Goal: Information Seeking & Learning: Find specific fact

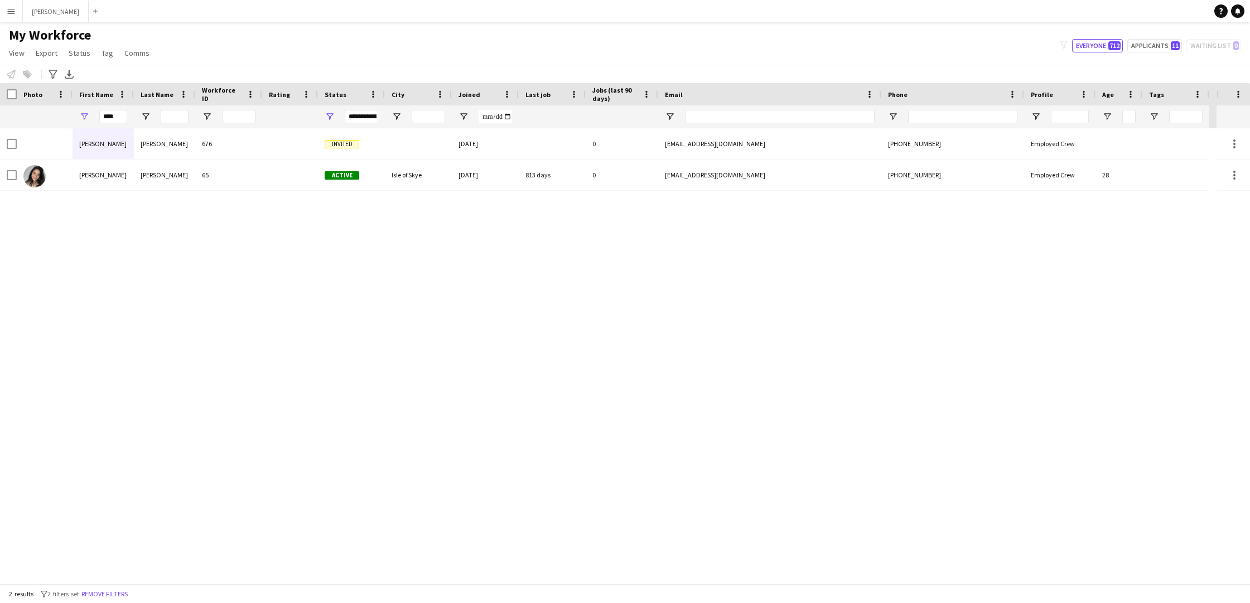
click at [17, 10] on button "Menu" at bounding box center [11, 11] width 22 height 22
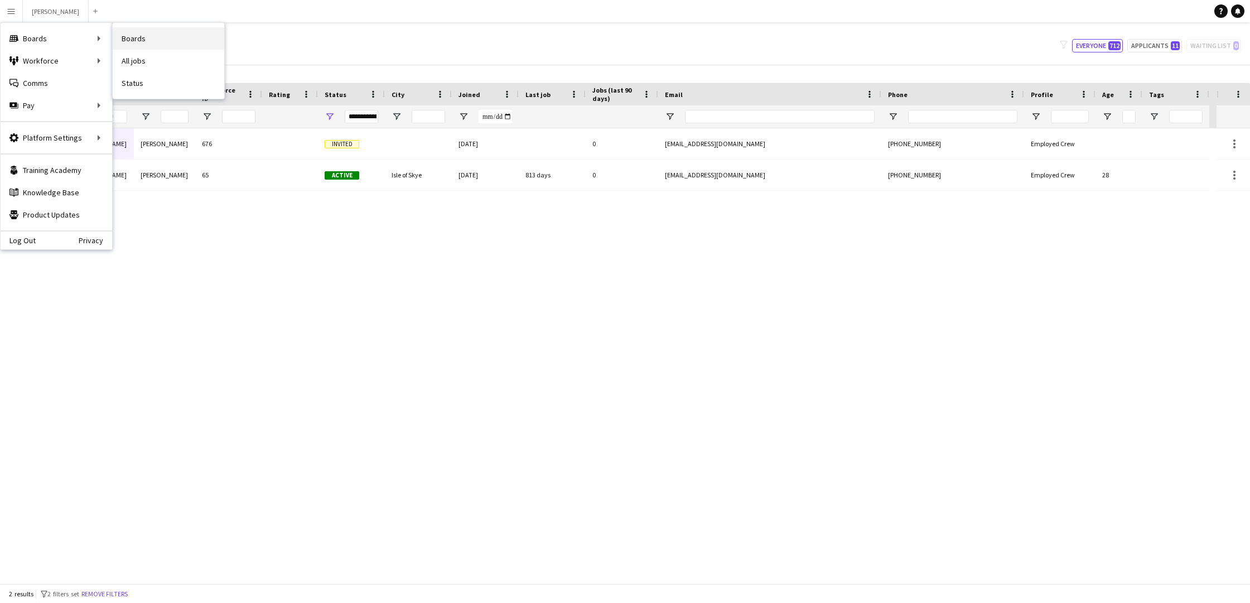
click at [139, 34] on link "Boards" at bounding box center [169, 38] width 112 height 22
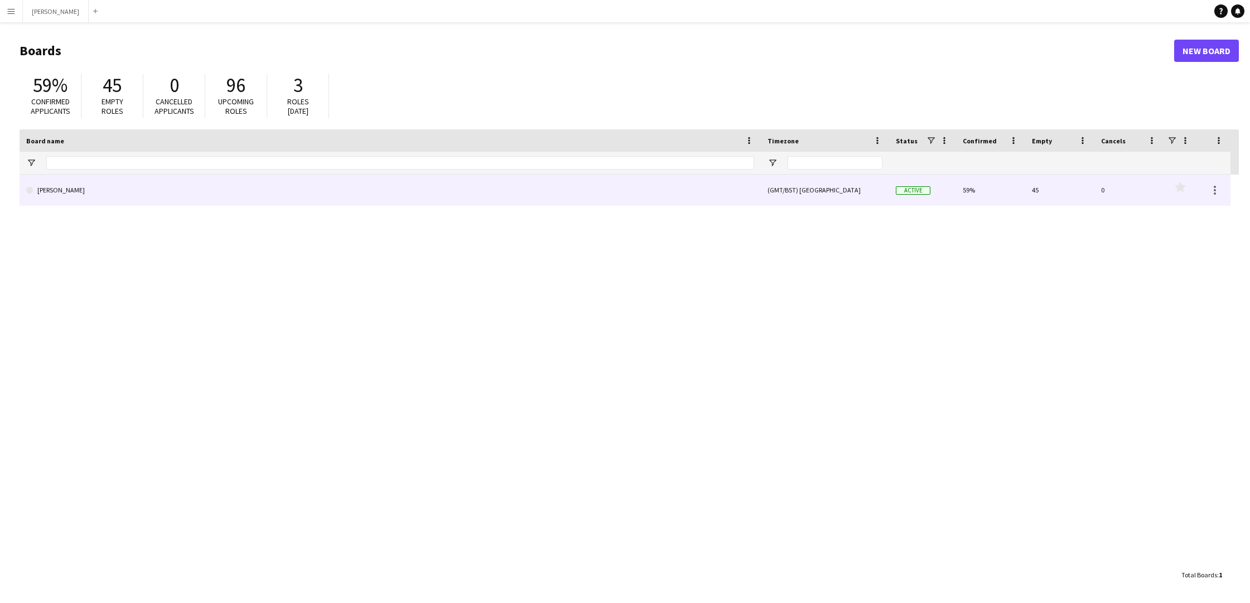
click at [129, 199] on link "[PERSON_NAME]" at bounding box center [390, 190] width 728 height 31
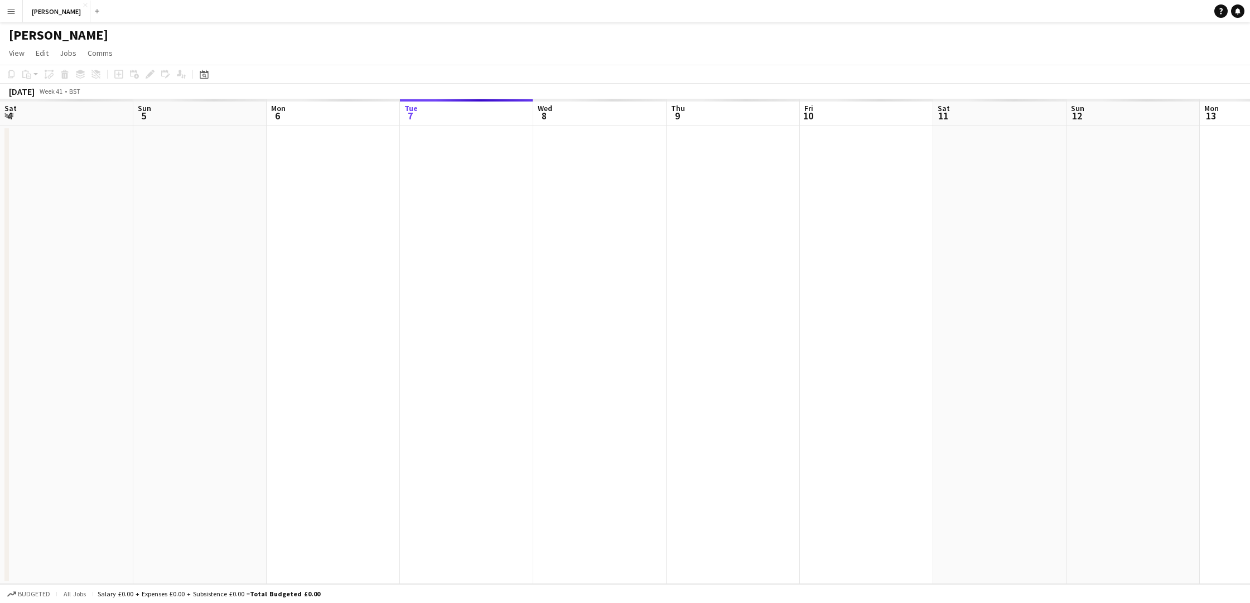
scroll to position [0, 267]
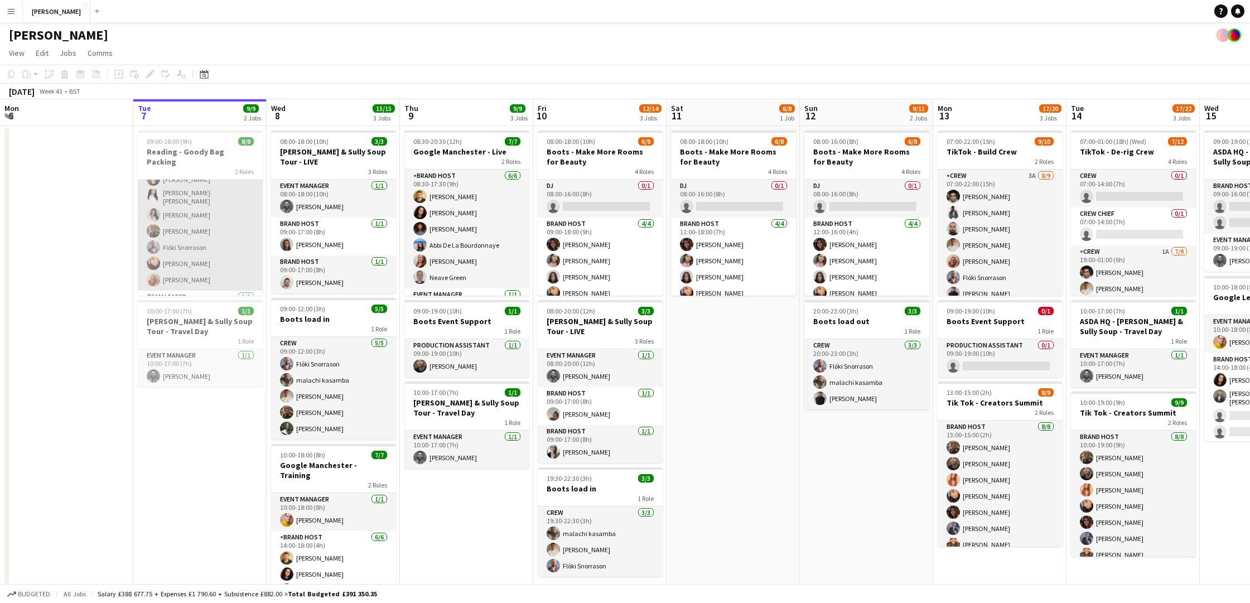
click at [192, 214] on app-card-role "Crew 7/7 09:00-18:00 (9h) Alexey Steklyannikov Elesha Eden cowley Chloe Patey P…" at bounding box center [200, 221] width 125 height 138
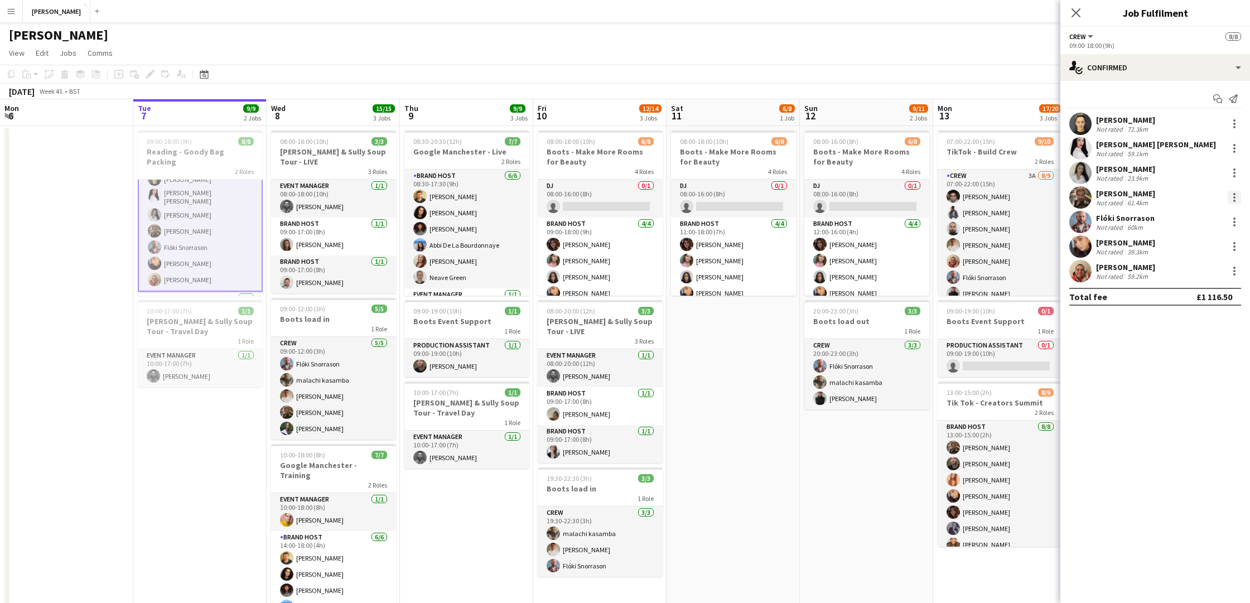
click at [1234, 194] on div at bounding box center [1235, 194] width 2 height 2
click at [1189, 217] on span "Edit fee" at bounding box center [1178, 217] width 30 height 9
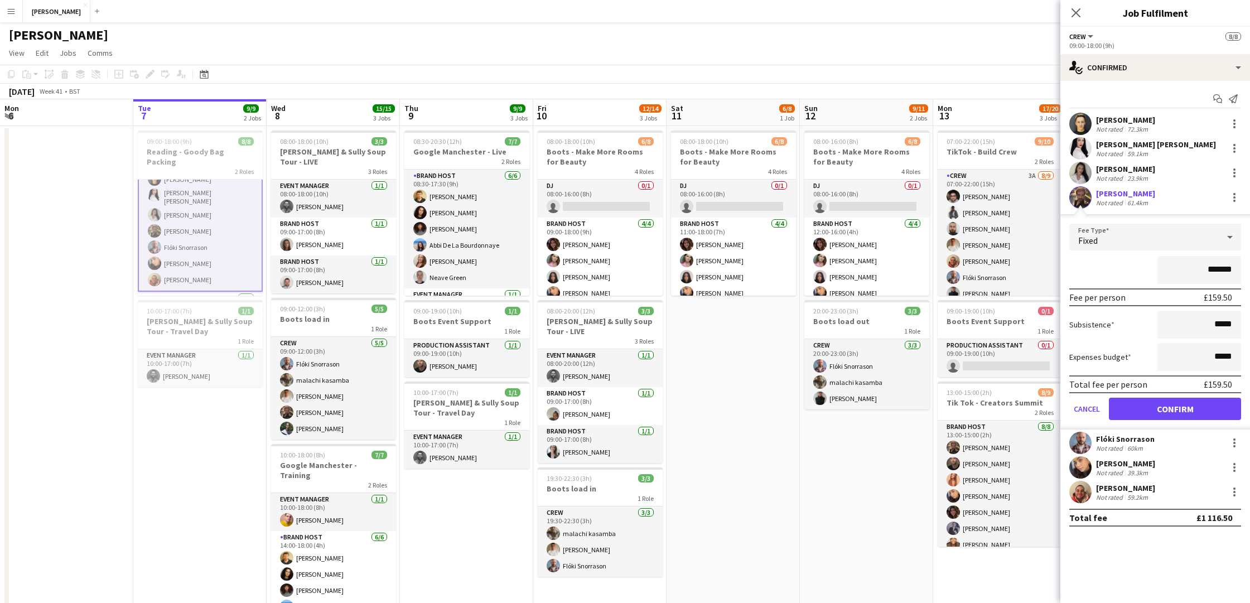
click at [1220, 269] on input "*******" at bounding box center [1200, 270] width 84 height 28
click at [1219, 270] on input "*******" at bounding box center [1200, 270] width 84 height 28
type input "*******"
click at [1190, 408] on button "Confirm" at bounding box center [1175, 409] width 132 height 22
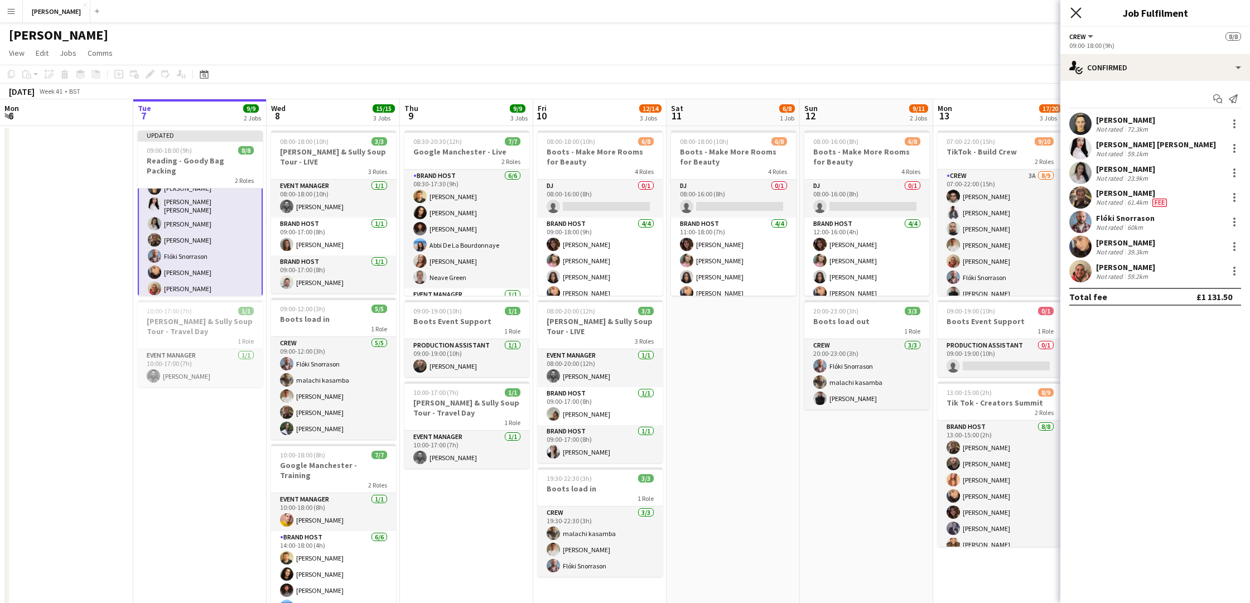
click at [1078, 11] on icon at bounding box center [1076, 12] width 11 height 11
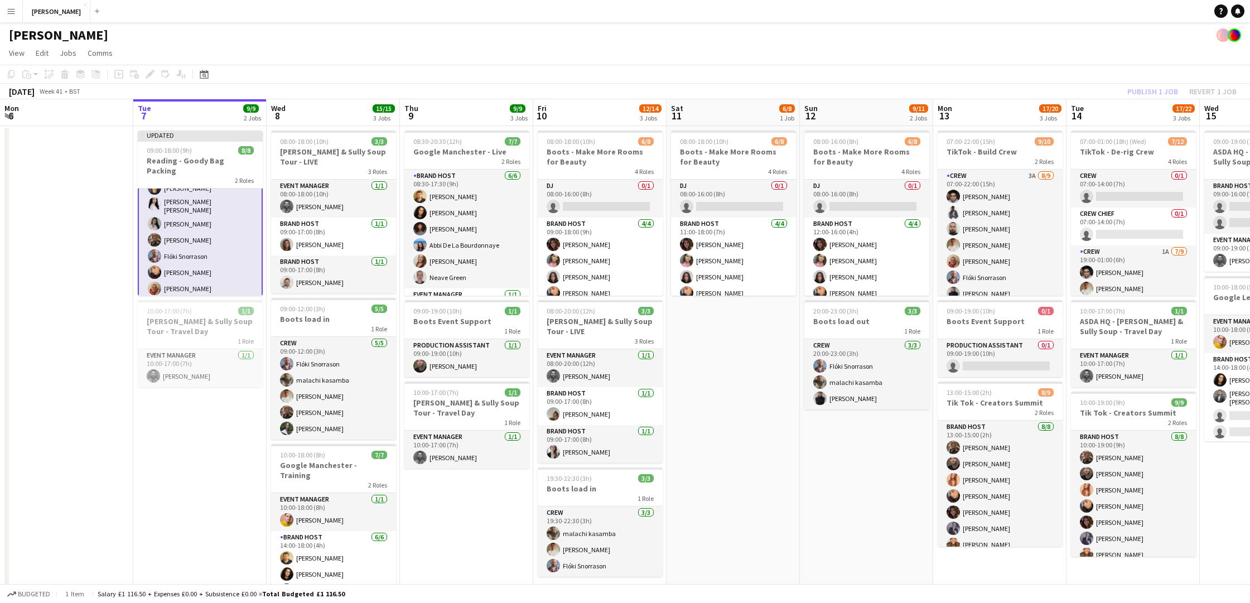
click at [753, 387] on app-date-cell "08:00-18:00 (10h) 6/8 Boots - Make More Rooms for Beauty 4 Roles DJ 0/1 08:00-1…" at bounding box center [733, 379] width 133 height 507
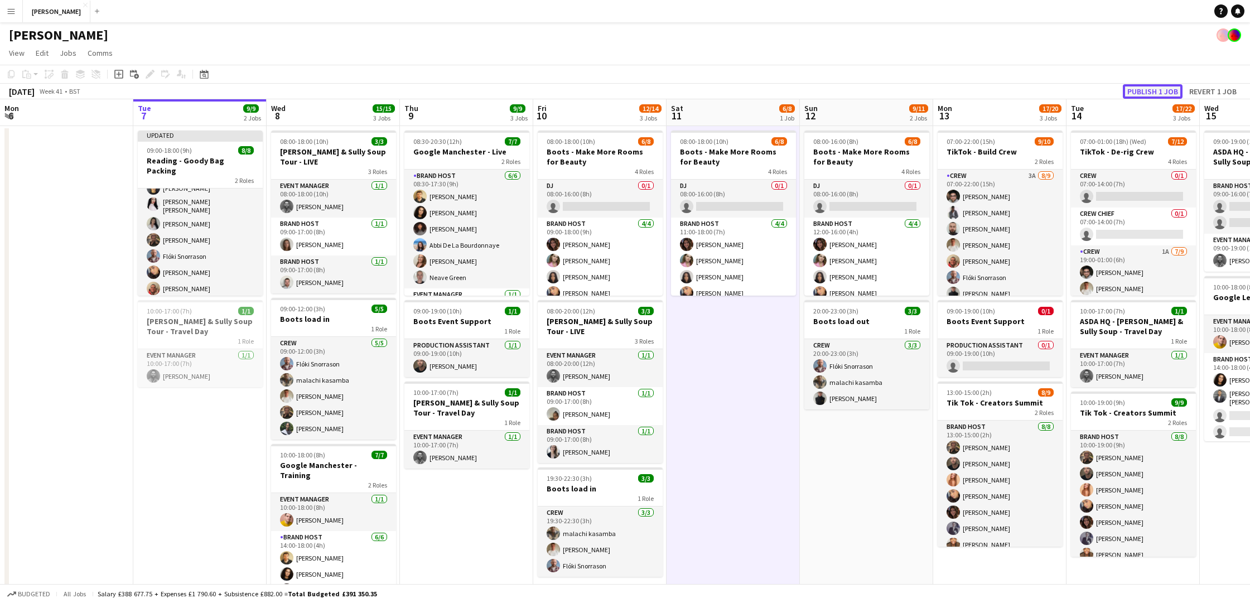
click at [1156, 89] on button "Publish 1 job" at bounding box center [1153, 91] width 60 height 15
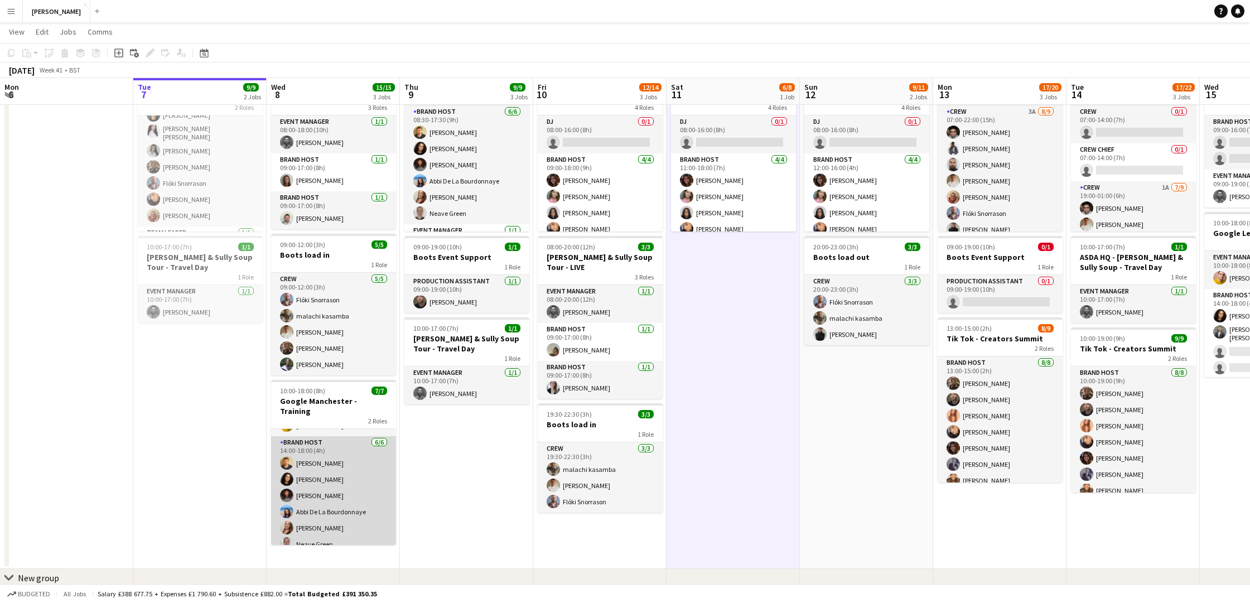
scroll to position [0, 0]
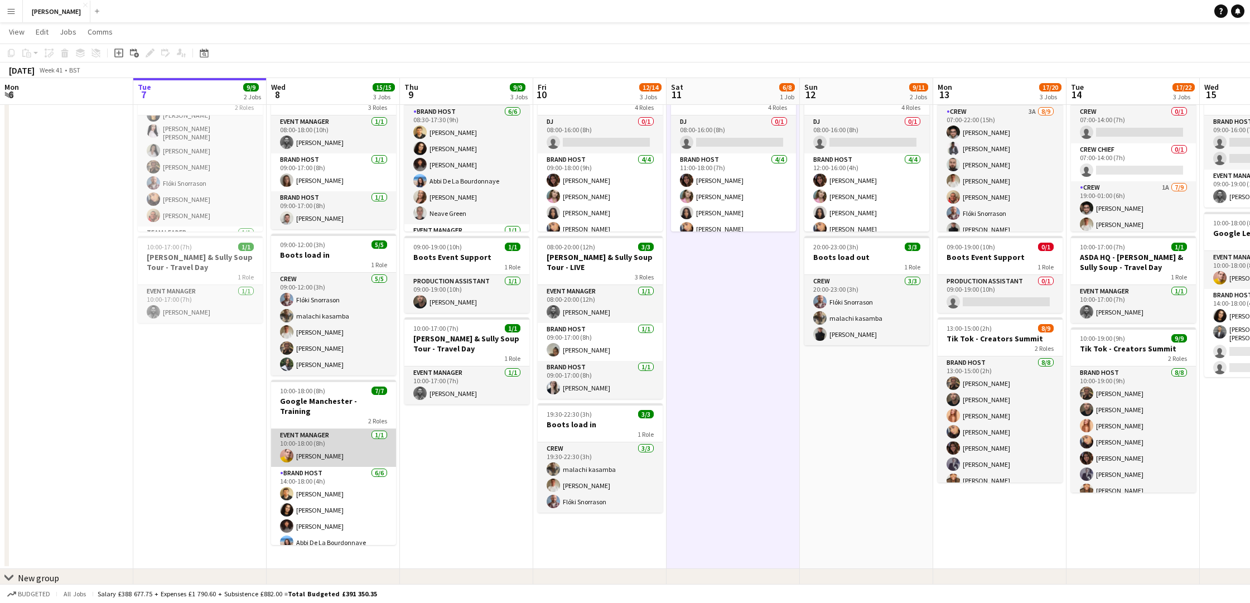
click at [351, 431] on app-card-role "Event Manager 1/1 10:00-18:00 (8h) Reece Richardson" at bounding box center [333, 448] width 125 height 38
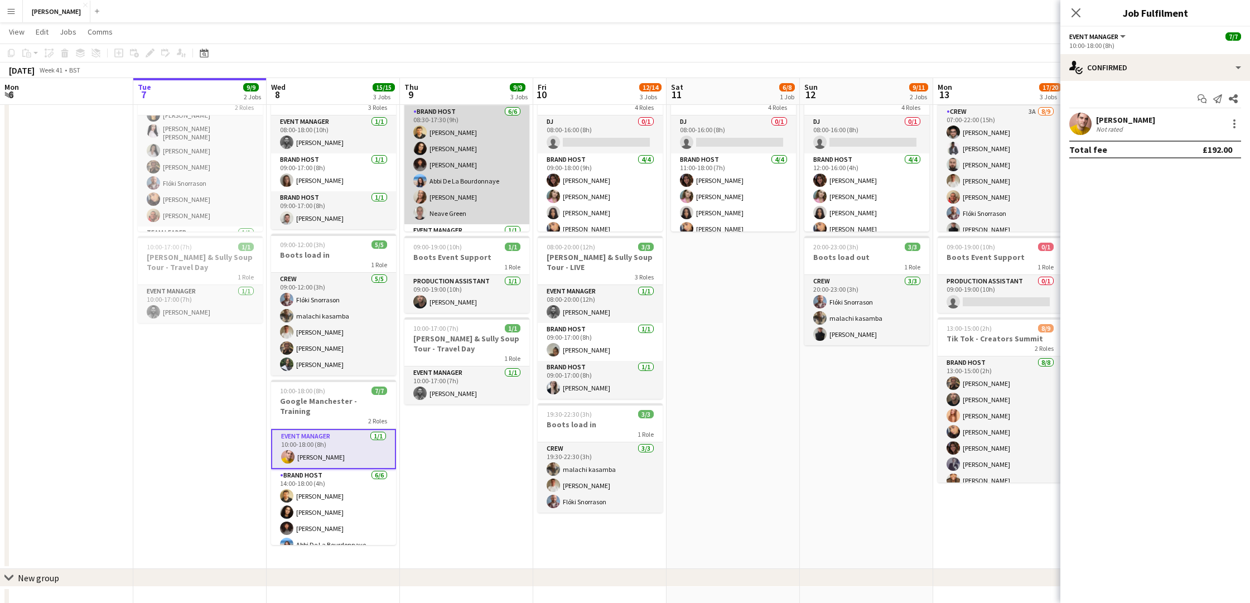
scroll to position [30, 0]
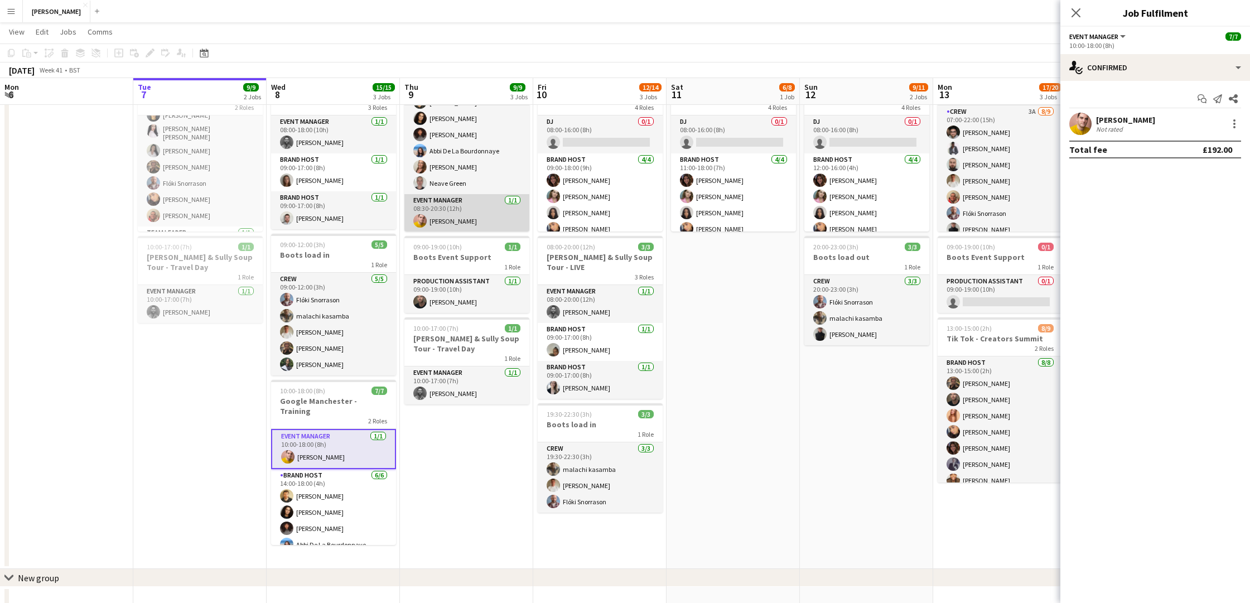
click at [452, 220] on app-card-role "Event Manager 1/1 08:30-20:30 (12h) Reece Richardson" at bounding box center [466, 213] width 125 height 38
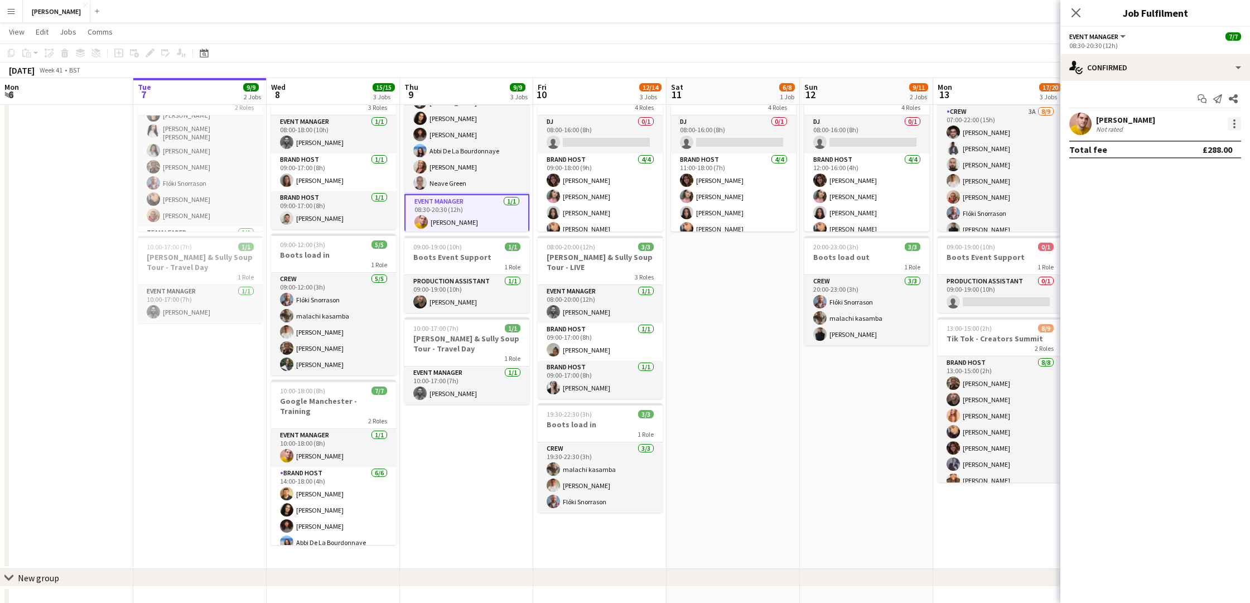
click at [1231, 122] on div at bounding box center [1234, 123] width 13 height 13
click at [1193, 146] on span "Edit fee" at bounding box center [1178, 143] width 30 height 9
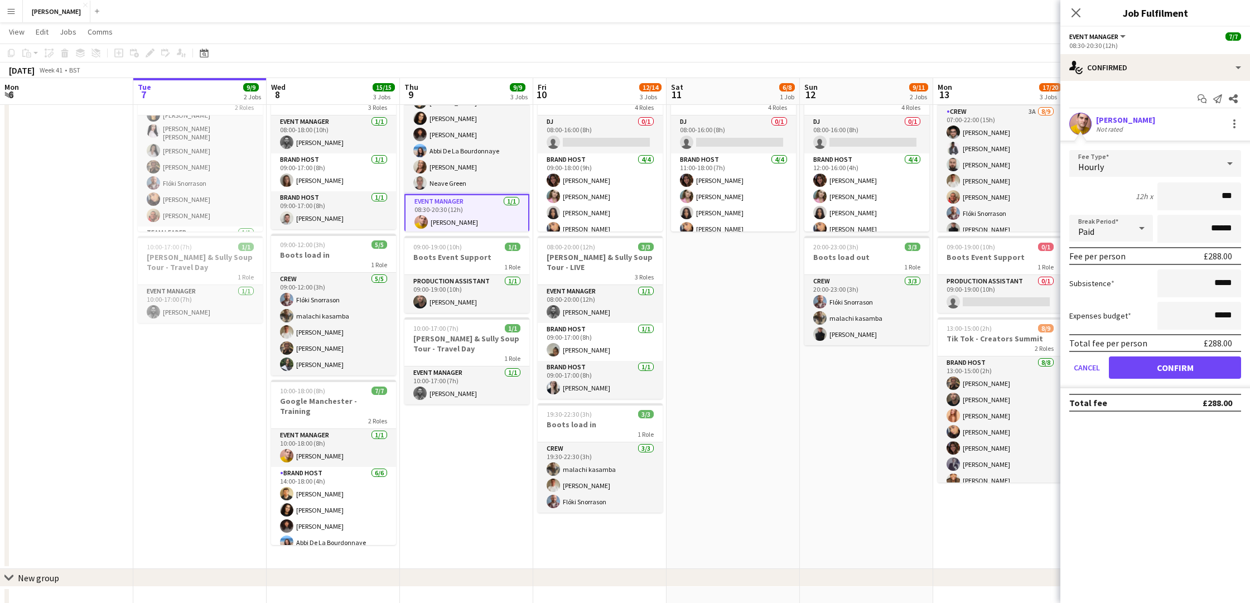
type input "**"
click at [1196, 475] on mat-expansion-panel "check Confirmed Start chat Send notification Share Reece Richardson Not rated F…" at bounding box center [1156, 342] width 190 height 522
click at [1230, 193] on input "**" at bounding box center [1200, 196] width 84 height 28
click at [1230, 160] on icon at bounding box center [1229, 163] width 13 height 22
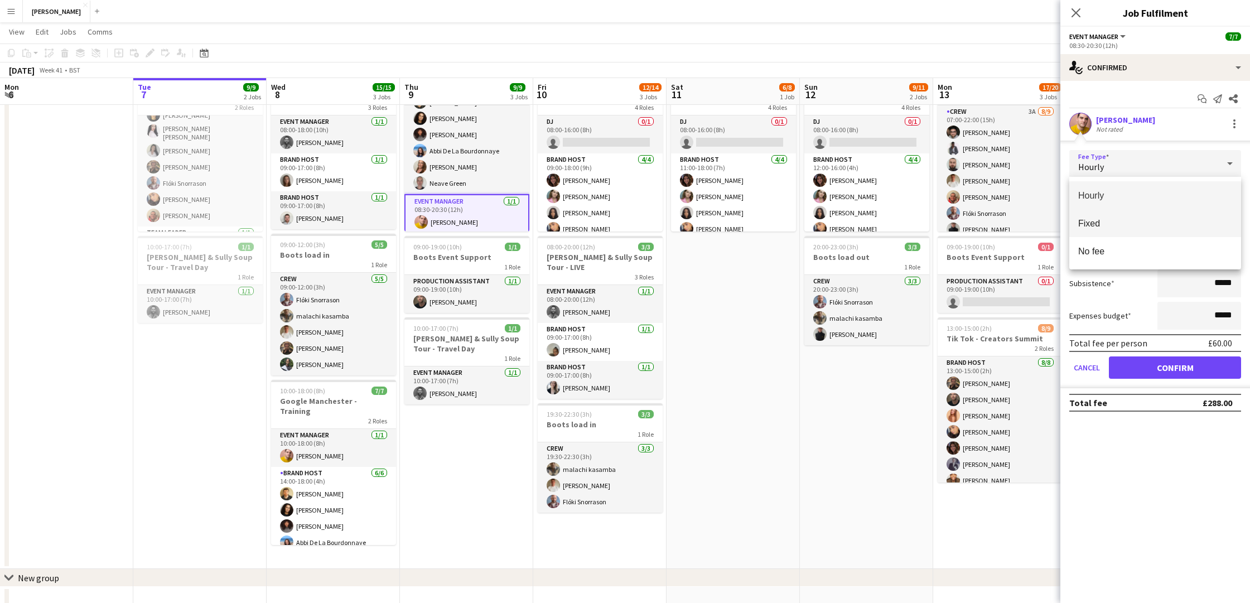
click at [1185, 215] on mat-option "Fixed" at bounding box center [1155, 223] width 172 height 28
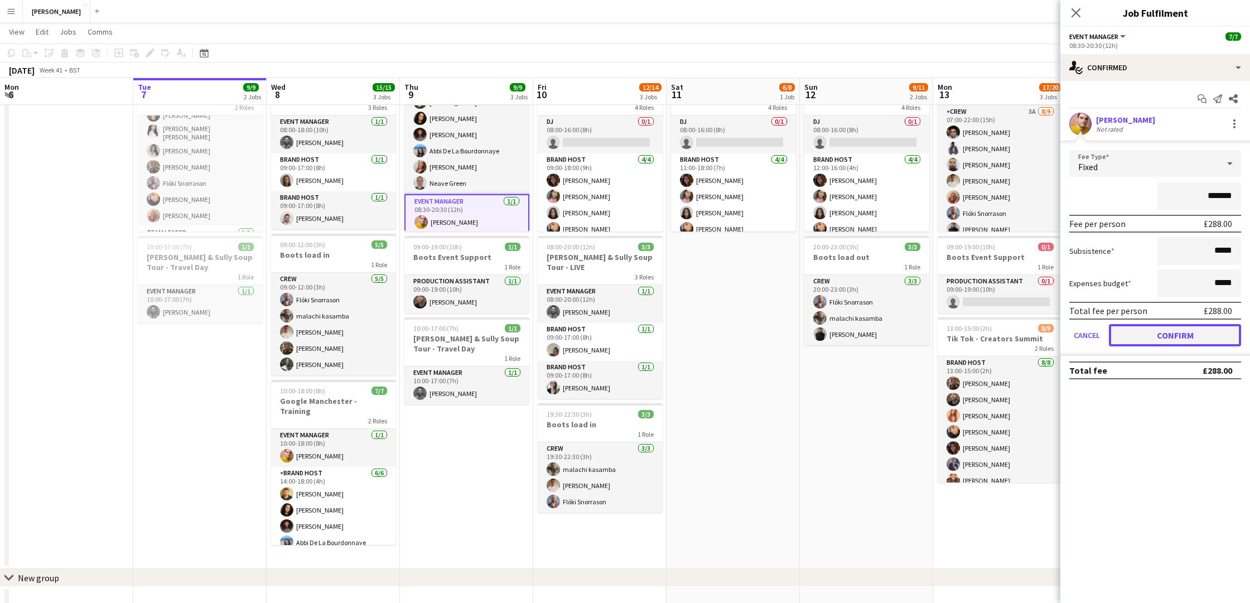
click at [1154, 334] on button "Confirm" at bounding box center [1175, 335] width 132 height 22
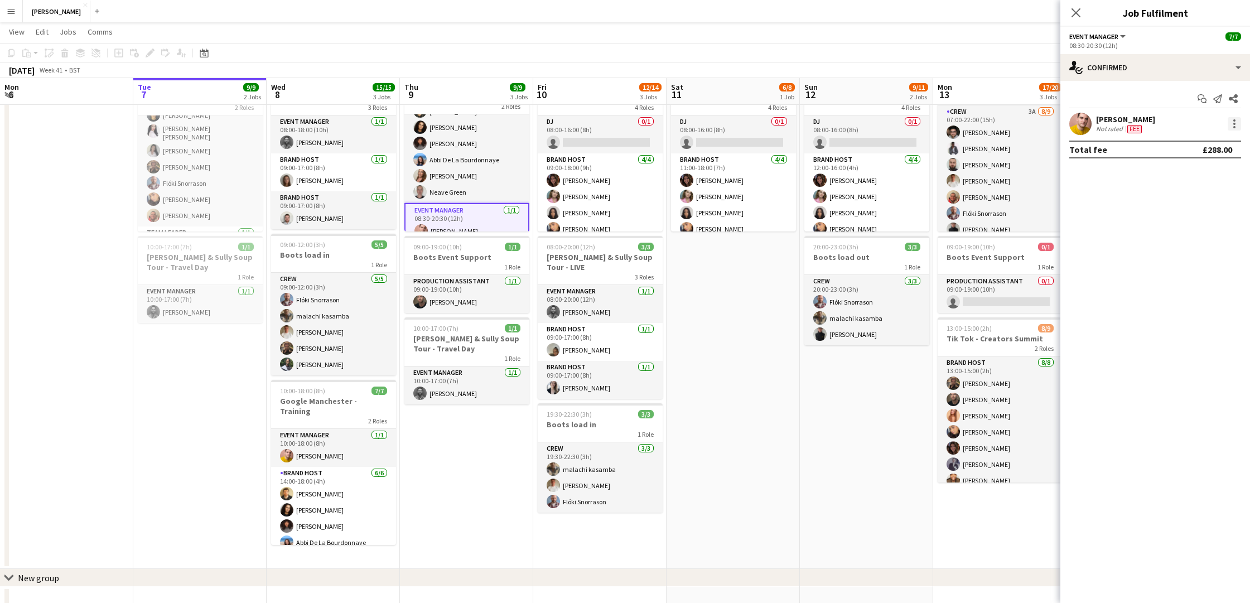
click at [1234, 127] on div at bounding box center [1235, 127] width 2 height 2
click at [1192, 147] on span "Edit fee" at bounding box center [1178, 143] width 30 height 9
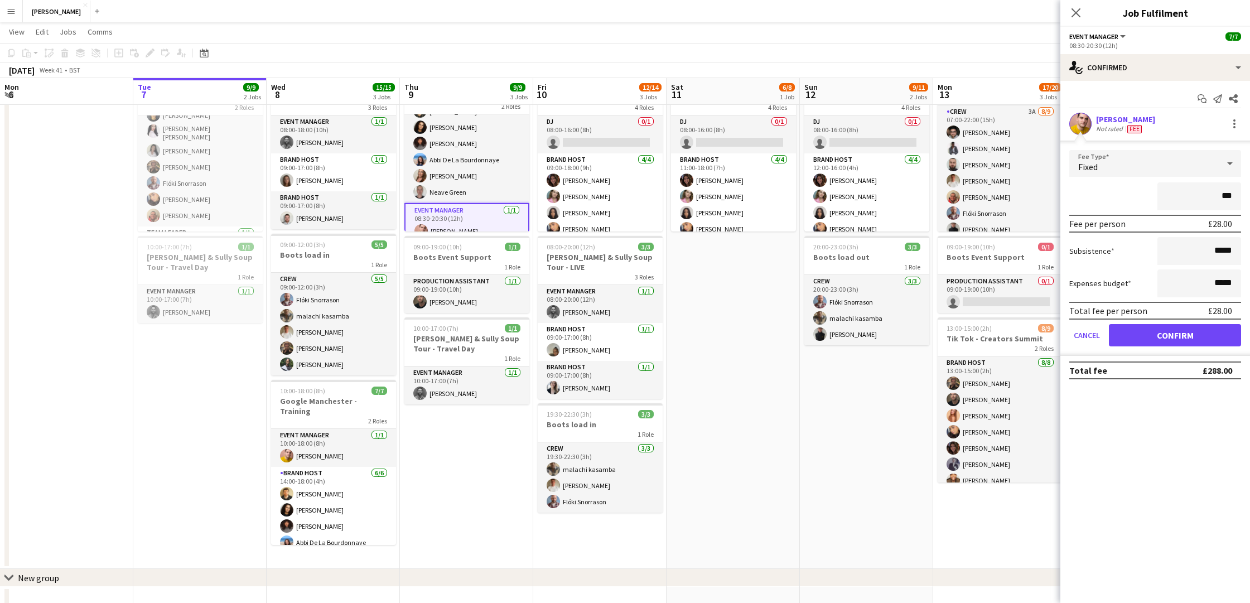
type input "**"
type input "*******"
click at [1191, 331] on button "Confirm" at bounding box center [1175, 335] width 132 height 22
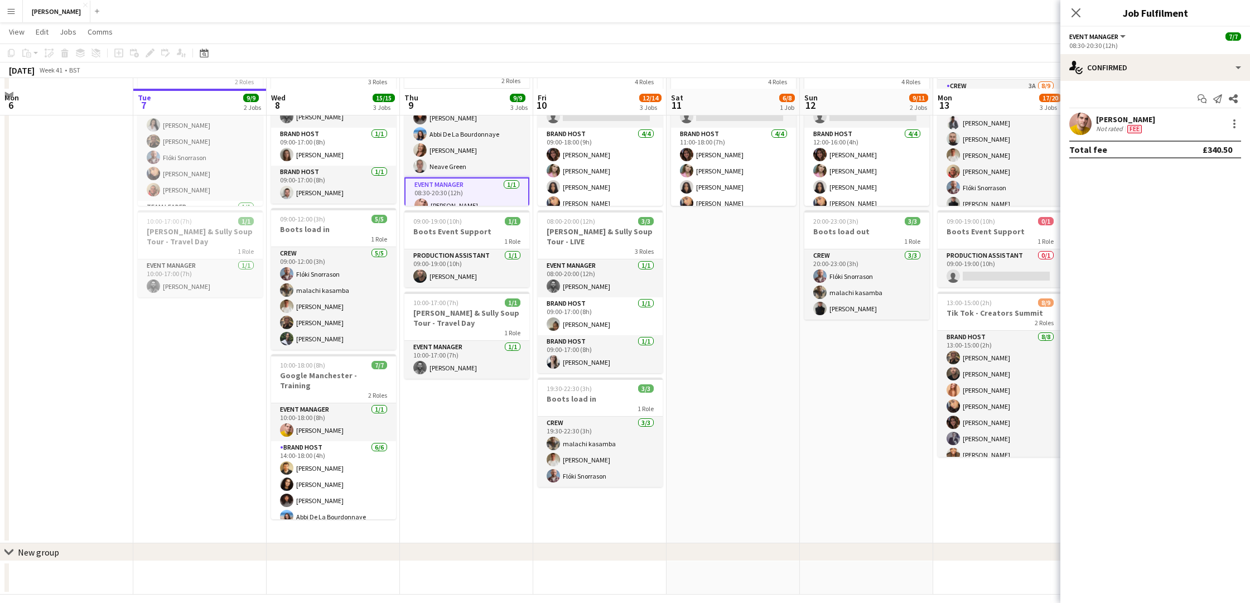
scroll to position [99, 0]
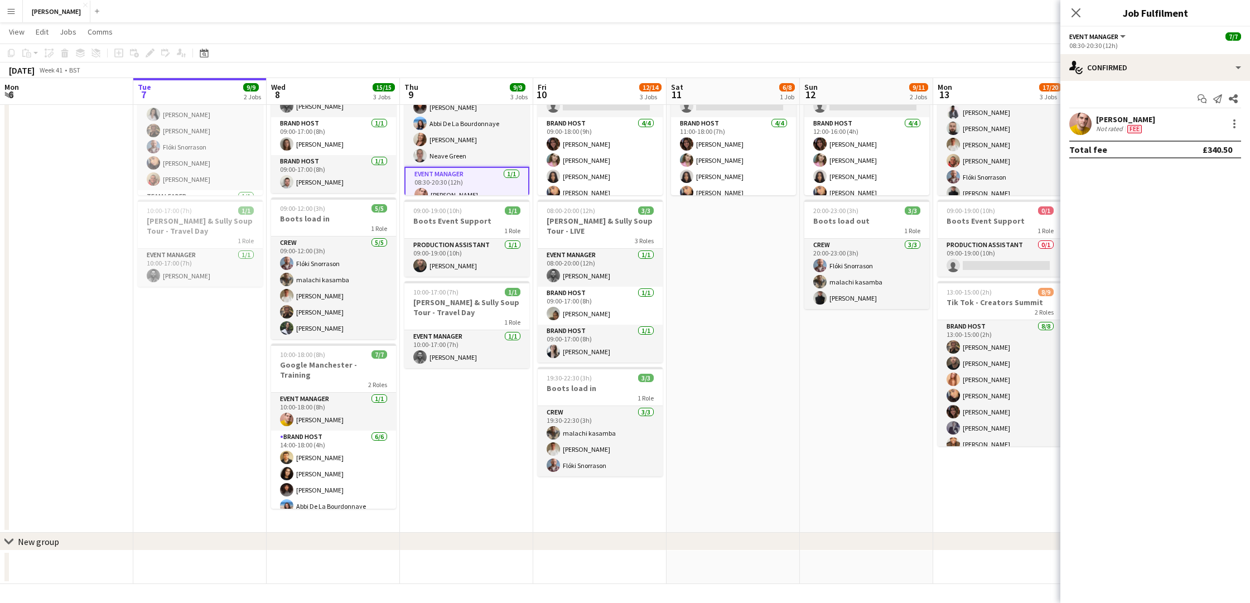
click at [876, 415] on app-date-cell "08:00-16:00 (8h) 6/8 Boots - Make More Rooms for Beauty 4 Roles DJ 0/1 08:00-16…" at bounding box center [866, 279] width 133 height 507
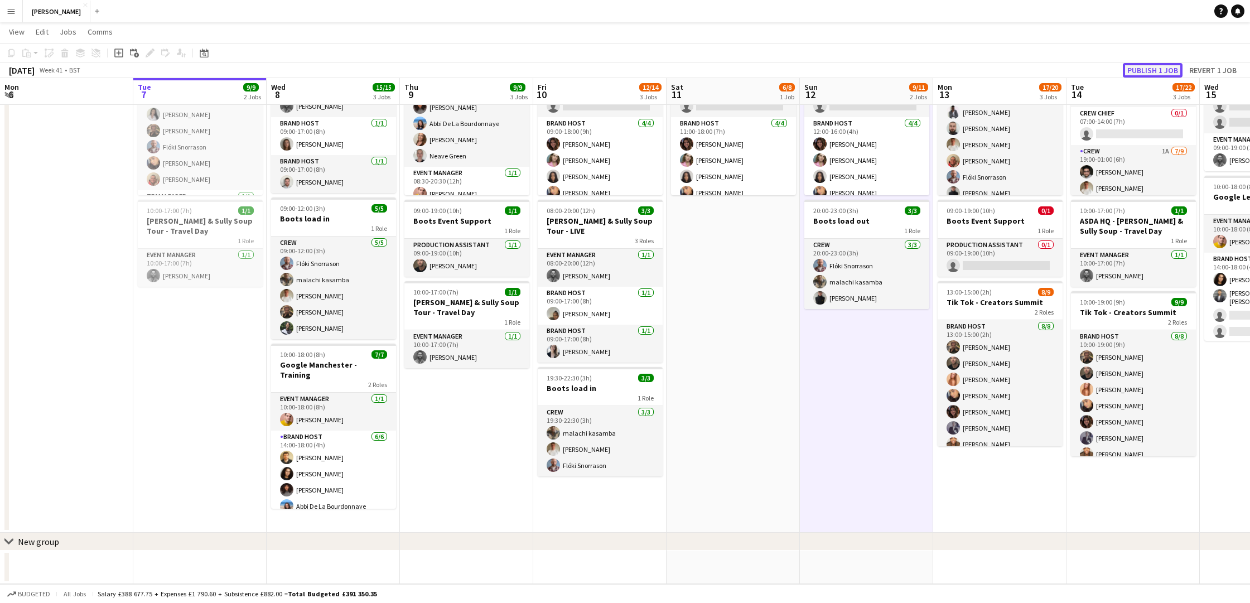
click at [1155, 64] on button "Publish 1 job" at bounding box center [1153, 70] width 60 height 15
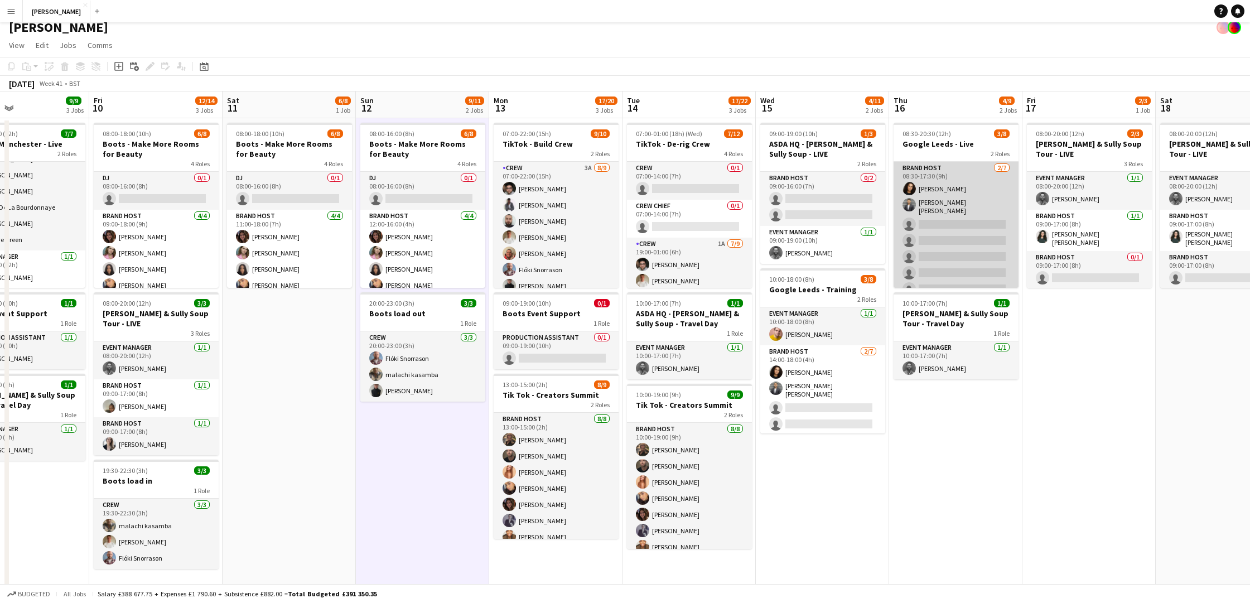
scroll to position [47, 0]
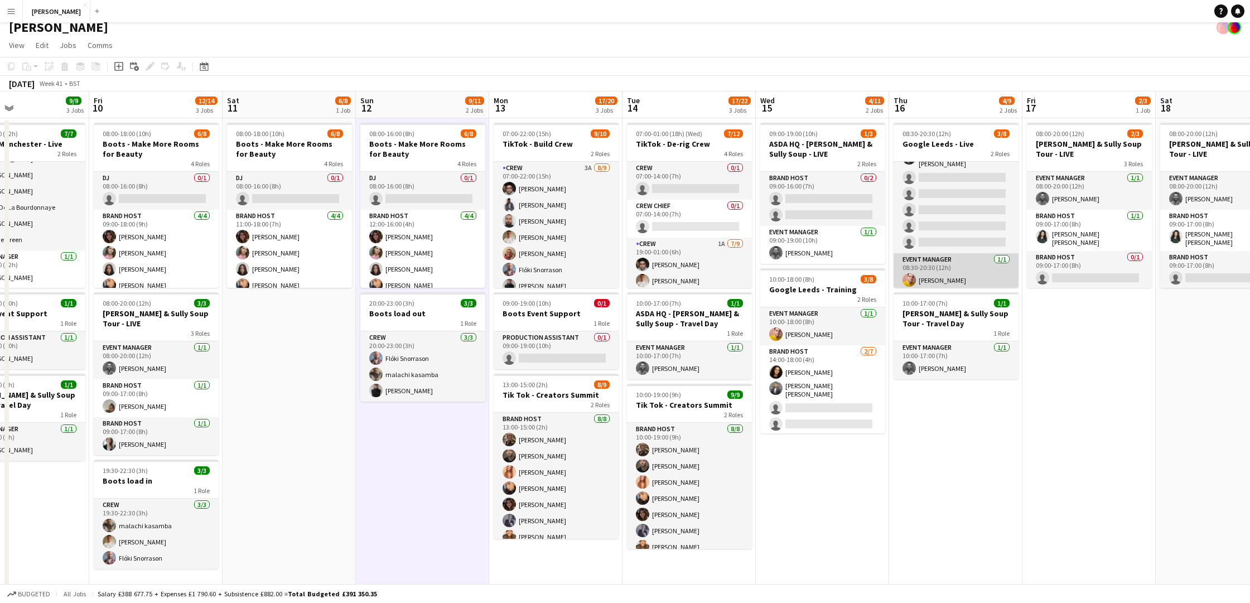
click at [967, 273] on app-card-role "Event Manager 1/1 08:30-20:30 (12h) Reece Richardson" at bounding box center [956, 272] width 125 height 38
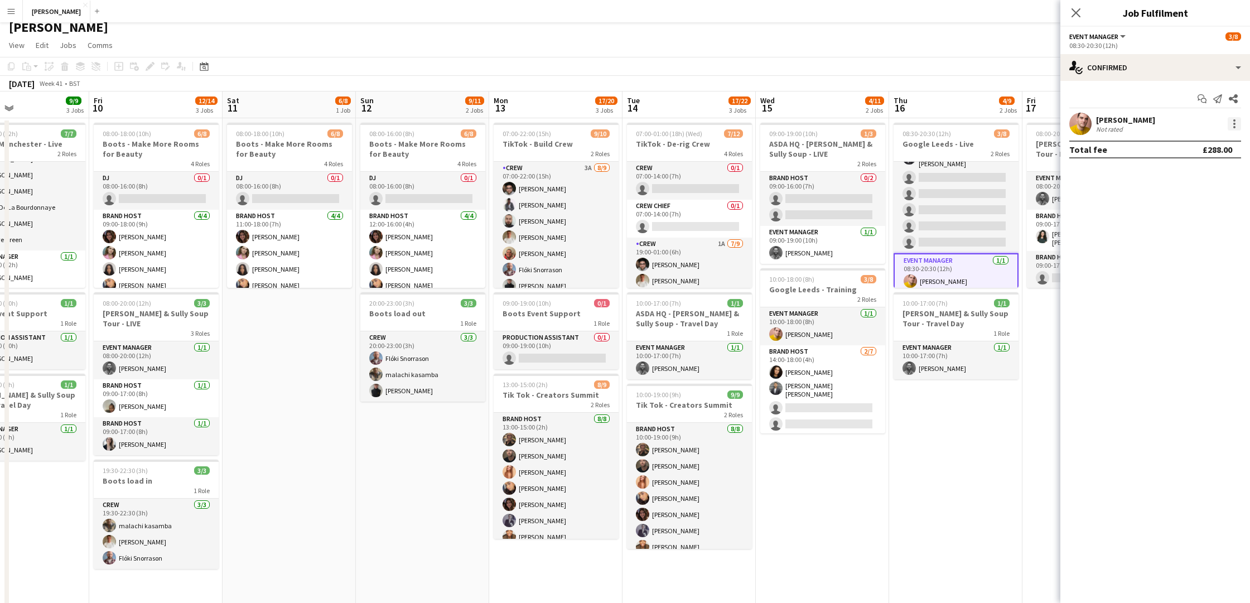
click at [1234, 125] on div at bounding box center [1234, 123] width 13 height 13
click at [1194, 144] on span "Edit fee" at bounding box center [1197, 144] width 69 height 10
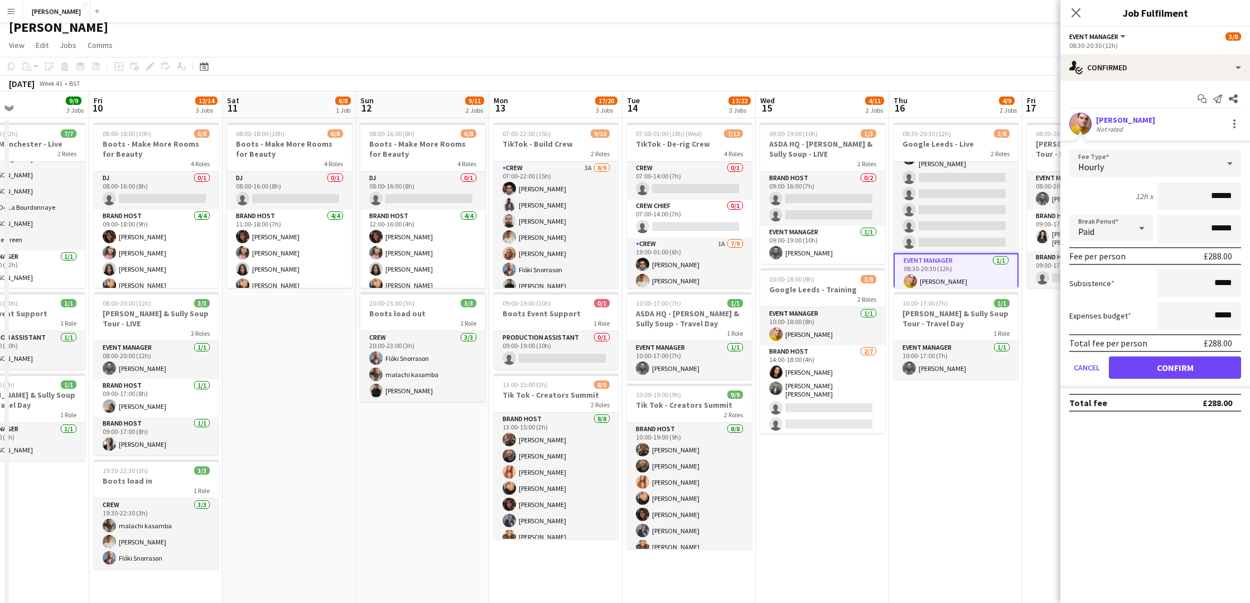
click at [1231, 164] on icon at bounding box center [1229, 163] width 13 height 22
click at [1179, 220] on span "Fixed" at bounding box center [1155, 223] width 154 height 11
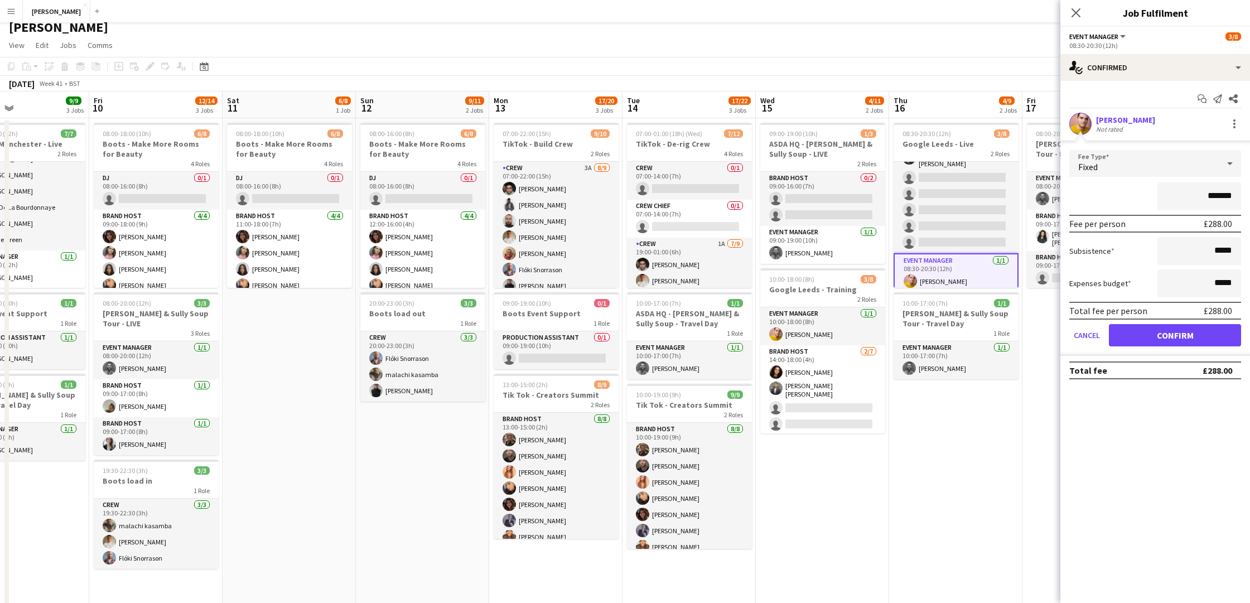
click at [1237, 196] on input "*******" at bounding box center [1200, 196] width 84 height 28
type input "**"
type input "*******"
click at [1179, 338] on button "Confirm" at bounding box center [1175, 335] width 132 height 22
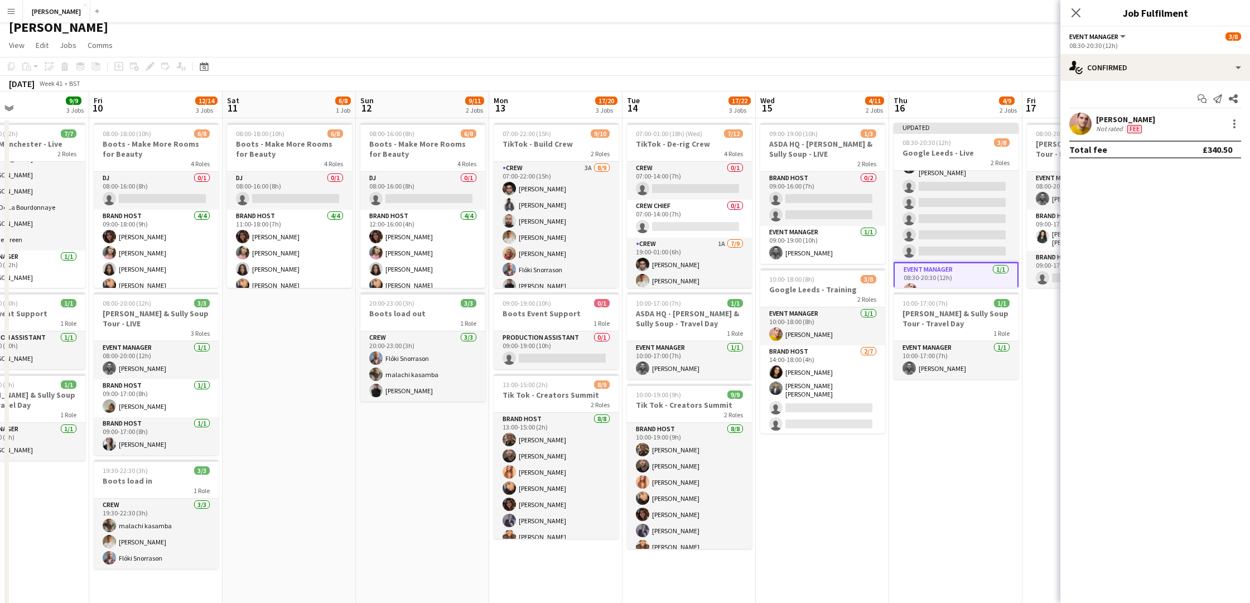
click at [985, 479] on app-date-cell "Updated 08:30-20:30 (12h) 3/8 Google Leeds - Live 2 Roles Brand Host 2/7 08:30-…" at bounding box center [955, 371] width 133 height 507
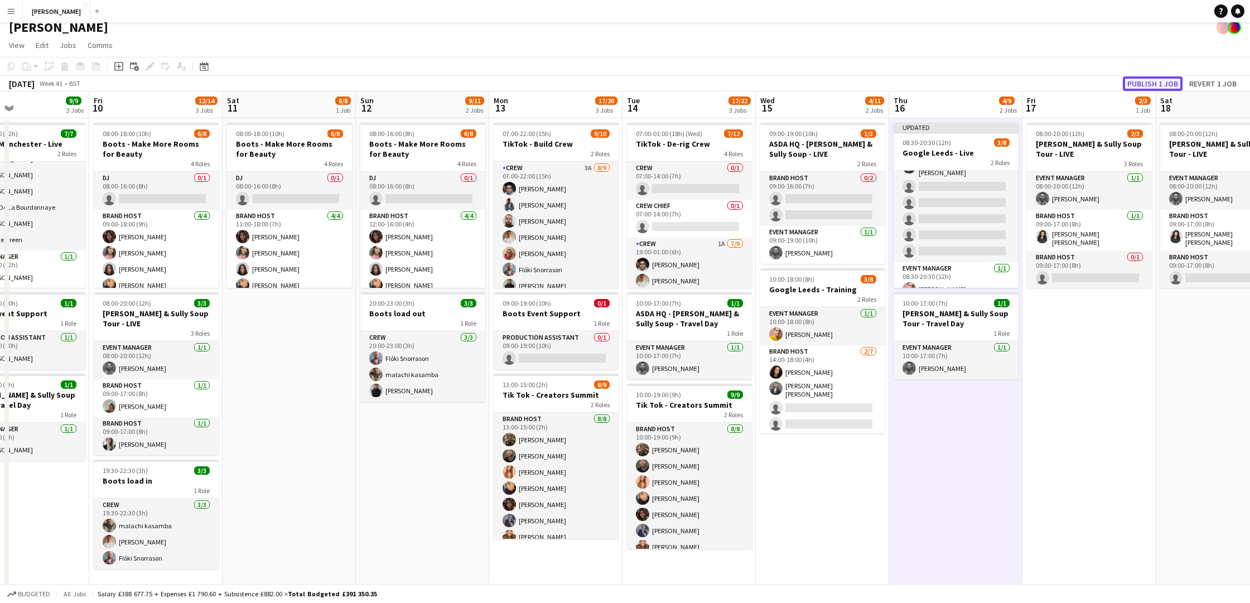
click at [1166, 81] on button "Publish 1 job" at bounding box center [1153, 83] width 60 height 15
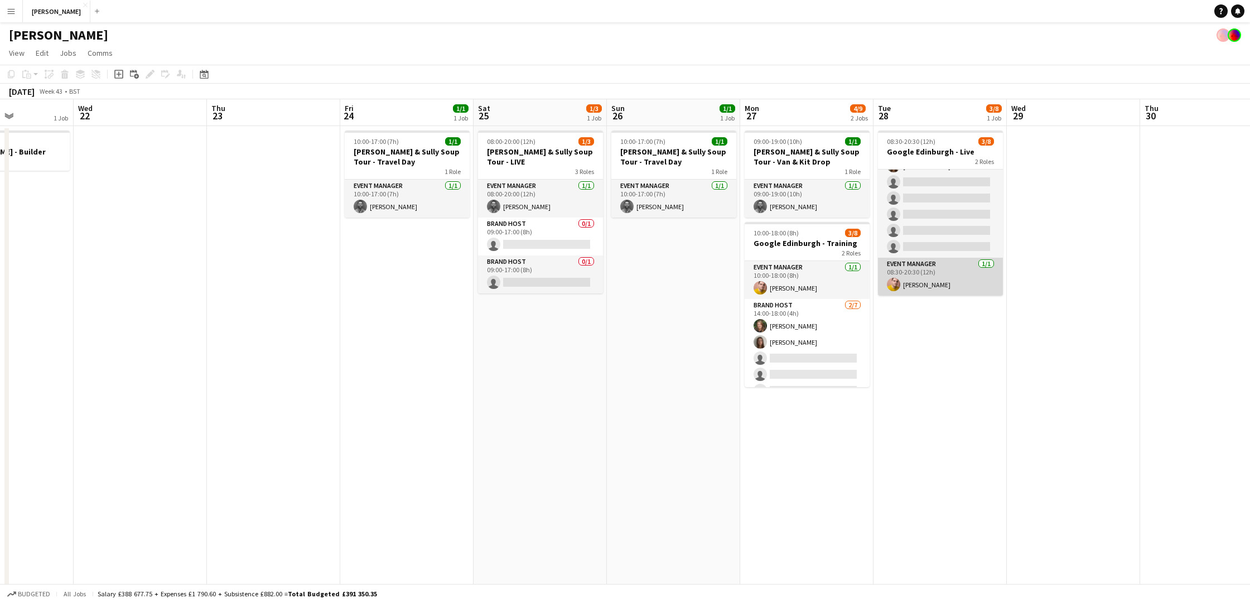
click at [943, 274] on app-card-role "Event Manager 1/1 08:30-20:30 (12h) Reece Richardson" at bounding box center [940, 277] width 125 height 38
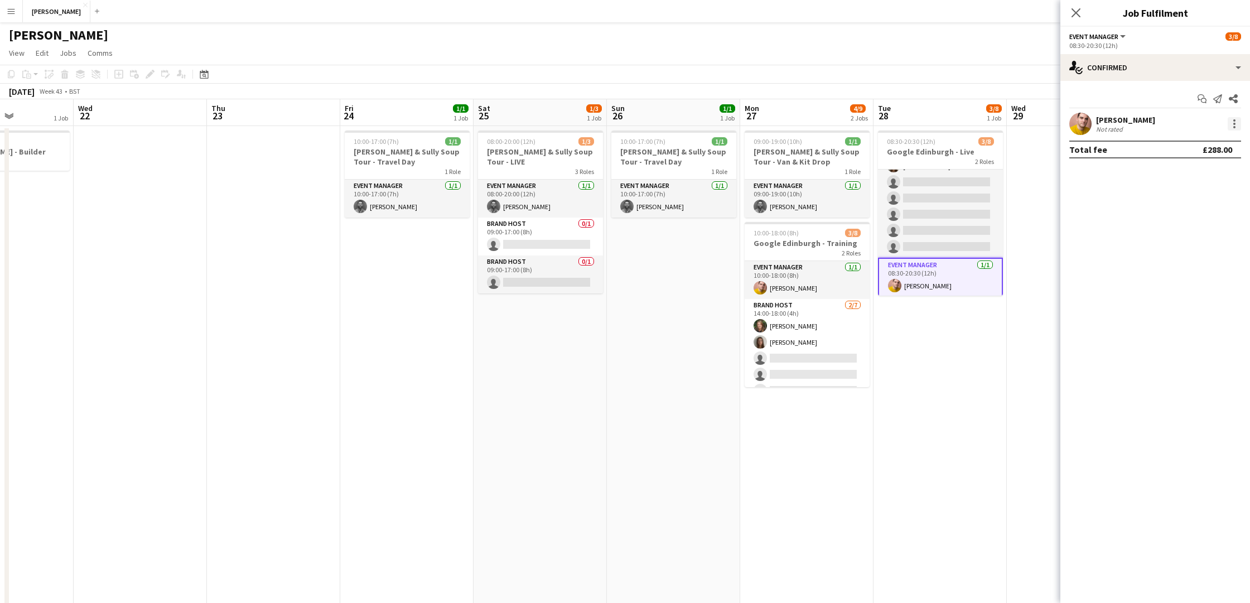
click at [1232, 122] on div at bounding box center [1234, 123] width 13 height 13
click at [1193, 144] on span "Edit fee" at bounding box center [1178, 143] width 30 height 9
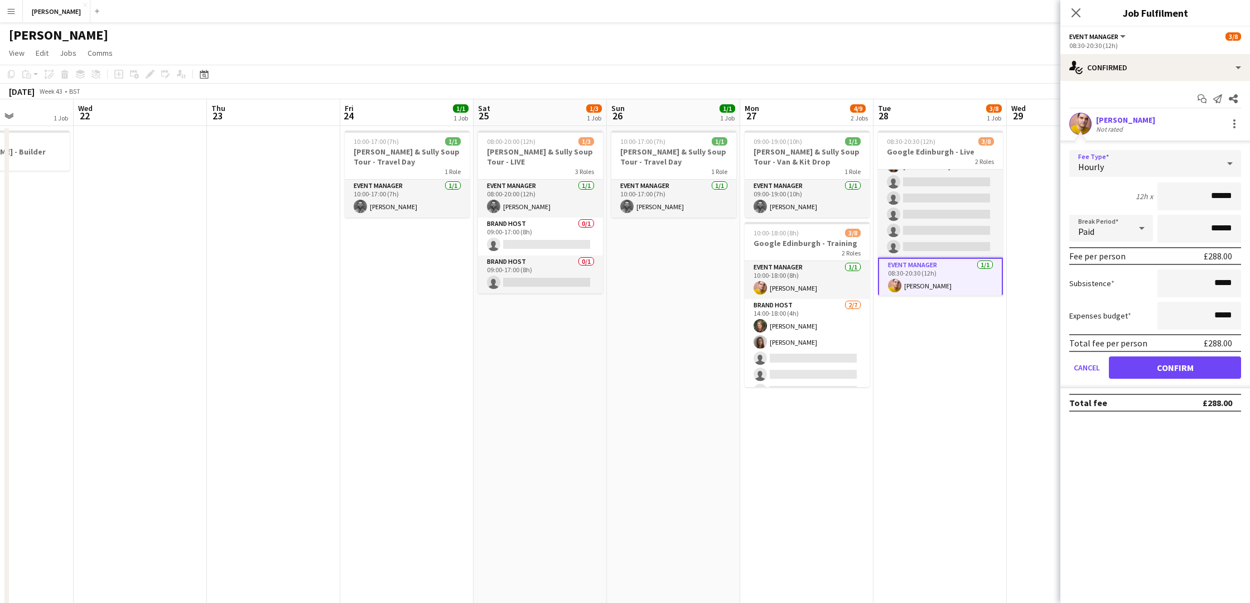
click at [1225, 162] on icon at bounding box center [1229, 163] width 13 height 22
click at [1184, 217] on mat-option "Fixed" at bounding box center [1155, 223] width 172 height 28
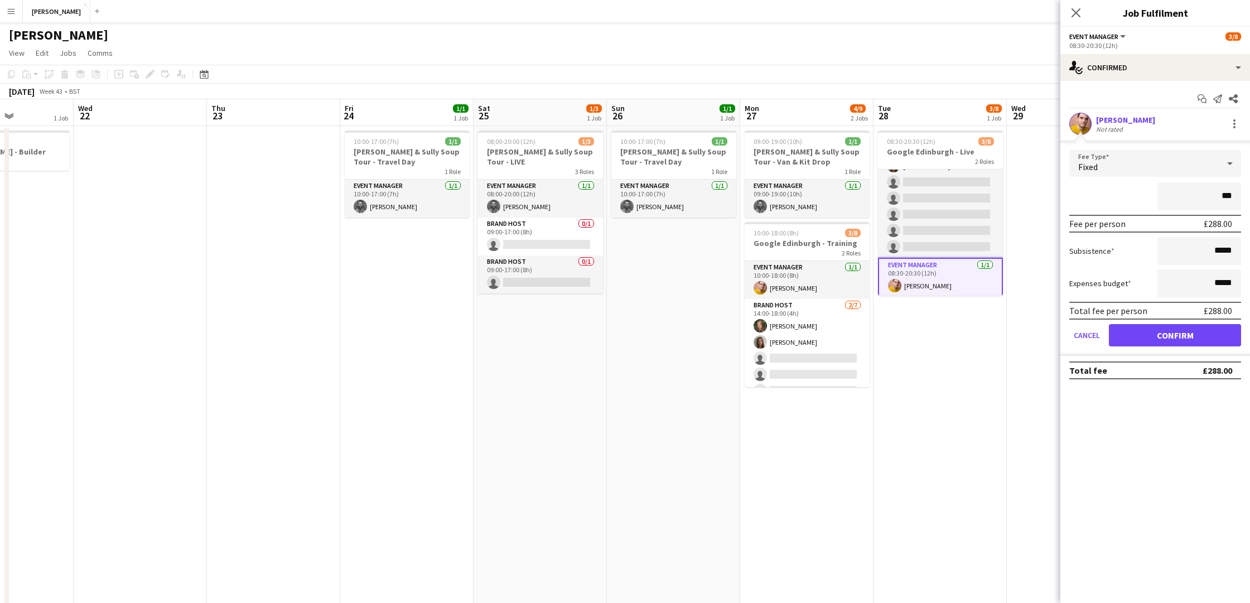
type input "**"
type input "*******"
click at [1191, 332] on button "Confirm" at bounding box center [1175, 335] width 132 height 22
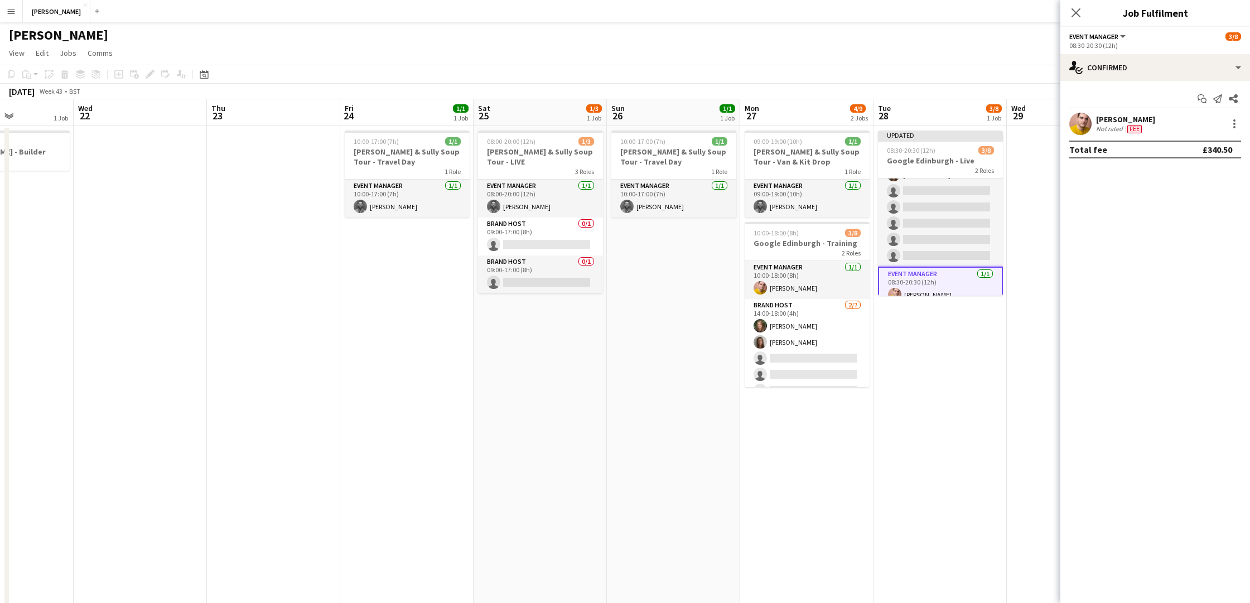
click at [997, 355] on app-date-cell "Updated 08:30-20:30 (12h) 3/8 Google Edinburgh - Live 2 Roles Brand Host 2/7 08…" at bounding box center [940, 379] width 133 height 507
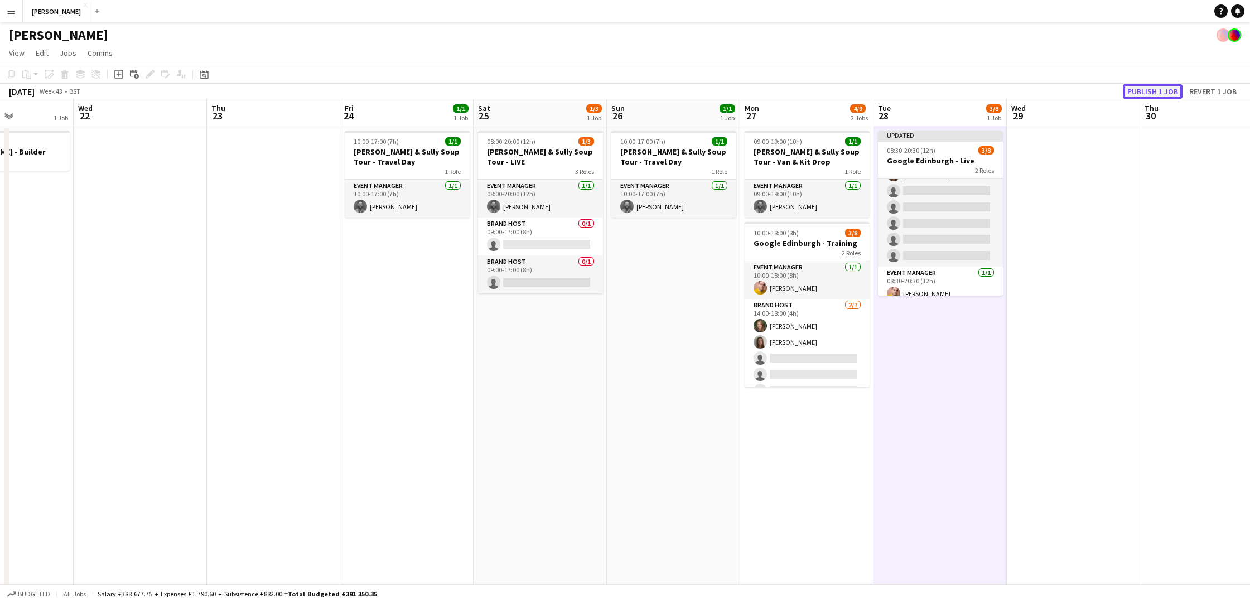
click at [1160, 88] on button "Publish 1 job" at bounding box center [1153, 91] width 60 height 15
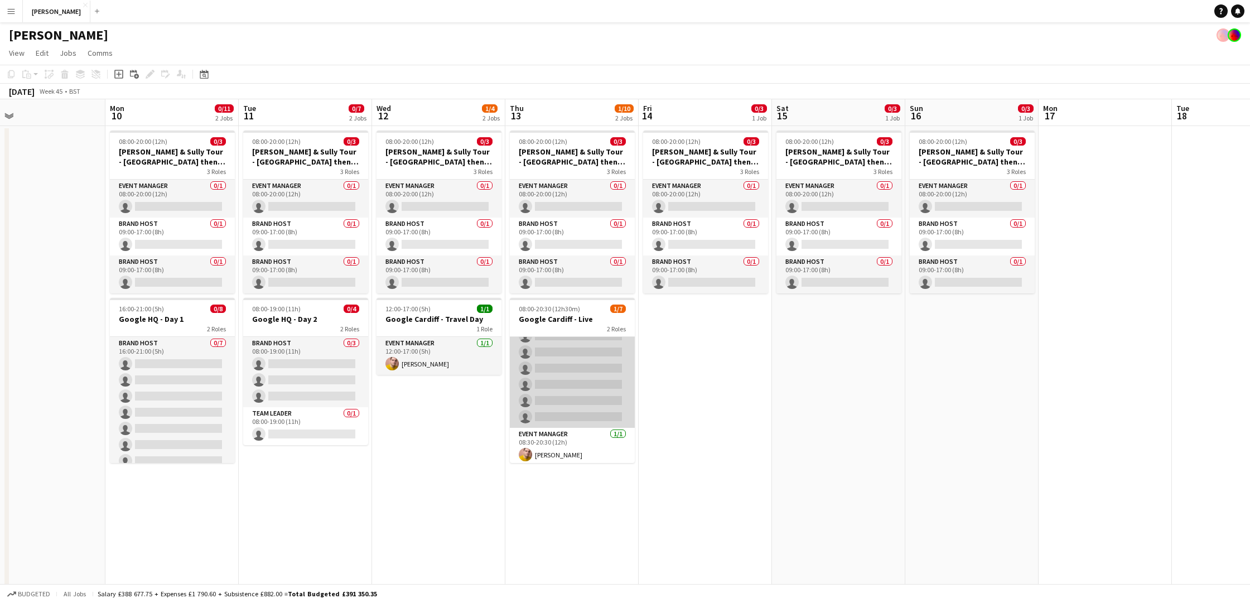
scroll to position [31, 0]
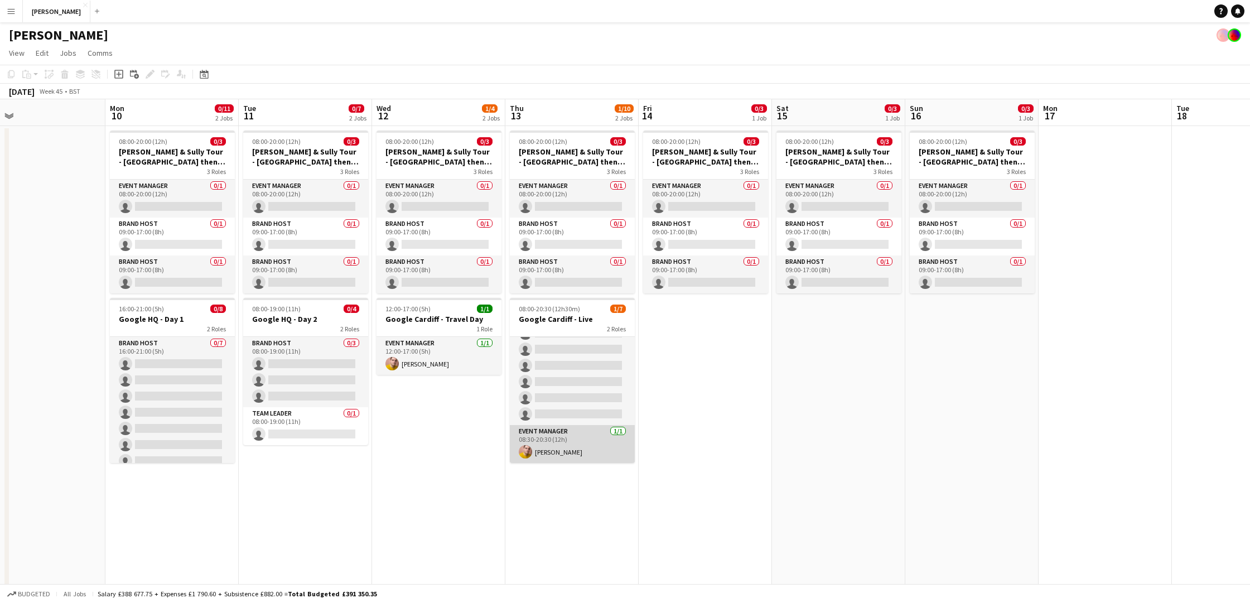
click at [585, 447] on app-card-role "Event Manager 1/1 08:30-20:30 (12h) Reece Richardson" at bounding box center [572, 444] width 125 height 38
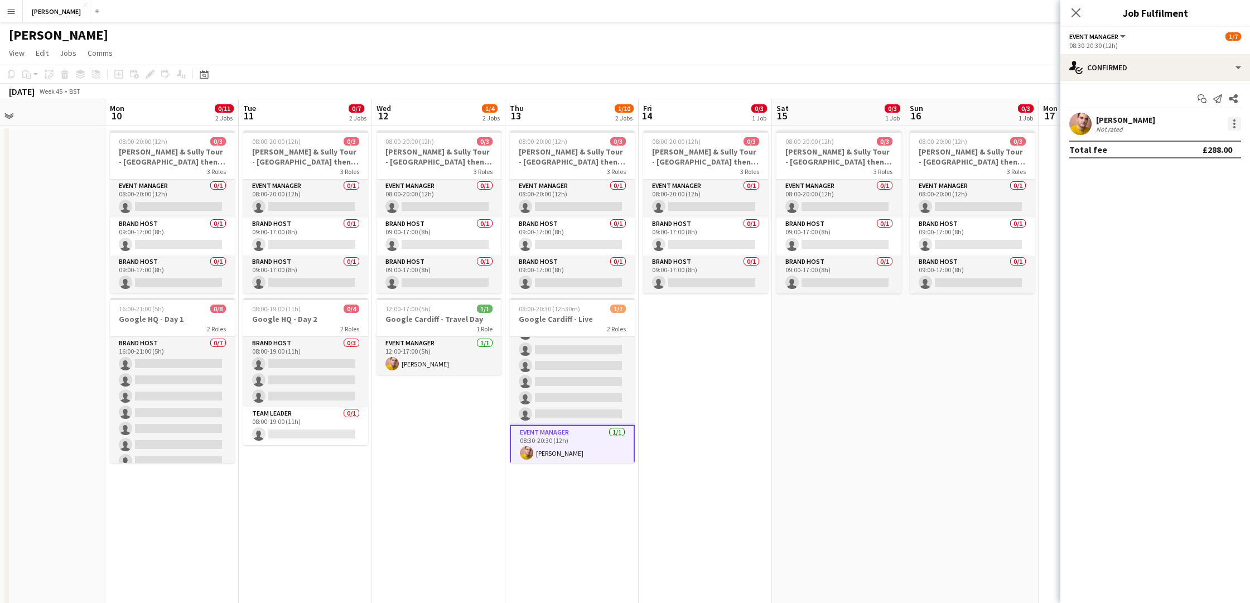
click at [1236, 119] on div at bounding box center [1234, 123] width 13 height 13
click at [1198, 144] on span "Edit fee" at bounding box center [1197, 144] width 69 height 10
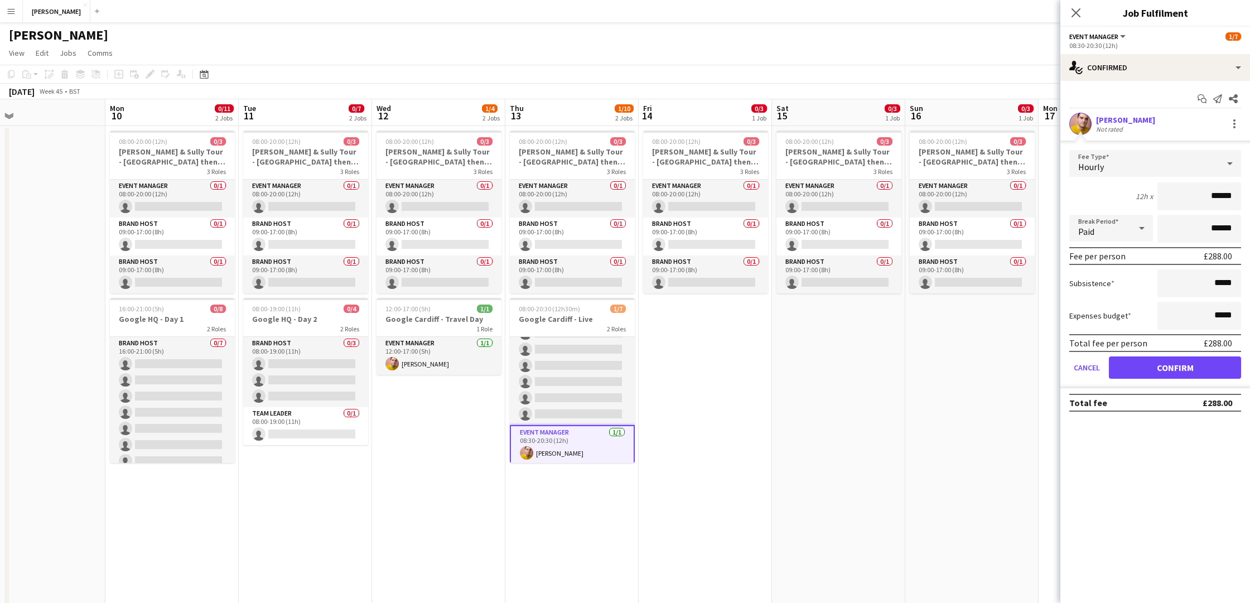
click at [1228, 162] on icon at bounding box center [1230, 163] width 6 height 3
click at [1171, 220] on span "Fixed" at bounding box center [1155, 223] width 154 height 11
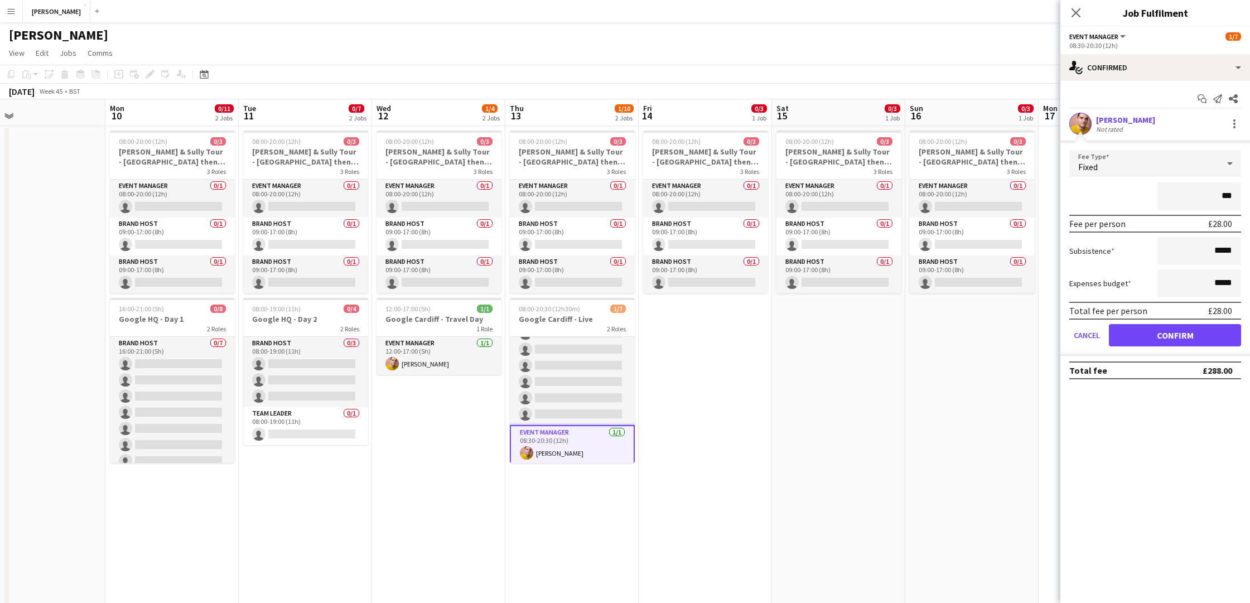
type input "**"
type input "*******"
click at [1178, 333] on button "Confirm" at bounding box center [1175, 335] width 132 height 22
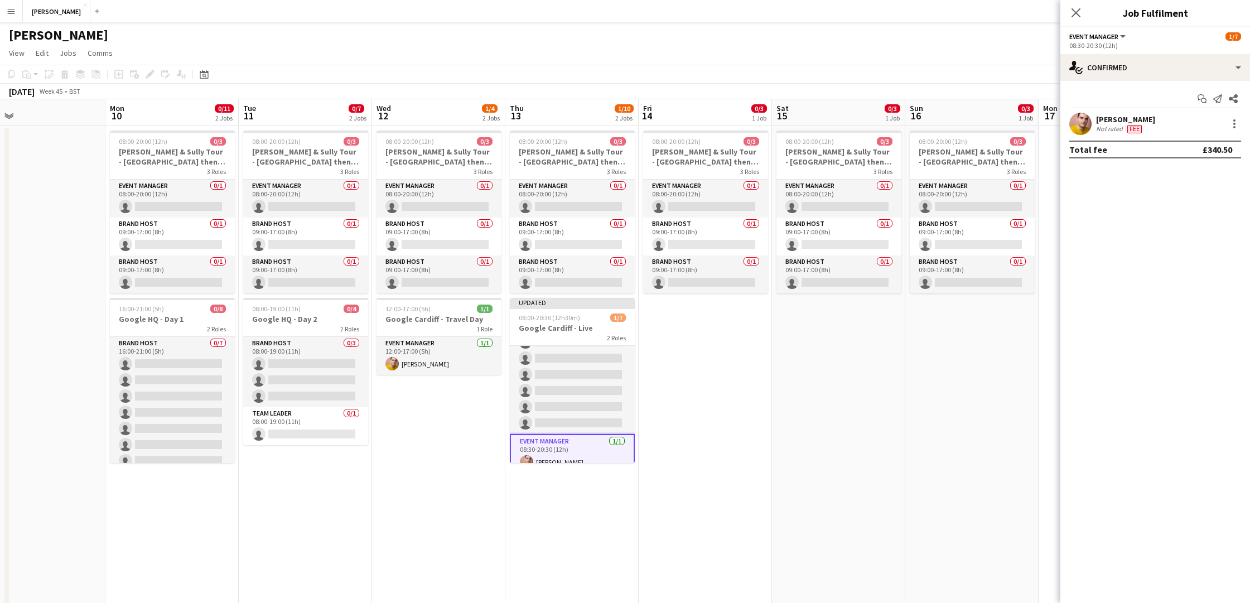
click at [1003, 360] on app-date-cell "08:00-20:00 (12h) 0/3 Cully & Sully Tour - Manchester then Dublin DATES TBC 3 R…" at bounding box center [971, 379] width 133 height 507
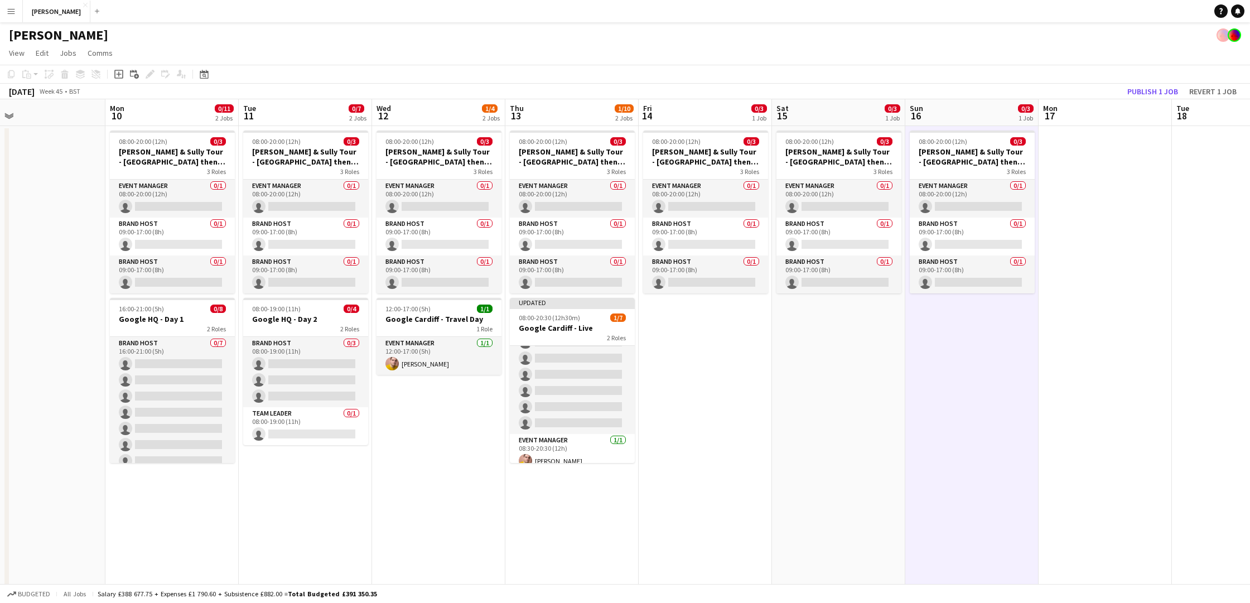
click at [868, 442] on app-date-cell "08:00-20:00 (12h) 0/3 Cully & Sully Tour - Manchester then Dublin DATES TBC 3 R…" at bounding box center [838, 379] width 133 height 507
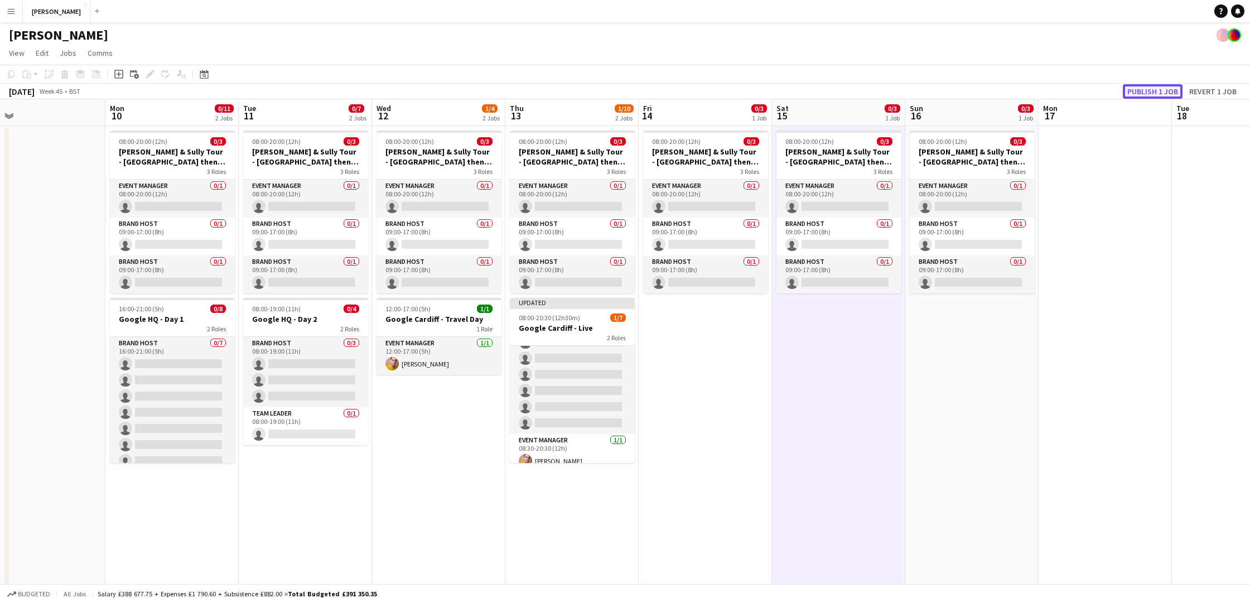
click at [1149, 93] on button "Publish 1 job" at bounding box center [1153, 91] width 60 height 15
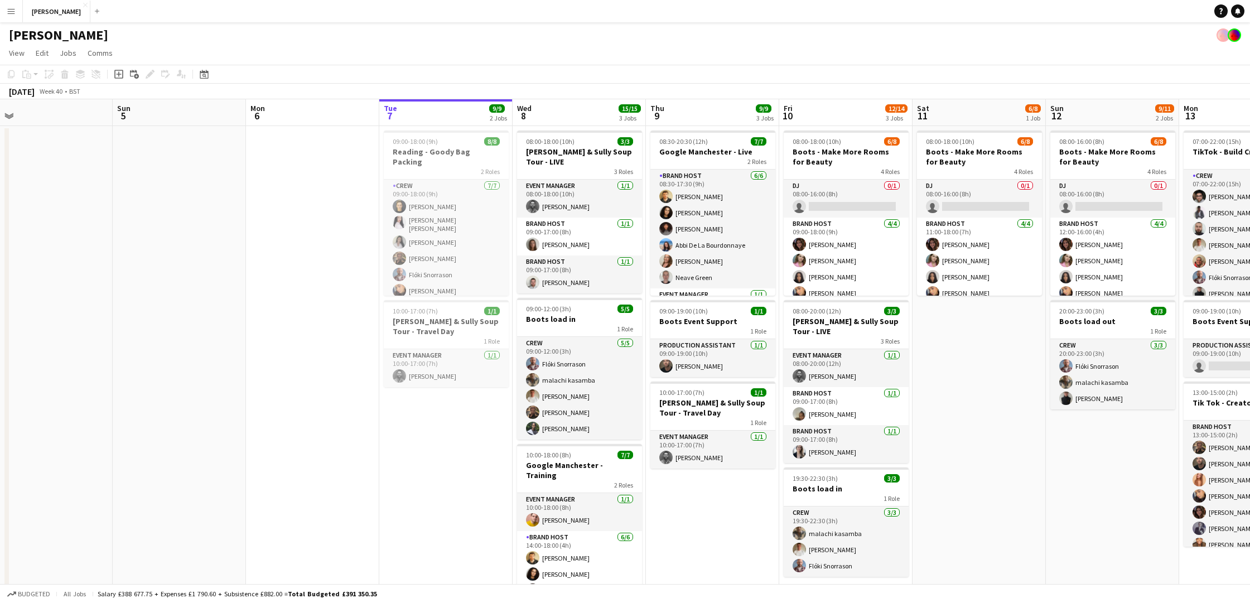
scroll to position [0, 280]
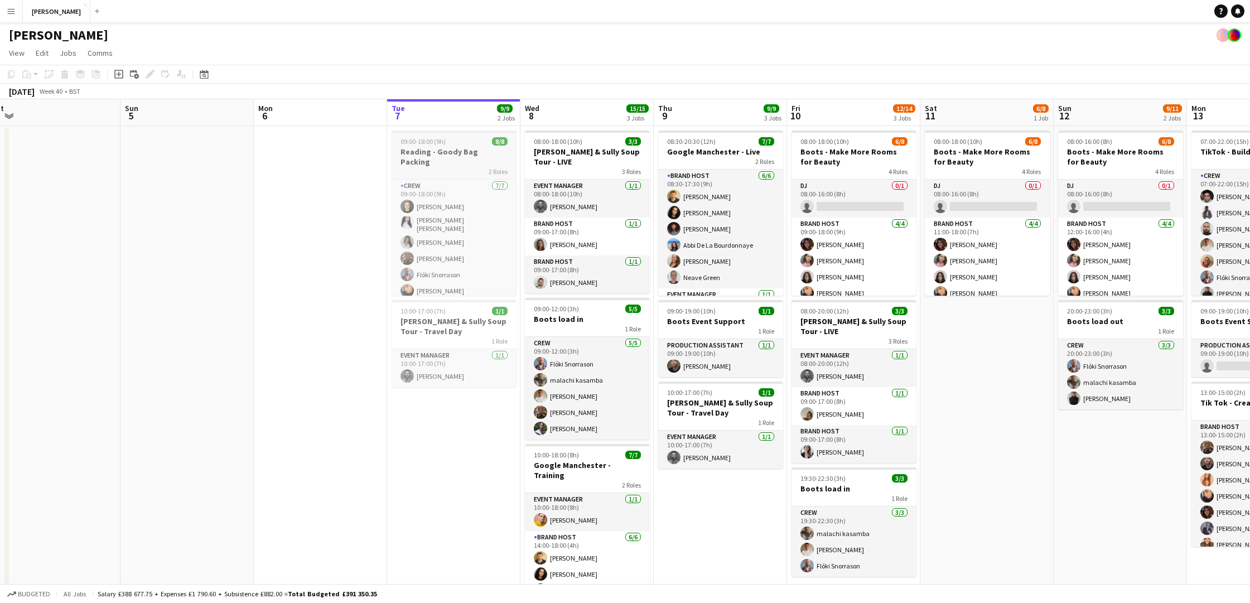
click at [447, 146] on app-job-card "09:00-18:00 (9h) 8/8 Reading - Goody Bag Packing 2 Roles Crew 7/7 09:00-18:00 (…" at bounding box center [454, 213] width 125 height 165
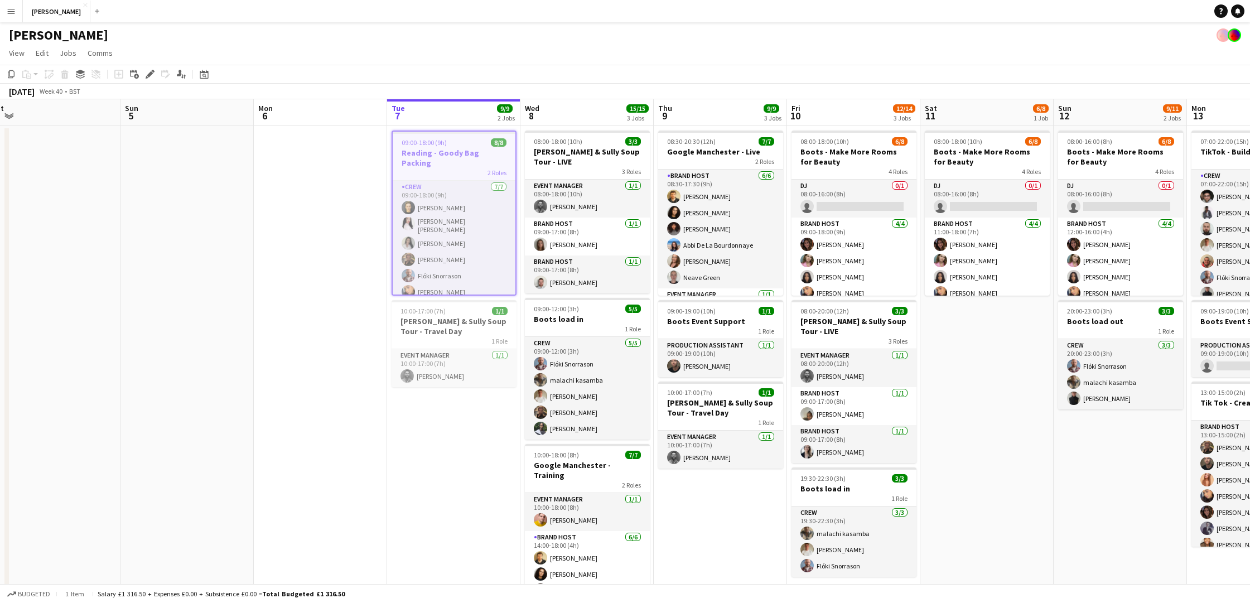
click at [336, 232] on app-date-cell at bounding box center [320, 379] width 133 height 507
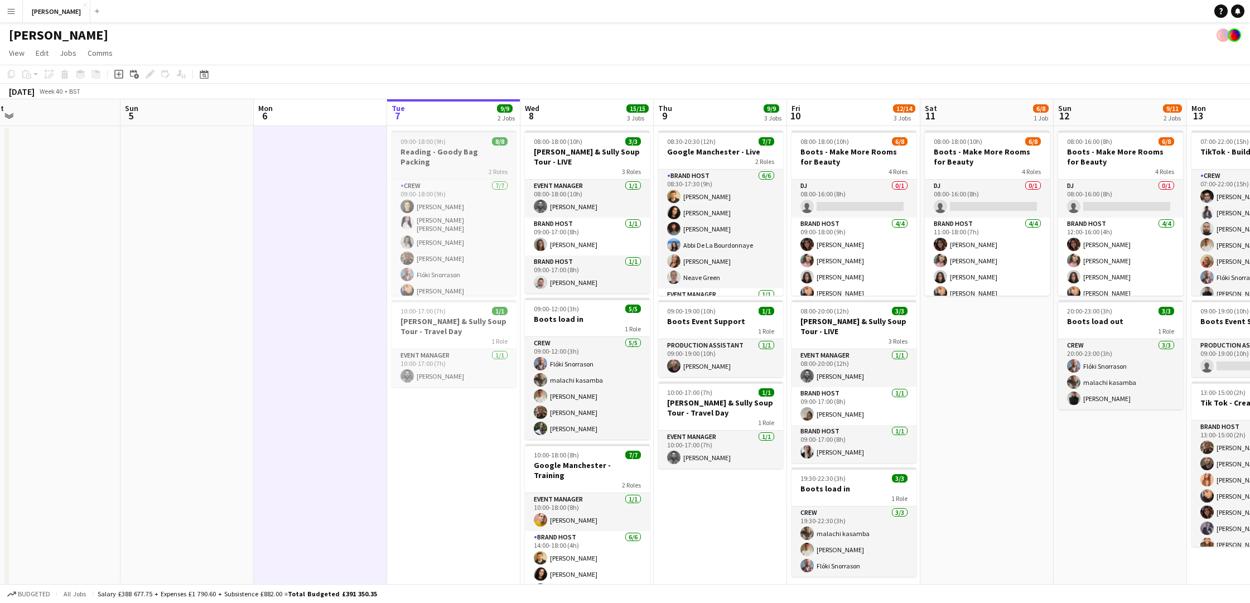
click at [474, 155] on h3 "Reading - Goody Bag Packing" at bounding box center [454, 157] width 125 height 20
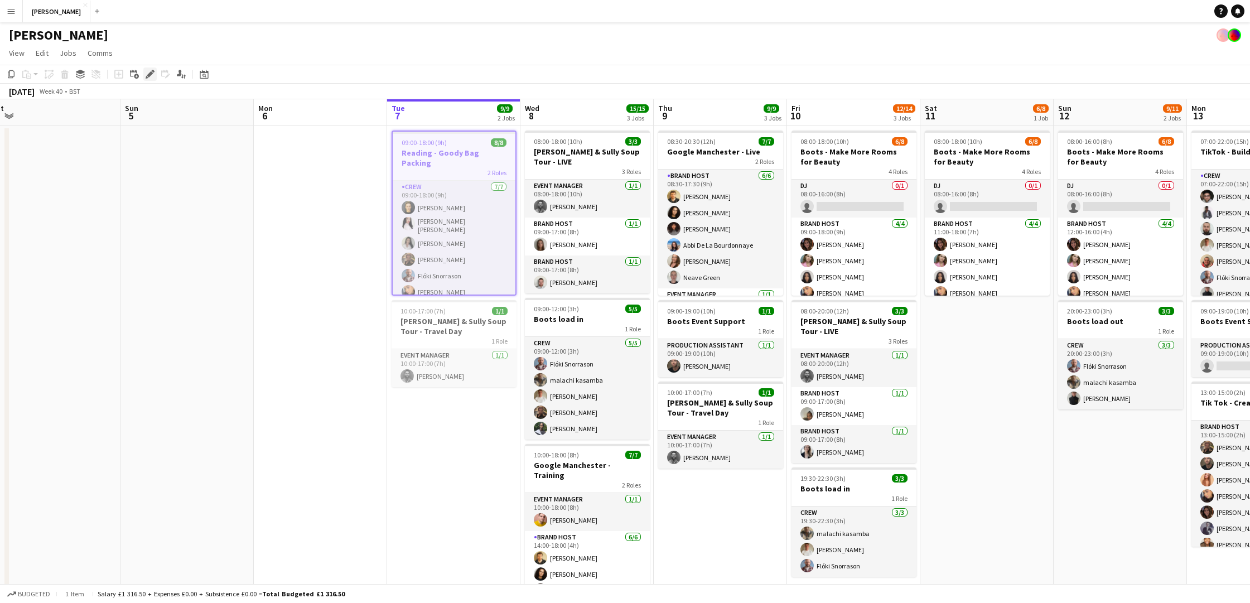
click at [146, 73] on icon "Edit" at bounding box center [150, 74] width 9 height 9
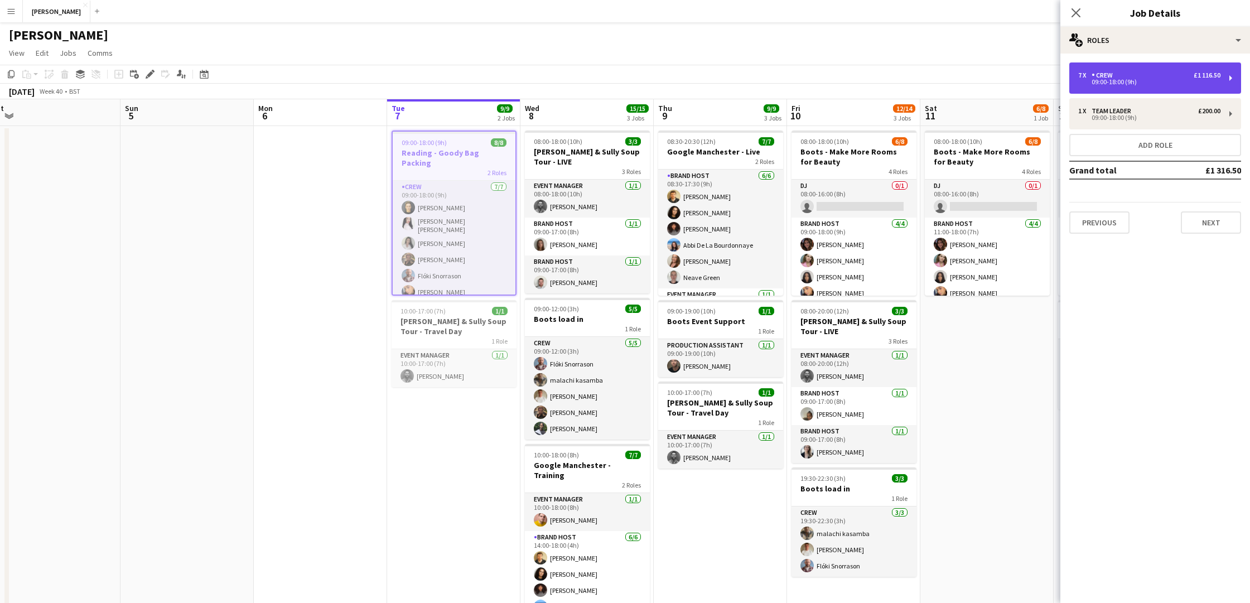
click at [1187, 81] on div "09:00-18:00 (9h)" at bounding box center [1149, 82] width 142 height 6
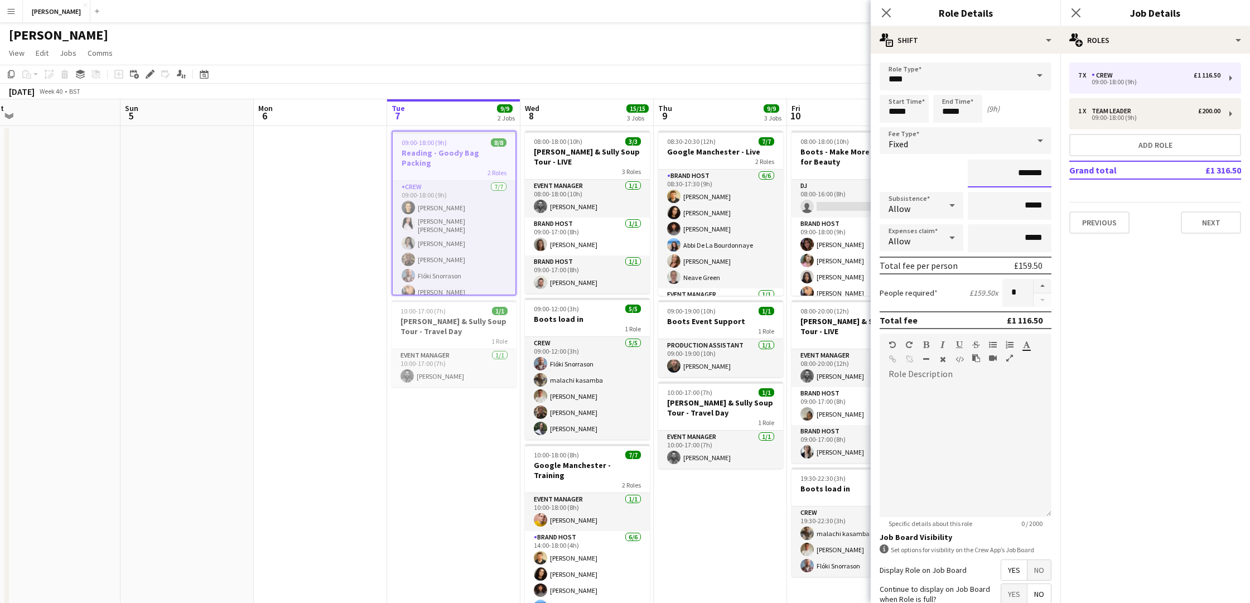
click at [1044, 171] on input "*******" at bounding box center [1010, 174] width 84 height 28
type input "*******"
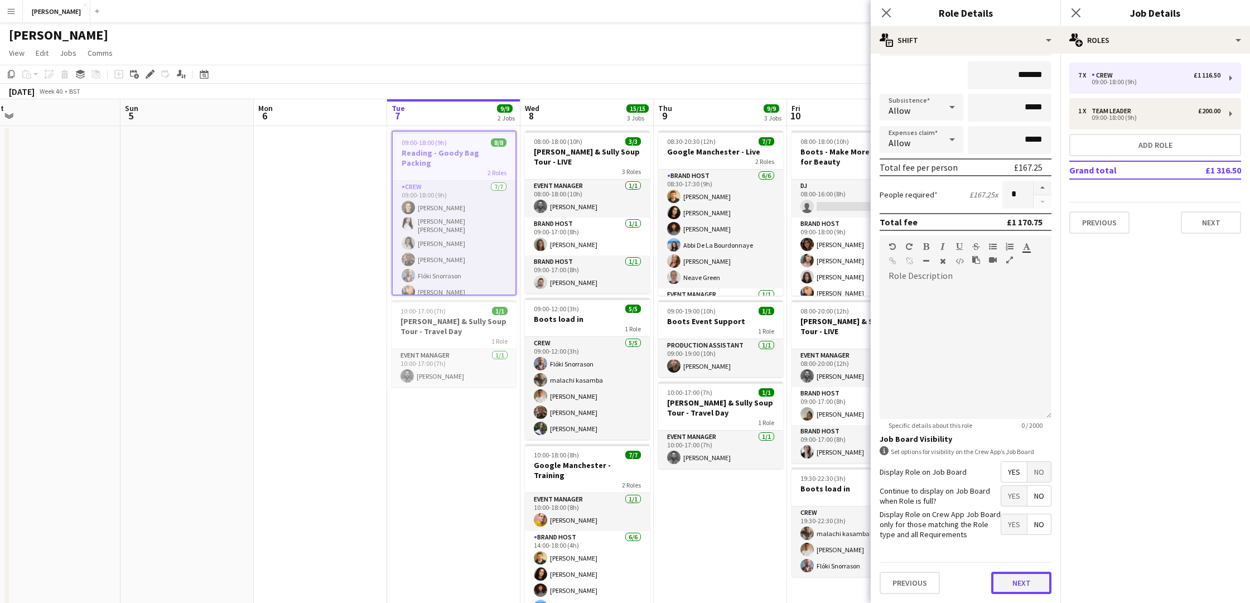
click at [1033, 575] on button "Next" at bounding box center [1021, 583] width 60 height 22
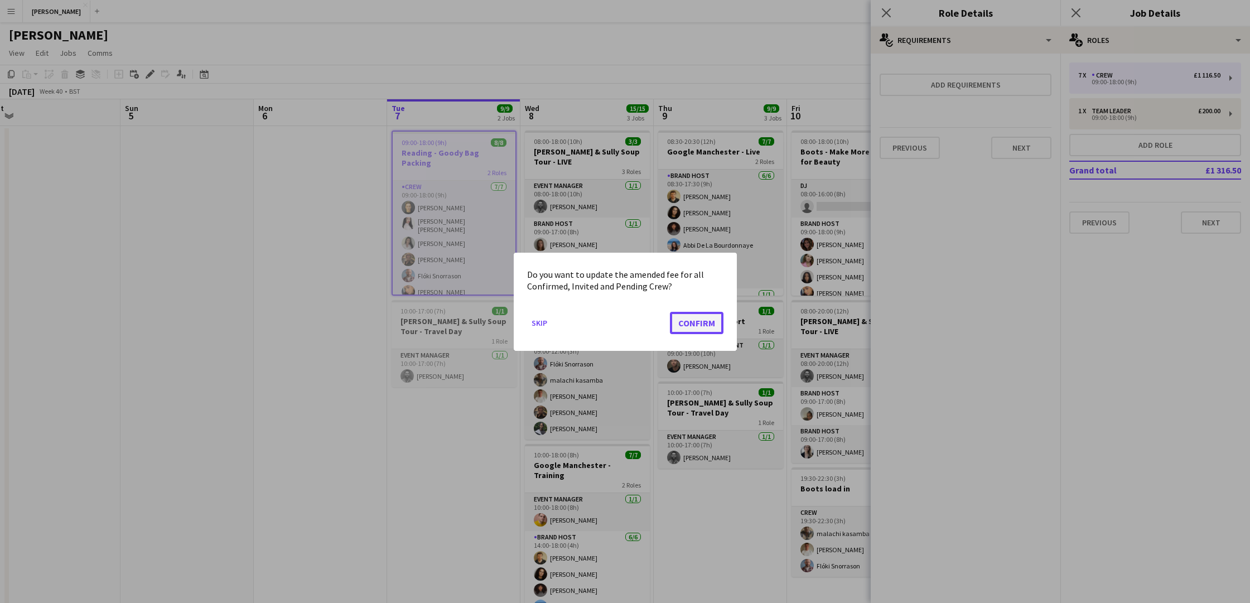
click at [711, 325] on button "Confirm" at bounding box center [697, 322] width 54 height 22
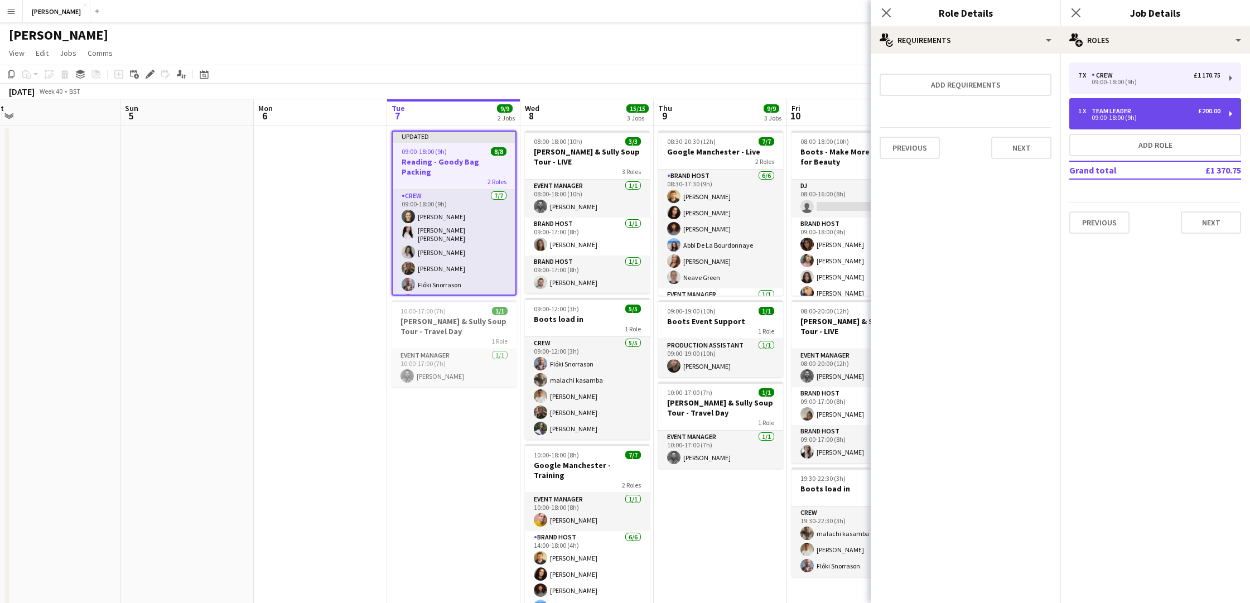
click at [1221, 118] on div "1 x Team Leader £200.00 09:00-18:00 (9h)" at bounding box center [1155, 113] width 172 height 31
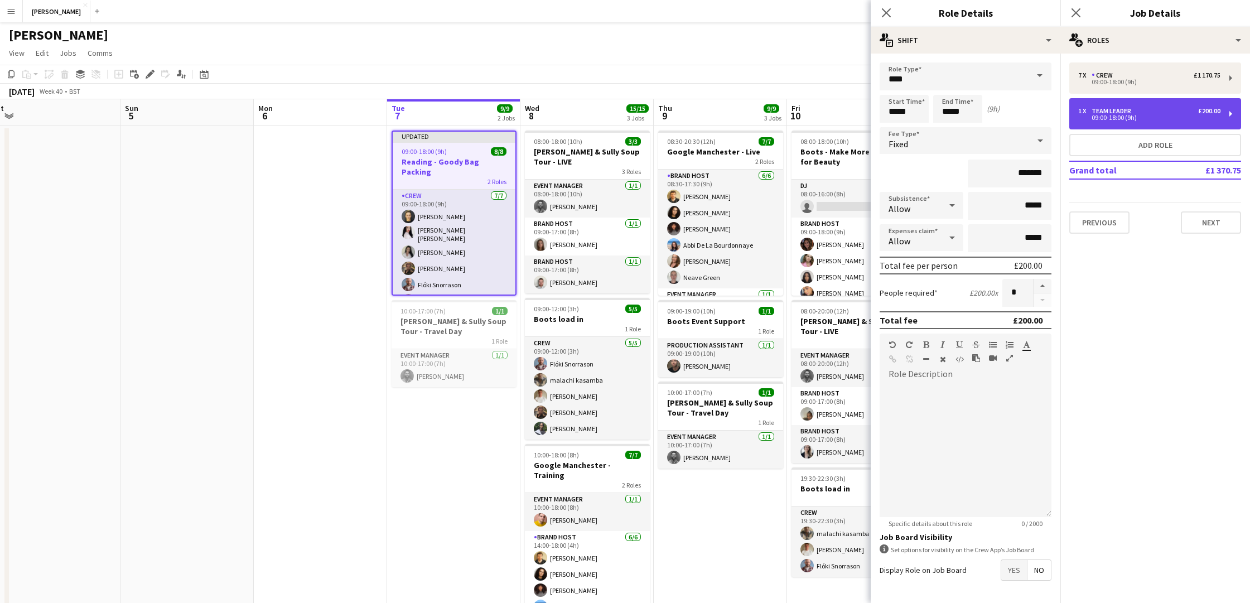
type input "**********"
type input "*******"
type input "*"
click at [1030, 174] on input "*******" at bounding box center [1010, 174] width 84 height 28
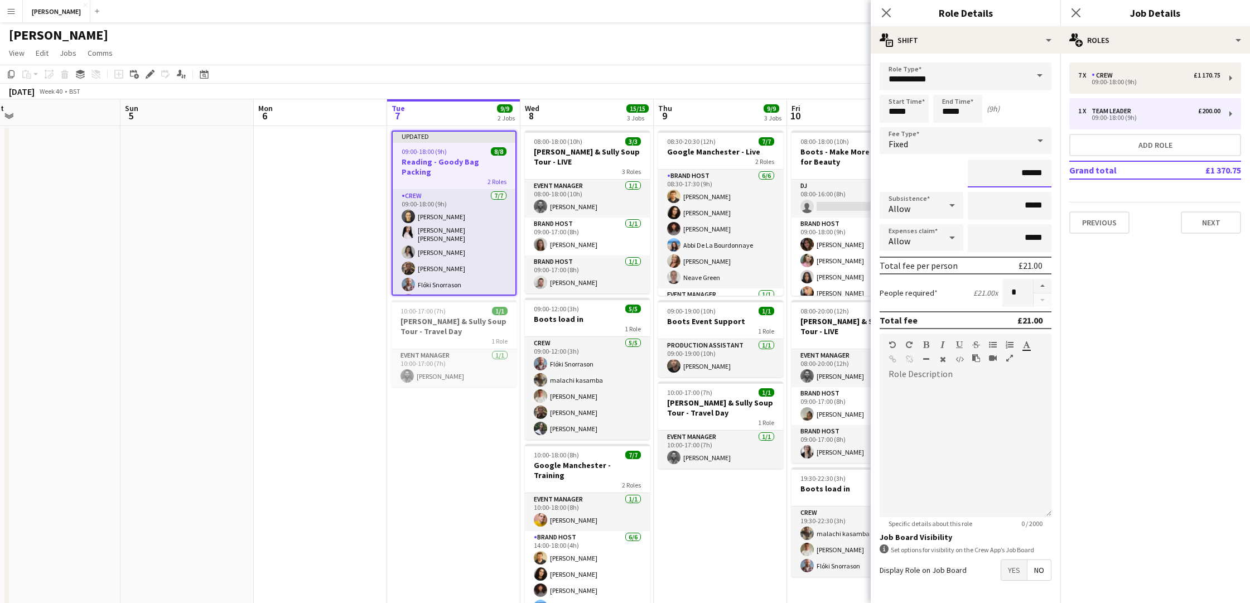
type input "*******"
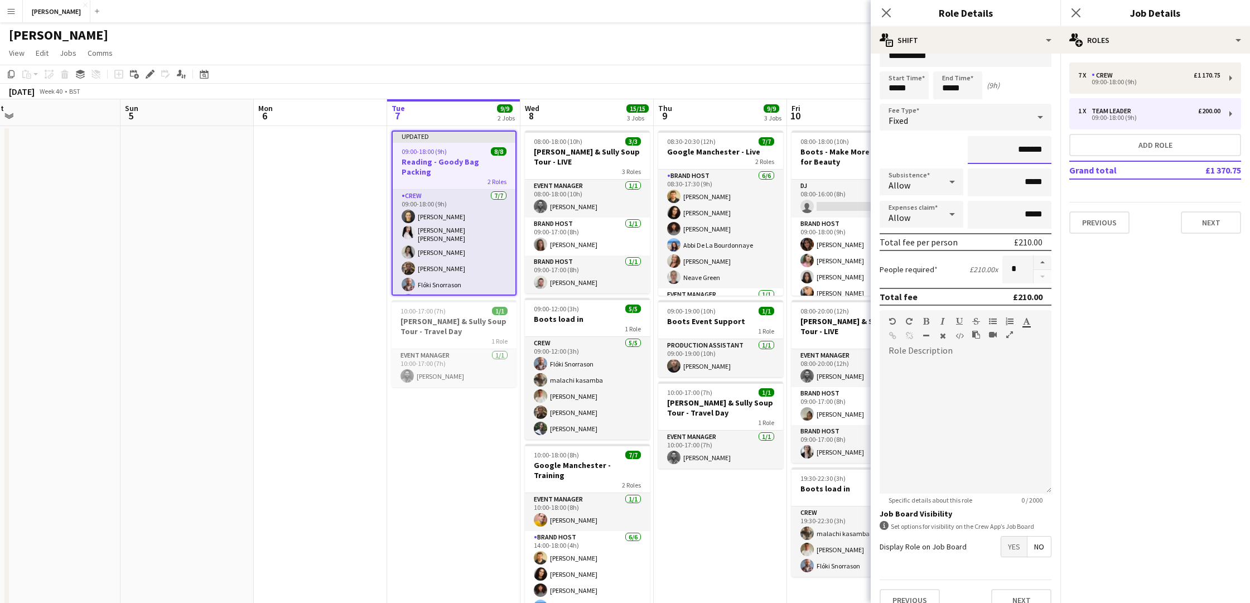
scroll to position [41, 0]
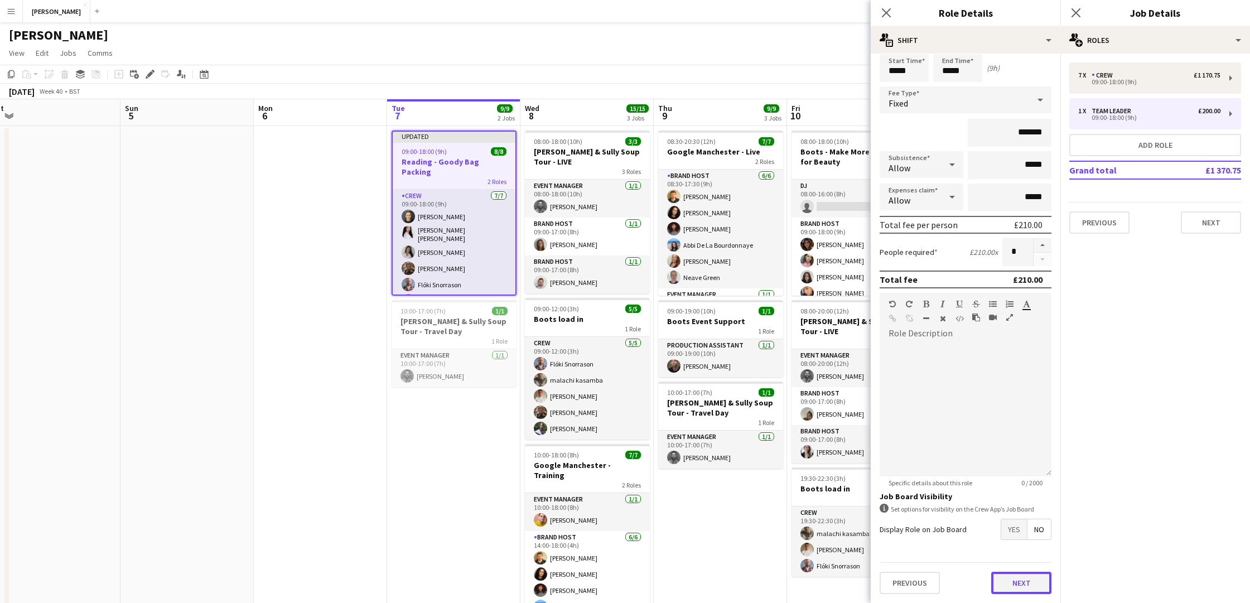
click at [1024, 574] on button "Next" at bounding box center [1021, 583] width 60 height 22
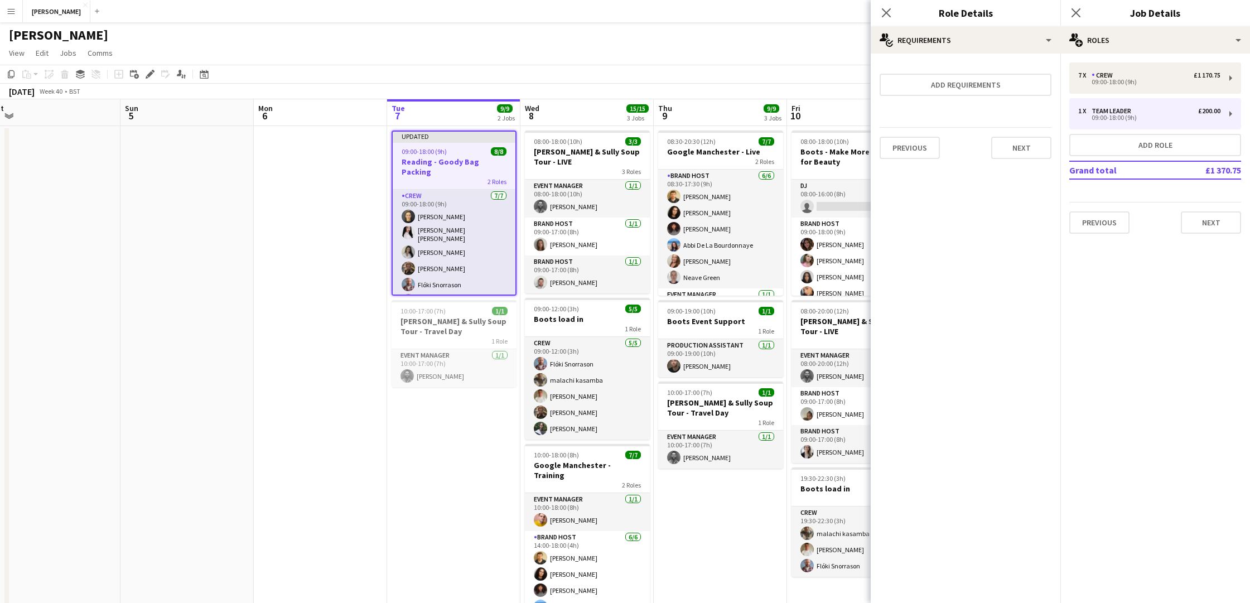
scroll to position [0, 0]
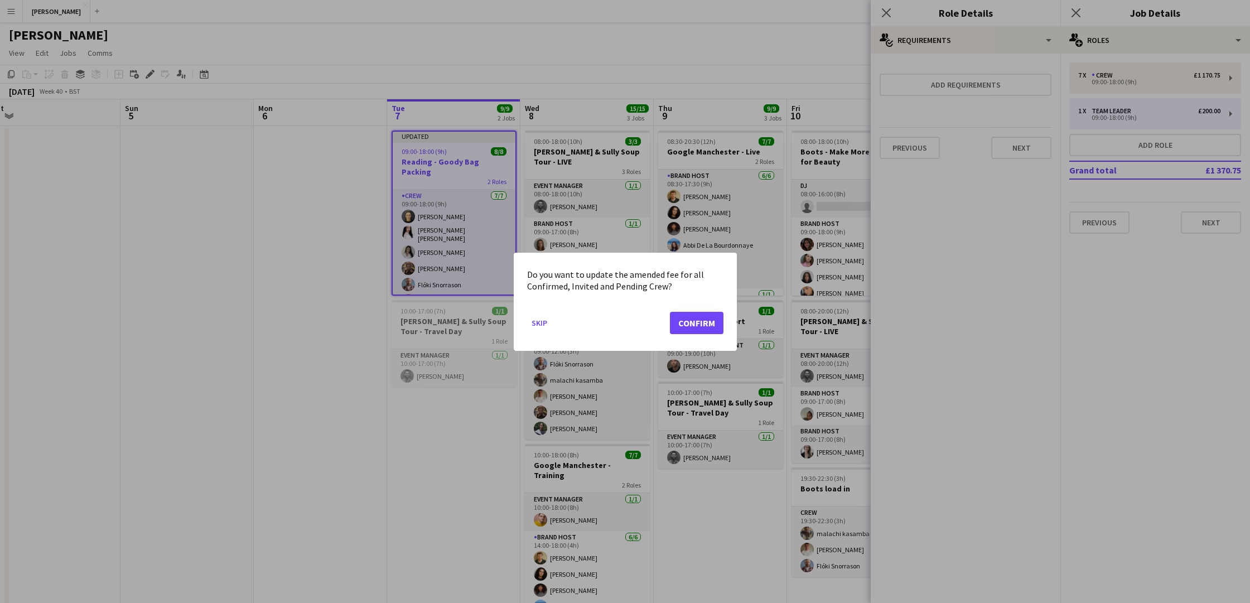
click at [926, 142] on div at bounding box center [625, 301] width 1250 height 603
click at [701, 320] on button "Confirm" at bounding box center [697, 322] width 54 height 22
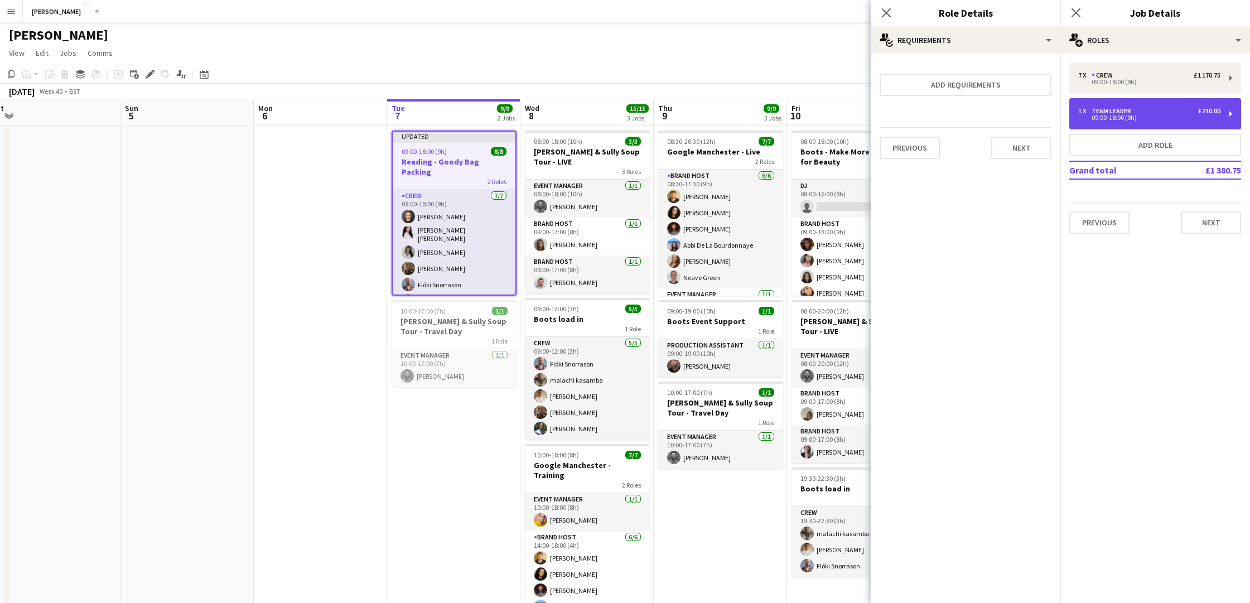
click at [1177, 115] on div "09:00-18:00 (9h)" at bounding box center [1149, 118] width 142 height 6
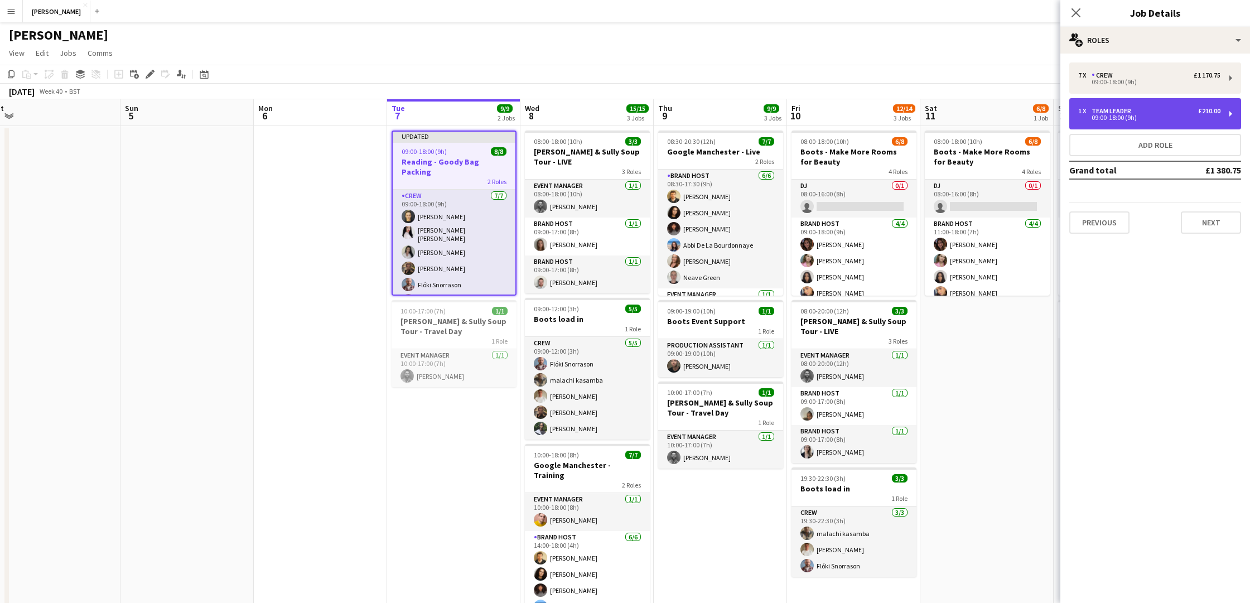
click at [1168, 115] on div "09:00-18:00 (9h)" at bounding box center [1149, 118] width 142 height 6
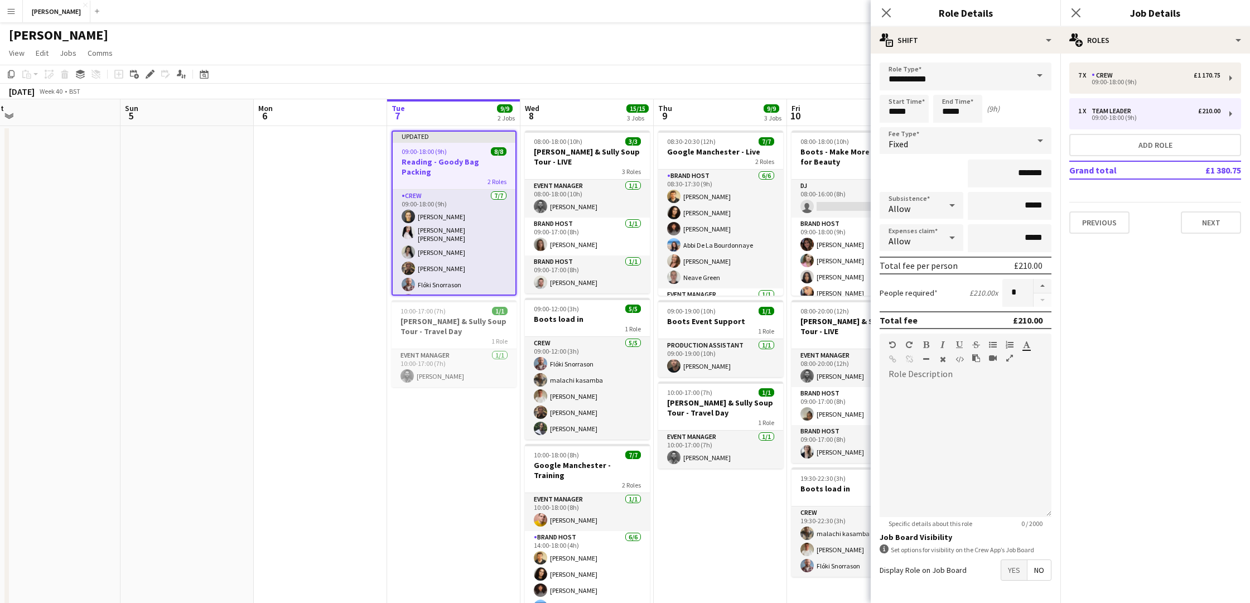
click at [1030, 262] on div "£210.00" at bounding box center [1028, 265] width 28 height 11
click at [1031, 263] on div "£210.00" at bounding box center [1028, 265] width 28 height 11
click at [1146, 118] on div "09:00-18:00 (9h)" at bounding box center [1149, 118] width 142 height 6
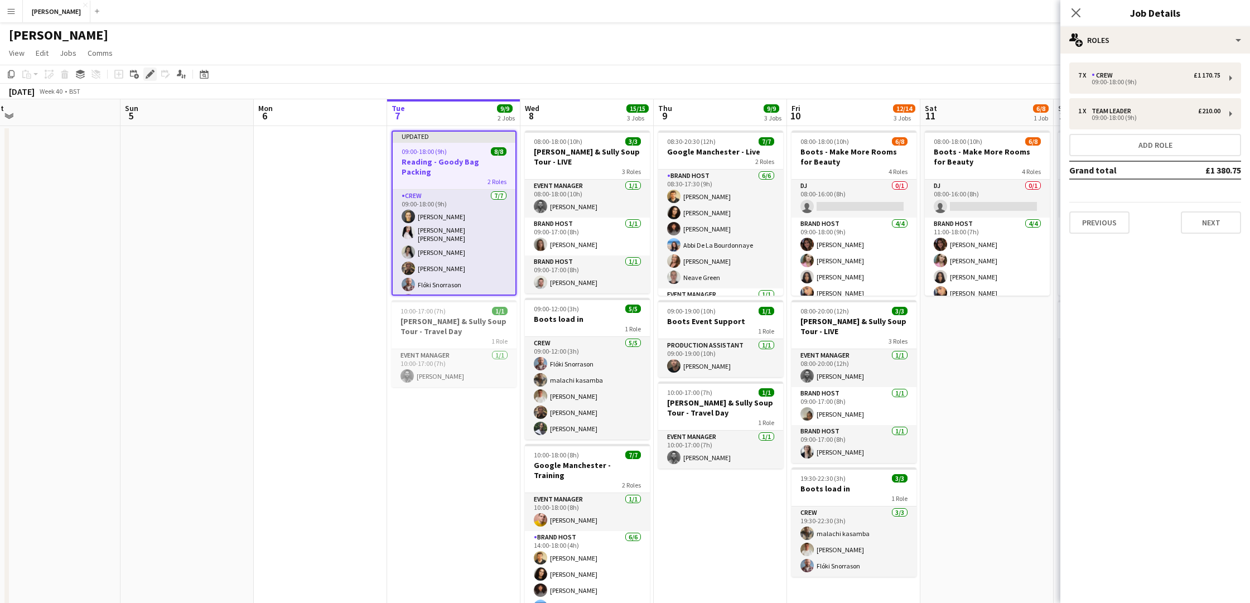
click at [150, 71] on icon "Edit" at bounding box center [150, 74] width 9 height 9
click at [1171, 111] on div "1 x Team Leader £210.00" at bounding box center [1149, 111] width 142 height 8
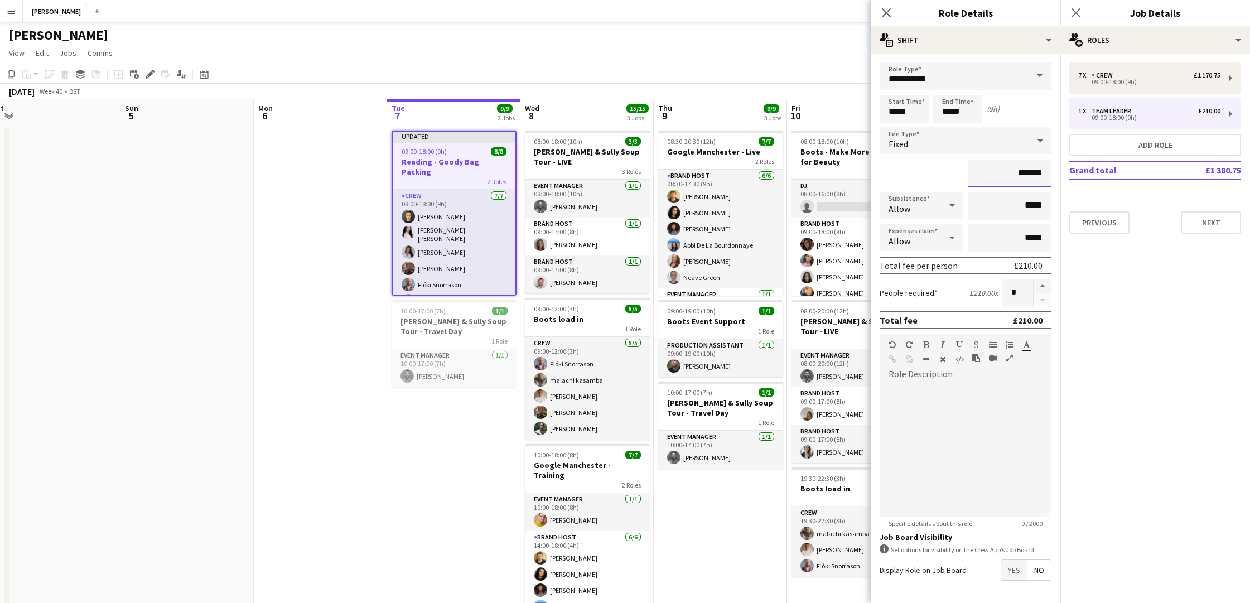
click at [1030, 174] on input "*******" at bounding box center [1010, 174] width 84 height 28
type input "*******"
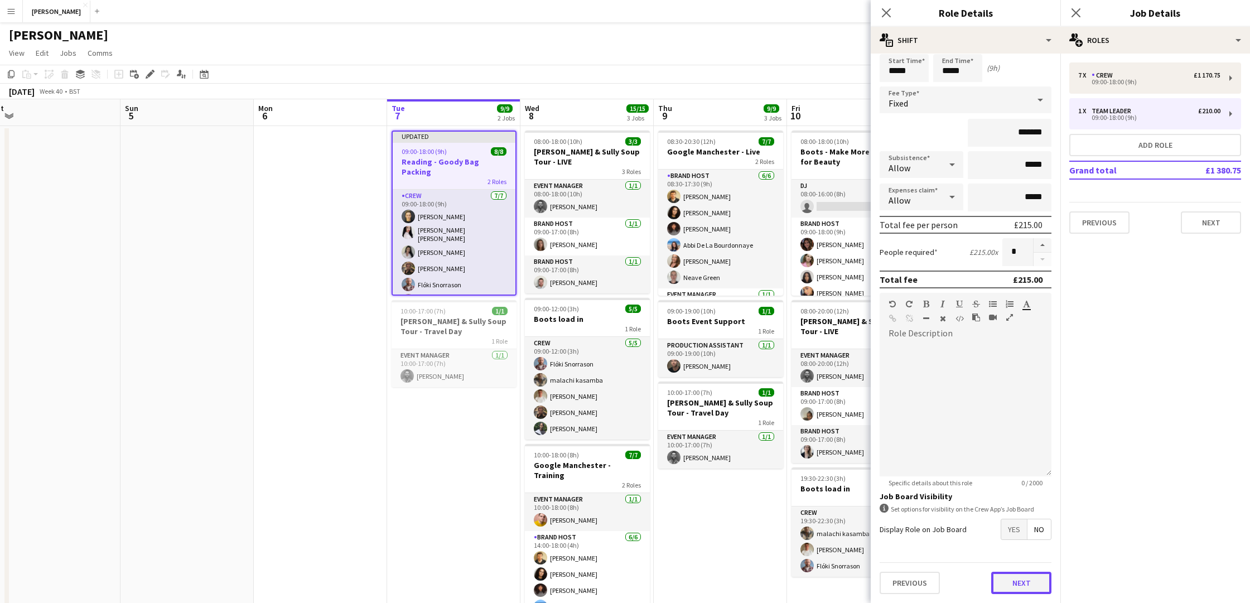
click at [1029, 583] on button "Next" at bounding box center [1021, 583] width 60 height 22
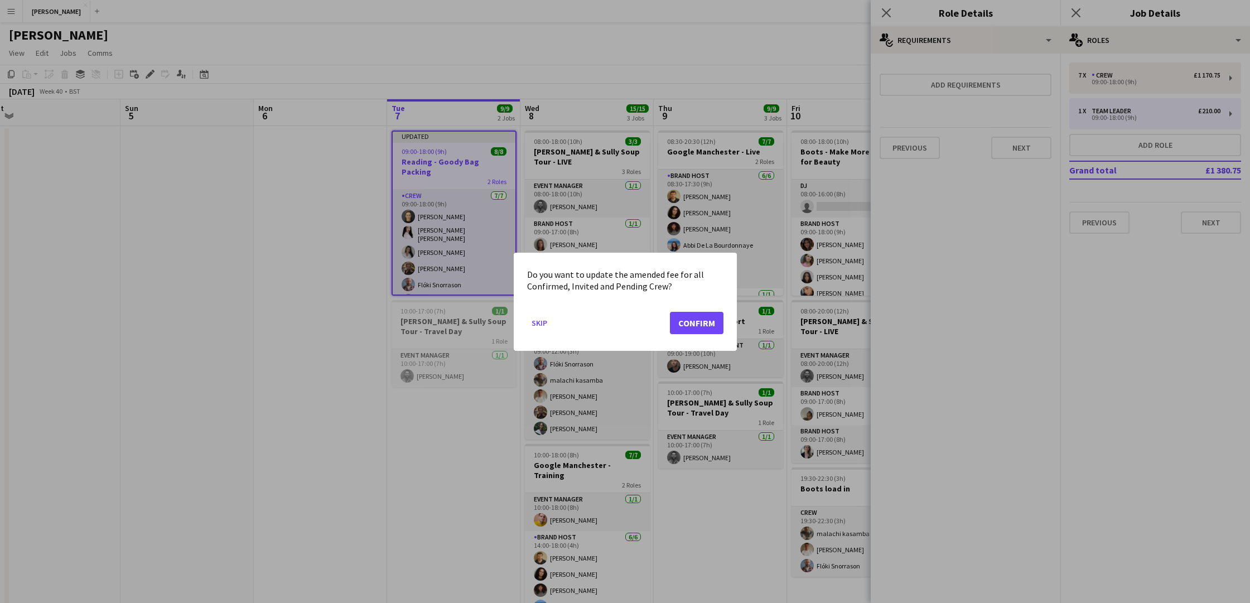
scroll to position [0, 0]
click at [703, 329] on button "Confirm" at bounding box center [697, 322] width 54 height 22
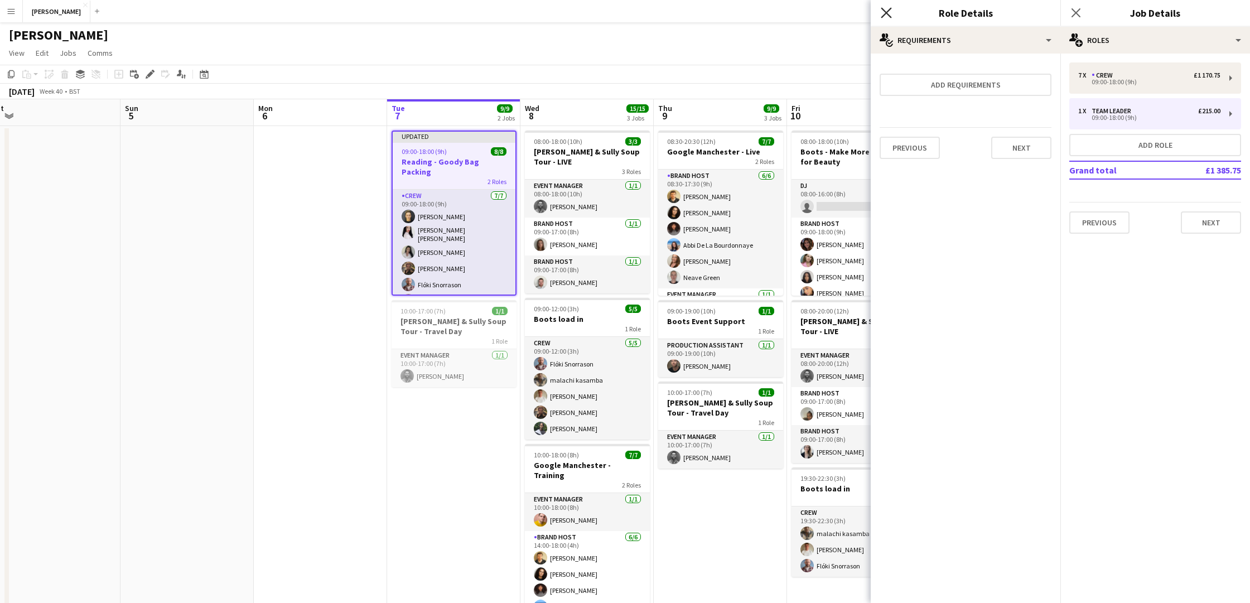
click at [881, 13] on icon "Close pop-in" at bounding box center [886, 12] width 11 height 11
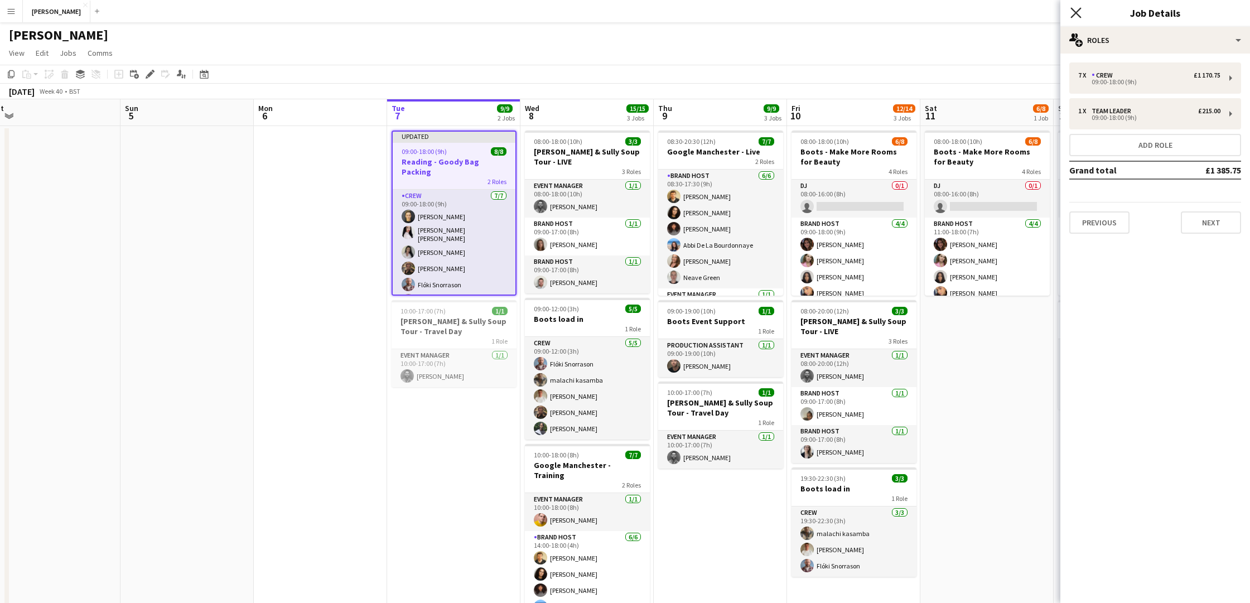
click at [1073, 17] on icon "Close pop-in" at bounding box center [1076, 12] width 11 height 11
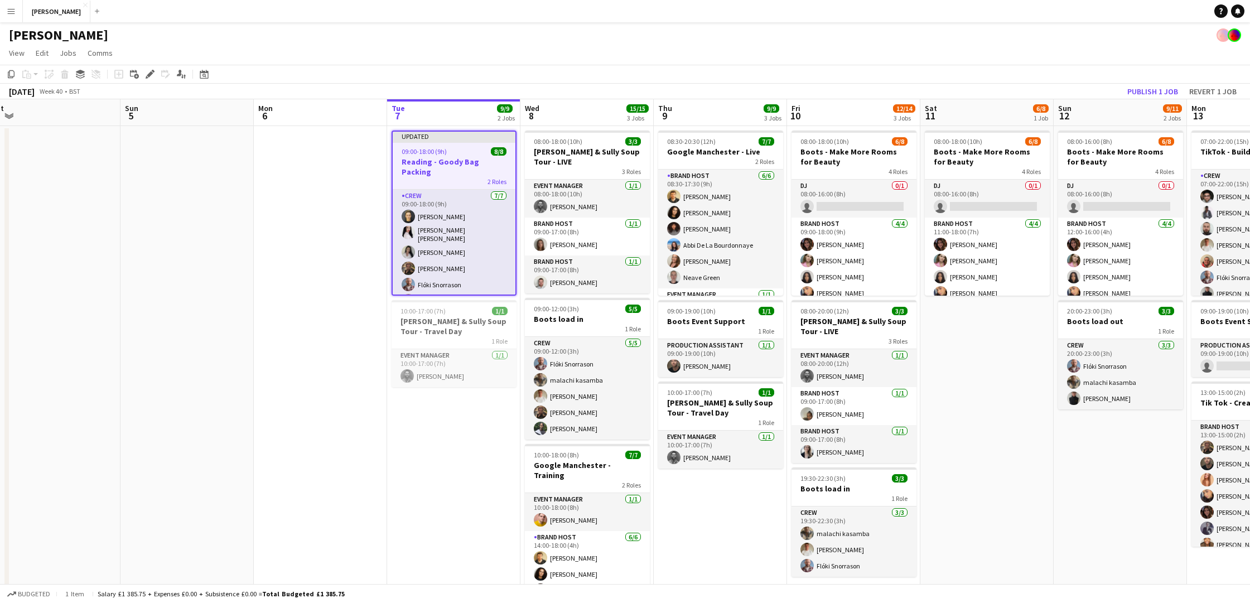
click at [1014, 404] on app-date-cell "08:00-18:00 (10h) 6/8 Boots - Make More Rooms for Beauty 4 Roles DJ 0/1 08:00-1…" at bounding box center [987, 379] width 133 height 507
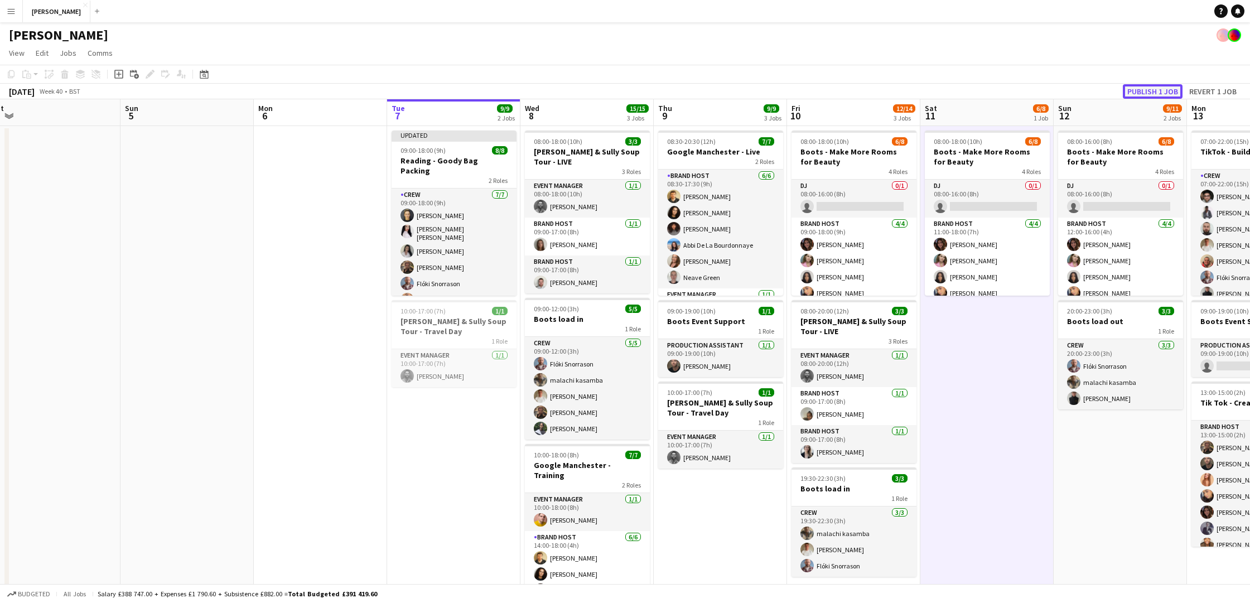
click at [1165, 93] on button "Publish 1 job" at bounding box center [1153, 91] width 60 height 15
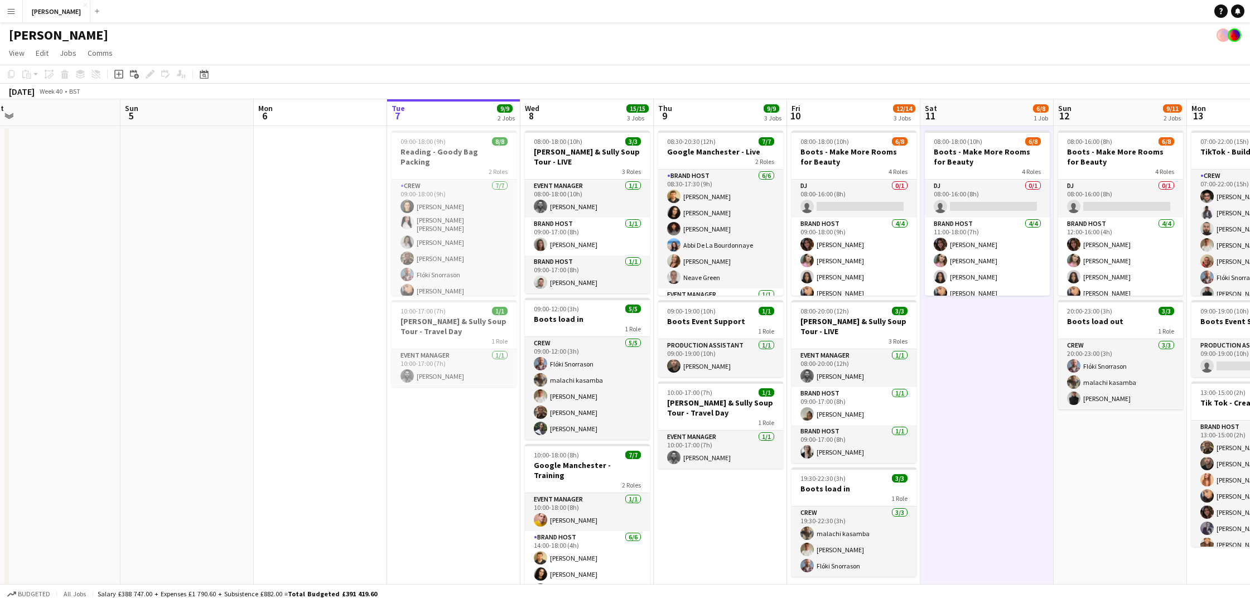
click at [11, 9] on app-icon "Menu" at bounding box center [11, 11] width 9 height 9
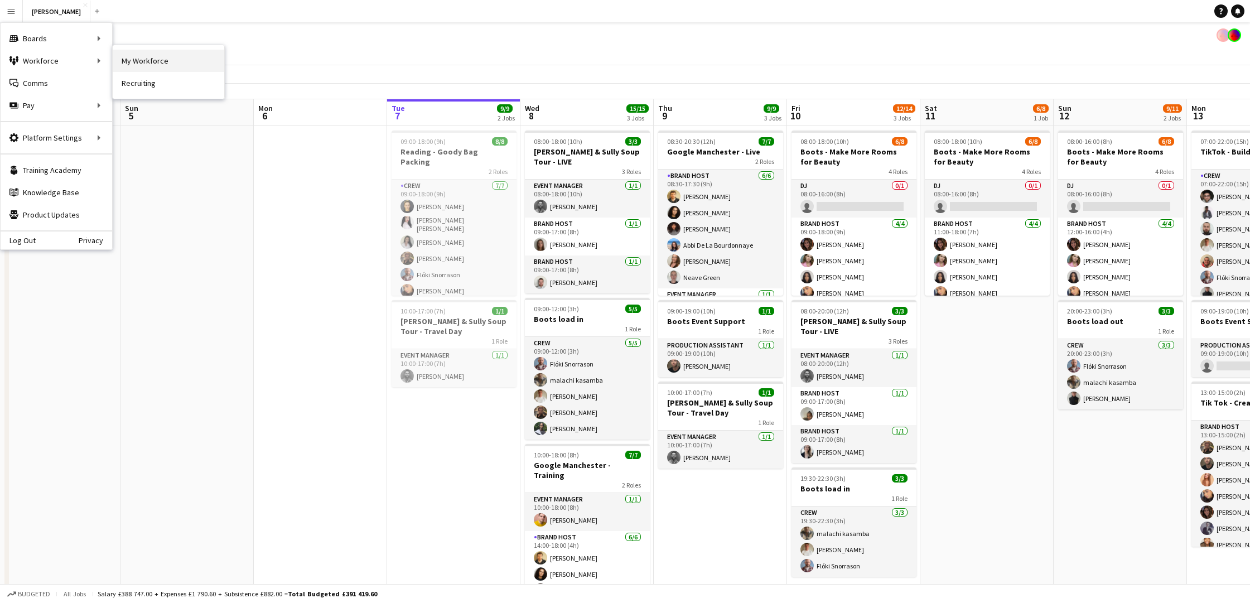
click at [151, 62] on link "My Workforce" at bounding box center [169, 61] width 112 height 22
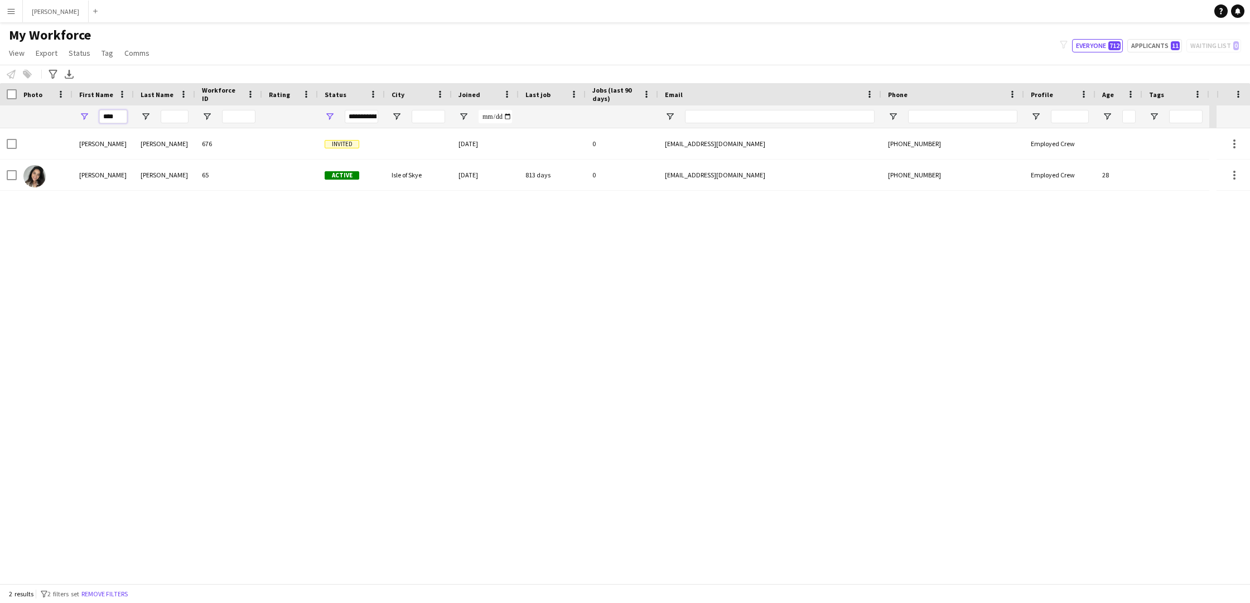
drag, startPoint x: 121, startPoint y: 113, endPoint x: 95, endPoint y: 111, distance: 26.3
click at [95, 111] on div "****" at bounding box center [103, 116] width 61 height 22
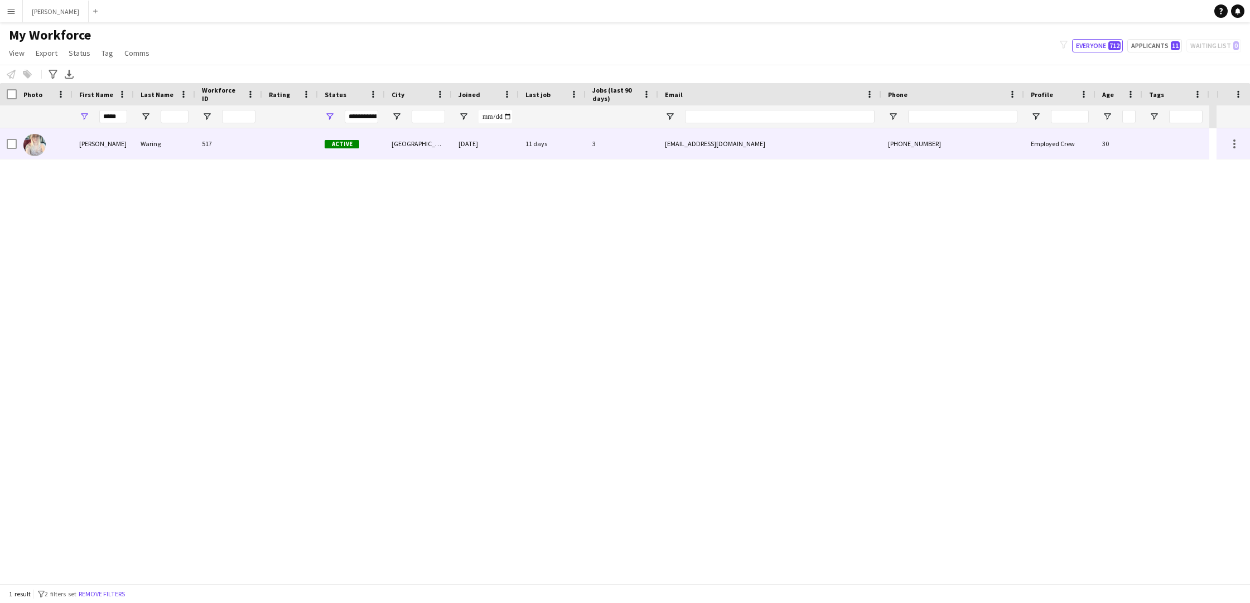
click at [94, 140] on div "Amber-Leigh" at bounding box center [103, 143] width 61 height 31
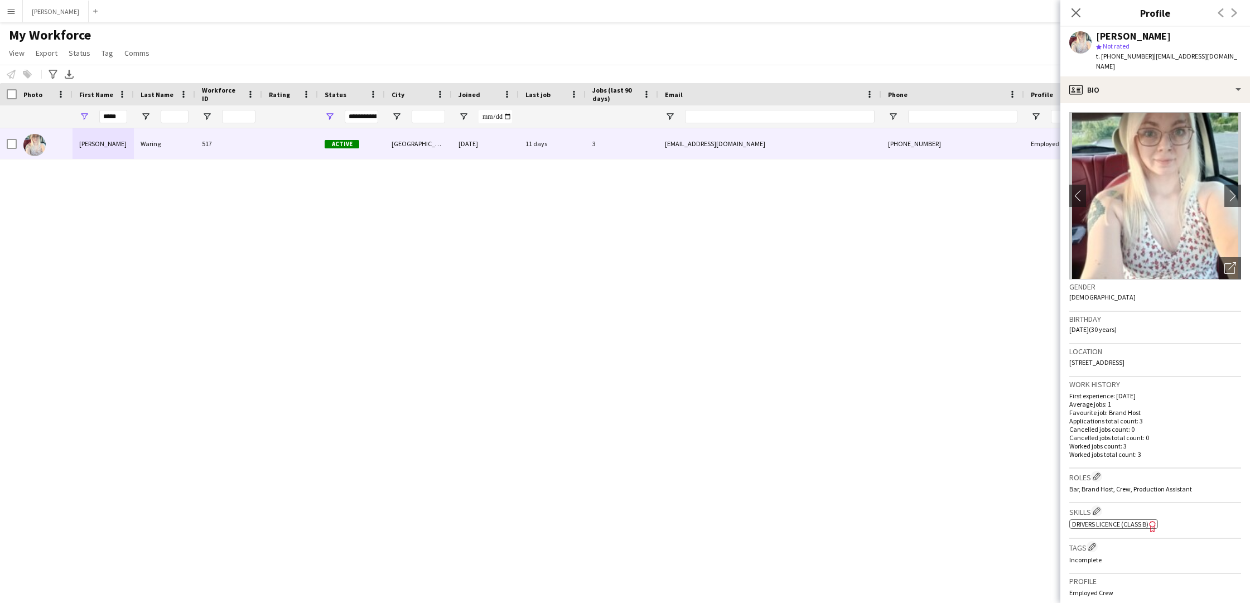
drag, startPoint x: 1189, startPoint y: 34, endPoint x: 1077, endPoint y: 32, distance: 111.6
click at [1077, 32] on div "Amber-Leigh Waring star Not rated t. +447377877288 | amber-leighwaring@outlook.…" at bounding box center [1156, 52] width 190 height 50
copy div "Amber-Leigh Waring"
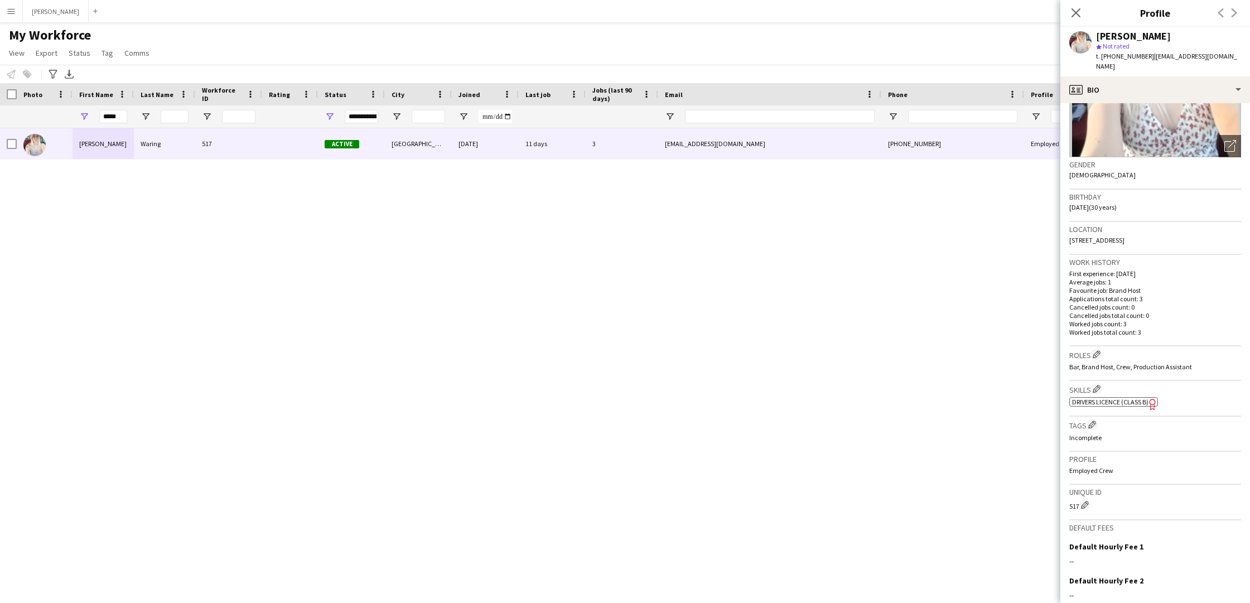
scroll to position [237, 0]
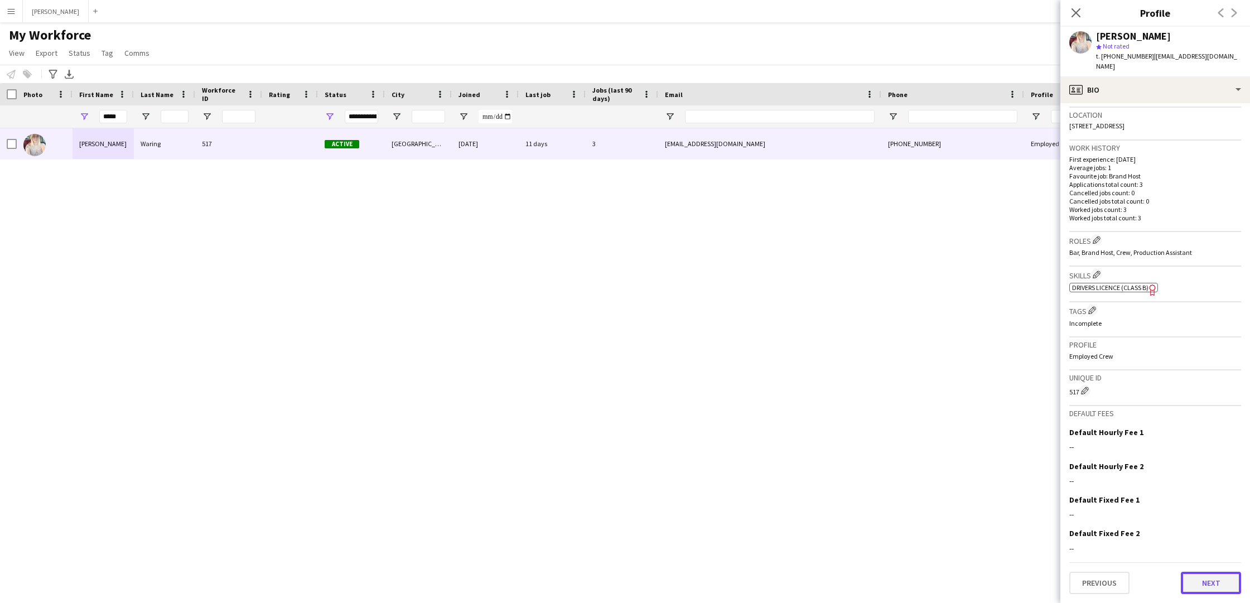
click at [1217, 581] on button "Next" at bounding box center [1211, 583] width 60 height 22
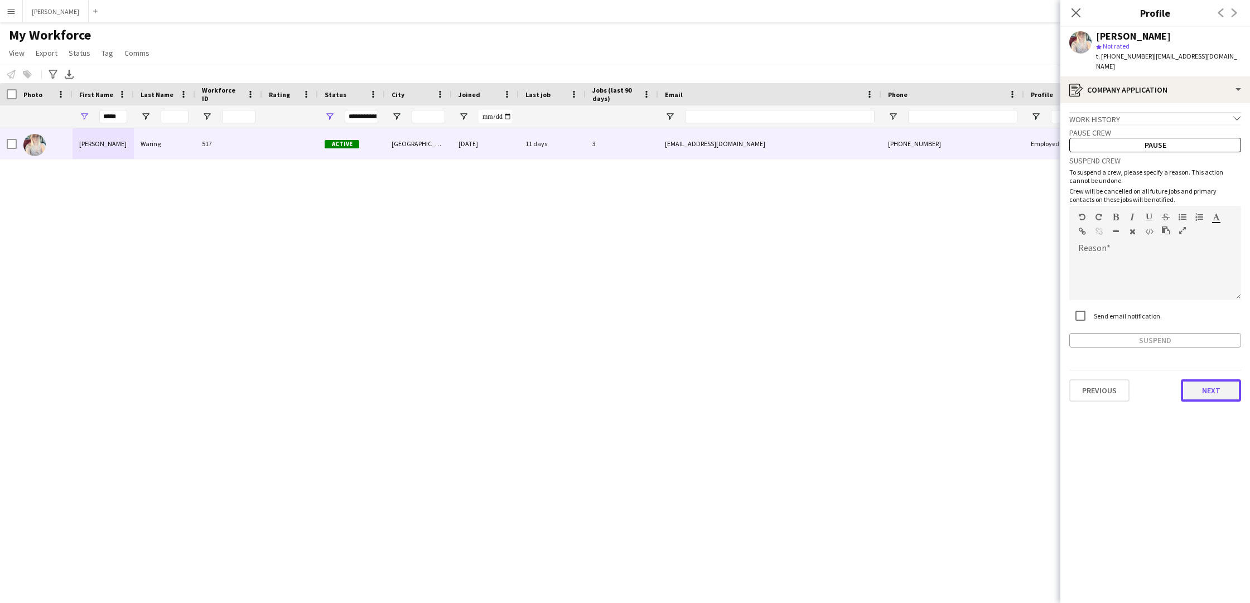
click at [1203, 388] on button "Next" at bounding box center [1211, 390] width 60 height 22
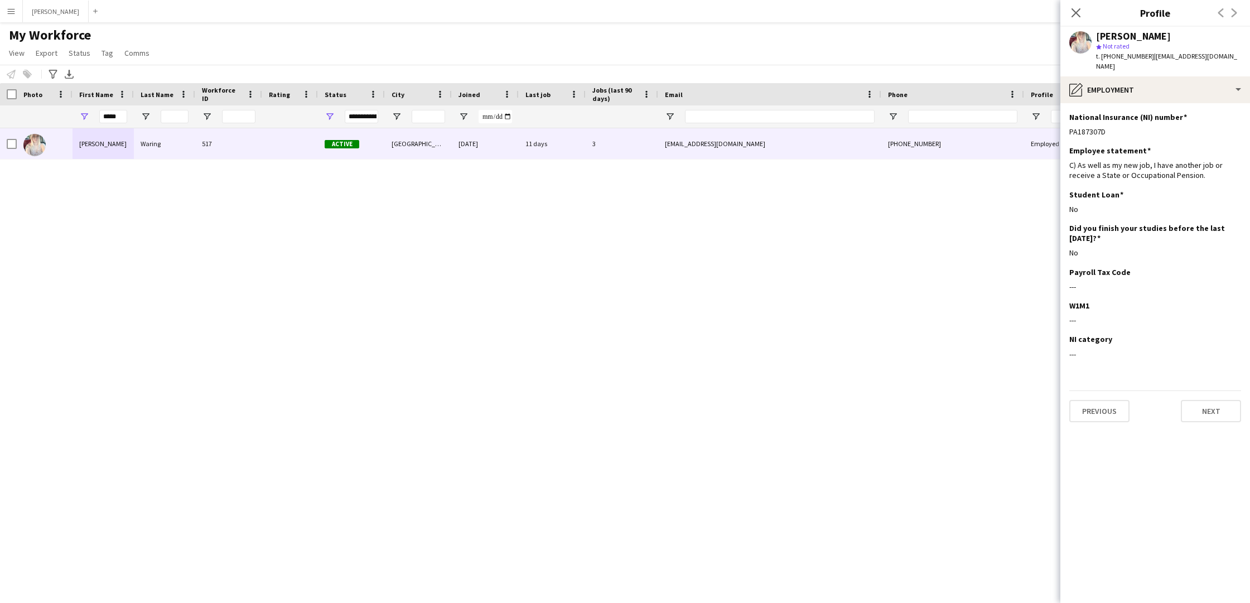
drag, startPoint x: 1107, startPoint y: 129, endPoint x: 1062, endPoint y: 131, distance: 45.8
click at [1062, 131] on app-section-data-types "National Insurance (NI) number Edit this field PA187307D Employee statement Edi…" at bounding box center [1156, 353] width 190 height 500
copy div "PA187307D"
click at [1097, 405] on button "Previous" at bounding box center [1099, 411] width 60 height 22
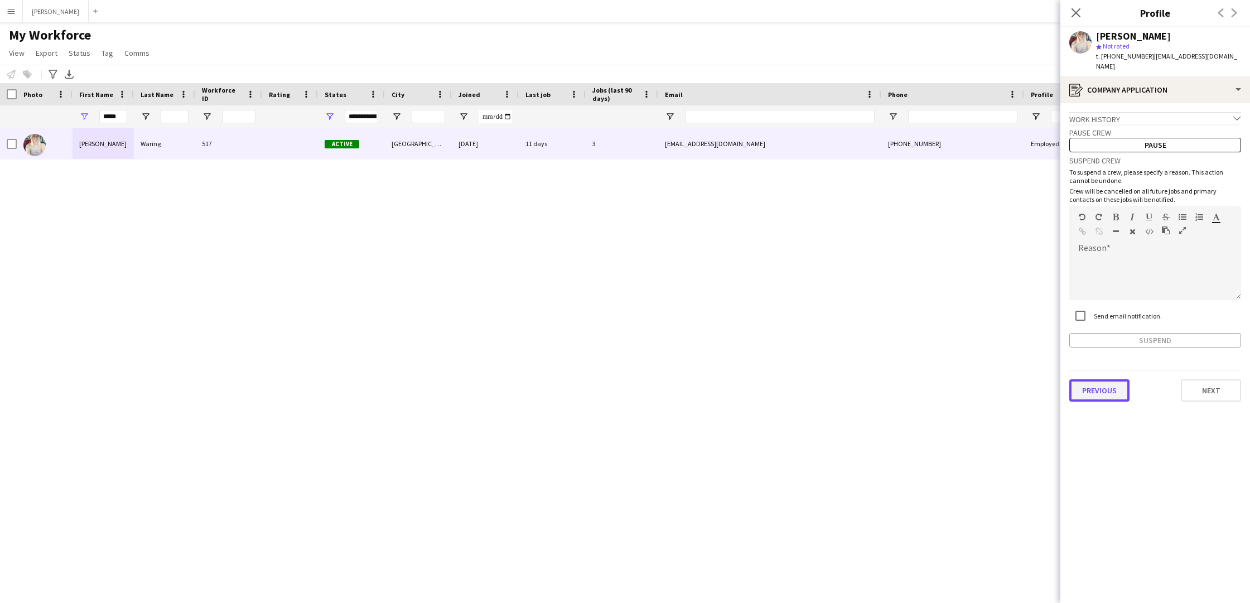
click at [1102, 386] on button "Previous" at bounding box center [1099, 390] width 60 height 22
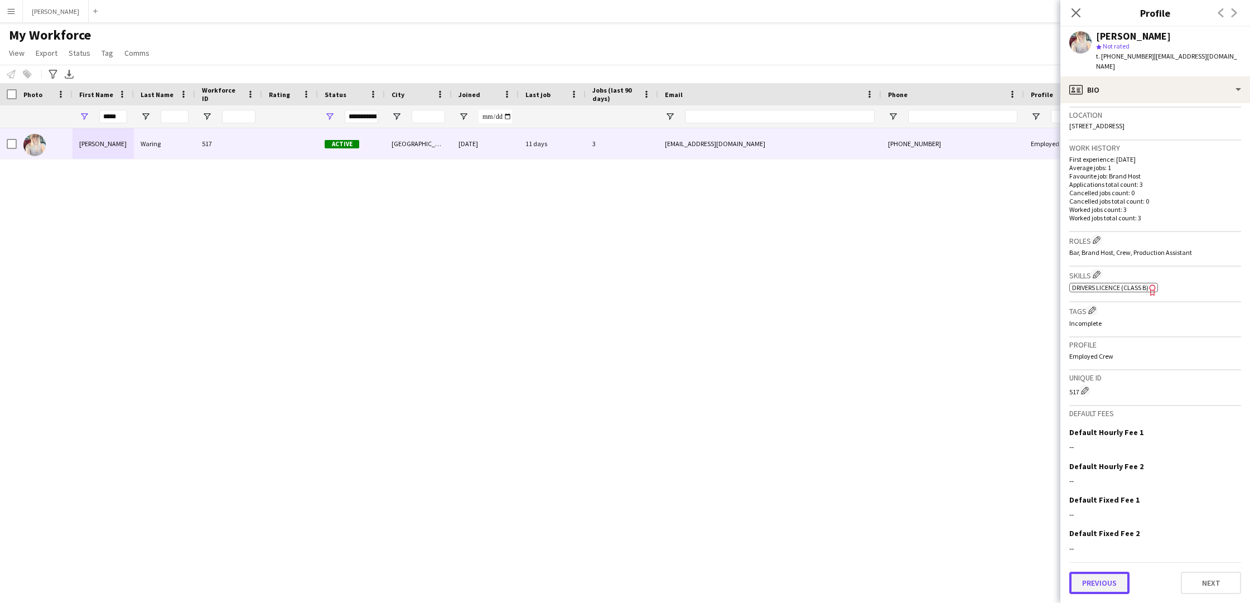
click at [1107, 579] on button "Previous" at bounding box center [1099, 583] width 60 height 22
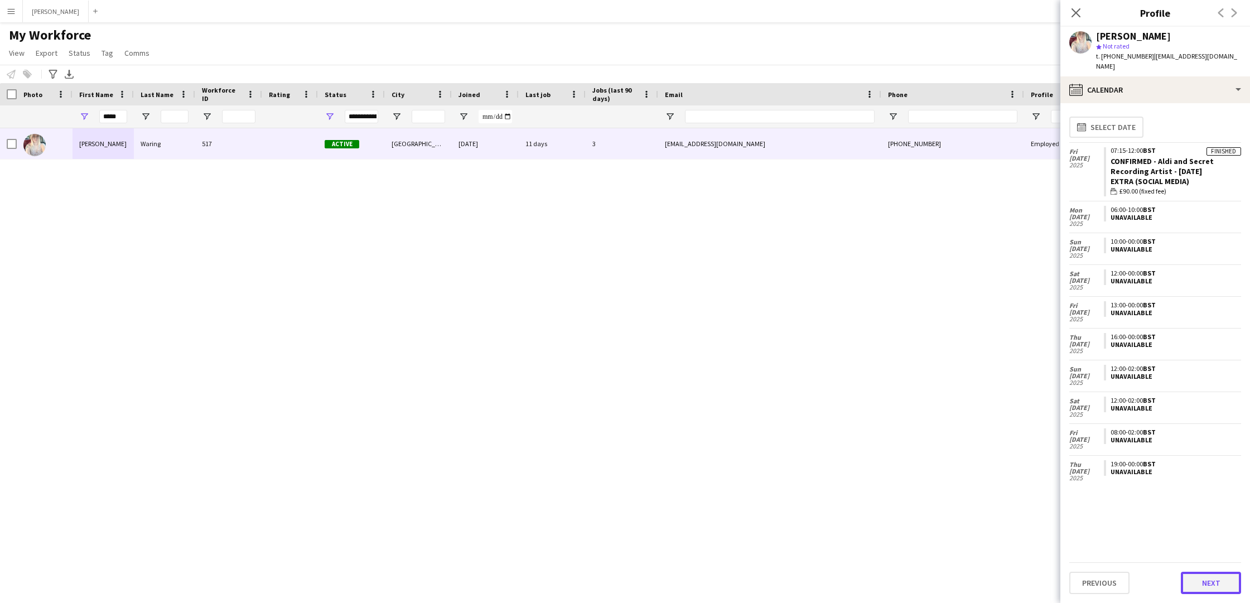
click at [1217, 576] on button "Next" at bounding box center [1211, 583] width 60 height 22
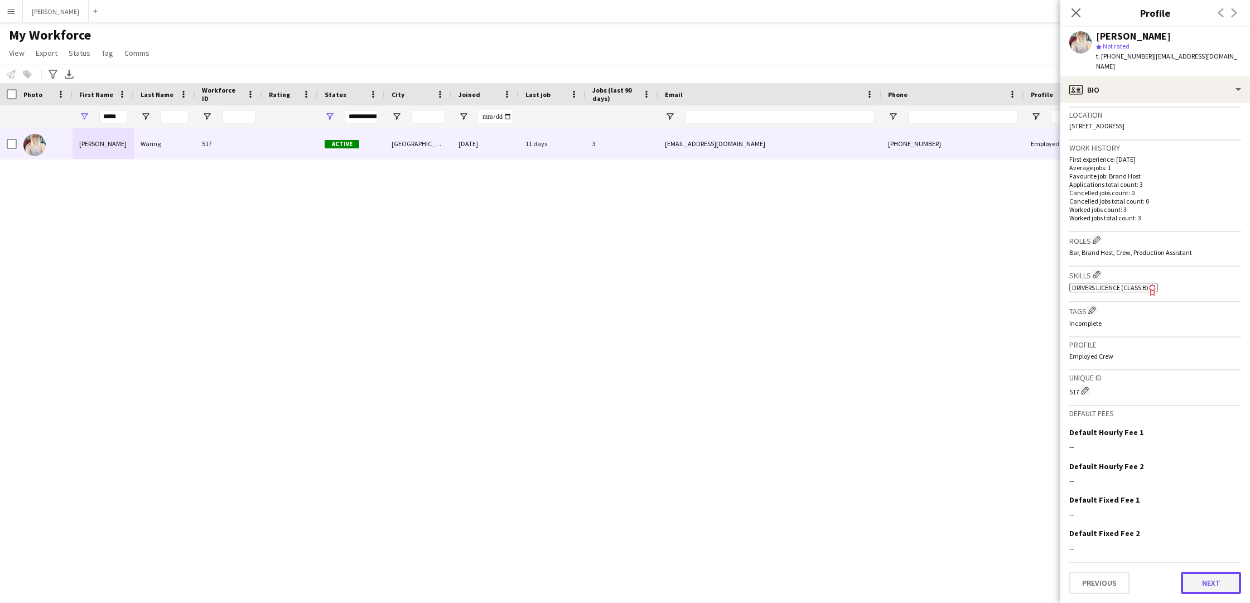
click at [1211, 580] on button "Next" at bounding box center [1211, 583] width 60 height 22
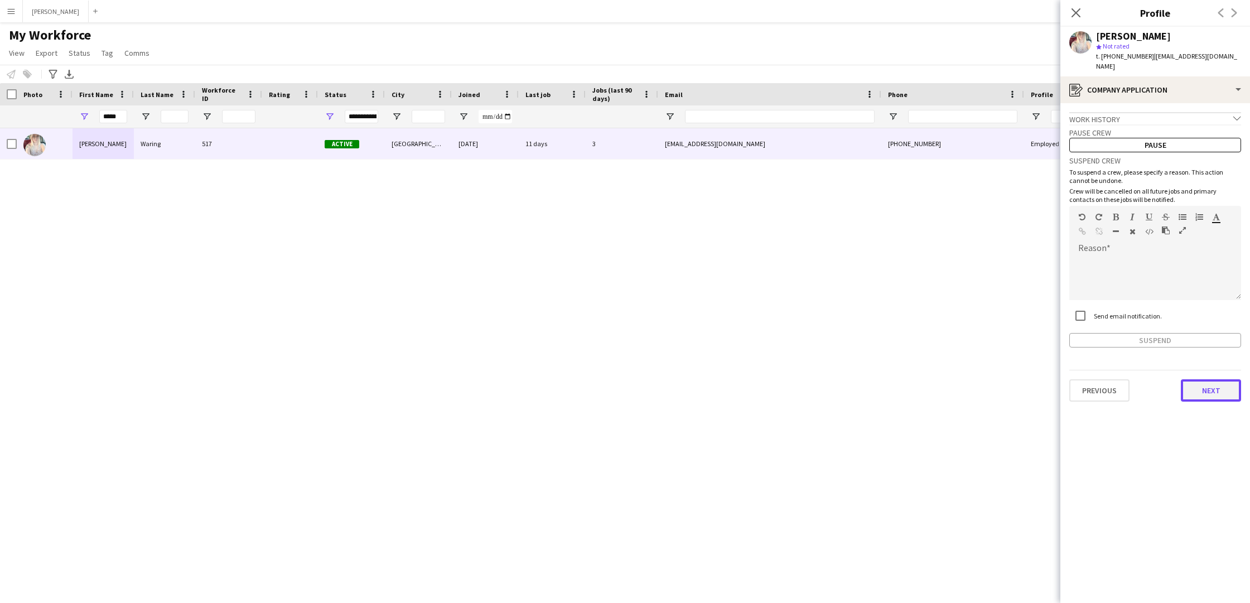
click at [1213, 391] on button "Next" at bounding box center [1211, 390] width 60 height 22
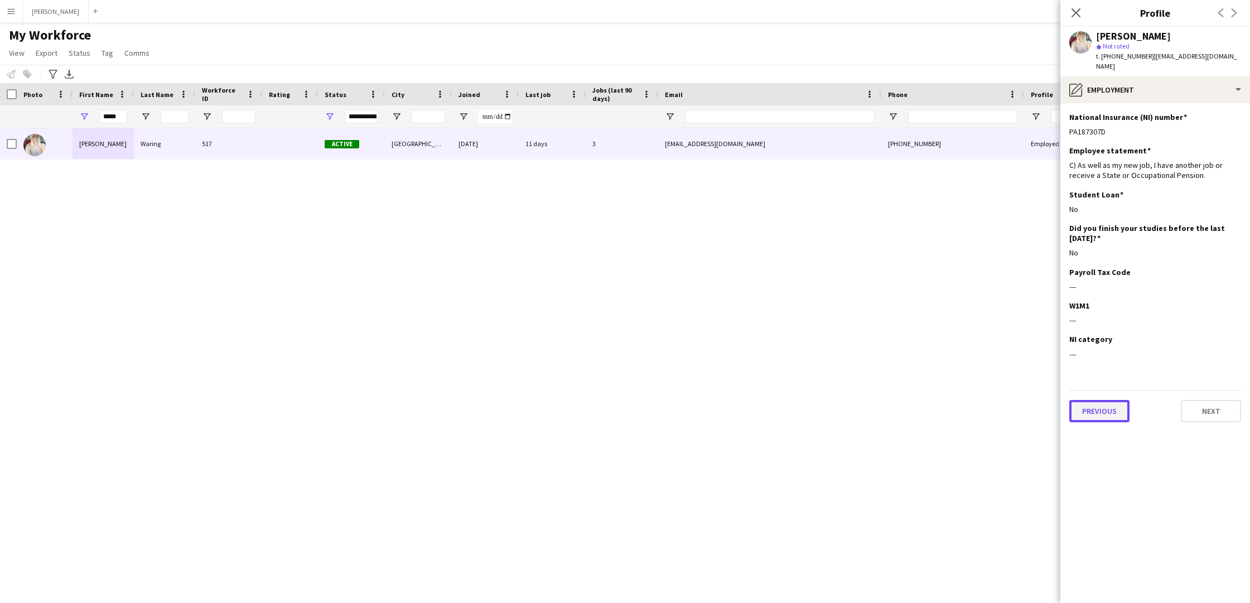
click at [1114, 414] on button "Previous" at bounding box center [1099, 411] width 60 height 22
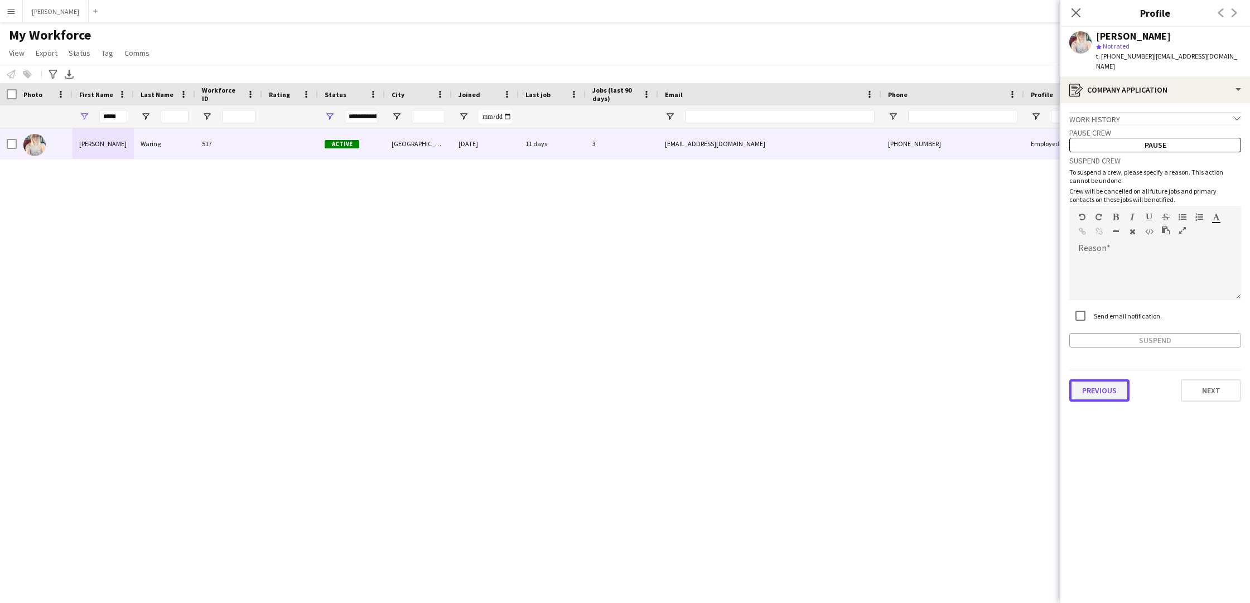
click at [1107, 391] on button "Previous" at bounding box center [1099, 390] width 60 height 22
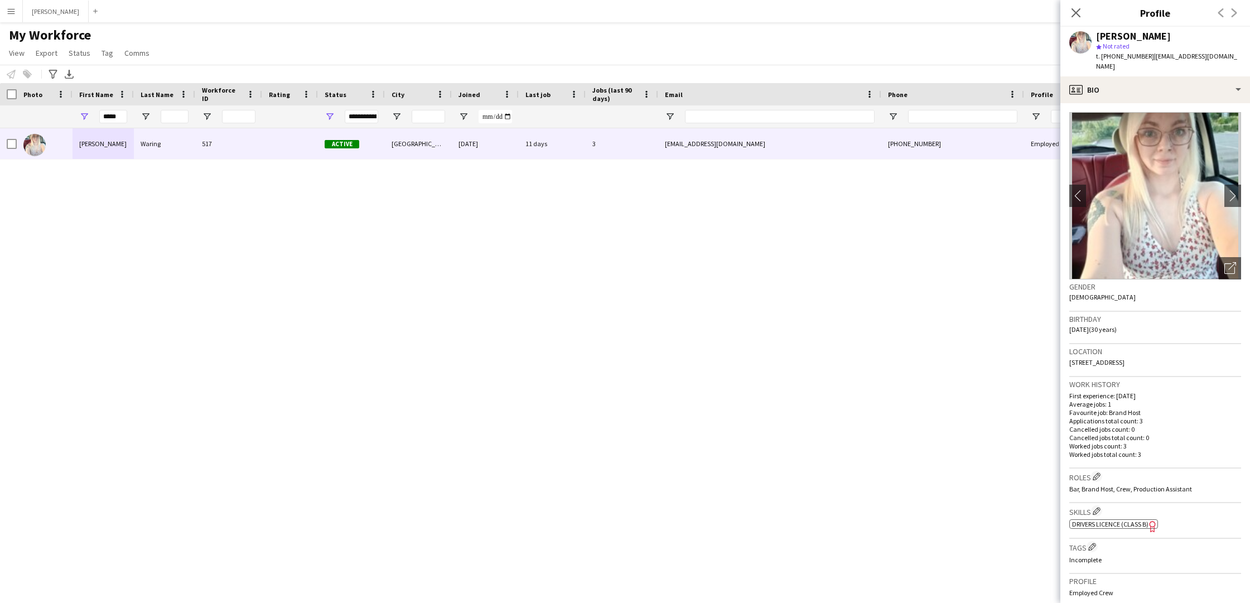
drag, startPoint x: 1116, startPoint y: 362, endPoint x: 1064, endPoint y: 363, distance: 51.9
click at [1064, 363] on app-crew-profile-bio "chevron-left chevron-right Open photos pop-in Gender Female Birthday 04-07-1995…" at bounding box center [1156, 353] width 190 height 500
copy span "34 Lindrick Road"
drag, startPoint x: 1153, startPoint y: 362, endPoint x: 1119, endPoint y: 362, distance: 33.5
click at [1119, 362] on span "34 Lindrick Road, Nottingham, NG17 8PQ" at bounding box center [1096, 362] width 55 height 8
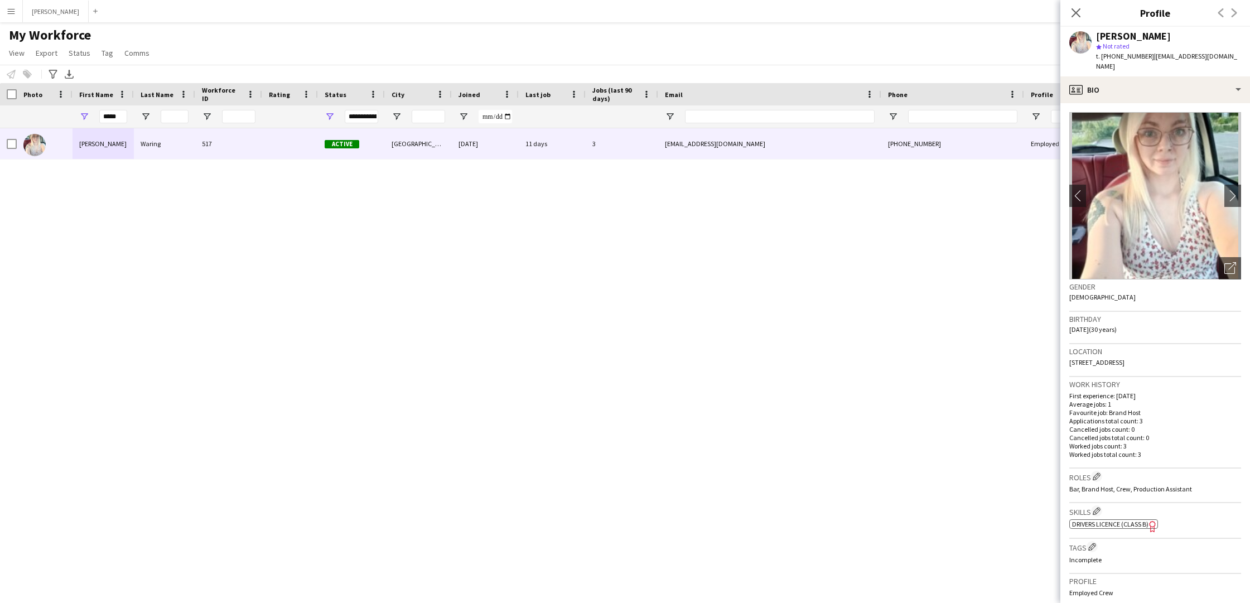
copy span "[GEOGRAPHIC_DATA]"
click at [1184, 364] on div "Location 34 Lindrick Road, Nottingham, NG17 8PQ" at bounding box center [1155, 360] width 172 height 32
drag, startPoint x: 1184, startPoint y: 362, endPoint x: 1155, endPoint y: 363, distance: 28.5
click at [1155, 363] on div "Location 34 Lindrick Road, Nottingham, NG17 8PQ" at bounding box center [1155, 360] width 172 height 32
copy span "NG17 8PQ"
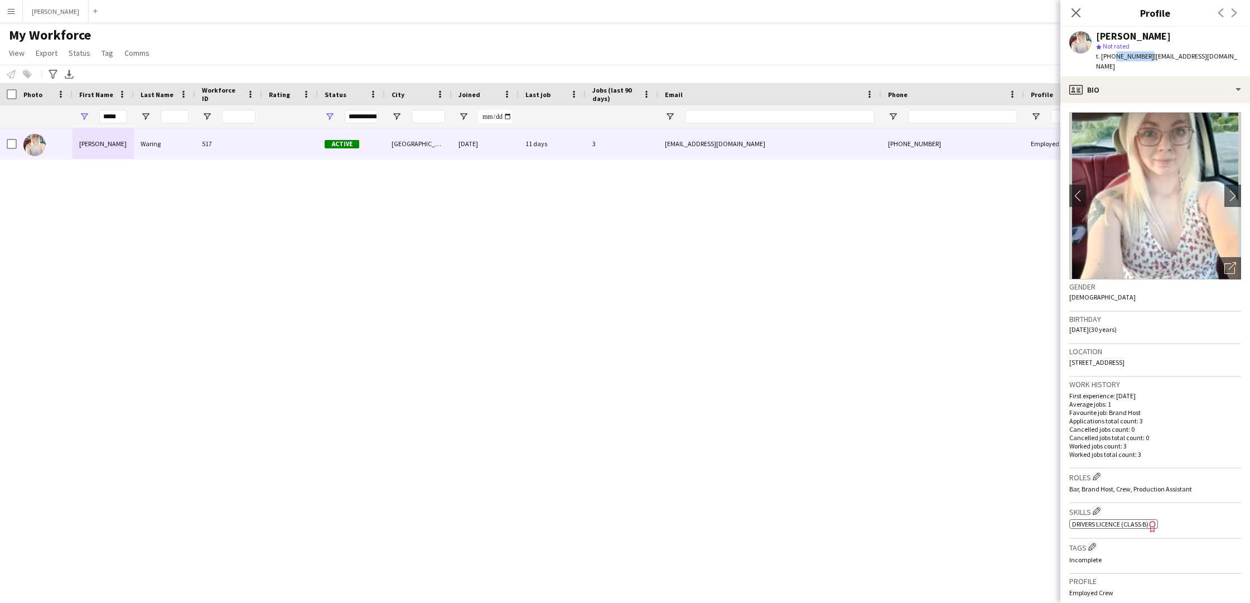
drag, startPoint x: 1144, startPoint y: 55, endPoint x: 1111, endPoint y: 55, distance: 32.9
click at [1111, 55] on span "t. +447377877288" at bounding box center [1125, 56] width 58 height 8
copy span "7377877288"
drag, startPoint x: 1102, startPoint y: 68, endPoint x: 1149, endPoint y: 60, distance: 47.5
click at [1149, 60] on div "t. +447377877288 | amber-leighwaring@outlook.com" at bounding box center [1168, 61] width 145 height 20
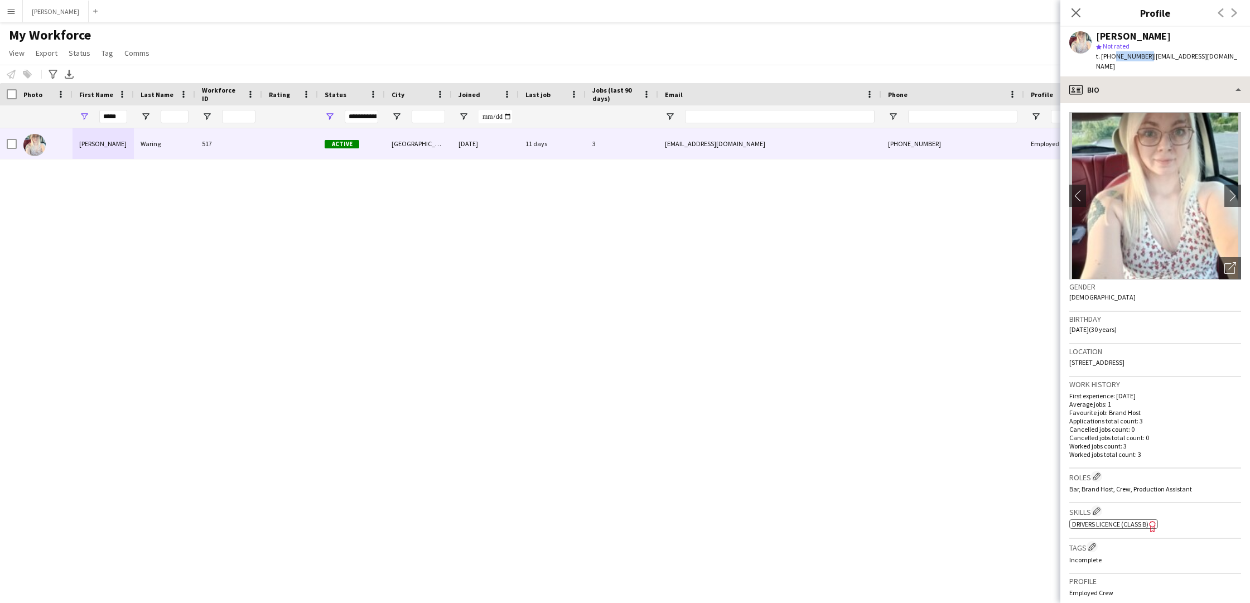
copy span "amber-leighwaring@outlook.com"
drag, startPoint x: 1191, startPoint y: 38, endPoint x: 1099, endPoint y: 38, distance: 92.1
click at [1099, 38] on div "Amber-Leigh Waring" at bounding box center [1168, 36] width 145 height 10
copy div "Amber-Leigh Waring"
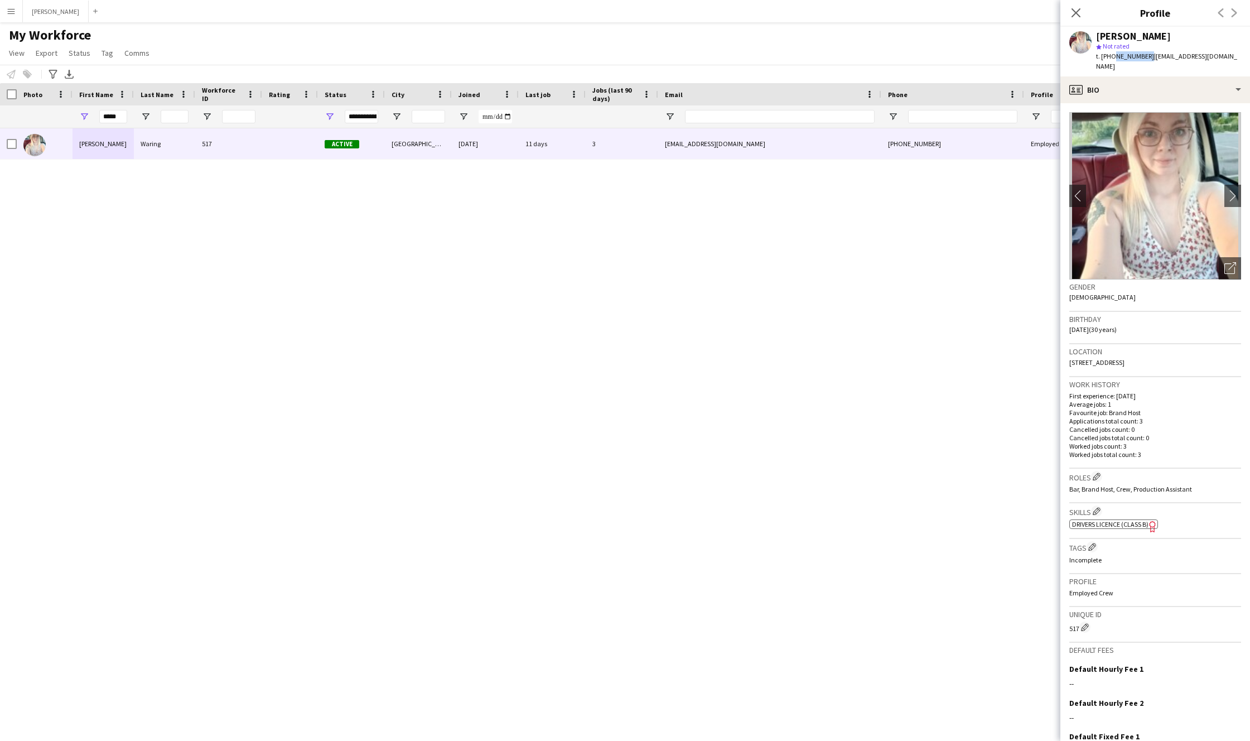
click at [1244, 603] on app-crew-profile-bio "chevron-left chevron-right Open photos pop-in Gender Female Birthday 04-07-1995…" at bounding box center [1156, 422] width 190 height 638
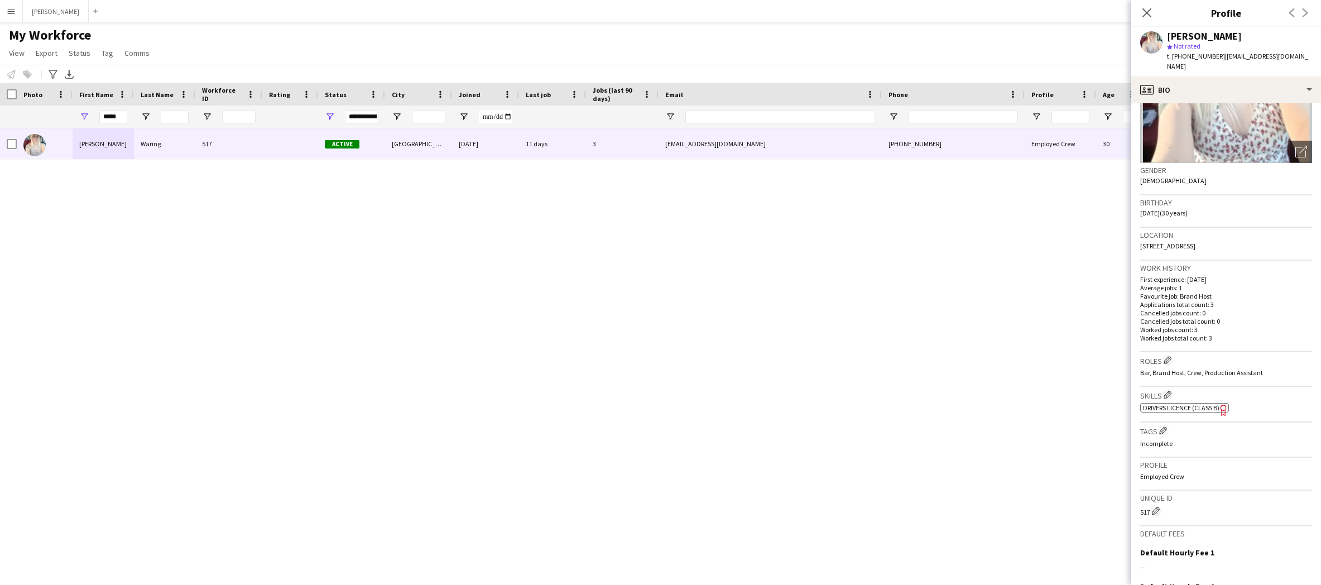
scroll to position [255, 0]
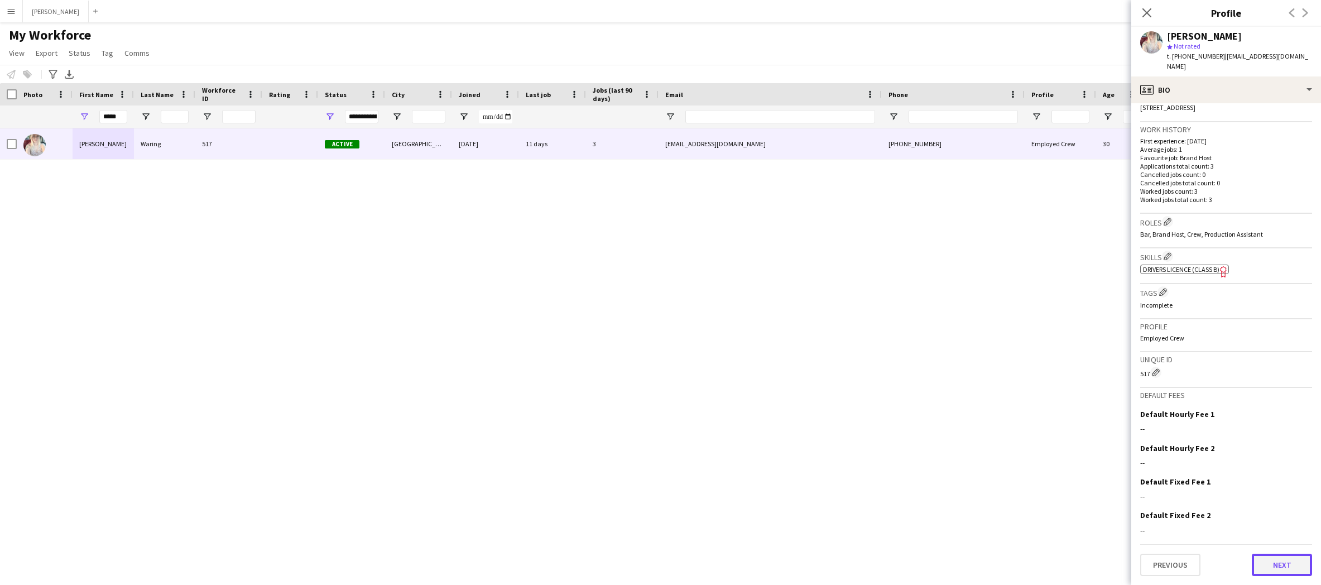
click at [1250, 563] on button "Next" at bounding box center [1281, 564] width 60 height 22
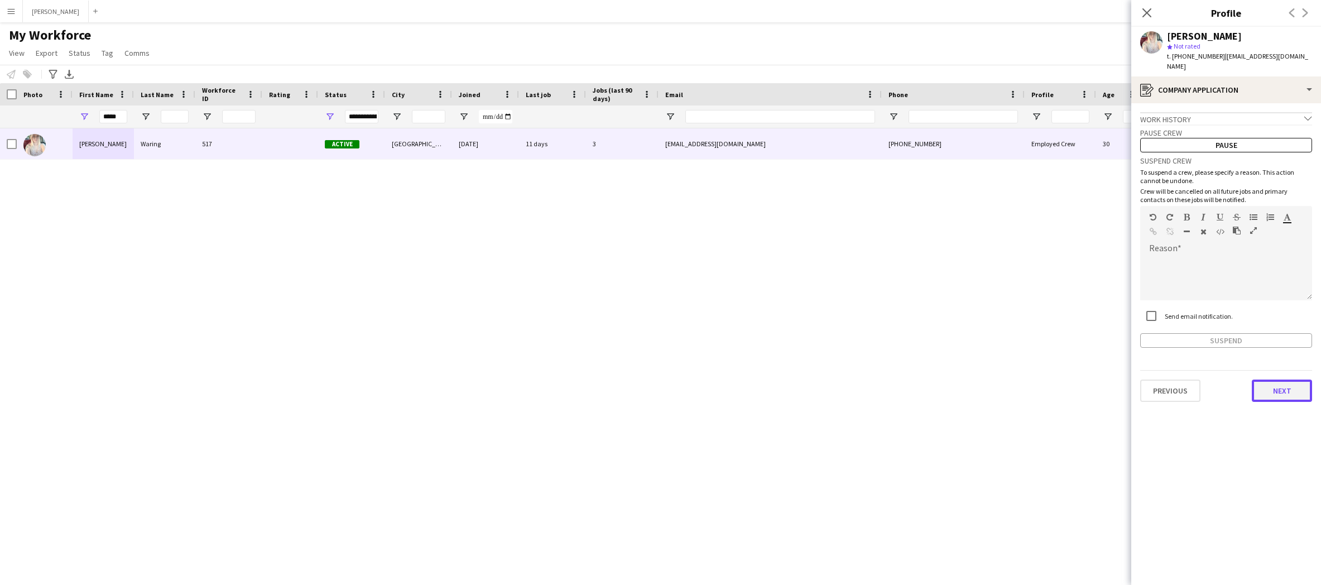
click at [1250, 401] on button "Next" at bounding box center [1281, 390] width 60 height 22
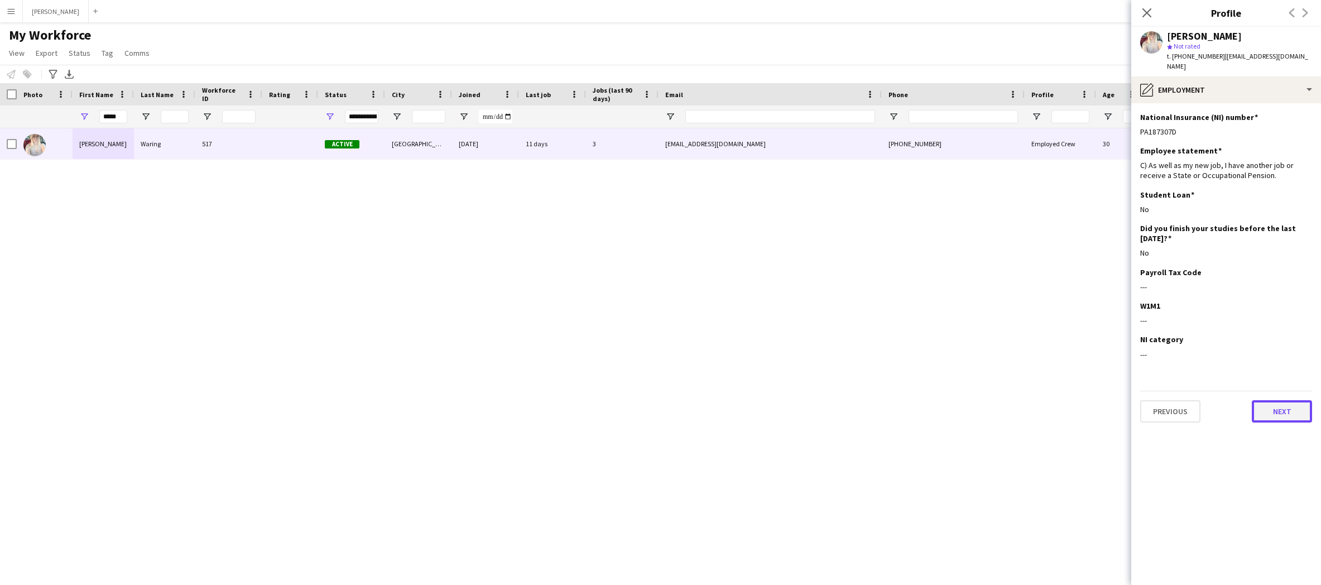
click at [1250, 412] on button "Next" at bounding box center [1281, 411] width 60 height 22
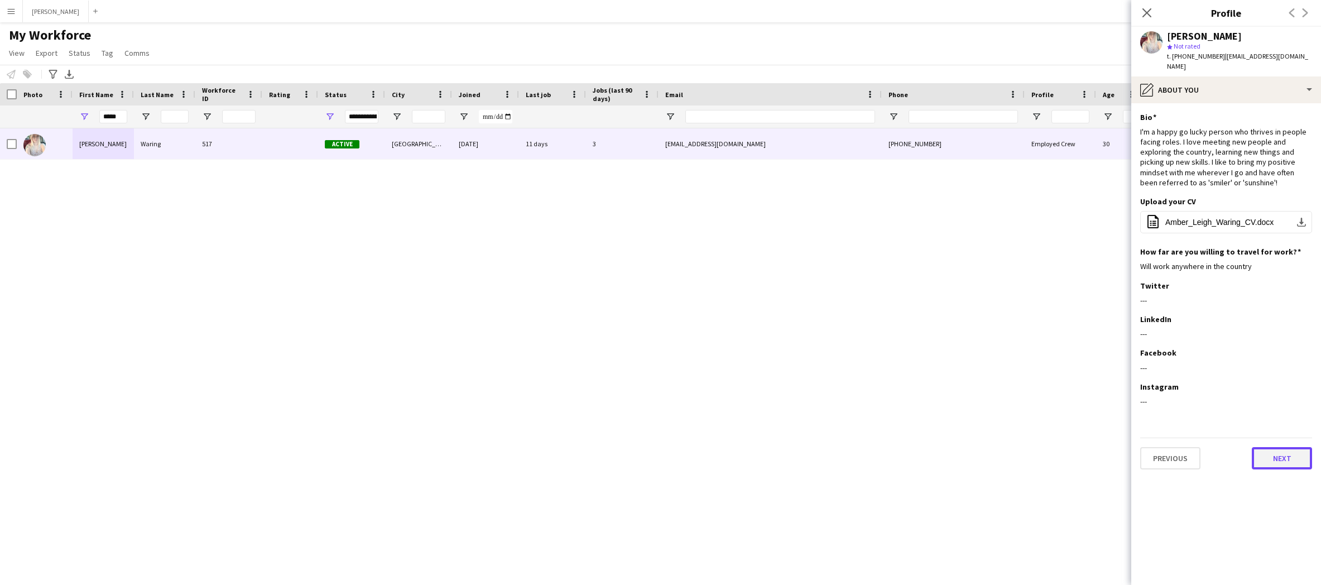
click at [1250, 460] on button "Next" at bounding box center [1281, 458] width 60 height 22
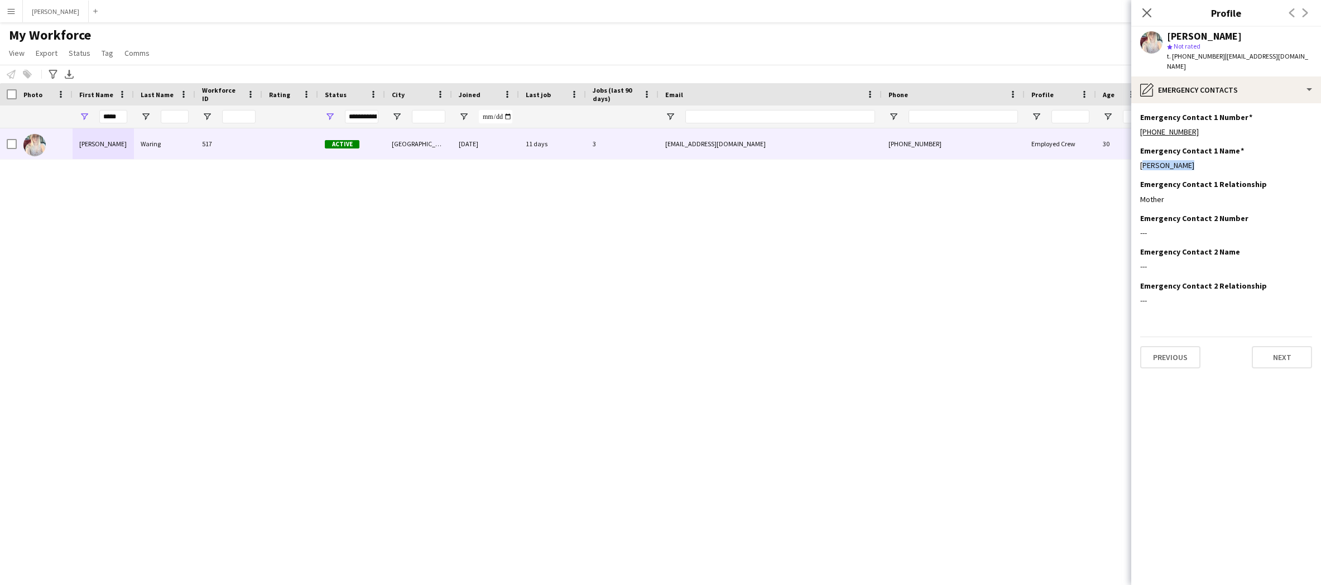
drag, startPoint x: 1184, startPoint y: 166, endPoint x: 1136, endPoint y: 167, distance: 48.0
click at [1136, 167] on app-section-data-types "Emergency Contact 1 Number Edit this field +447954321543 Emergency Contact 1 Na…" at bounding box center [1226, 343] width 190 height 481
copy div "Sarah Waring"
click at [1165, 197] on div "Mother" at bounding box center [1226, 199] width 172 height 10
drag, startPoint x: 1164, startPoint y: 199, endPoint x: 1140, endPoint y: 199, distance: 23.4
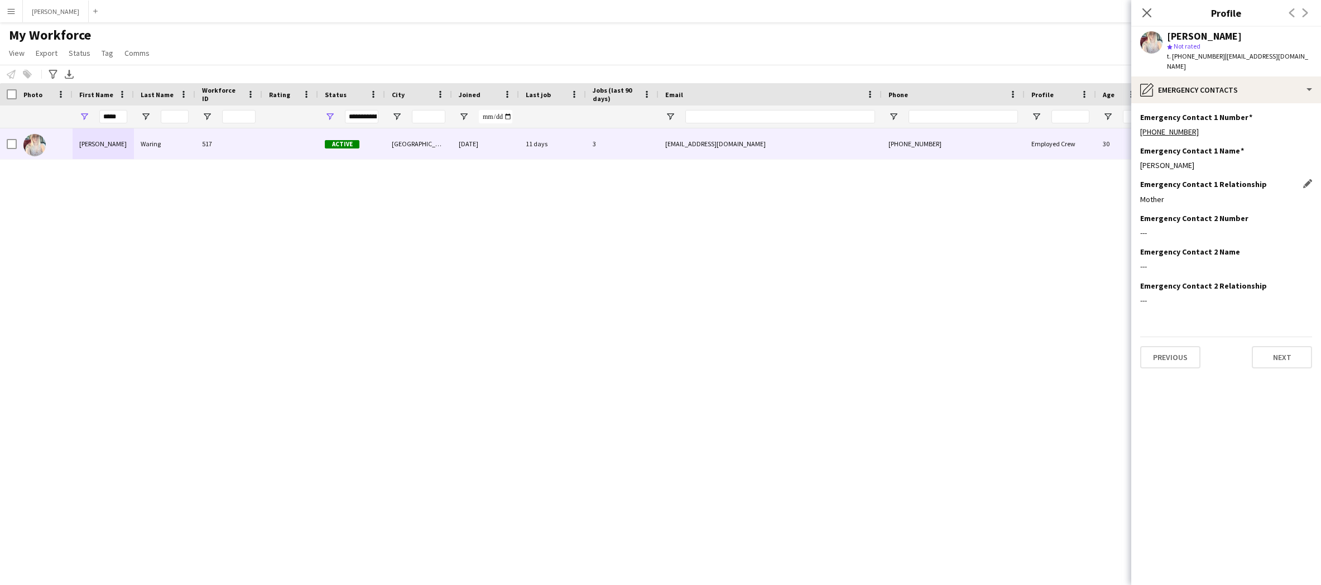
click at [1140, 199] on div "Mother" at bounding box center [1226, 199] width 172 height 10
copy div "Mother"
click at [1194, 133] on div "+447954321543" at bounding box center [1226, 132] width 172 height 10
drag, startPoint x: 1194, startPoint y: 131, endPoint x: 1137, endPoint y: 130, distance: 57.5
click at [1137, 130] on app-section-data-types "Emergency Contact 1 Number Edit this field +447954321543 Emergency Contact 1 Na…" at bounding box center [1226, 343] width 190 height 481
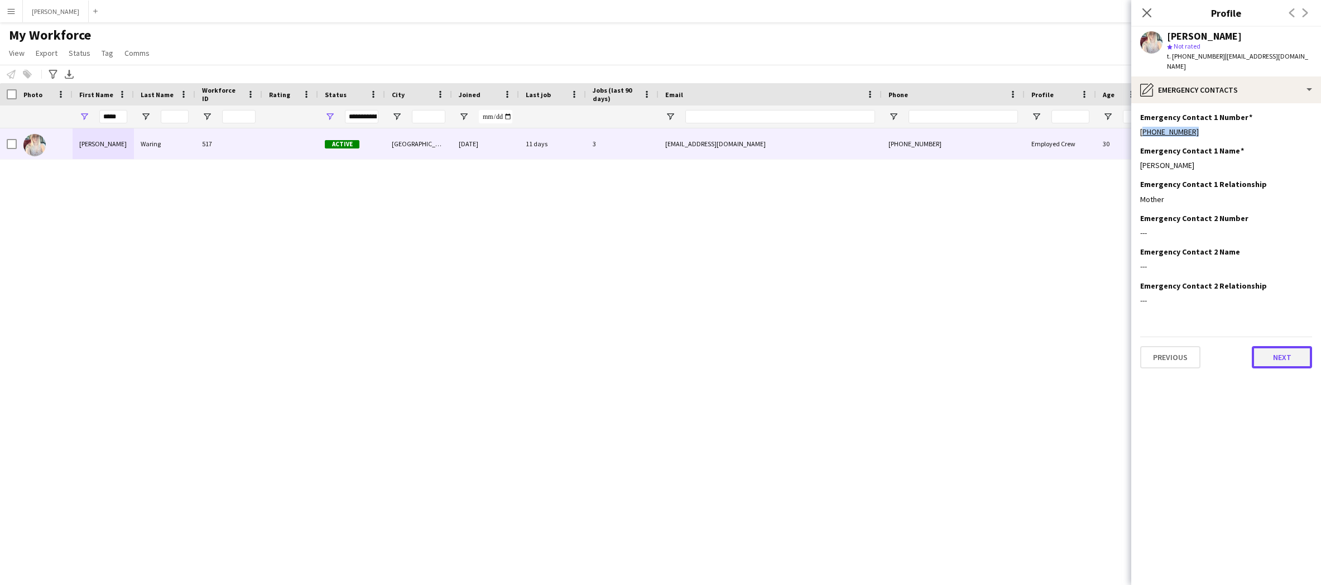
click at [1250, 355] on button "Next" at bounding box center [1281, 357] width 60 height 22
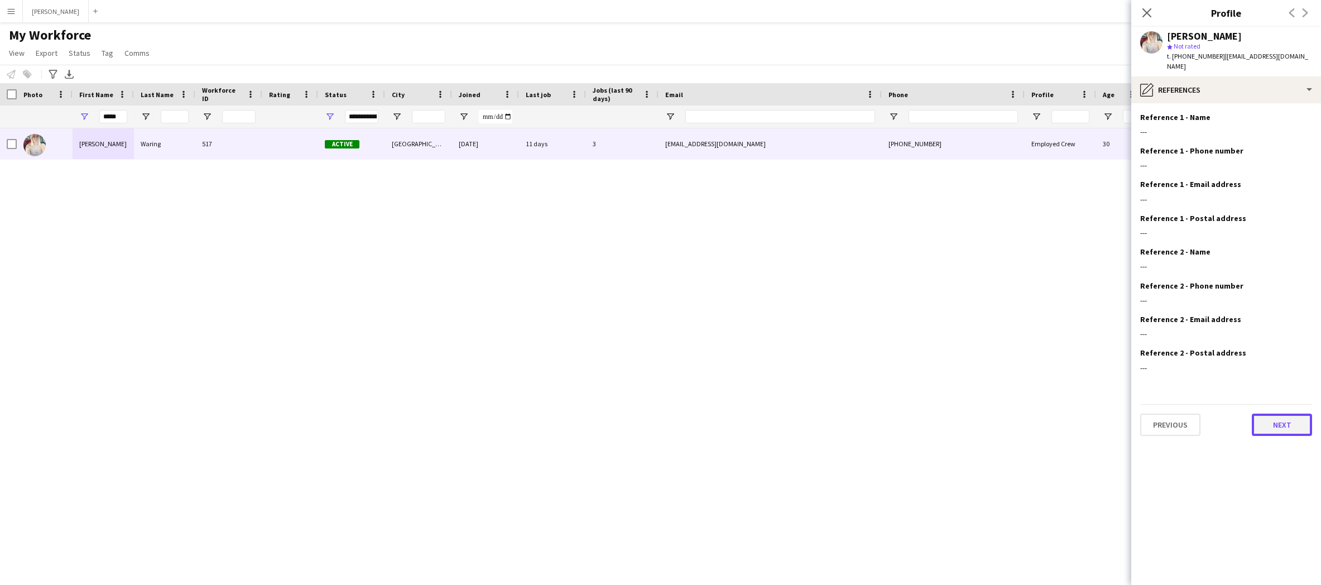
click at [1250, 431] on button "Next" at bounding box center [1281, 424] width 60 height 22
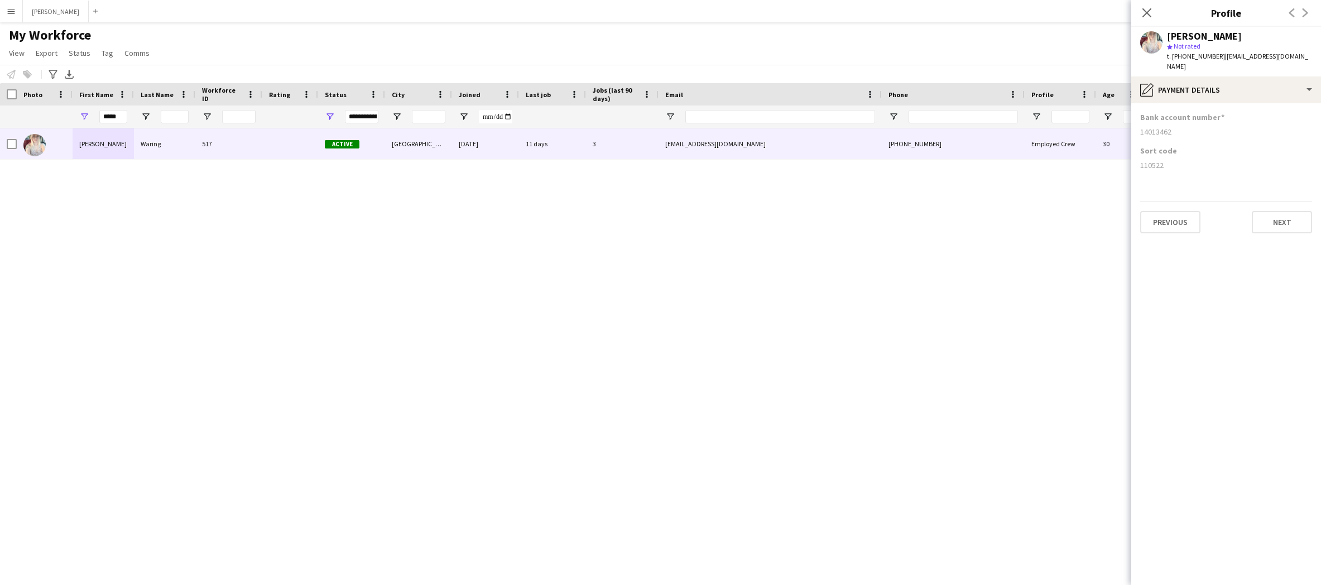
click at [1162, 136] on div "14013462" at bounding box center [1226, 132] width 172 height 10
drag, startPoint x: 1169, startPoint y: 132, endPoint x: 1138, endPoint y: 130, distance: 31.3
click at [1138, 130] on app-section-data-types "Bank account number 14013462 Sort code 110522 Previous Next" at bounding box center [1226, 343] width 190 height 481
click at [122, 117] on input "*****" at bounding box center [113, 116] width 28 height 13
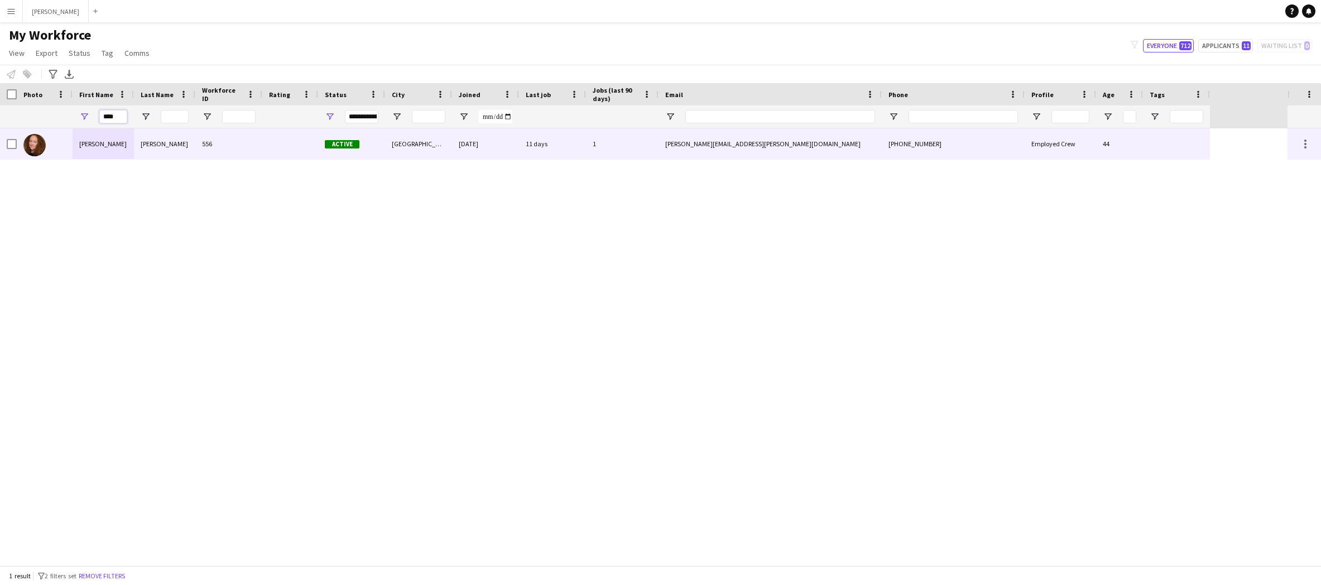
type input "****"
click at [119, 147] on div "Leah" at bounding box center [103, 143] width 61 height 31
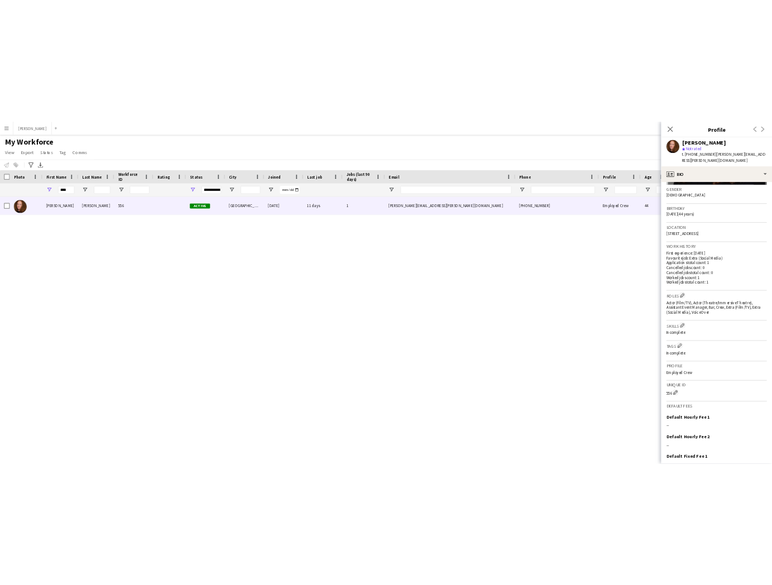
scroll to position [252, 0]
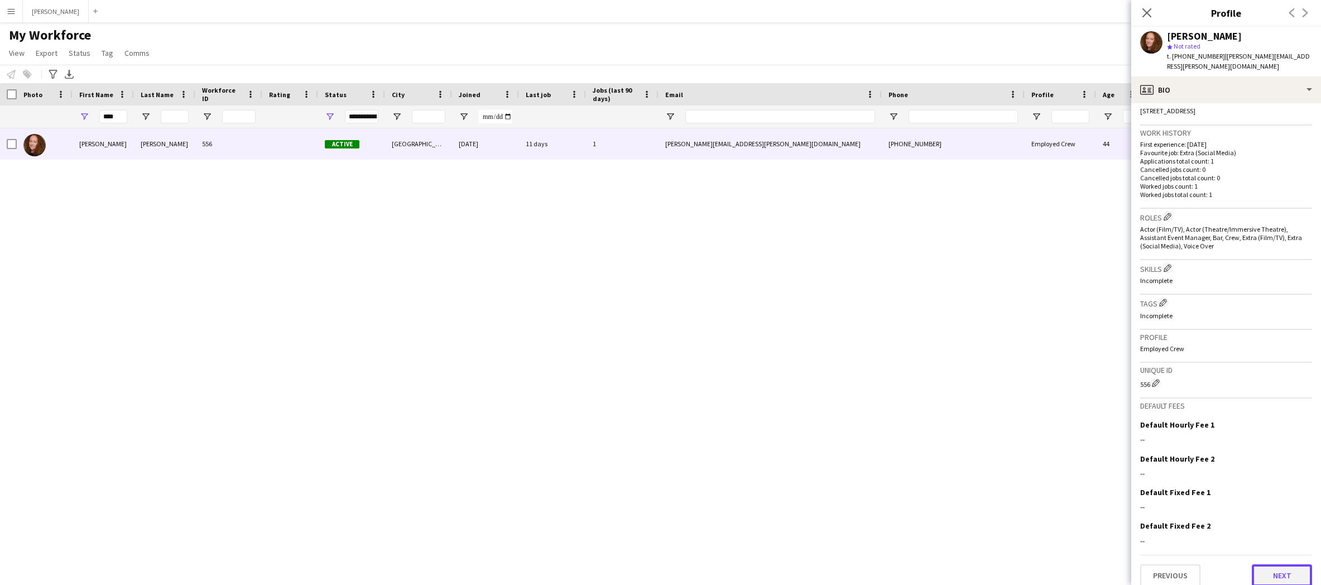
click at [1250, 566] on button "Next" at bounding box center [1281, 575] width 60 height 22
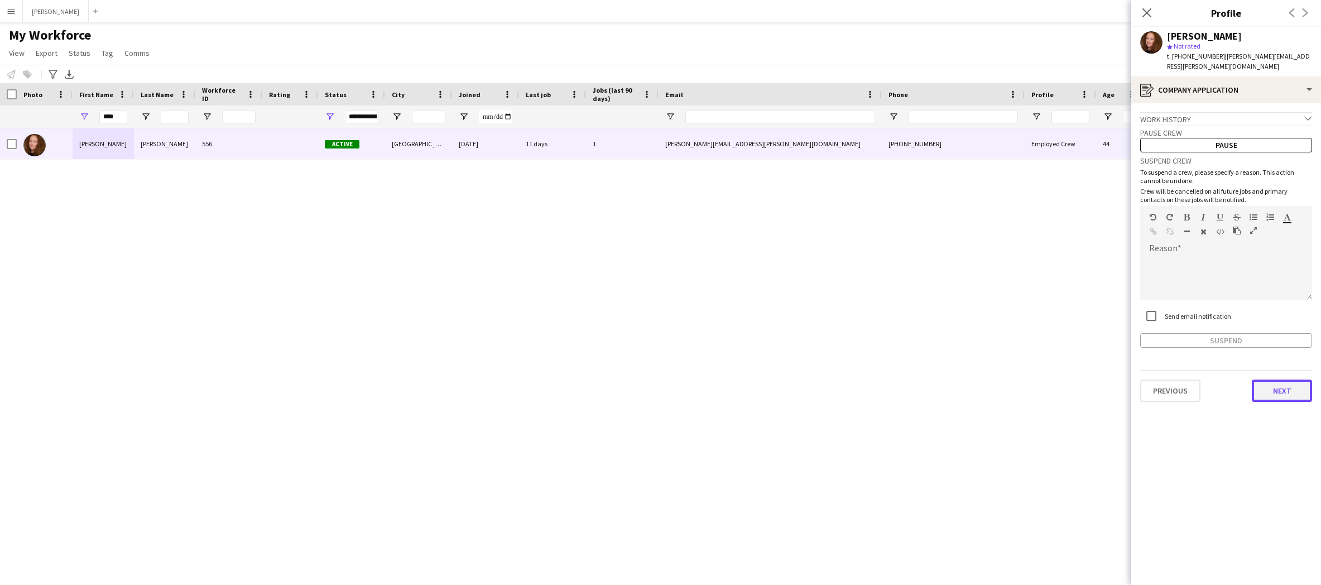
click at [1250, 379] on button "Next" at bounding box center [1281, 390] width 60 height 22
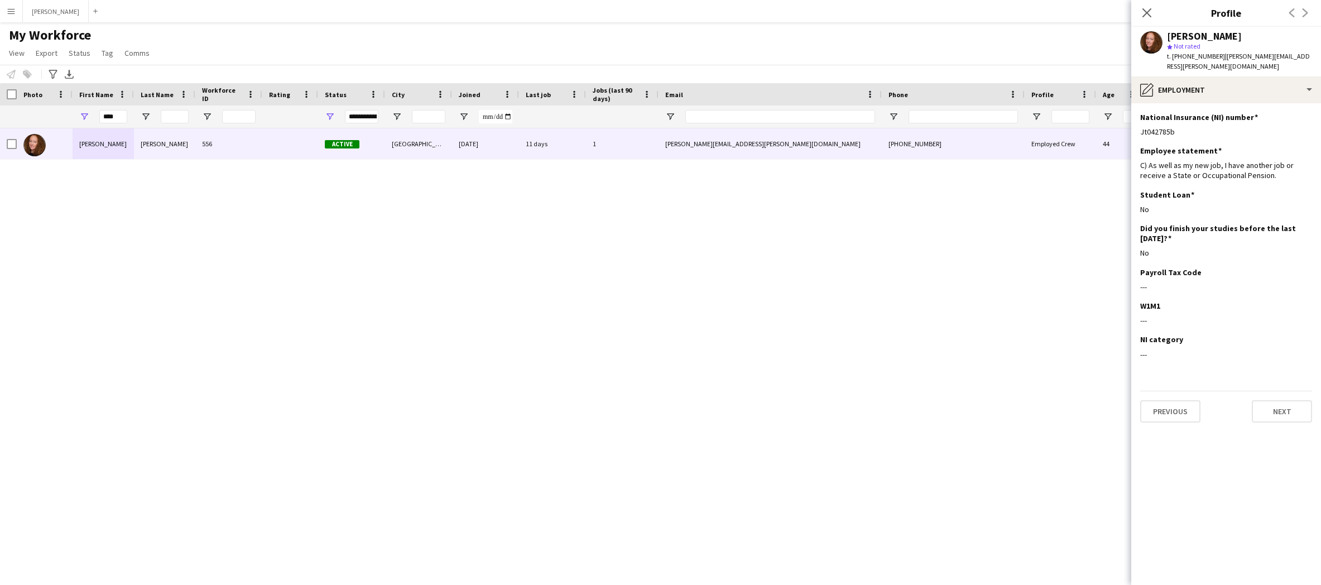
drag, startPoint x: 1173, startPoint y: 121, endPoint x: 1137, endPoint y: 122, distance: 36.3
click at [1137, 122] on app-section-data-types "National Insurance (NI) number Edit this field Jt042785b Employee statement Edi…" at bounding box center [1226, 343] width 190 height 481
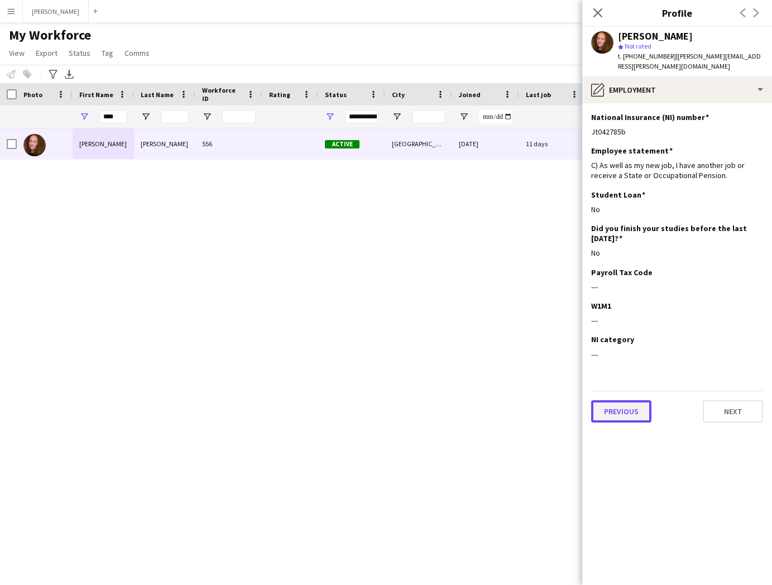
click at [629, 400] on button "Previous" at bounding box center [621, 411] width 60 height 22
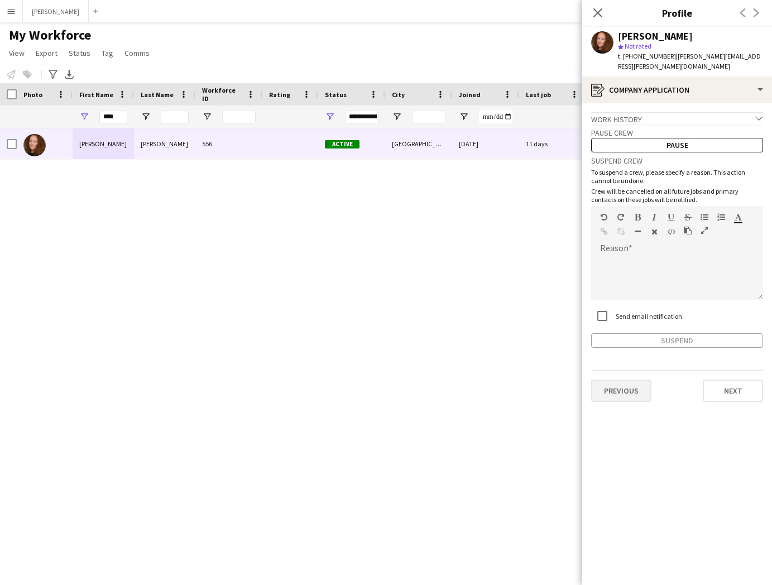
click at [630, 381] on button "Previous" at bounding box center [621, 390] width 60 height 22
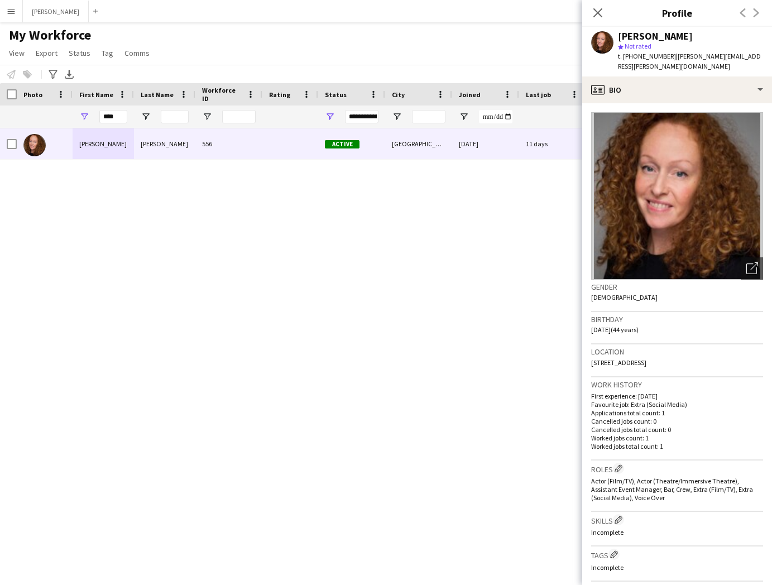
click at [630, 358] on span "6 Ledbury Vale, Nottingham, NG8 5QH" at bounding box center [618, 362] width 55 height 8
drag, startPoint x: 632, startPoint y: 350, endPoint x: 589, endPoint y: 350, distance: 43.0
click at [589, 350] on app-crew-profile-bio "Open photos pop-in Gender Female Birthday 28-05-1981 (44 years) Location 6 Ledb…" at bounding box center [677, 343] width 190 height 481
click at [634, 358] on span "6 Ledbury Vale, Nottingham, NG8 5QH" at bounding box center [618, 362] width 55 height 8
drag, startPoint x: 667, startPoint y: 351, endPoint x: 635, endPoint y: 353, distance: 31.8
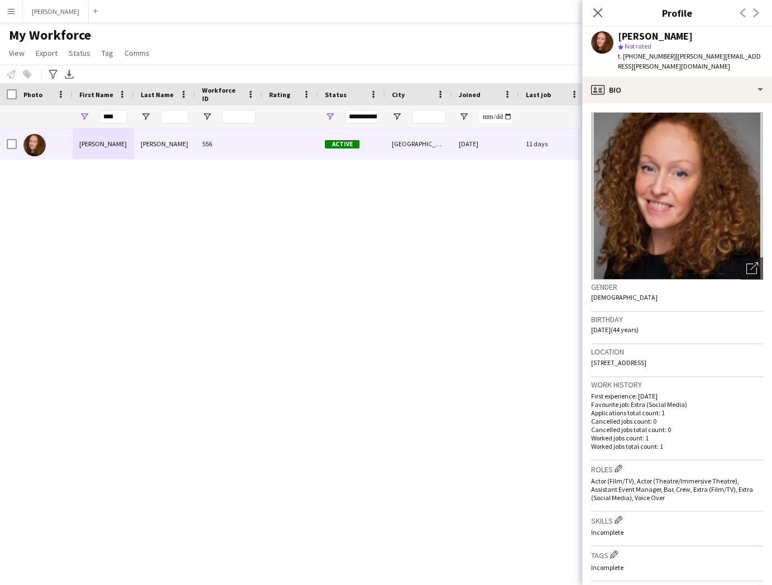
click at [635, 358] on span "6 Ledbury Vale, Nottingham, NG8 5QH" at bounding box center [618, 362] width 55 height 8
drag, startPoint x: 697, startPoint y: 351, endPoint x: 672, endPoint y: 351, distance: 25.7
click at [672, 351] on div "Location 6 Ledbury Vale, Nottingham, NG8 5QH" at bounding box center [677, 360] width 172 height 32
drag, startPoint x: 666, startPoint y: 53, endPoint x: 624, endPoint y: 53, distance: 41.8
click at [624, 53] on span "t. +447855551992" at bounding box center [647, 56] width 58 height 8
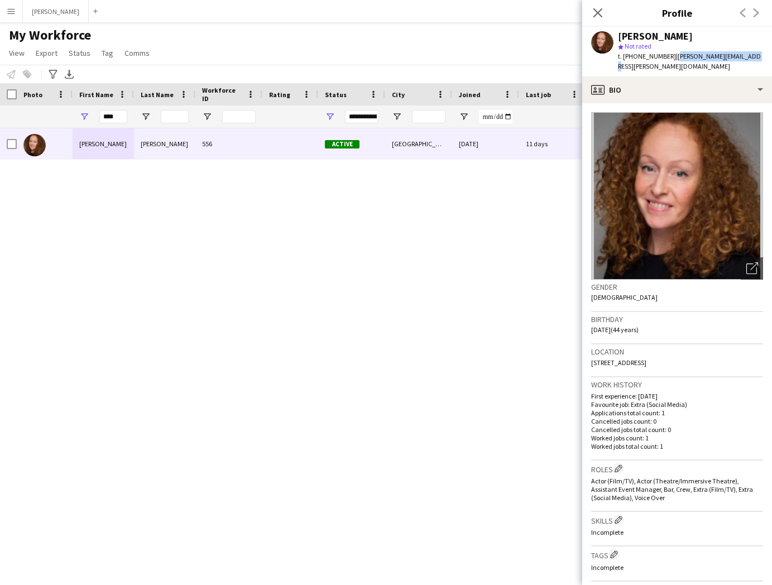
drag, startPoint x: 743, startPoint y: 55, endPoint x: 671, endPoint y: 57, distance: 72.0
click at [671, 57] on div "Leah Wright star Not rated t. +447855551992 | leah.wright@yahoo.co.uk" at bounding box center [677, 52] width 190 height 50
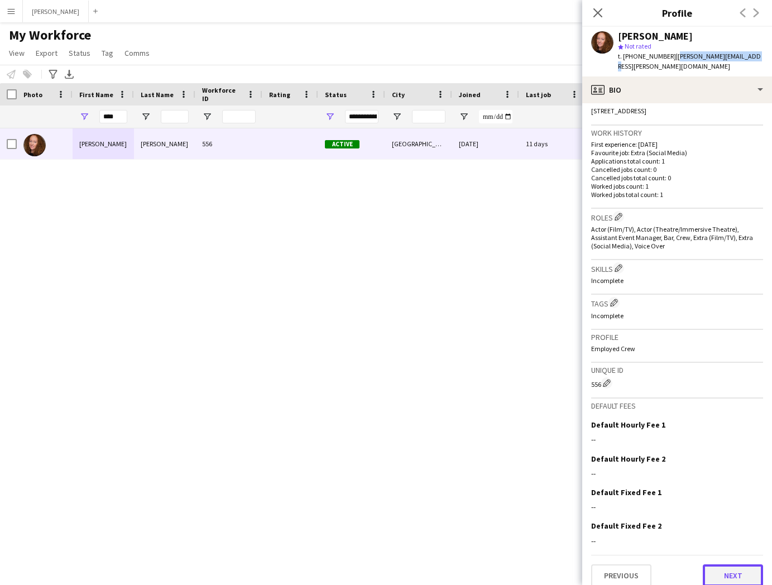
click at [736, 567] on button "Next" at bounding box center [732, 575] width 60 height 22
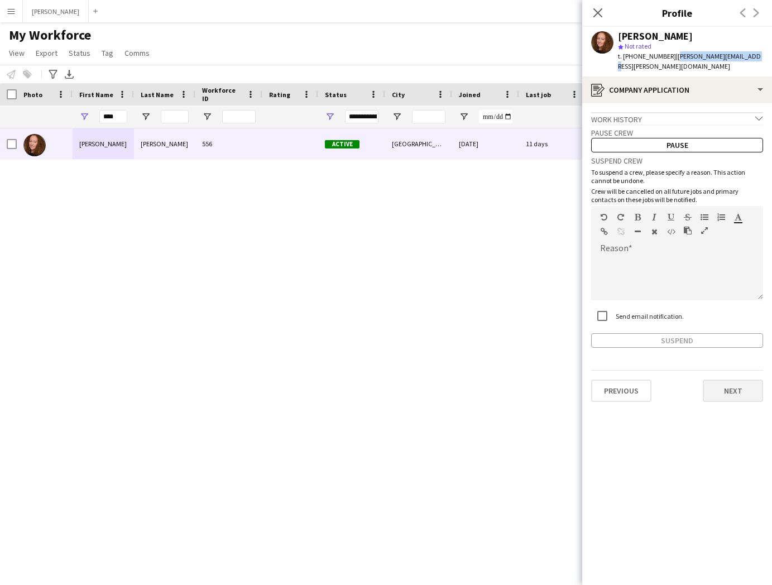
click at [736, 379] on button "Next" at bounding box center [732, 390] width 60 height 22
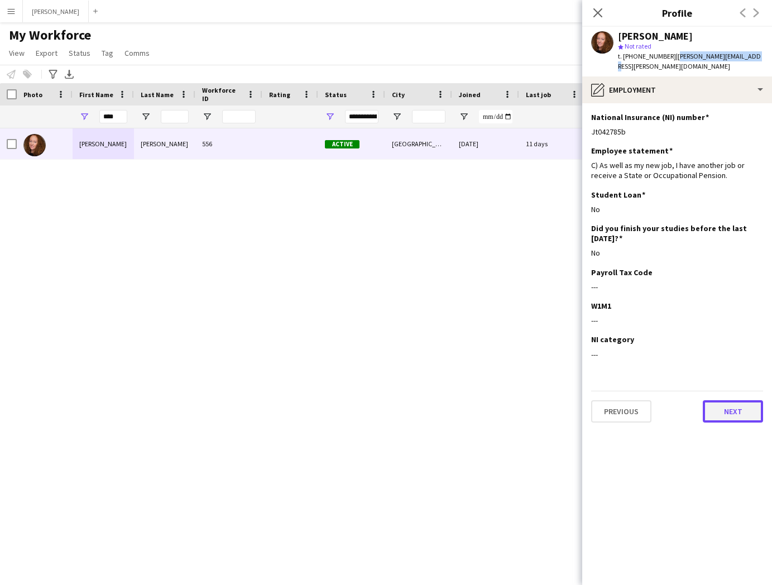
click at [740, 401] on button "Next" at bounding box center [732, 411] width 60 height 22
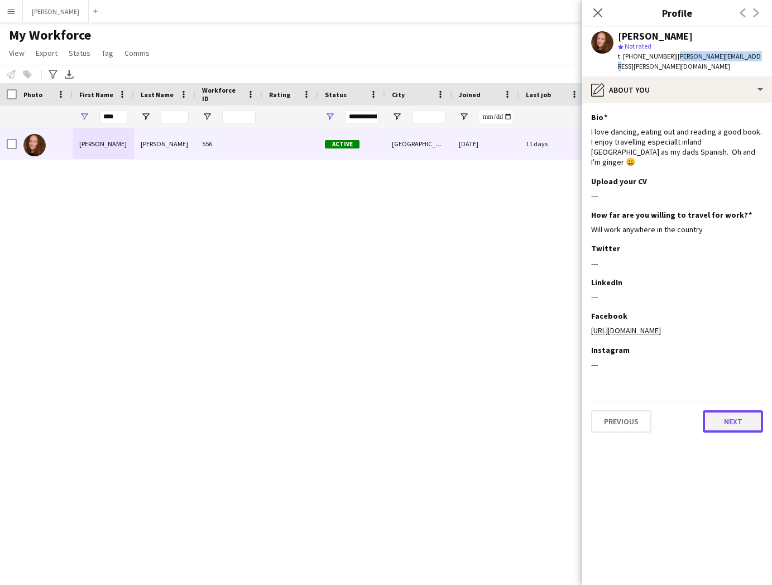
click at [726, 410] on button "Next" at bounding box center [732, 421] width 60 height 22
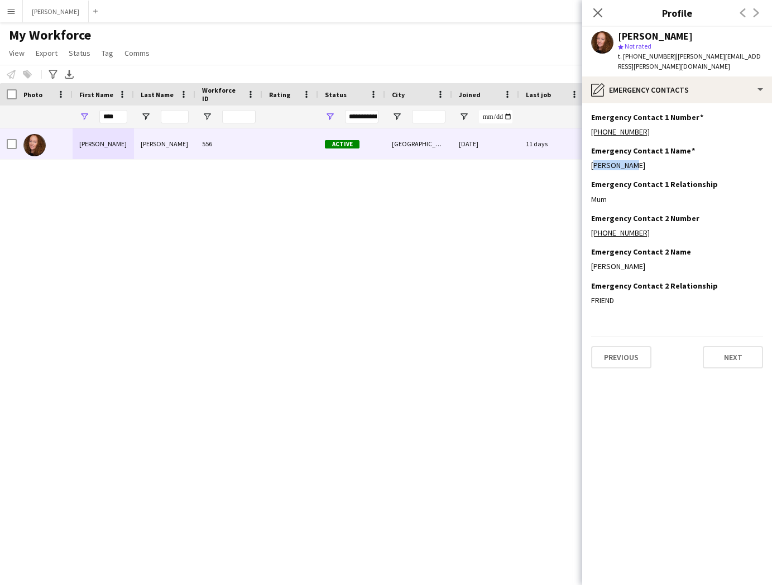
drag, startPoint x: 637, startPoint y: 153, endPoint x: 590, endPoint y: 153, distance: 47.4
click at [590, 153] on app-section-data-types "Emergency Contact 1 Number Edit this field +447830089367 Emergency Contact 1 Na…" at bounding box center [677, 343] width 190 height 481
click at [619, 194] on div "Mum" at bounding box center [677, 199] width 172 height 10
drag, startPoint x: 607, startPoint y: 188, endPoint x: 590, endPoint y: 188, distance: 16.7
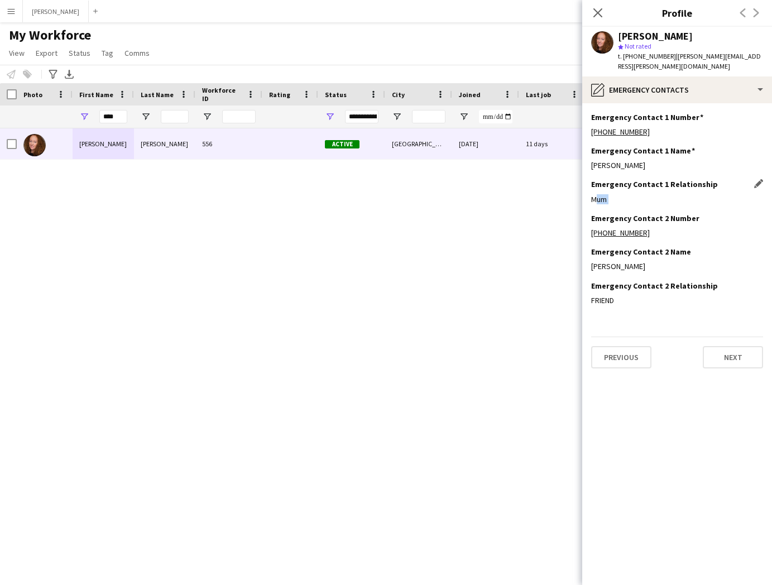
click at [591, 194] on div "Mum" at bounding box center [677, 199] width 172 height 10
drag, startPoint x: 643, startPoint y: 122, endPoint x: 589, endPoint y: 124, distance: 54.7
click at [589, 124] on app-section-data-types "Emergency Contact 1 Number Edit this field +447830089367 Emergency Contact 1 Na…" at bounding box center [677, 343] width 190 height 481
click at [739, 349] on button "Next" at bounding box center [732, 357] width 60 height 22
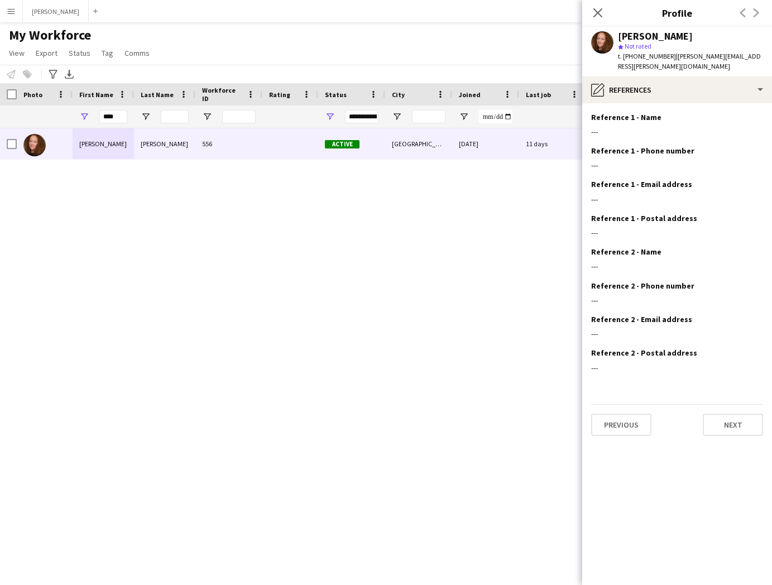
click at [732, 404] on div "Previous Next" at bounding box center [677, 420] width 172 height 32
click at [741, 413] on button "Next" at bounding box center [732, 424] width 60 height 22
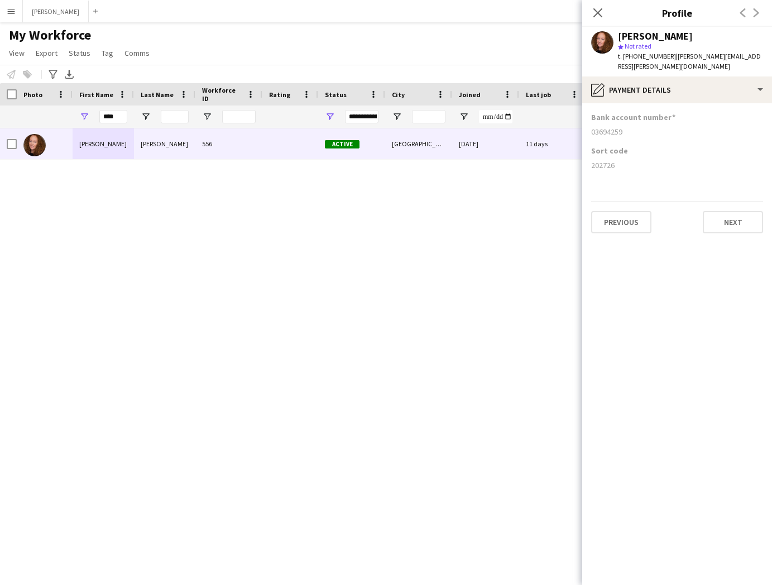
click at [624, 127] on div "03694259" at bounding box center [677, 132] width 172 height 10
drag, startPoint x: 624, startPoint y: 123, endPoint x: 590, endPoint y: 123, distance: 33.5
click at [591, 127] on div "03694259" at bounding box center [677, 132] width 172 height 10
click at [119, 118] on input "****" at bounding box center [113, 116] width 28 height 13
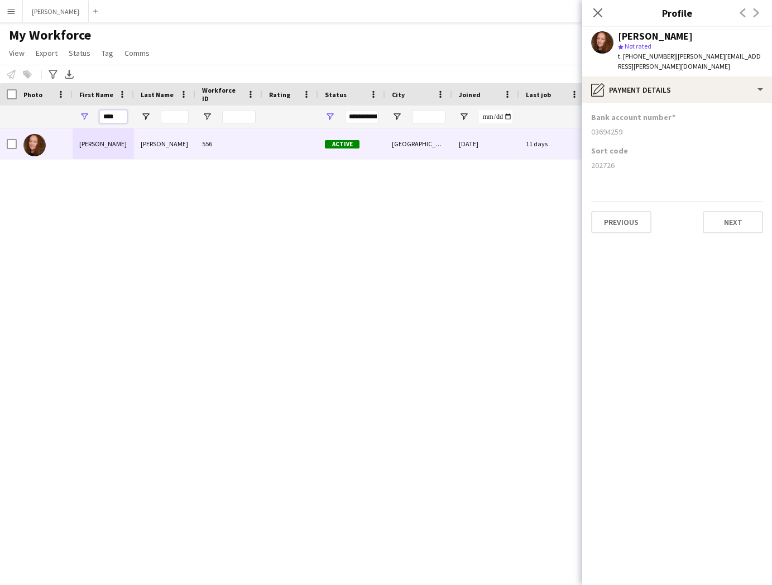
click at [119, 118] on input "****" at bounding box center [113, 116] width 28 height 13
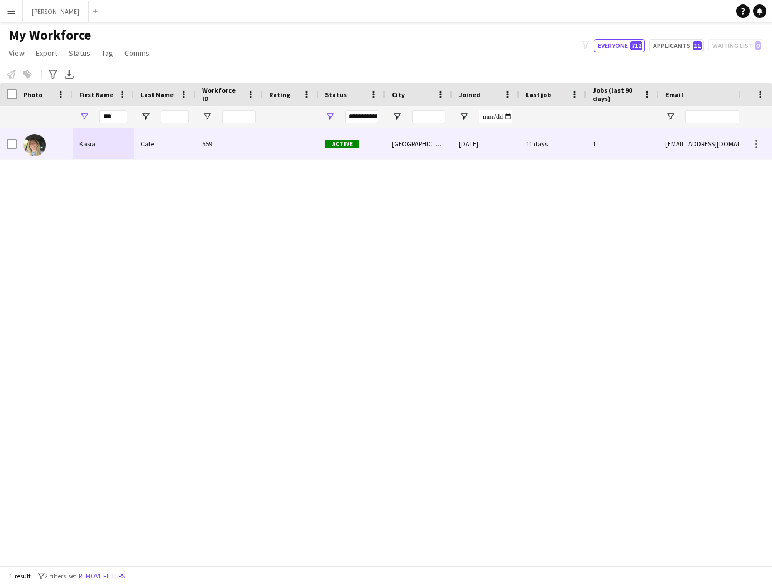
click at [109, 154] on div "Kasia" at bounding box center [103, 143] width 61 height 31
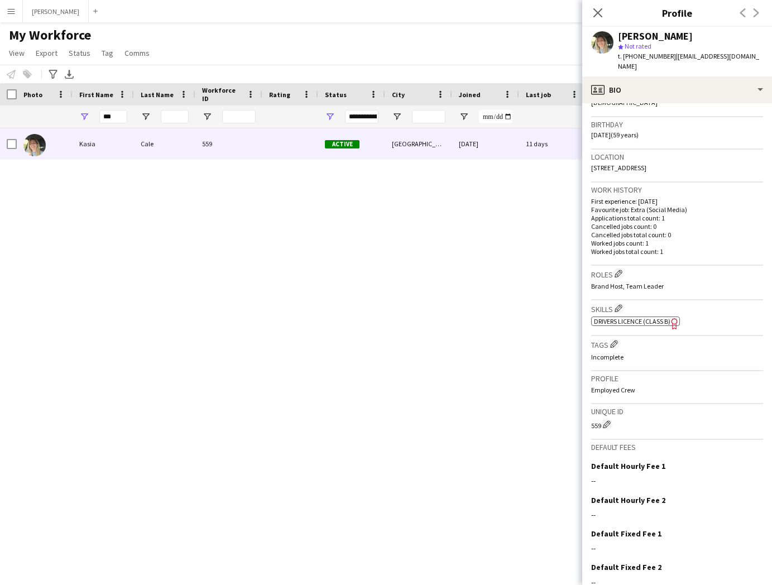
scroll to position [236, 0]
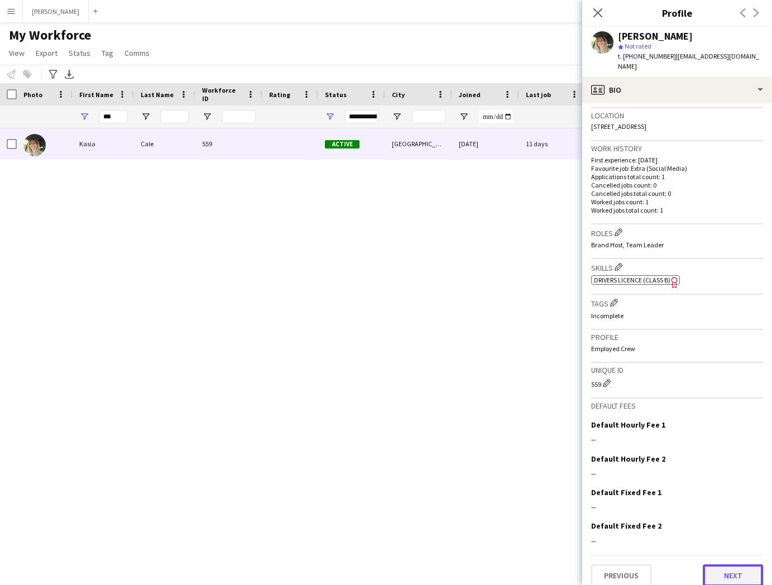
click at [743, 566] on button "Next" at bounding box center [732, 575] width 60 height 22
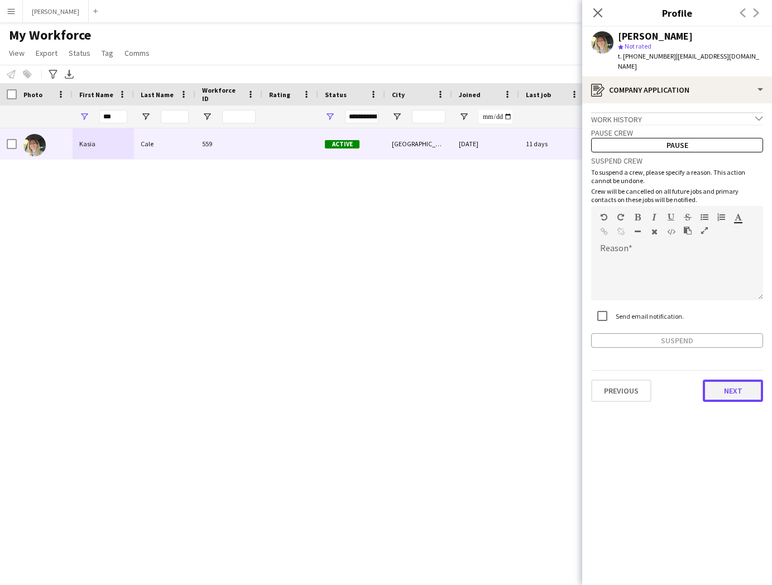
click at [736, 379] on button "Next" at bounding box center [732, 390] width 60 height 22
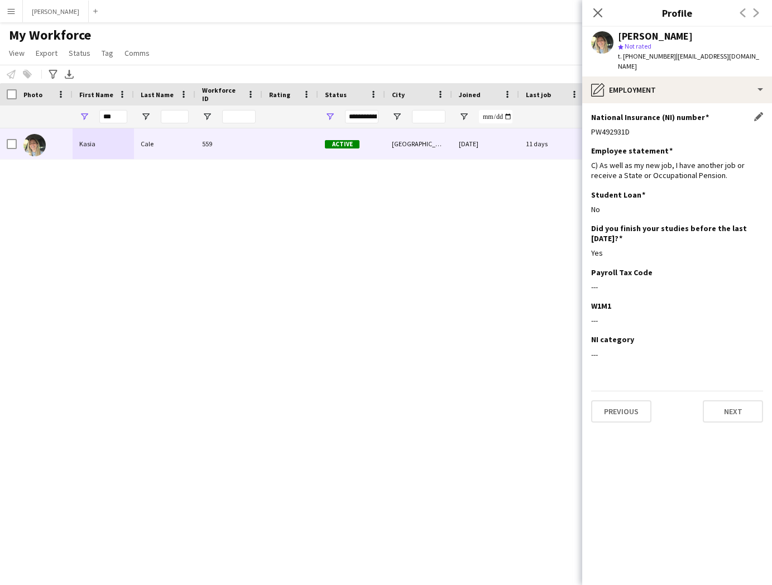
click at [630, 127] on div "PW492931D" at bounding box center [677, 132] width 172 height 10
click at [620, 400] on button "Previous" at bounding box center [621, 411] width 60 height 22
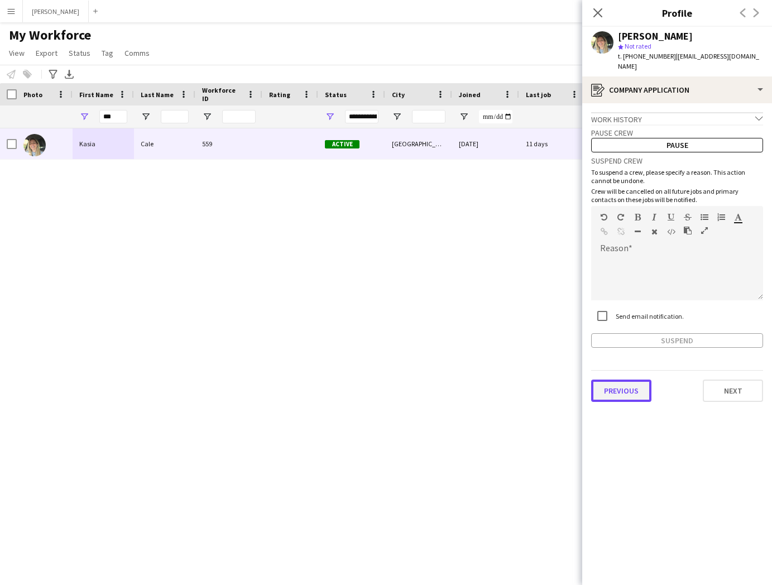
click at [636, 379] on button "Previous" at bounding box center [621, 390] width 60 height 22
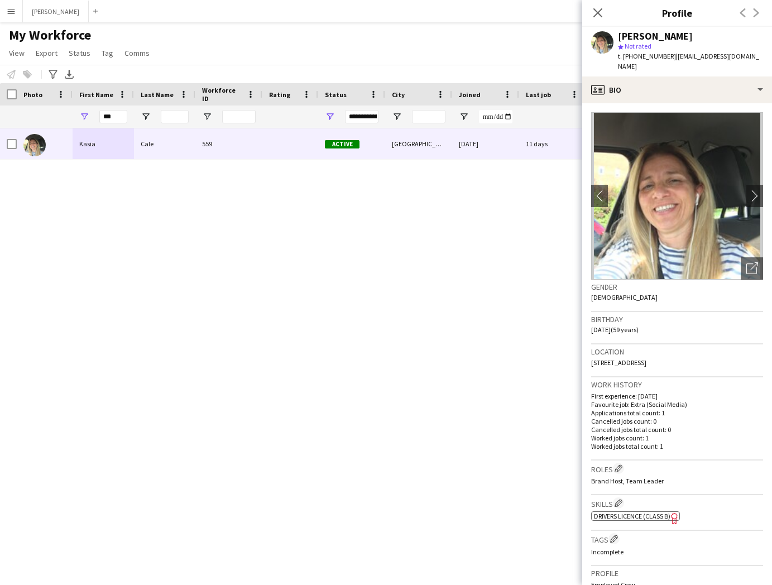
click at [640, 476] on span "Brand Host, Team Leader" at bounding box center [627, 480] width 73 height 8
drag, startPoint x: 647, startPoint y: 352, endPoint x: 591, endPoint y: 354, distance: 55.3
click at [591, 358] on span "18 Broadstone Close, Nottinghamshire, Nottingham, NG2 7UE" at bounding box center [618, 362] width 55 height 8
click at [646, 358] on span "18 Broadstone Close, Nottinghamshire, Nottingham, NG2 7UE" at bounding box center [618, 362] width 55 height 8
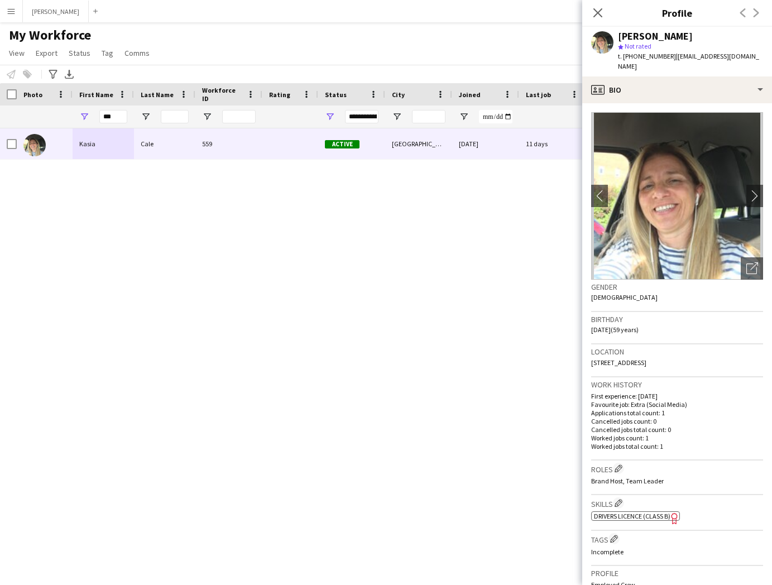
click at [646, 358] on span "18 Broadstone Close, Nottinghamshire, Nottingham, NG2 7UE" at bounding box center [618, 362] width 55 height 8
drag, startPoint x: 762, startPoint y: 350, endPoint x: 737, endPoint y: 351, distance: 25.2
click at [737, 351] on div "Location 18 Broadstone Close, Nottinghamshire, Nottingham, NG2 7UE" at bounding box center [677, 360] width 172 height 32
drag, startPoint x: 669, startPoint y: 56, endPoint x: 623, endPoint y: 59, distance: 46.9
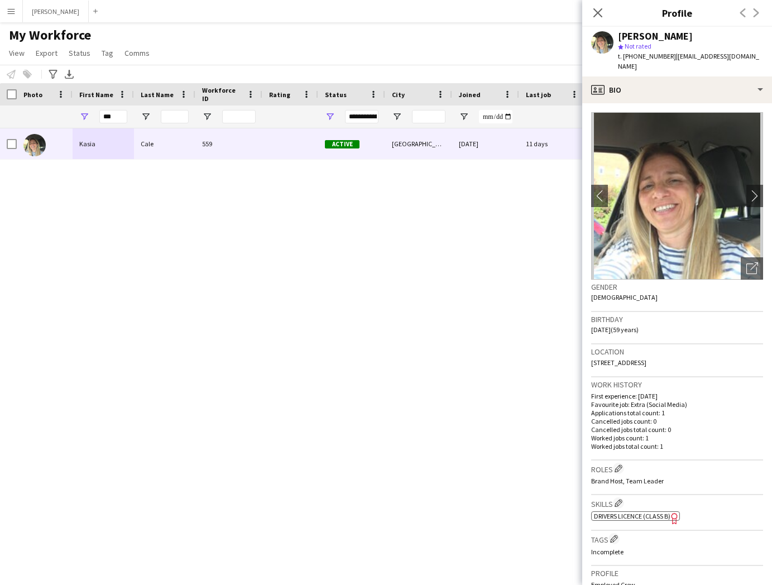
click at [623, 59] on span "t. +4407583349700" at bounding box center [647, 56] width 58 height 8
drag, startPoint x: 729, startPoint y: 57, endPoint x: 674, endPoint y: 57, distance: 55.2
click at [674, 57] on div "Kasia Cale star Not rated t. +4407583349700 | kasiacale@aol.com" at bounding box center [677, 52] width 190 height 50
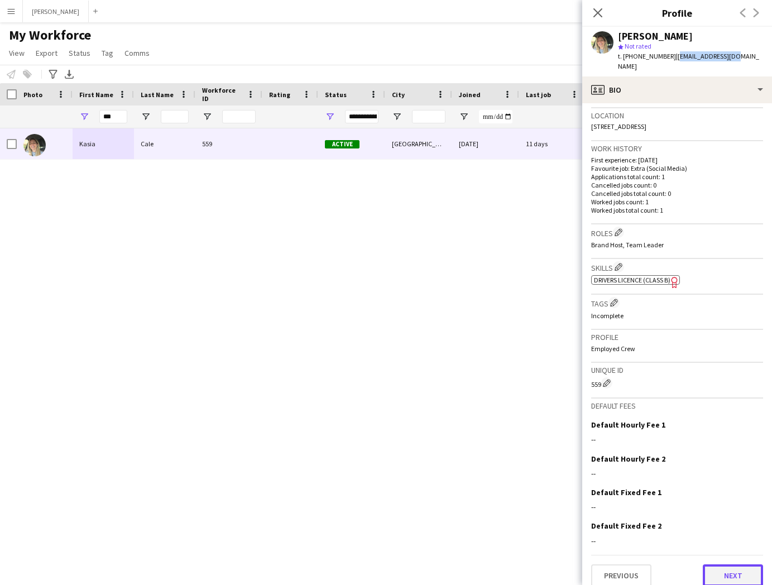
click at [737, 564] on button "Next" at bounding box center [732, 575] width 60 height 22
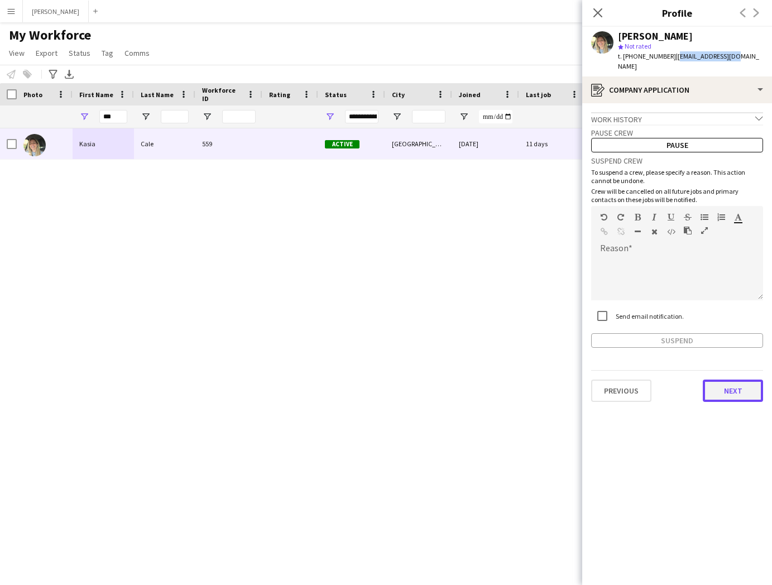
click at [730, 379] on button "Next" at bounding box center [732, 390] width 60 height 22
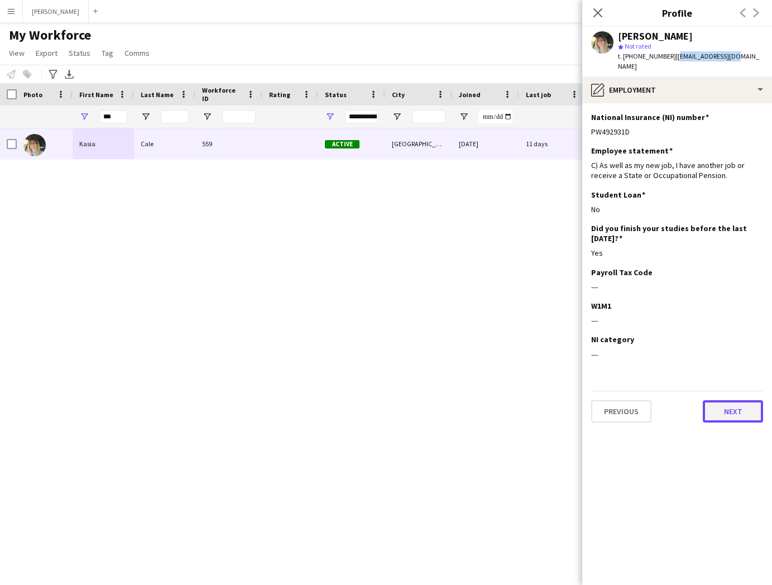
click at [739, 402] on button "Next" at bounding box center [732, 411] width 60 height 22
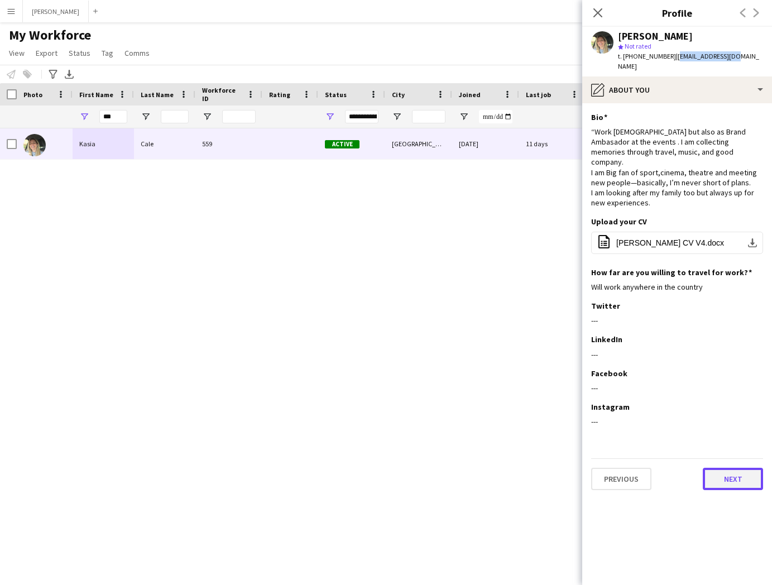
click at [724, 468] on button "Next" at bounding box center [732, 479] width 60 height 22
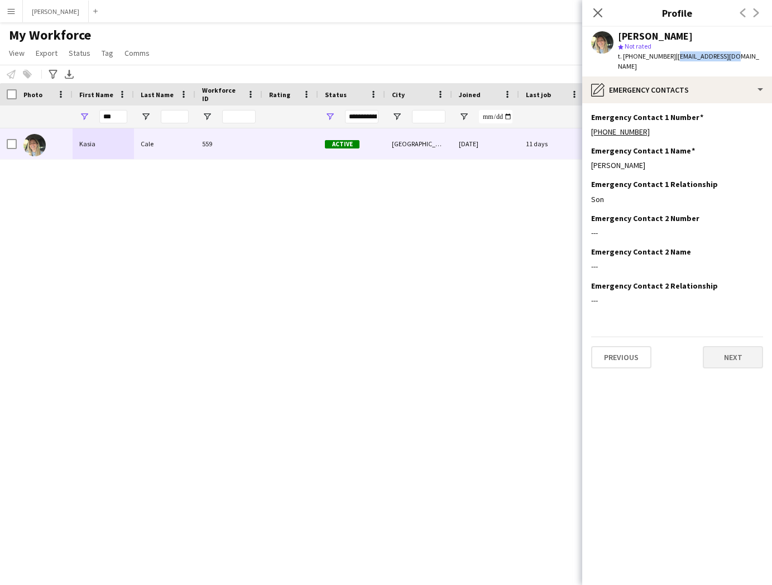
click at [740, 351] on button "Next" at bounding box center [732, 357] width 60 height 22
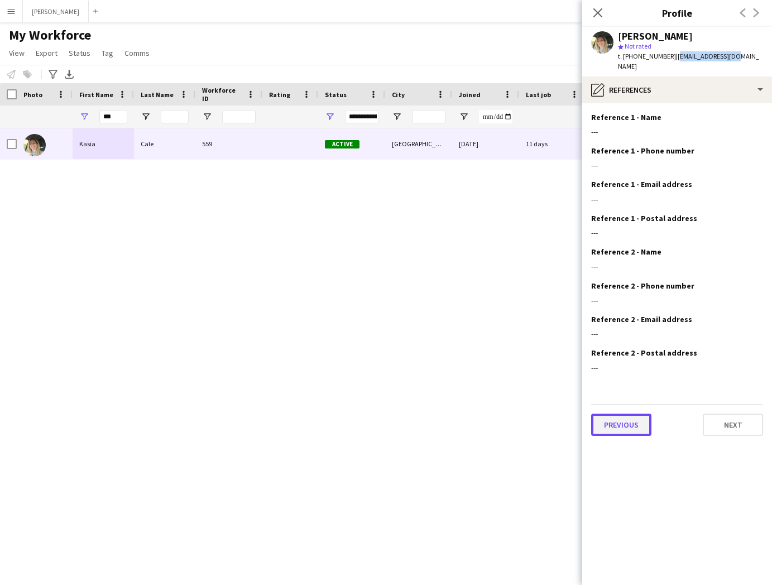
click at [608, 414] on button "Previous" at bounding box center [621, 424] width 60 height 22
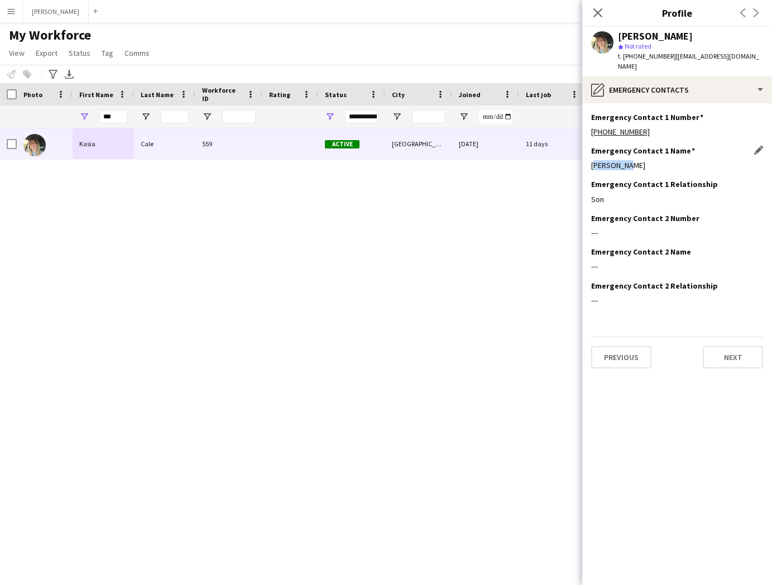
drag, startPoint x: 624, startPoint y: 153, endPoint x: 590, endPoint y: 157, distance: 33.7
click at [591, 160] on div "Sebastian" at bounding box center [677, 165] width 172 height 10
drag, startPoint x: 605, startPoint y: 186, endPoint x: 589, endPoint y: 188, distance: 15.8
click at [589, 188] on app-section-data-types "Emergency Contact 1 Number Edit this field +447707565917 Emergency Contact 1 Na…" at bounding box center [677, 343] width 190 height 481
drag, startPoint x: 646, startPoint y: 121, endPoint x: 587, endPoint y: 122, distance: 58.6
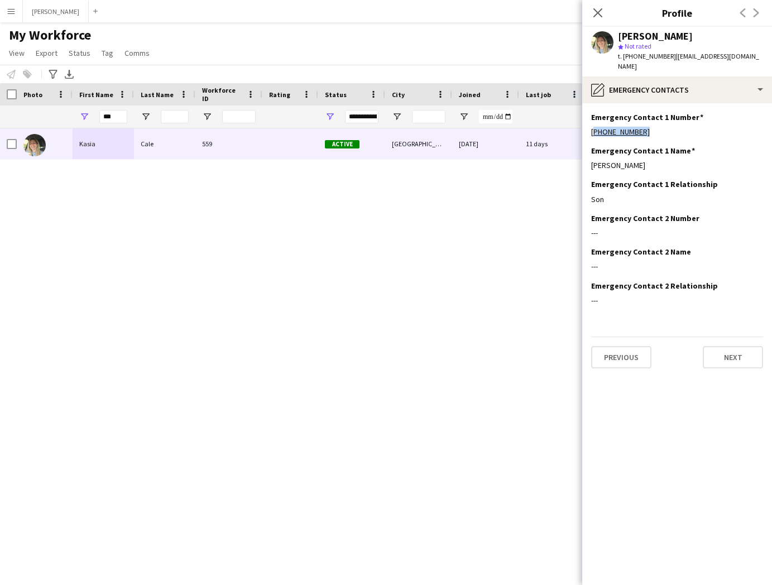
click at [587, 122] on app-section-data-types "Emergency Contact 1 Number Edit this field +447707565917 Emergency Contact 1 Na…" at bounding box center [677, 343] width 190 height 481
click at [718, 346] on button "Next" at bounding box center [732, 357] width 60 height 22
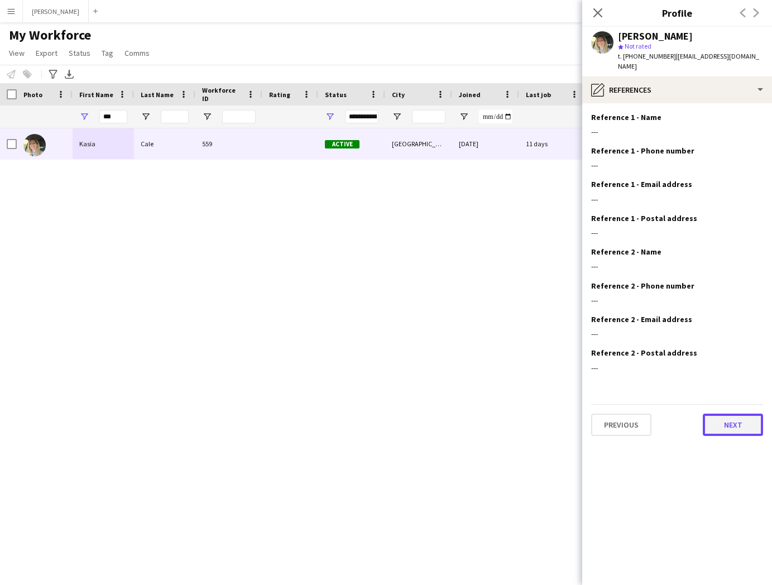
click at [739, 415] on button "Next" at bounding box center [732, 424] width 60 height 22
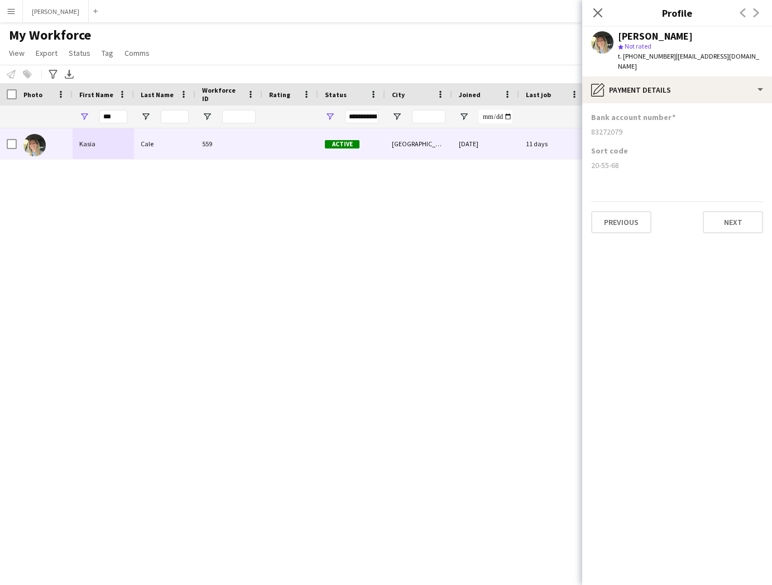
drag, startPoint x: 623, startPoint y: 156, endPoint x: 589, endPoint y: 155, distance: 34.1
click at [589, 155] on app-section-data-types "Bank account number 83272079 Sort code 20-55-68 Previous Next" at bounding box center [677, 343] width 190 height 481
drag, startPoint x: 625, startPoint y: 120, endPoint x: 589, endPoint y: 120, distance: 36.3
click at [589, 120] on app-section-data-types "Bank account number 83272079 Sort code 20-55-68 Previous Next" at bounding box center [677, 343] width 190 height 481
click at [115, 117] on input "***" at bounding box center [113, 116] width 28 height 13
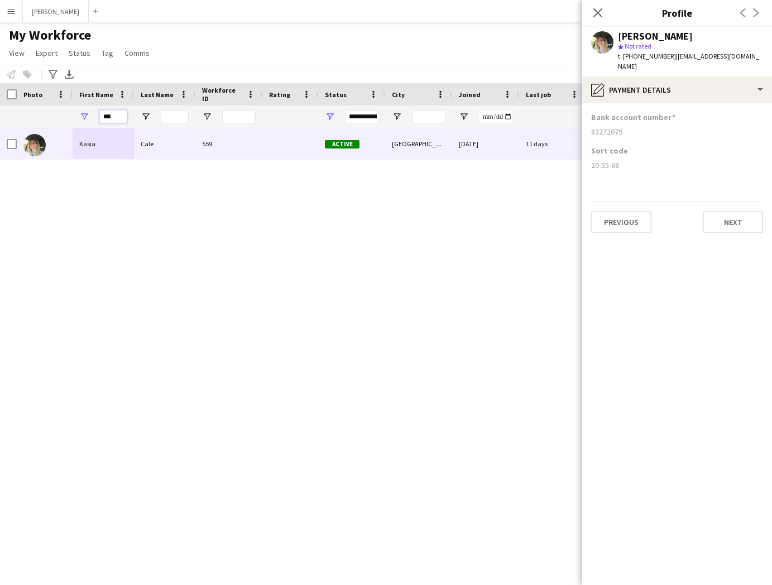
click at [115, 117] on input "***" at bounding box center [113, 116] width 28 height 13
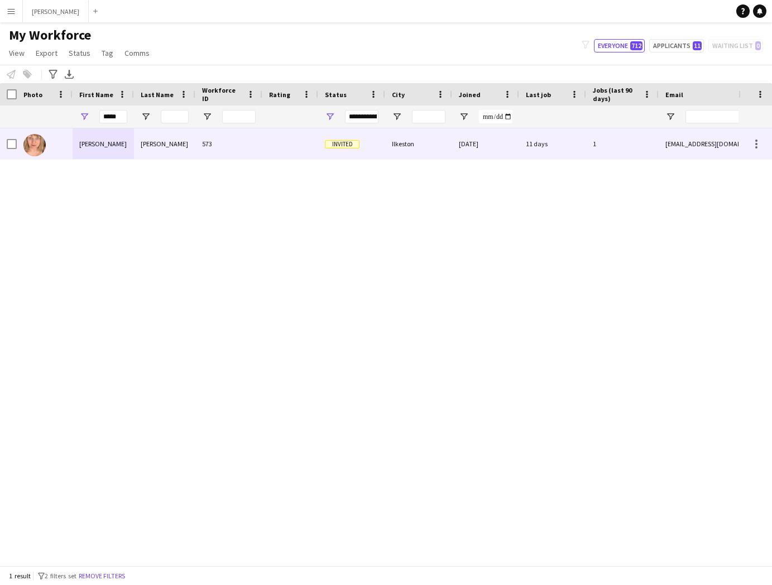
click at [113, 154] on div "Julie" at bounding box center [103, 143] width 61 height 31
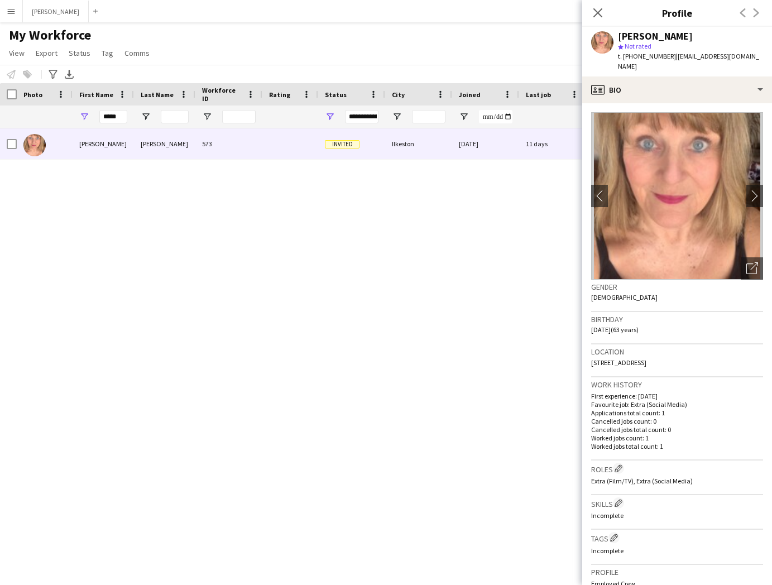
scroll to position [235, 0]
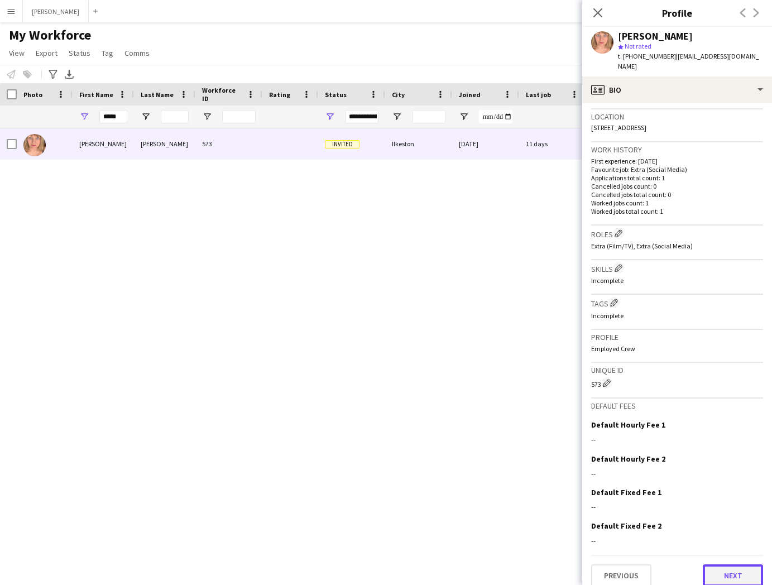
click at [740, 564] on button "Next" at bounding box center [732, 575] width 60 height 22
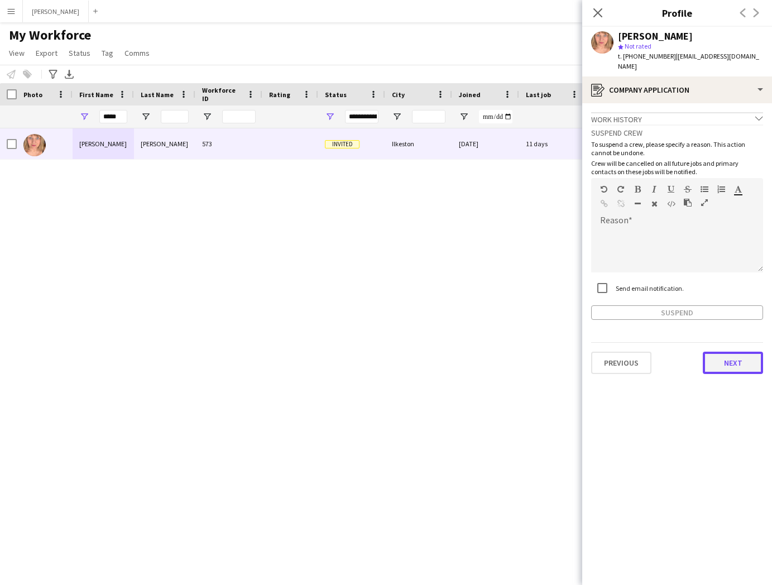
click at [748, 351] on button "Next" at bounding box center [732, 362] width 60 height 22
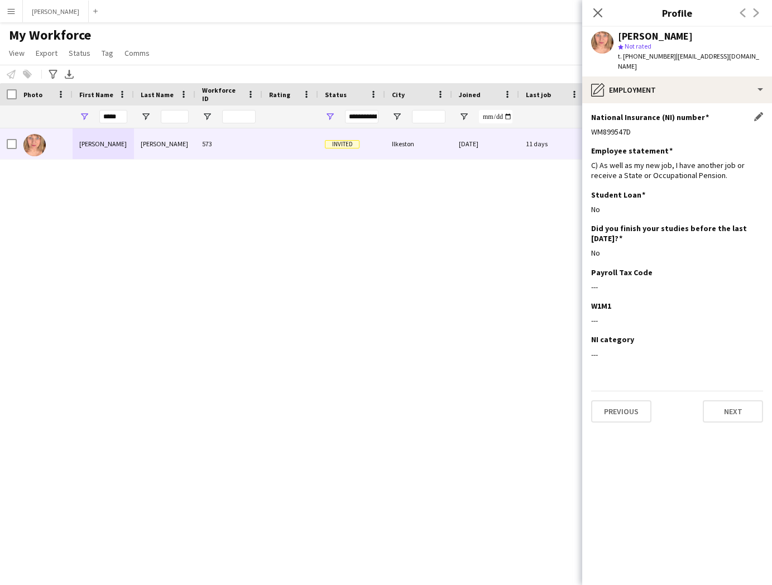
click at [631, 127] on div "WM899547D" at bounding box center [677, 132] width 172 height 10
click at [614, 402] on button "Previous" at bounding box center [621, 411] width 60 height 22
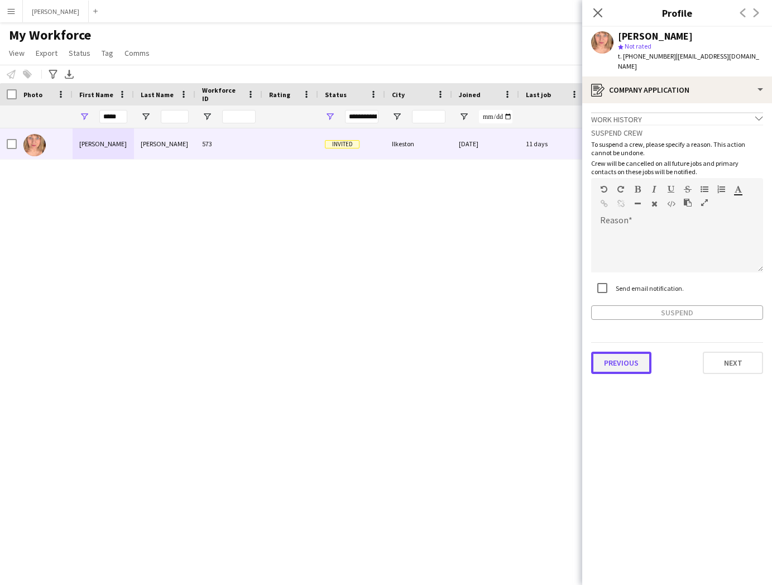
click at [627, 351] on button "Previous" at bounding box center [621, 362] width 60 height 22
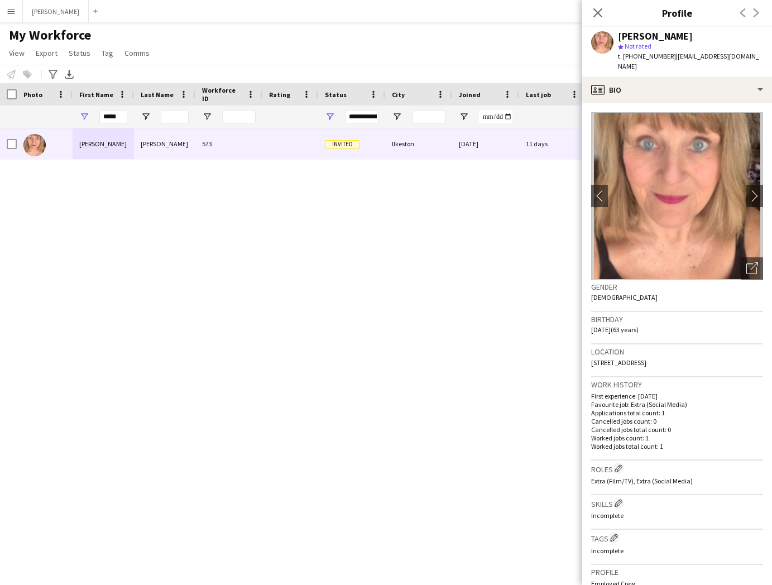
drag, startPoint x: 649, startPoint y: 353, endPoint x: 590, endPoint y: 354, distance: 59.7
click at [590, 354] on app-crew-profile-bio "chevron-left chevron-right Open photos pop-in Gender Female Birthday 07-01-1962…" at bounding box center [677, 343] width 190 height 481
drag, startPoint x: 673, startPoint y: 353, endPoint x: 653, endPoint y: 353, distance: 20.6
click at [646, 358] on span "27 Heathfield Avenue, Ilkeston, DE7 5EH" at bounding box center [618, 362] width 55 height 8
drag, startPoint x: 703, startPoint y: 352, endPoint x: 678, endPoint y: 352, distance: 25.1
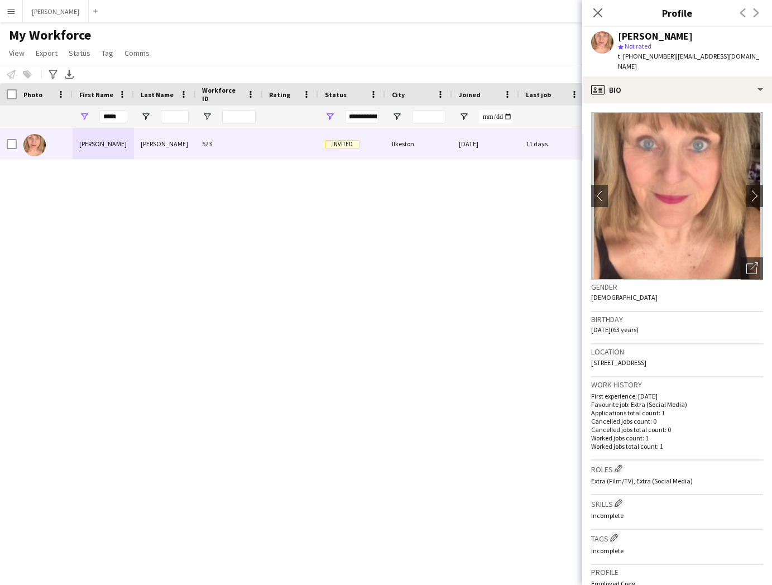
click at [678, 352] on div "Location 27 Heathfield Avenue, Ilkeston, DE7 5EH" at bounding box center [677, 360] width 172 height 32
drag, startPoint x: 666, startPoint y: 55, endPoint x: 623, endPoint y: 55, distance: 42.4
click at [623, 55] on span "t. +447736319932" at bounding box center [647, 56] width 58 height 8
drag, startPoint x: 744, startPoint y: 57, endPoint x: 670, endPoint y: 59, distance: 74.2
click at [670, 59] on div "Julie Scriven star Not rated t. +447736319932 | juascriven@hotmail.co.uk" at bounding box center [677, 52] width 190 height 50
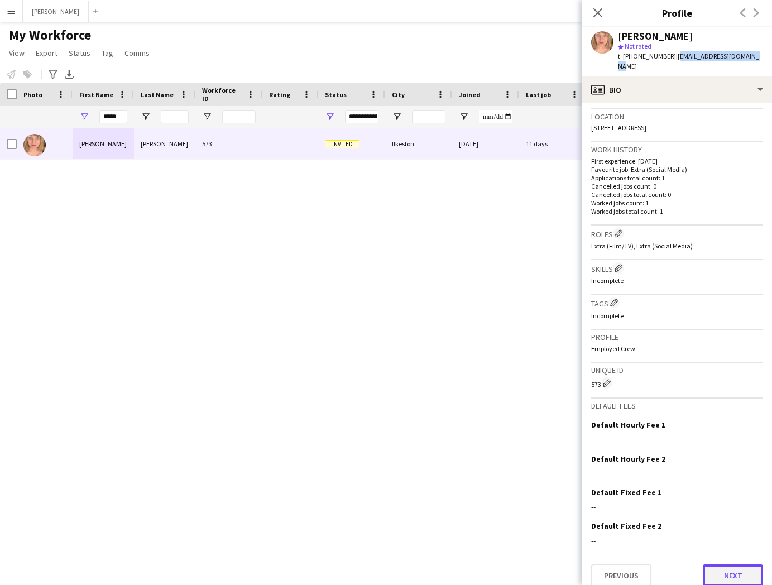
click at [738, 564] on button "Next" at bounding box center [732, 575] width 60 height 22
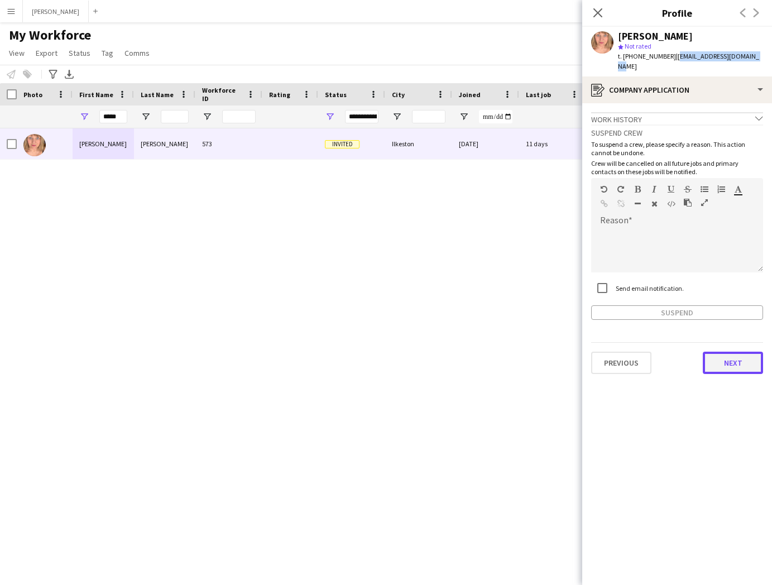
click at [743, 351] on button "Next" at bounding box center [732, 362] width 60 height 22
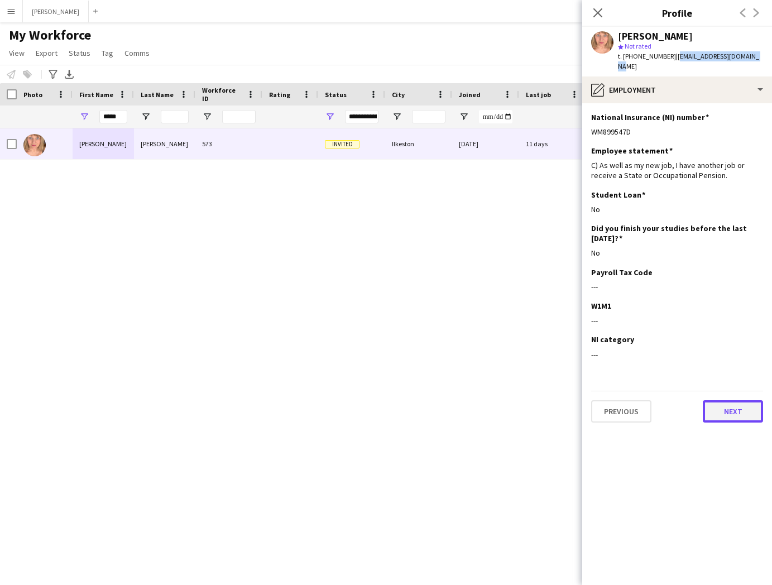
click at [730, 400] on button "Next" at bounding box center [732, 411] width 60 height 22
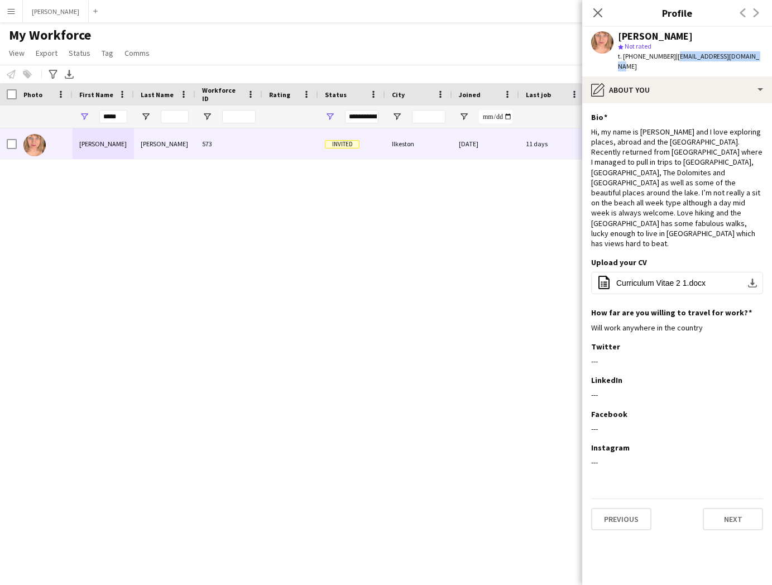
click at [729, 494] on app-section-data-types "Bio Edit this field Hi, my name is Julie and I love exploring places, abroad an…" at bounding box center [677, 343] width 190 height 481
click at [730, 508] on button "Next" at bounding box center [732, 519] width 60 height 22
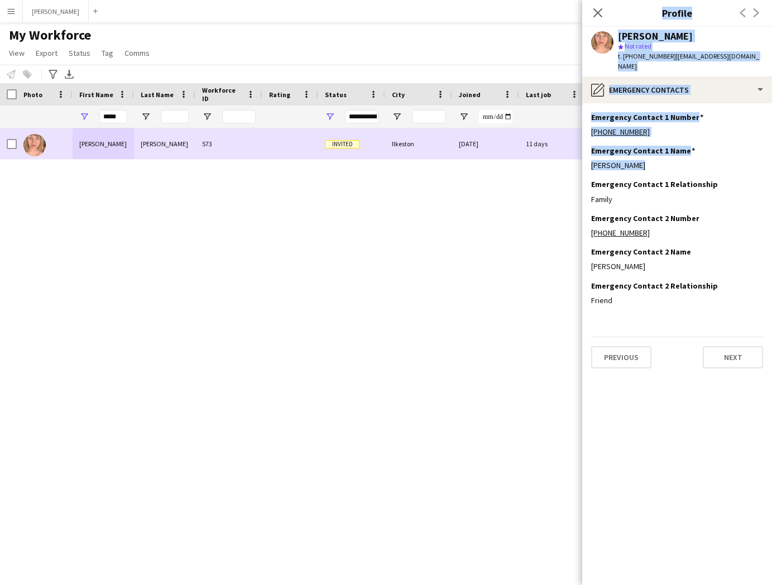
drag, startPoint x: 639, startPoint y: 155, endPoint x: 581, endPoint y: 156, distance: 58.6
click at [581, 156] on body "Menu Boards Boards Boards All jobs Status Workforce Workforce My Workforce Recr…" at bounding box center [386, 292] width 772 height 585
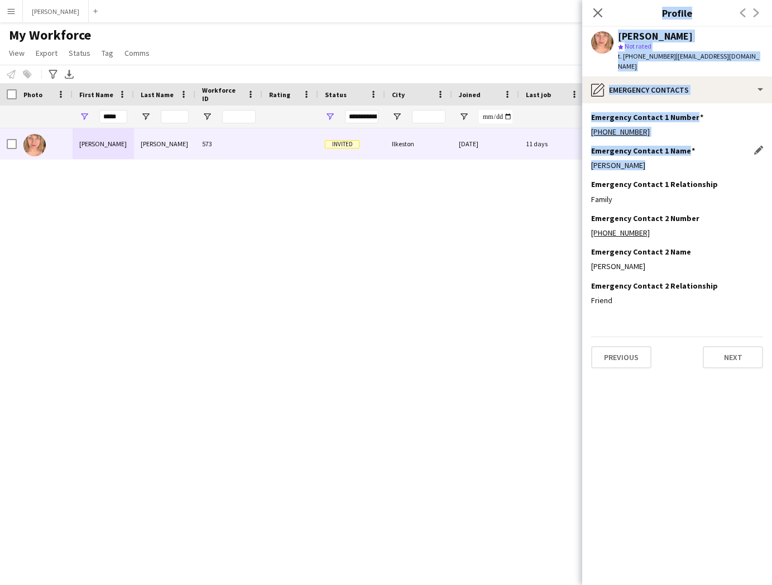
click at [667, 160] on div "John Scriven" at bounding box center [677, 165] width 172 height 10
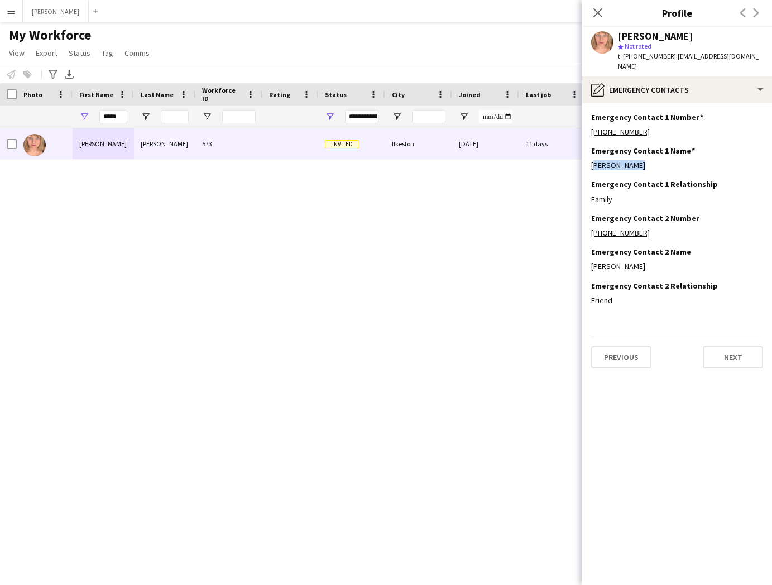
drag, startPoint x: 635, startPoint y: 155, endPoint x: 587, endPoint y: 157, distance: 47.5
click at [587, 157] on app-section-data-types "Emergency Contact 1 Number Edit this field +447702795083 Emergency Contact 1 Na…" at bounding box center [677, 343] width 190 height 481
drag, startPoint x: 614, startPoint y: 187, endPoint x: 587, endPoint y: 187, distance: 27.3
click at [587, 187] on app-section-data-types "Emergency Contact 1 Number Edit this field +447702795083 Emergency Contact 1 Na…" at bounding box center [677, 343] width 190 height 481
drag, startPoint x: 644, startPoint y: 123, endPoint x: 586, endPoint y: 125, distance: 58.0
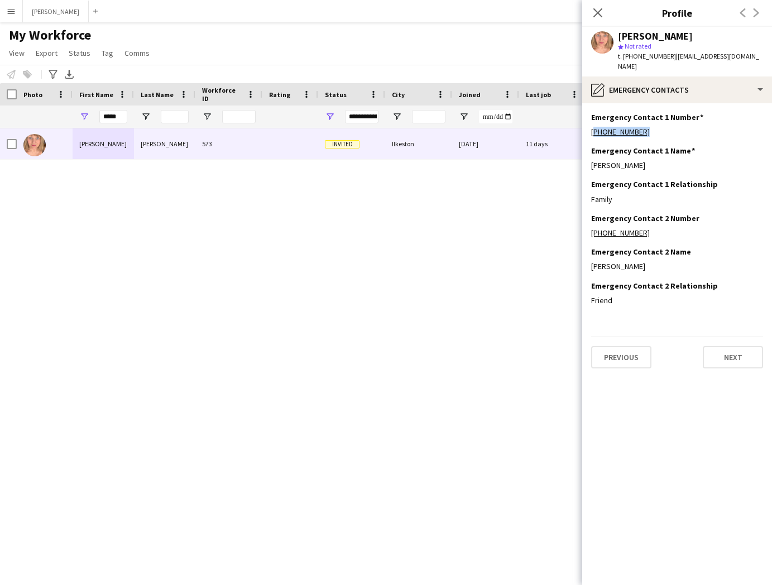
click at [586, 125] on app-section-data-types "Emergency Contact 1 Number Edit this field +447702795083 Emergency Contact 1 Na…" at bounding box center [677, 343] width 190 height 481
click at [738, 350] on button "Next" at bounding box center [732, 357] width 60 height 22
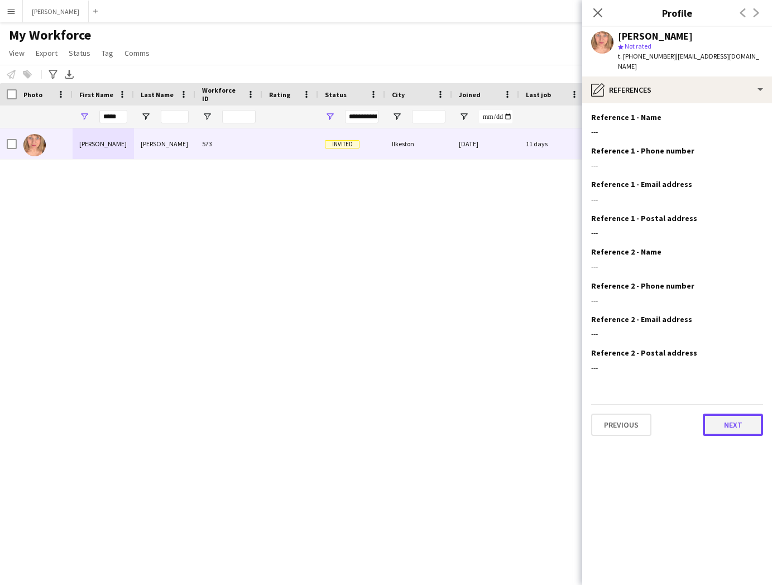
click at [729, 413] on button "Next" at bounding box center [732, 424] width 60 height 22
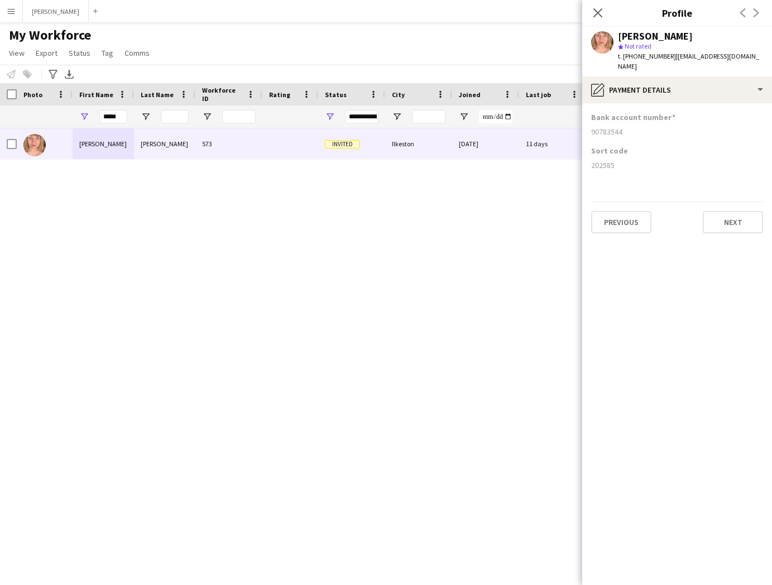
drag, startPoint x: 616, startPoint y: 157, endPoint x: 585, endPoint y: 157, distance: 30.7
click at [585, 157] on app-section-data-types "Bank account number 90783544 Sort code 202585 Previous Next" at bounding box center [677, 343] width 190 height 481
drag, startPoint x: 623, startPoint y: 121, endPoint x: 589, endPoint y: 121, distance: 34.6
click at [589, 121] on app-section-data-types "Bank account number 90783544 Sort code 202585 Previous Next" at bounding box center [677, 343] width 190 height 481
click at [119, 115] on input "*****" at bounding box center [113, 116] width 28 height 13
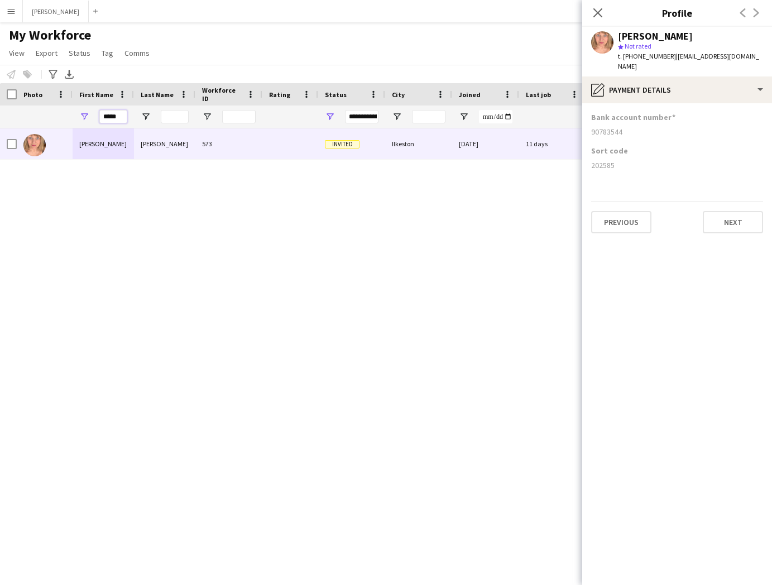
click at [119, 115] on input "*****" at bounding box center [113, 116] width 28 height 13
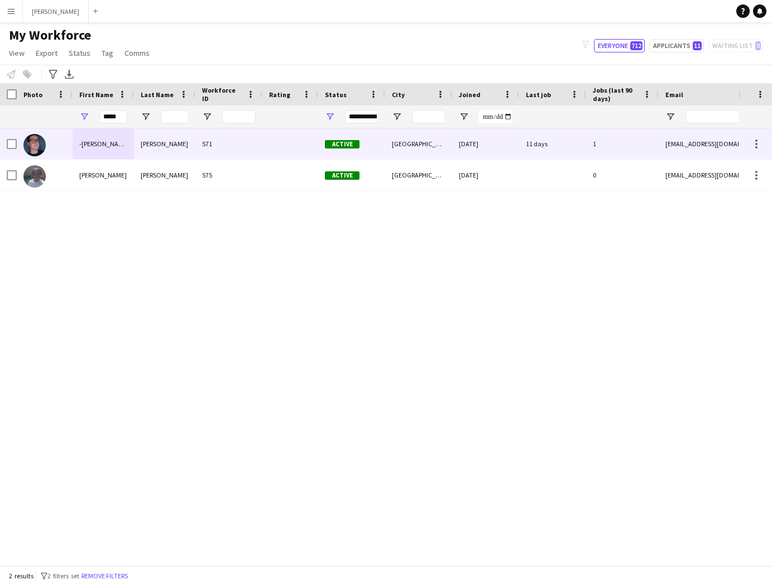
click at [116, 153] on div "-Kevin" at bounding box center [103, 143] width 61 height 31
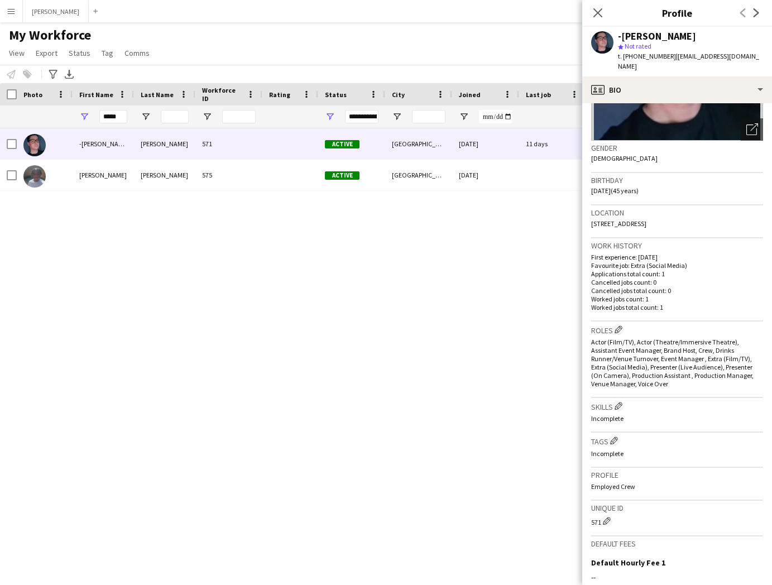
scroll to position [277, 0]
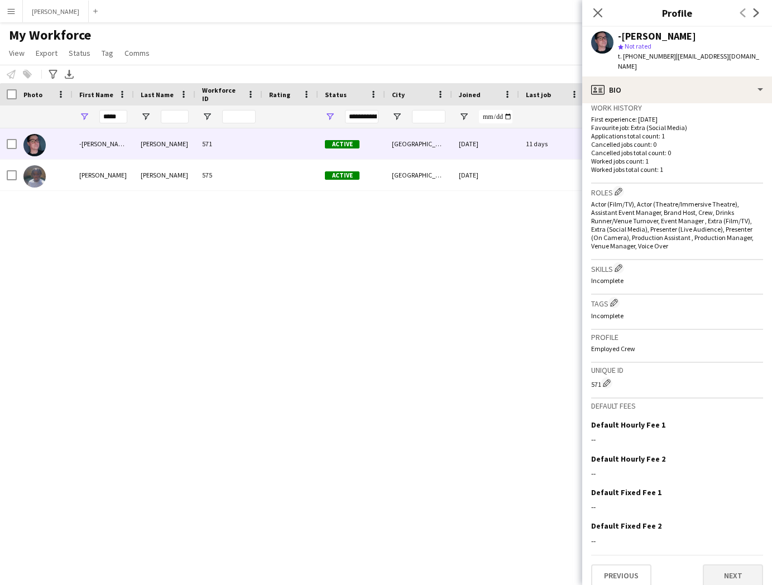
click at [731, 564] on button "Next" at bounding box center [732, 575] width 60 height 22
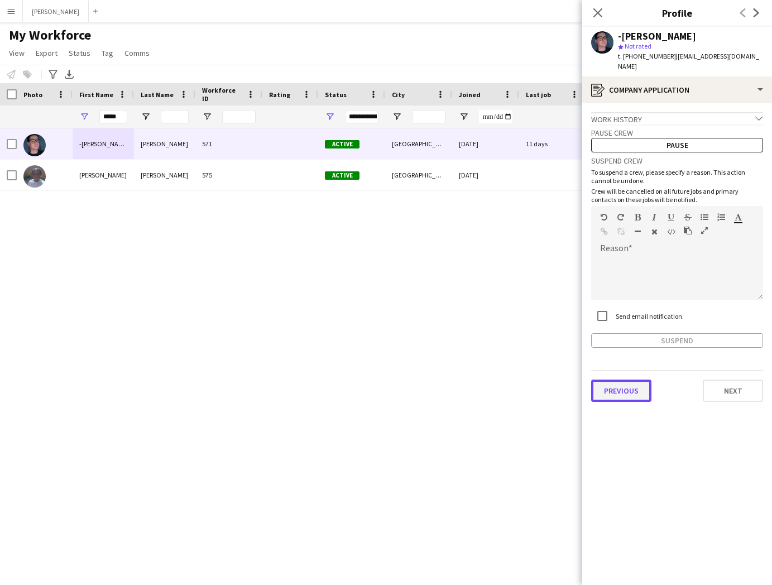
click at [633, 379] on button "Previous" at bounding box center [621, 390] width 60 height 22
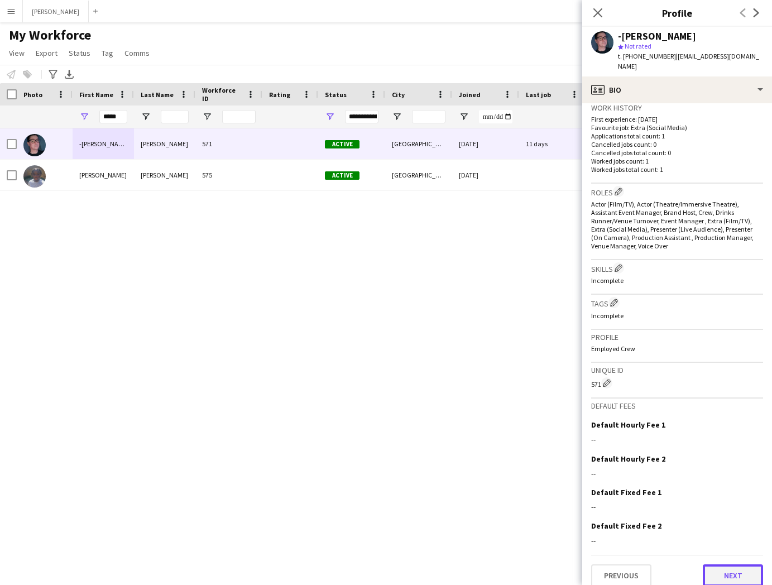
click at [741, 564] on button "Next" at bounding box center [732, 575] width 60 height 22
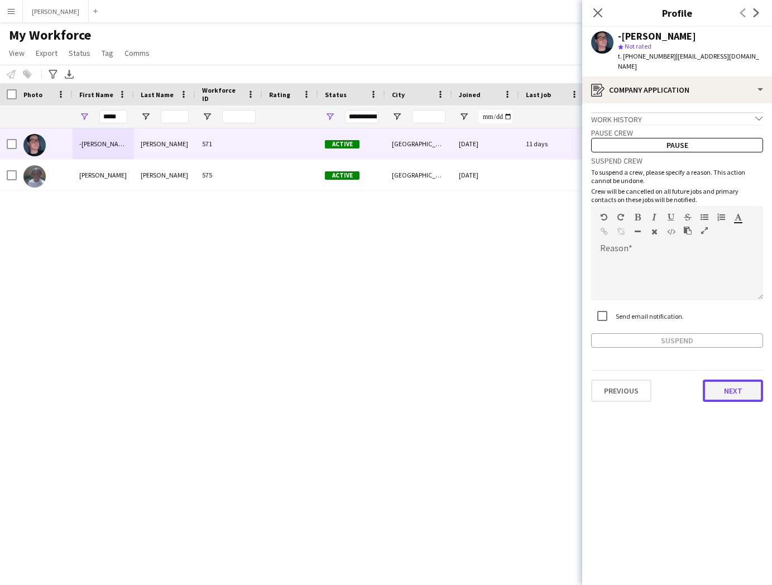
click at [728, 384] on button "Next" at bounding box center [732, 390] width 60 height 22
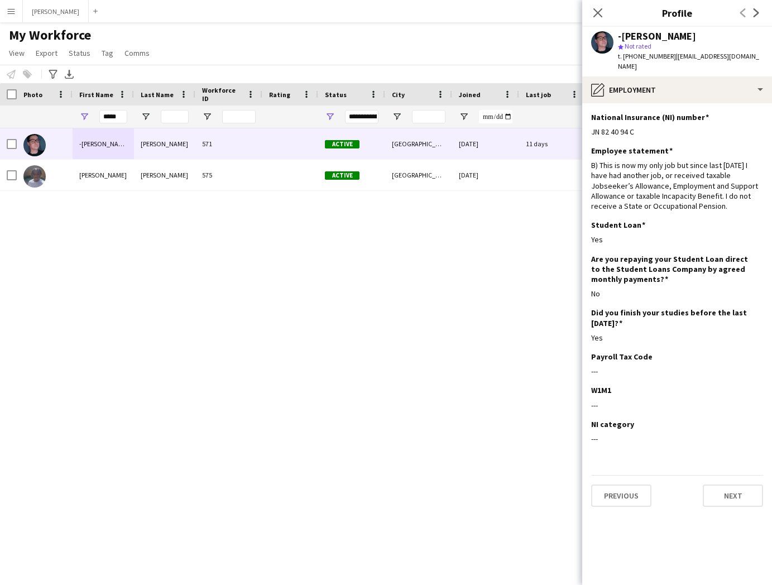
drag, startPoint x: 636, startPoint y: 121, endPoint x: 588, endPoint y: 122, distance: 48.0
click at [588, 122] on app-section-data-types "National Insurance (NI) number Edit this field JN 82 40 94 C Employee statement…" at bounding box center [677, 343] width 190 height 481
click at [623, 484] on button "Previous" at bounding box center [621, 495] width 60 height 22
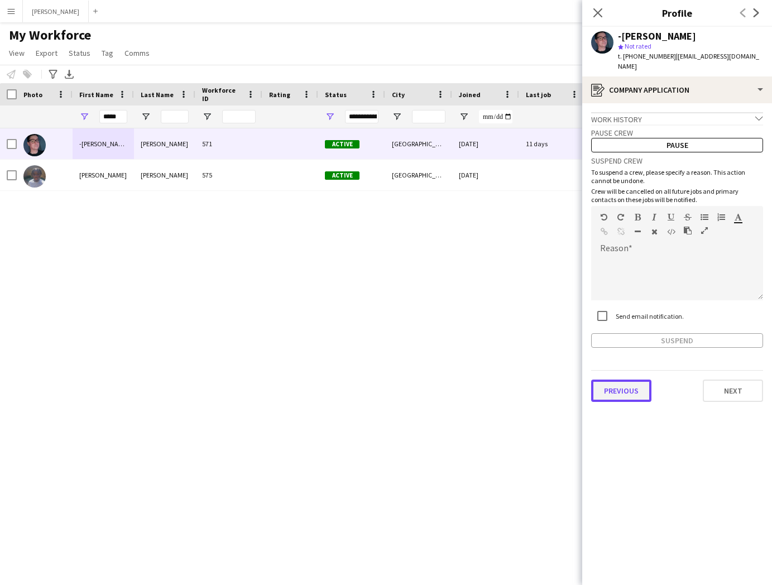
click at [633, 379] on button "Previous" at bounding box center [621, 390] width 60 height 22
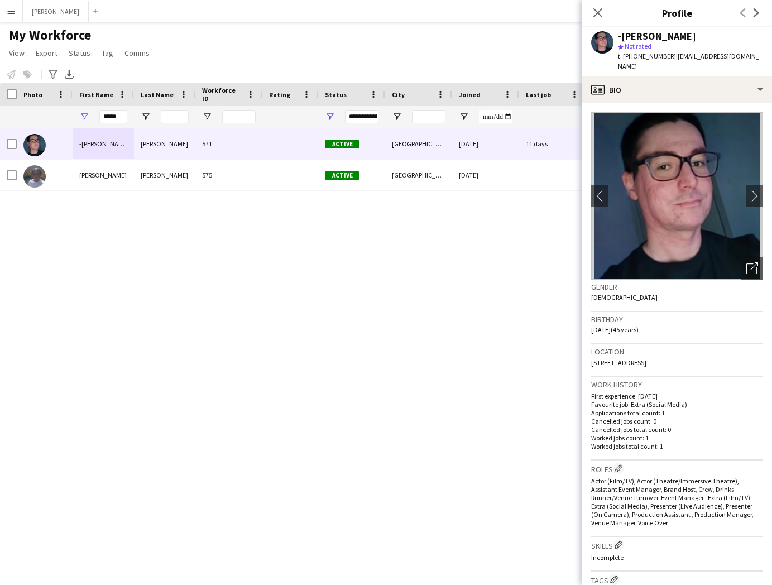
click at [633, 358] on div "Location 6 Lindum Street, Newark, NG24 1NH" at bounding box center [677, 360] width 172 height 32
drag, startPoint x: 635, startPoint y: 349, endPoint x: 589, endPoint y: 349, distance: 46.9
click at [589, 349] on app-crew-profile-bio "chevron-left chevron-right Open photos pop-in Gender Male Birthday 27-06-1980 (…" at bounding box center [677, 343] width 190 height 481
drag, startPoint x: 659, startPoint y: 353, endPoint x: 638, endPoint y: 354, distance: 20.7
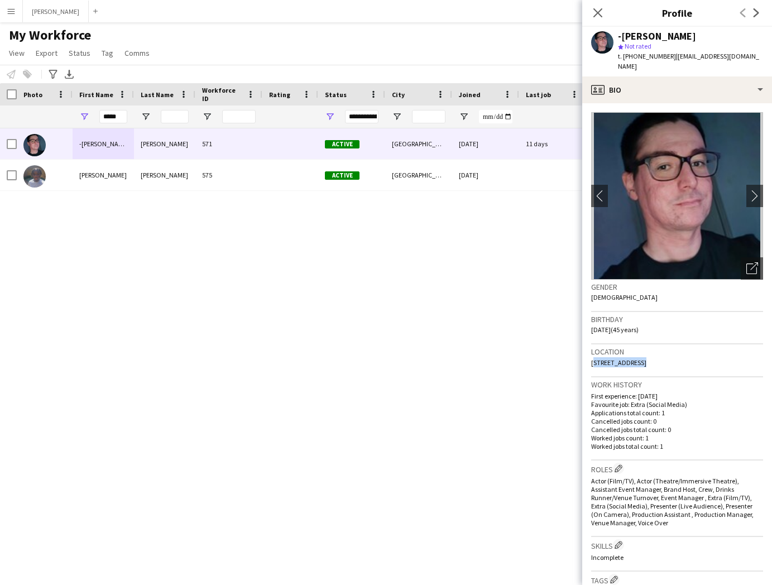
click at [638, 358] on span "6 Lindum Street, Newark, NG24 1NH" at bounding box center [618, 362] width 55 height 8
drag, startPoint x: 692, startPoint y: 349, endPoint x: 663, endPoint y: 350, distance: 29.6
click at [663, 350] on div "Location 6 Lindum Street, Newark, NG24 1NH" at bounding box center [677, 360] width 172 height 32
drag, startPoint x: 666, startPoint y: 56, endPoint x: 621, endPoint y: 55, distance: 44.6
click at [621, 55] on span "t. +447383090585" at bounding box center [647, 56] width 58 height 8
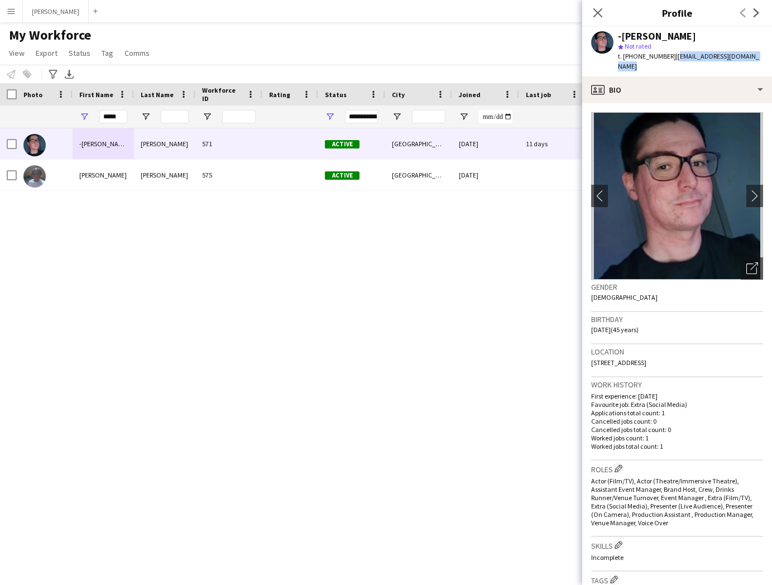
drag, startPoint x: 763, startPoint y: 54, endPoint x: 672, endPoint y: 54, distance: 90.9
click at [672, 54] on div "-Kevin Dawson star Not rated t. +447383090585 | kevinpauldawson@hotmail.com" at bounding box center [677, 52] width 190 height 50
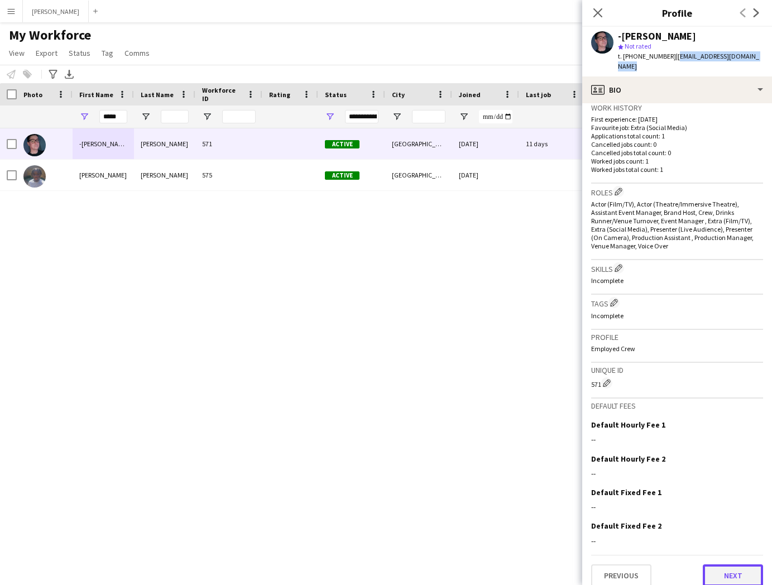
click at [739, 565] on button "Next" at bounding box center [732, 575] width 60 height 22
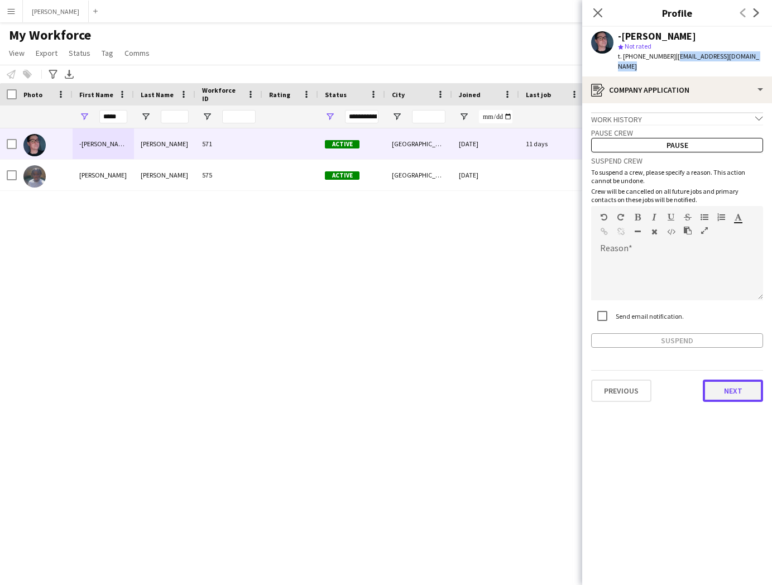
click at [721, 386] on button "Next" at bounding box center [732, 390] width 60 height 22
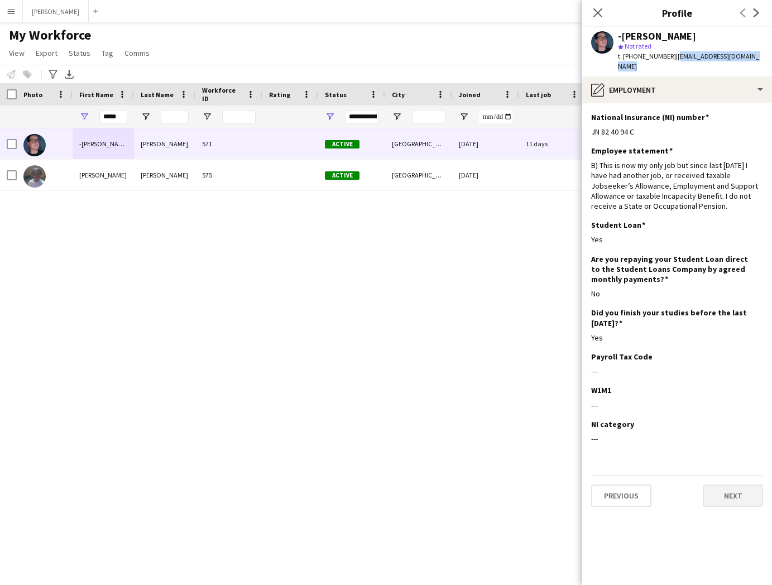
click at [732, 484] on button "Next" at bounding box center [732, 495] width 60 height 22
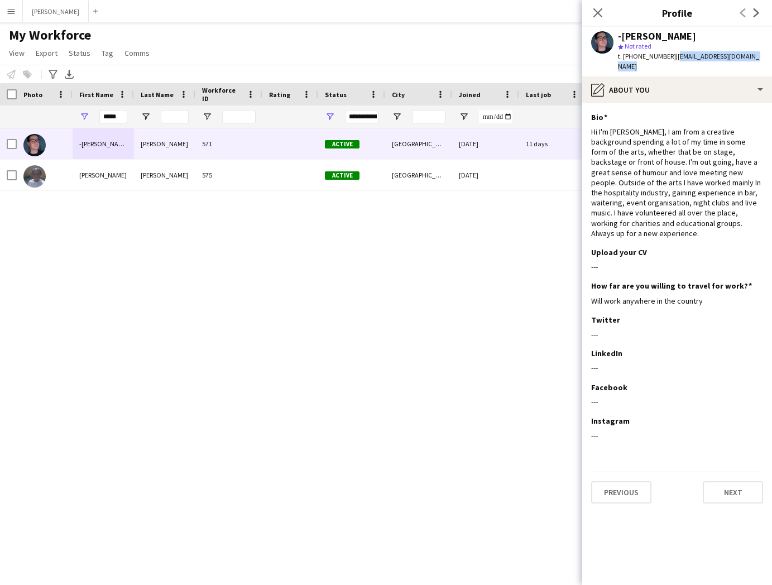
click at [727, 501] on app-section-data-types "Bio Edit this field Hi I'm Kevin, I am from a creative background spending a lo…" at bounding box center [677, 343] width 190 height 481
click at [737, 481] on button "Next" at bounding box center [732, 492] width 60 height 22
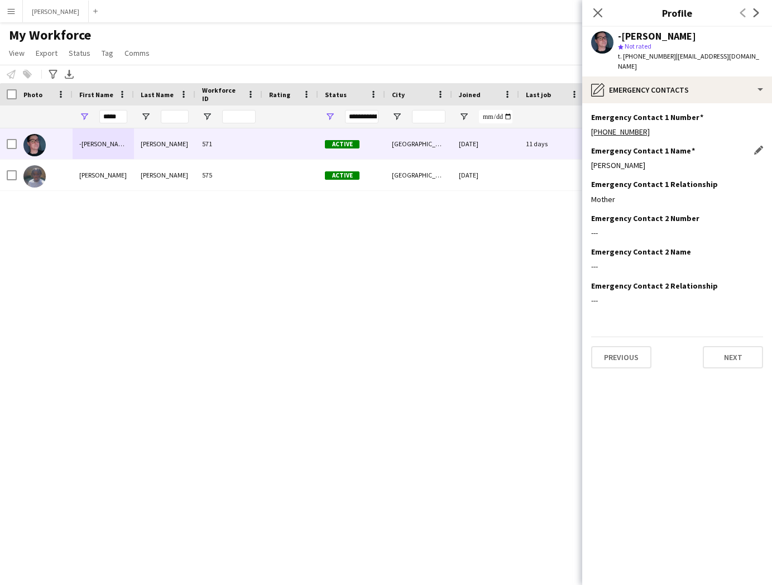
drag, startPoint x: 641, startPoint y: 155, endPoint x: 590, endPoint y: 155, distance: 50.8
click at [591, 160] on div "Angela Dawson" at bounding box center [677, 165] width 172 height 10
drag, startPoint x: 644, startPoint y: 120, endPoint x: 589, endPoint y: 121, distance: 54.7
click at [589, 121] on app-section-data-types "Emergency Contact 1 Number Edit this field +447912559898 Emergency Contact 1 Na…" at bounding box center [677, 343] width 190 height 481
click at [739, 346] on button "Next" at bounding box center [732, 357] width 60 height 22
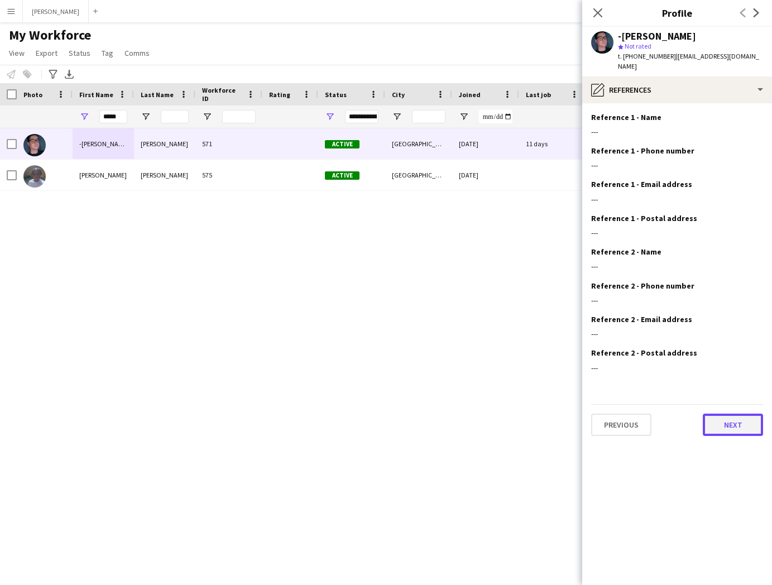
click at [724, 413] on button "Next" at bounding box center [732, 424] width 60 height 22
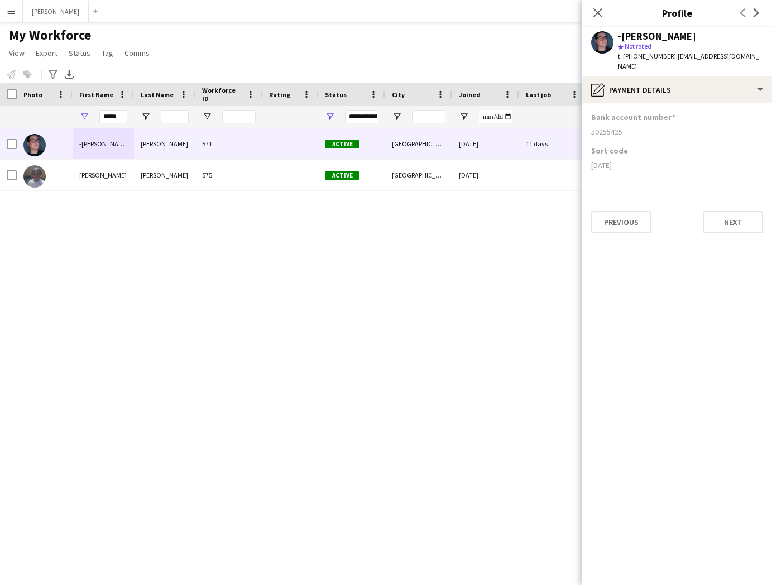
drag, startPoint x: 618, startPoint y: 154, endPoint x: 591, endPoint y: 158, distance: 27.6
click at [591, 160] on div "05-06-22" at bounding box center [677, 165] width 172 height 10
drag, startPoint x: 628, startPoint y: 121, endPoint x: 588, endPoint y: 121, distance: 39.6
click at [588, 121] on app-section-data-types "Bank account number 50255425 Sort code 05-06-22 Previous Next" at bounding box center [677, 343] width 190 height 481
click at [122, 119] on input "*****" at bounding box center [113, 116] width 28 height 13
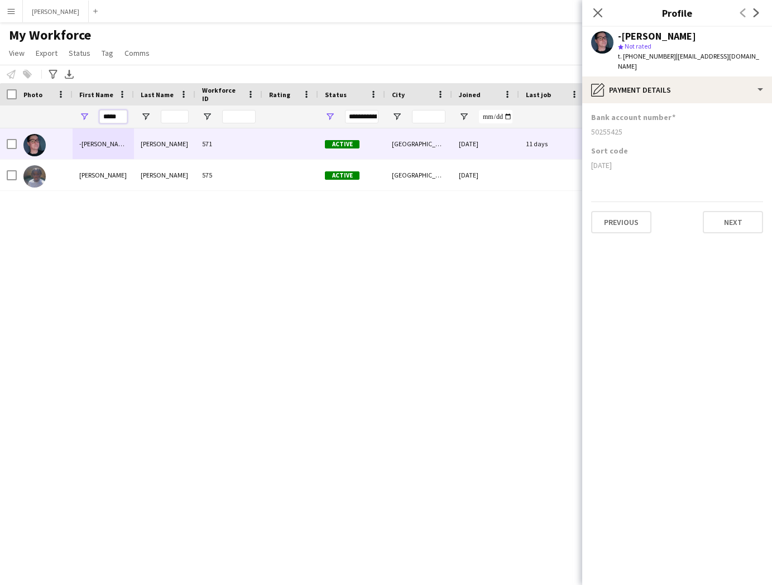
click at [122, 119] on input "*****" at bounding box center [113, 116] width 28 height 13
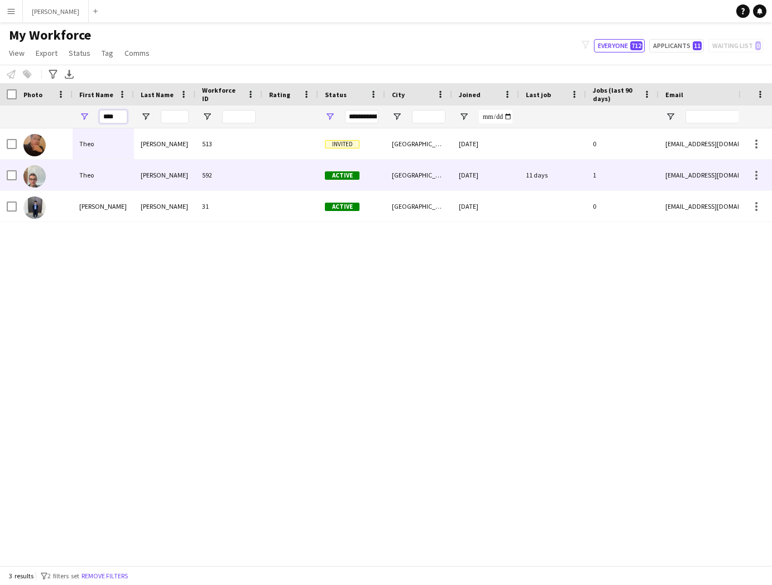
type input "****"
click at [124, 176] on div "Theo" at bounding box center [103, 175] width 61 height 31
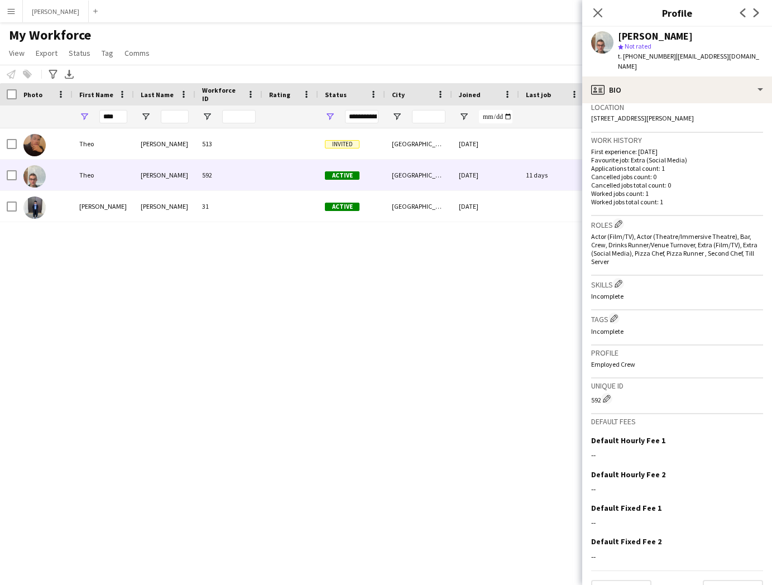
scroll to position [260, 0]
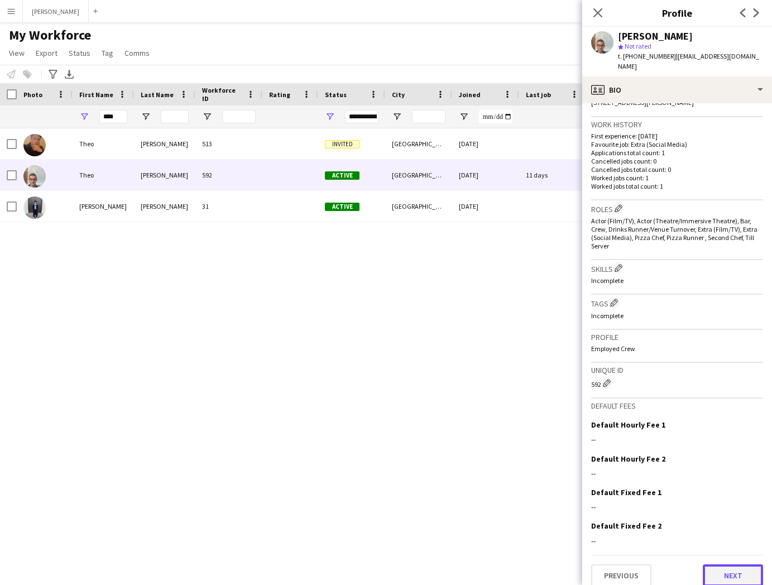
click at [743, 568] on button "Next" at bounding box center [732, 575] width 60 height 22
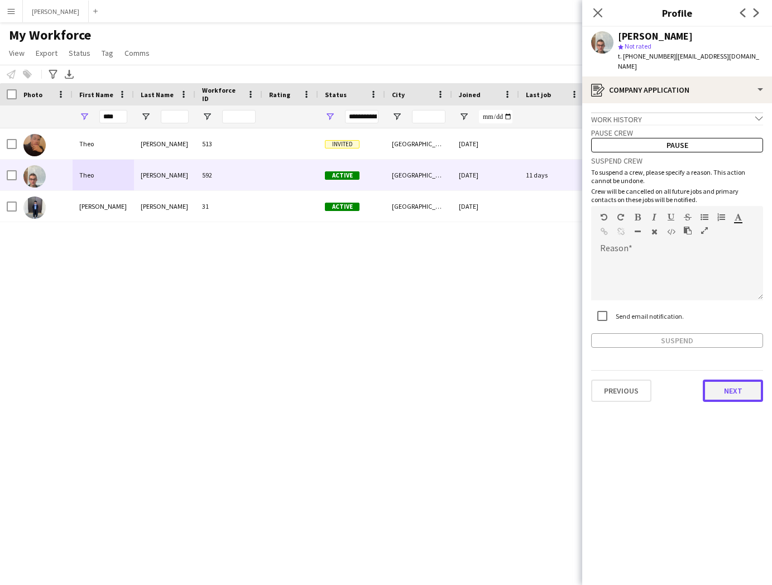
click at [727, 379] on button "Next" at bounding box center [732, 390] width 60 height 22
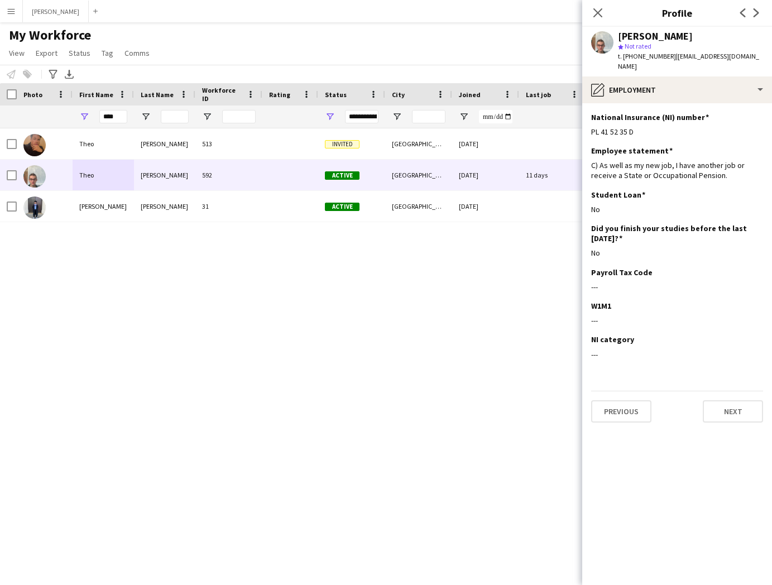
drag, startPoint x: 635, startPoint y: 121, endPoint x: 590, endPoint y: 122, distance: 45.8
click at [590, 122] on app-section-data-types "National Insurance (NI) number Edit this field PL 41 52 35 D Employee statement…" at bounding box center [677, 343] width 190 height 481
click at [728, 400] on button "Next" at bounding box center [732, 411] width 60 height 22
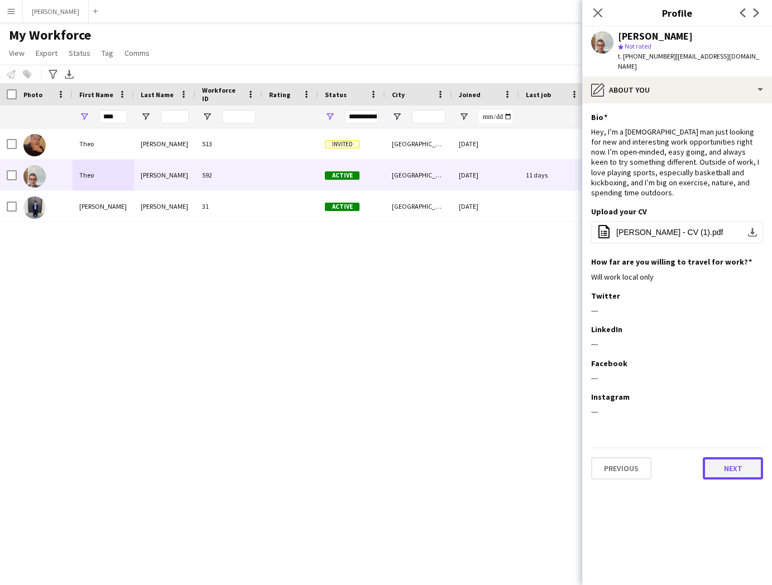
click at [741, 457] on button "Next" at bounding box center [732, 468] width 60 height 22
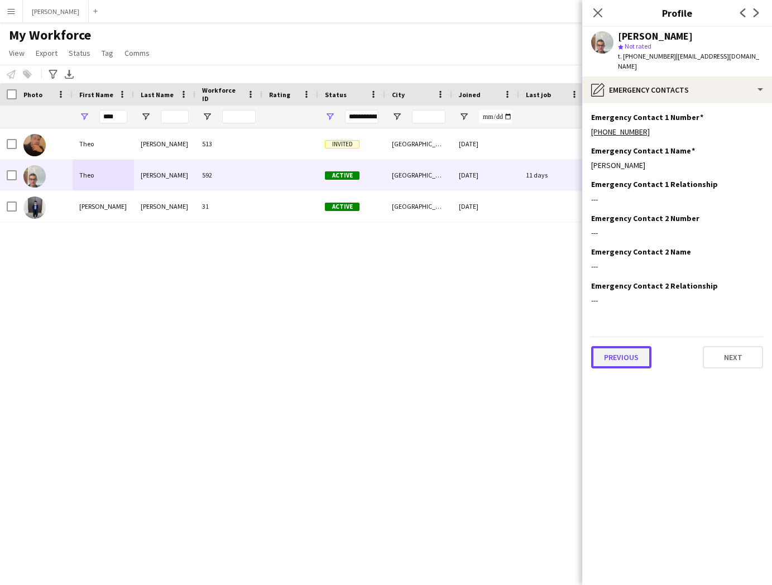
click at [624, 351] on button "Previous" at bounding box center [621, 357] width 60 height 22
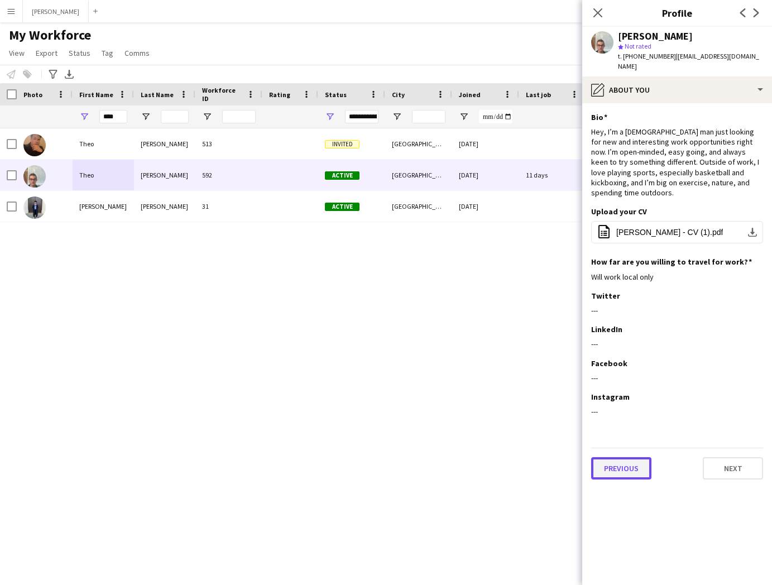
click at [627, 457] on button "Previous" at bounding box center [621, 468] width 60 height 22
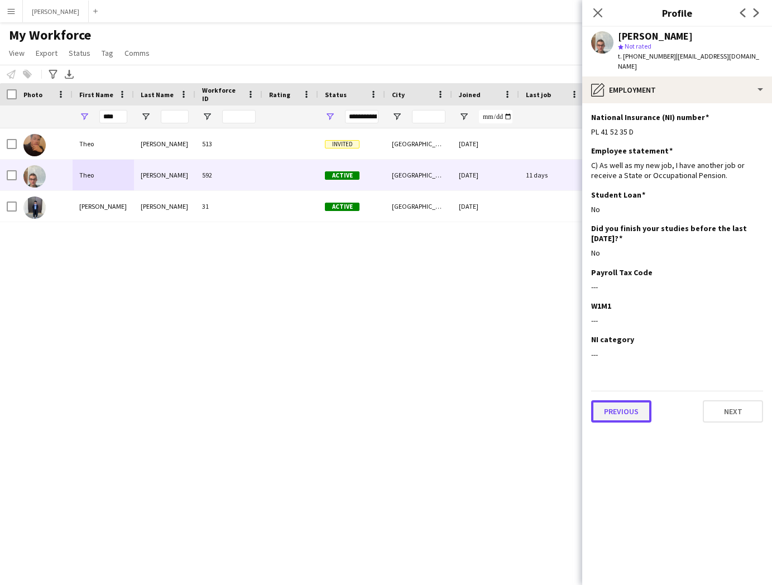
click at [624, 400] on button "Previous" at bounding box center [621, 411] width 60 height 22
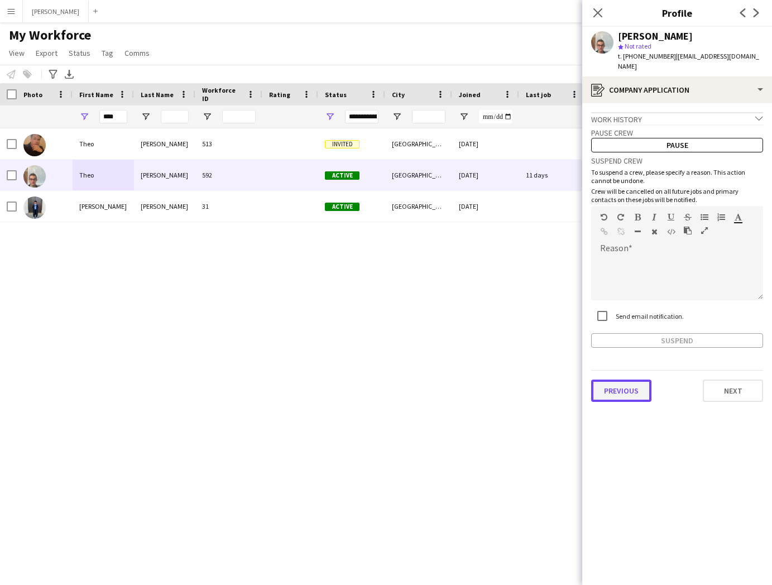
click at [630, 382] on button "Previous" at bounding box center [621, 390] width 60 height 22
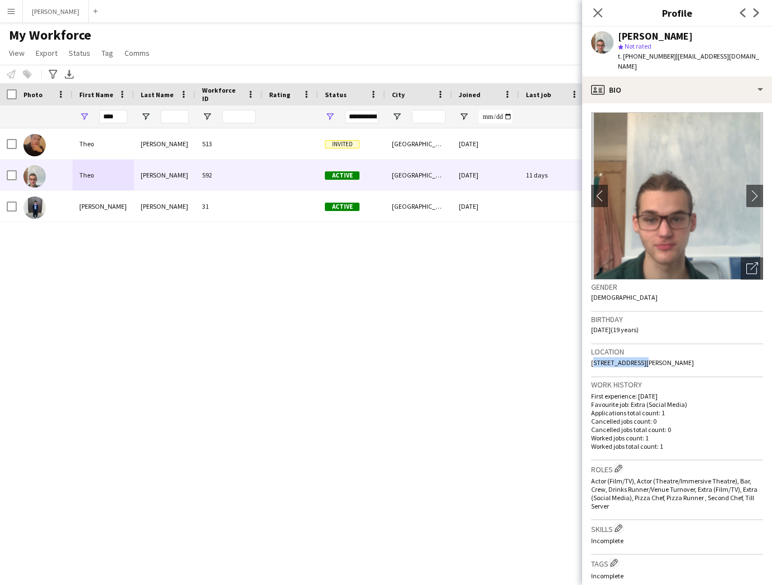
drag, startPoint x: 640, startPoint y: 351, endPoint x: 589, endPoint y: 353, distance: 51.4
click at [589, 353] on app-crew-profile-bio "chevron-left chevron-right Open photos pop-in Gender Male Birthday 24-06-2006 (…" at bounding box center [677, 343] width 190 height 481
drag, startPoint x: 676, startPoint y: 352, endPoint x: 644, endPoint y: 355, distance: 31.9
click at [644, 358] on span "[STREET_ADDRESS][PERSON_NAME]" at bounding box center [642, 362] width 103 height 8
drag, startPoint x: 693, startPoint y: 353, endPoint x: 680, endPoint y: 351, distance: 13.4
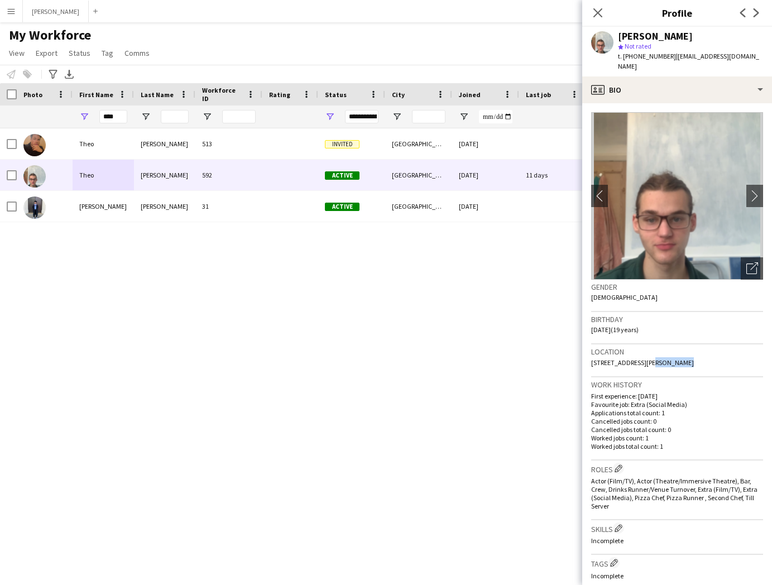
click at [680, 351] on div "Location 49 Sherwood Vale, Nottingham, NG5" at bounding box center [677, 360] width 172 height 32
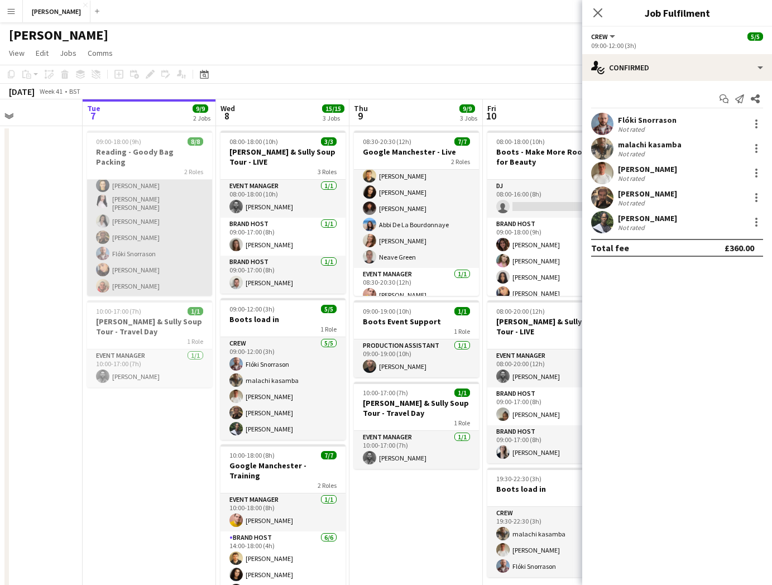
scroll to position [2, 0]
click at [160, 227] on app-card-role "Crew 7/7 09:00-18:00 (9h) Alexey Steklyannikov Elesha Eden cowley Chloe Patey P…" at bounding box center [149, 247] width 125 height 138
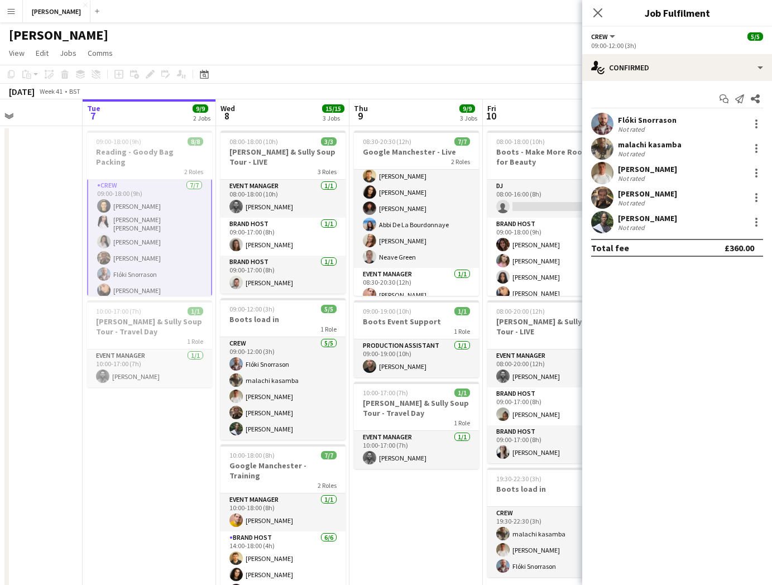
scroll to position [3, 0]
click at [166, 203] on app-card-role "Crew 7/7 09:00-18:00 (9h) Alexey Steklyannikov Elesha Eden cowley Chloe Patey P…" at bounding box center [149, 247] width 125 height 141
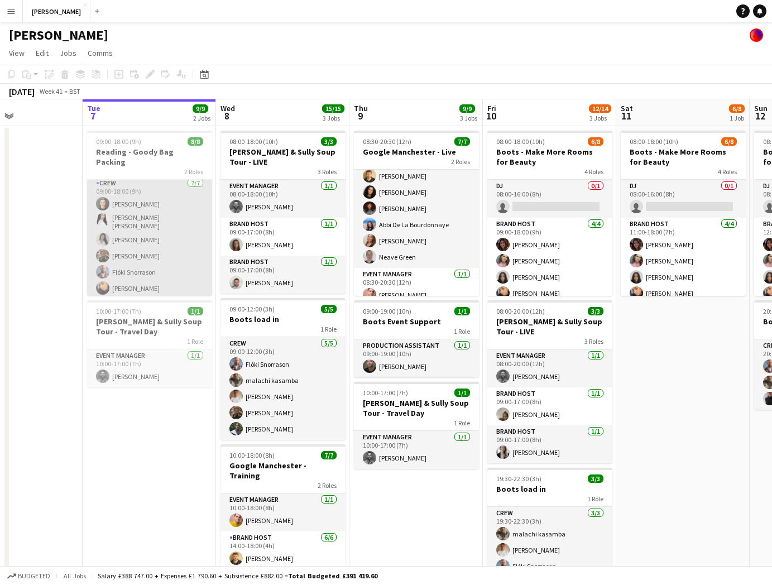
scroll to position [2, 0]
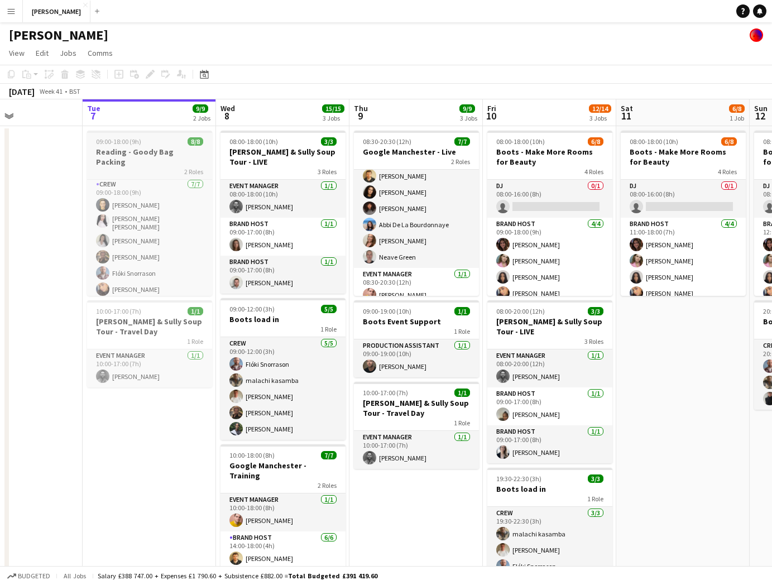
click at [133, 146] on app-job-card "09:00-18:00 (9h) 8/8 Reading - Goody Bag Packing 2 Roles Crew 7/7 09:00-18:00 (…" at bounding box center [149, 213] width 125 height 165
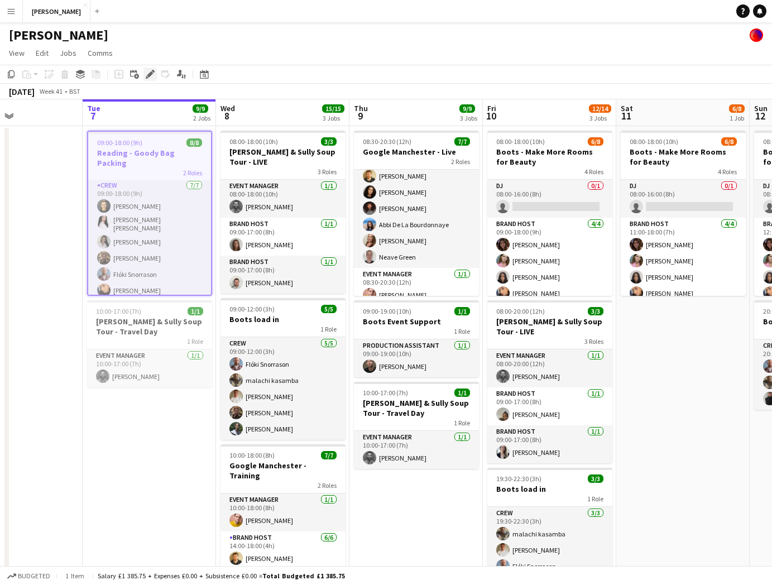
click at [150, 70] on icon "Edit" at bounding box center [150, 74] width 9 height 9
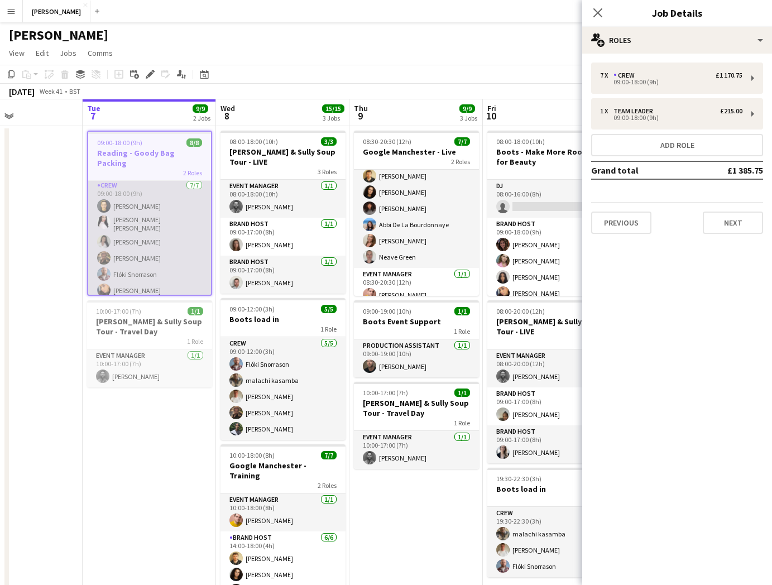
click at [159, 216] on app-card-role "Crew 7/7 09:00-18:00 (9h) Alexey Steklyannikov Elesha Eden cowley Chloe Patey P…" at bounding box center [149, 248] width 123 height 138
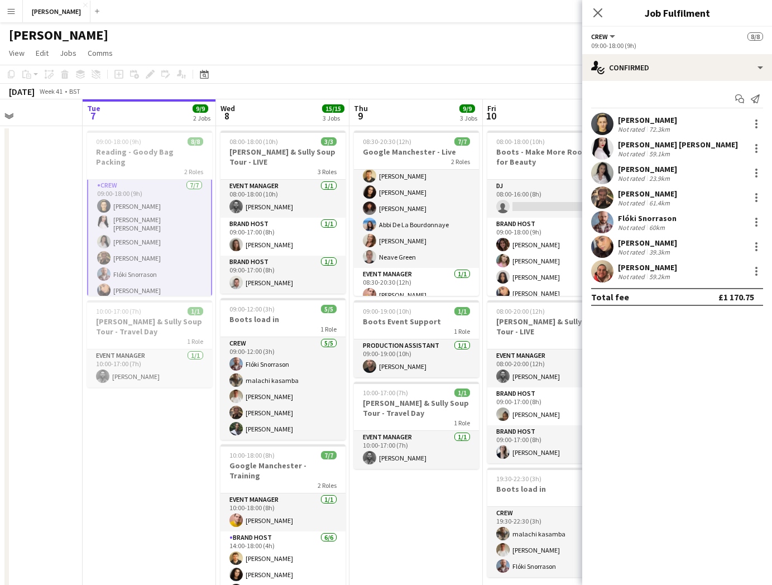
scroll to position [3, 0]
click at [755, 194] on div at bounding box center [756, 194] width 2 height 2
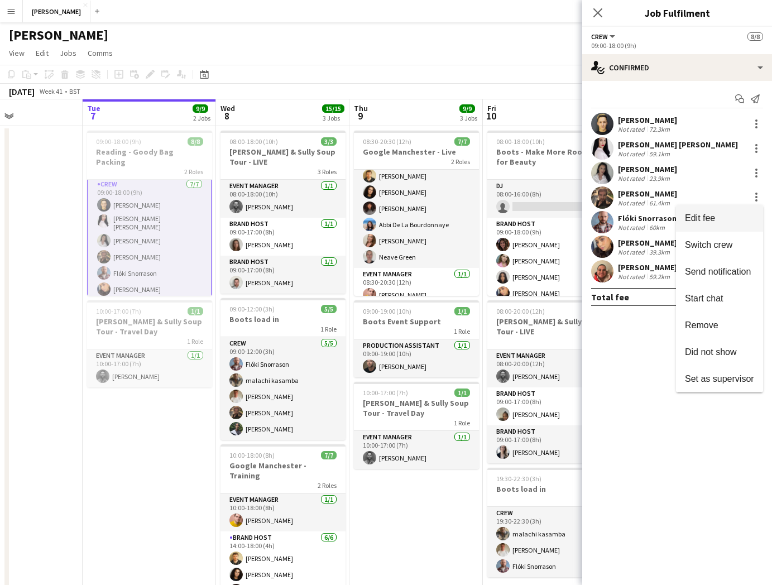
click at [736, 214] on span "Edit fee" at bounding box center [719, 218] width 69 height 10
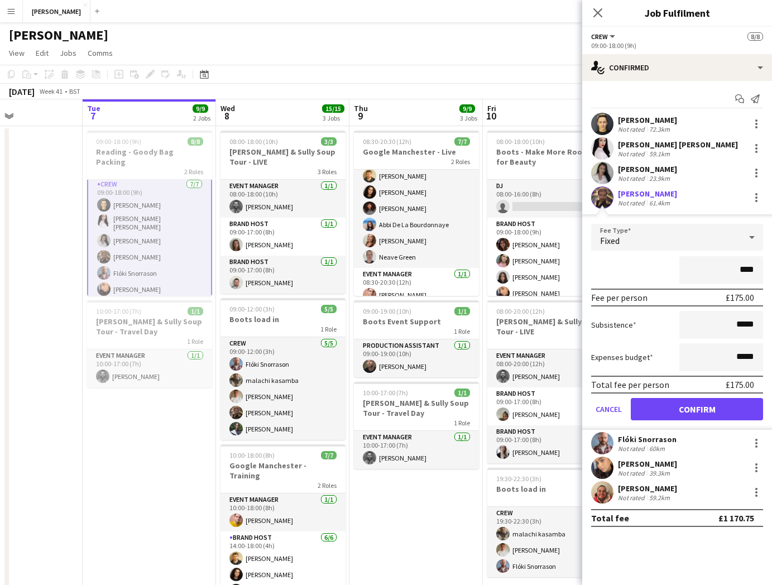
type input "*******"
click at [712, 410] on button "Confirm" at bounding box center [696, 409] width 132 height 22
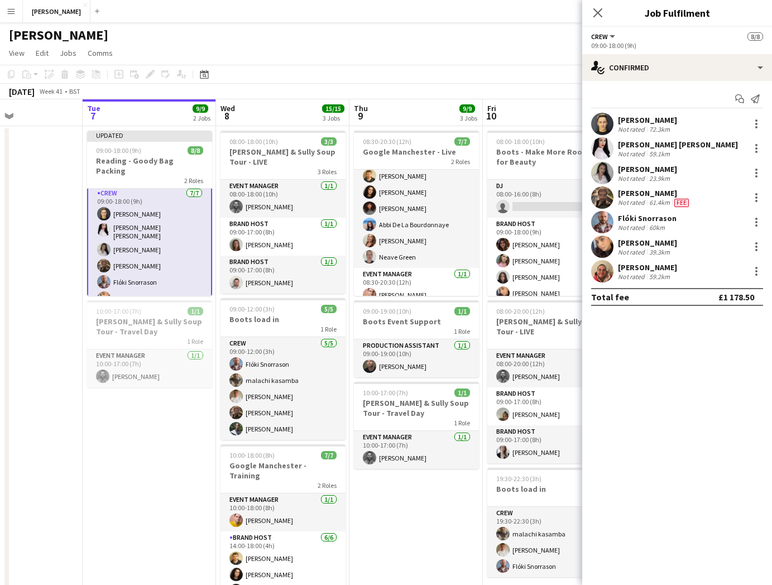
click at [124, 492] on app-date-cell "Updated 09:00-18:00 (9h) 8/8 Reading - Goody Bag Packing 2 Roles Crew 7/7 09:00…" at bounding box center [149, 379] width 133 height 507
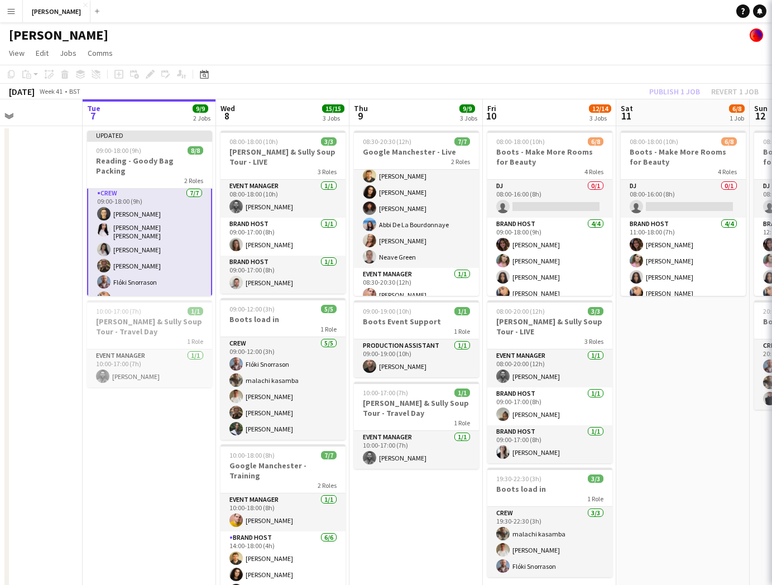
scroll to position [2, 0]
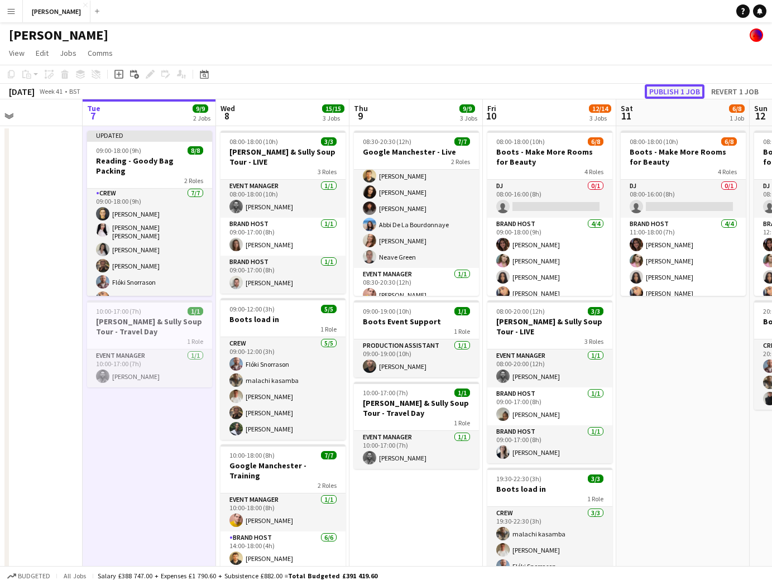
click at [671, 92] on button "Publish 1 job" at bounding box center [674, 91] width 60 height 15
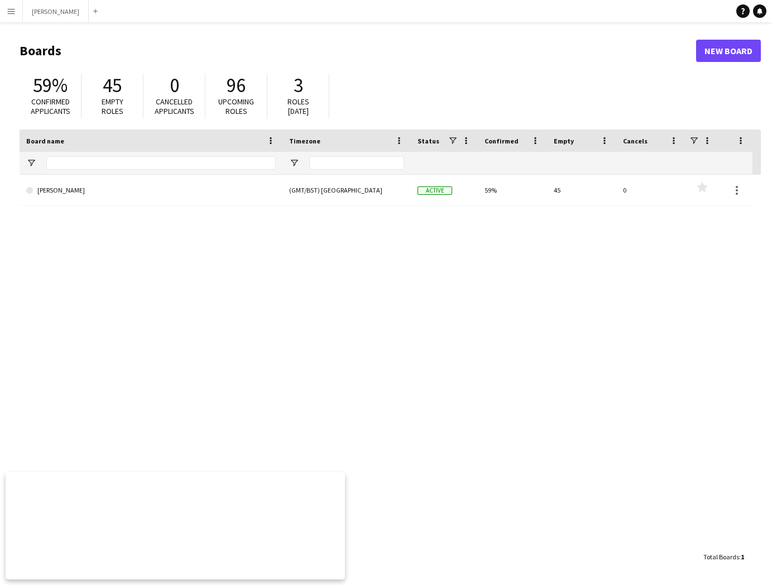
click at [15, 13] on app-icon "Menu" at bounding box center [11, 11] width 9 height 9
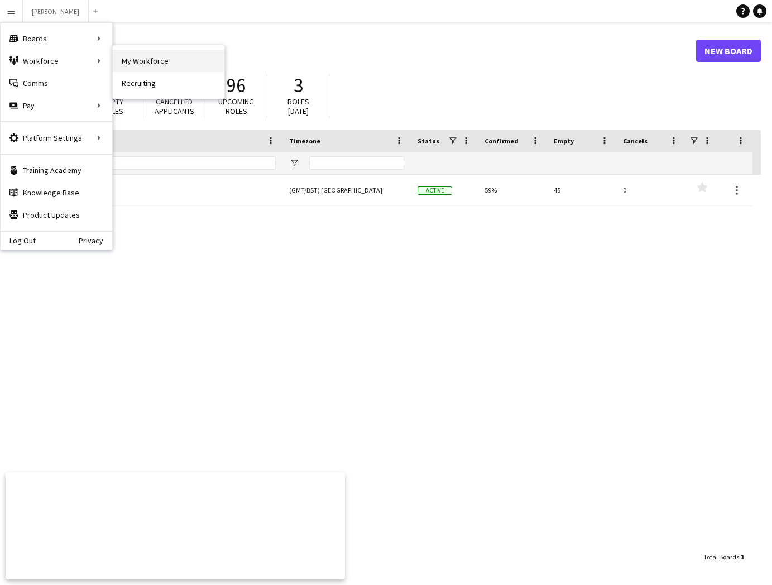
click at [136, 55] on link "My Workforce" at bounding box center [169, 61] width 112 height 22
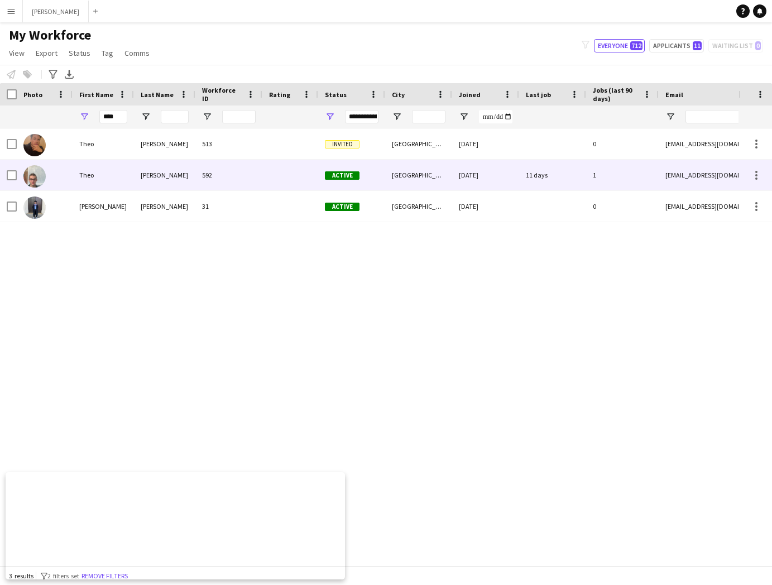
click at [120, 179] on div "Theo" at bounding box center [103, 175] width 61 height 31
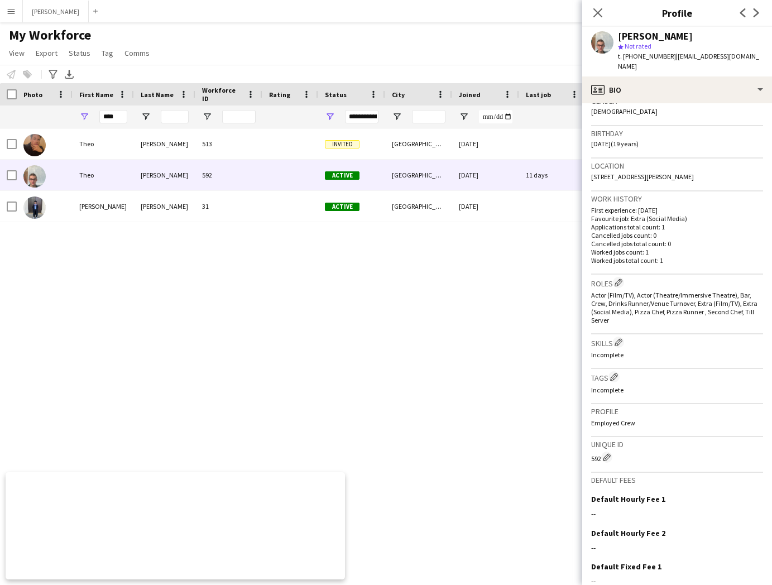
scroll to position [260, 0]
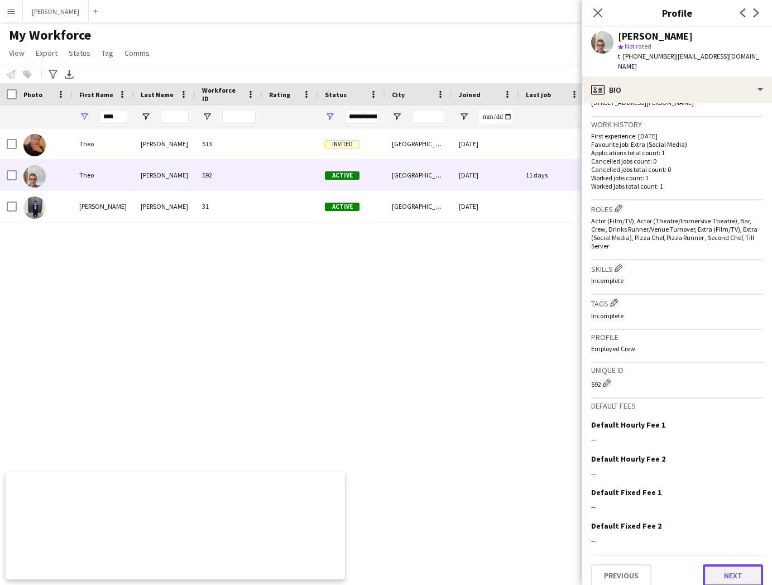
click at [740, 564] on button "Next" at bounding box center [732, 575] width 60 height 22
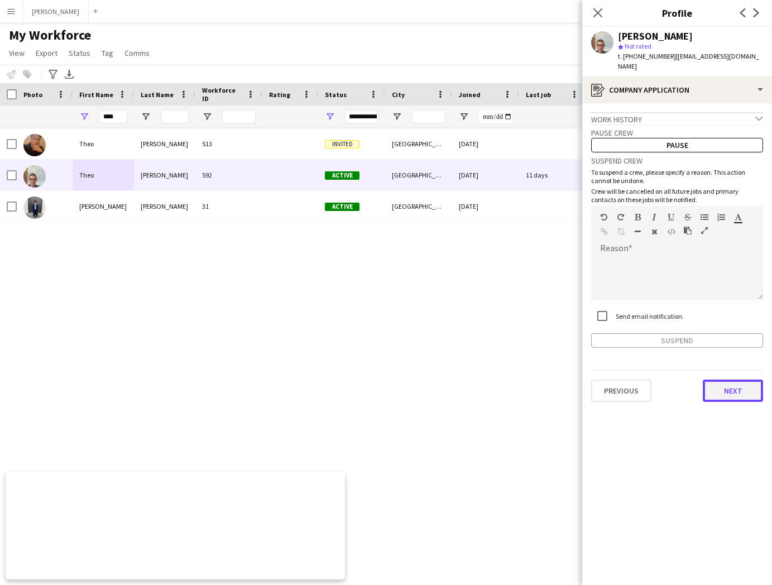
click at [739, 379] on button "Next" at bounding box center [732, 390] width 60 height 22
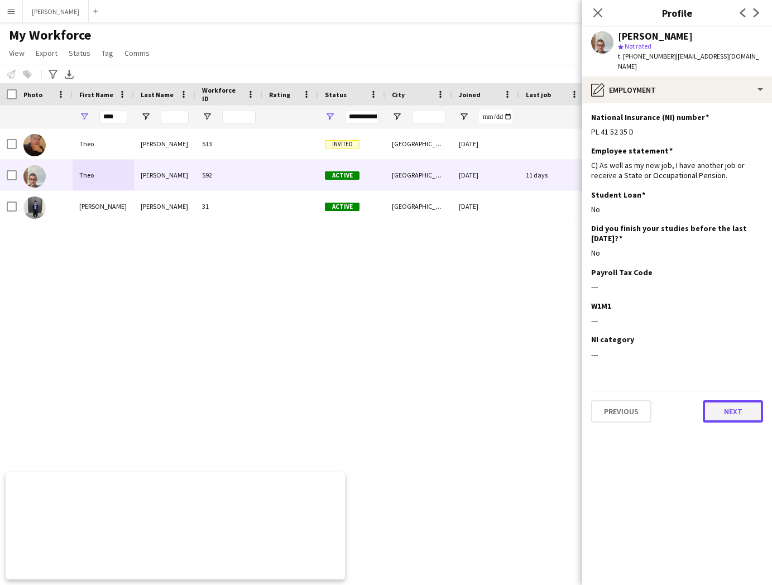
click at [733, 405] on button "Next" at bounding box center [732, 411] width 60 height 22
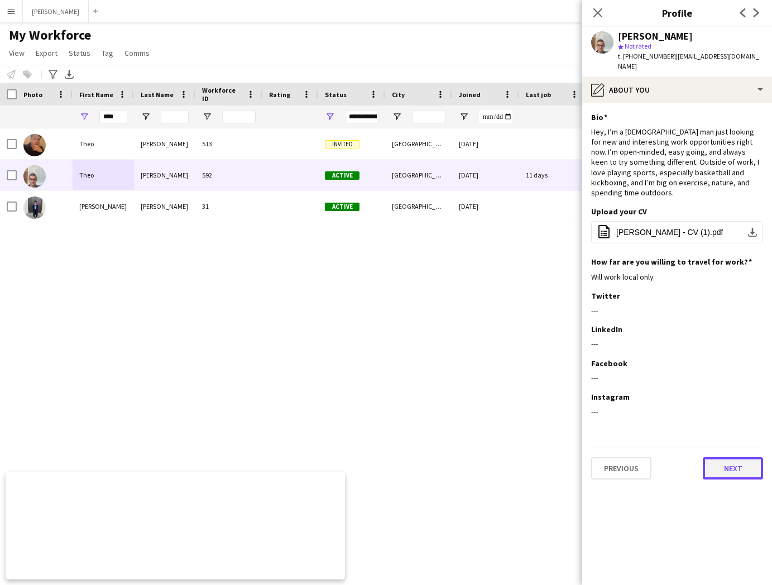
click at [730, 457] on button "Next" at bounding box center [732, 468] width 60 height 22
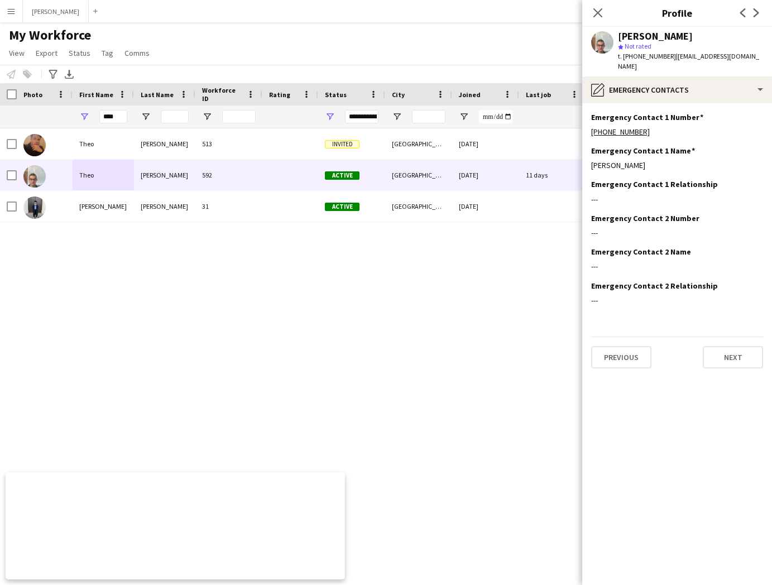
drag, startPoint x: 669, startPoint y: 55, endPoint x: 622, endPoint y: 56, distance: 47.4
click at [622, 56] on span "t. [PHONE_NUMBER]" at bounding box center [647, 56] width 58 height 8
copy span "[PHONE_NUMBER]"
drag, startPoint x: 738, startPoint y: 56, endPoint x: 674, endPoint y: 56, distance: 64.2
click at [674, 56] on div "[PERSON_NAME] star Not rated t. [PHONE_NUMBER] | [EMAIL_ADDRESS][DOMAIN_NAME]" at bounding box center [677, 52] width 190 height 50
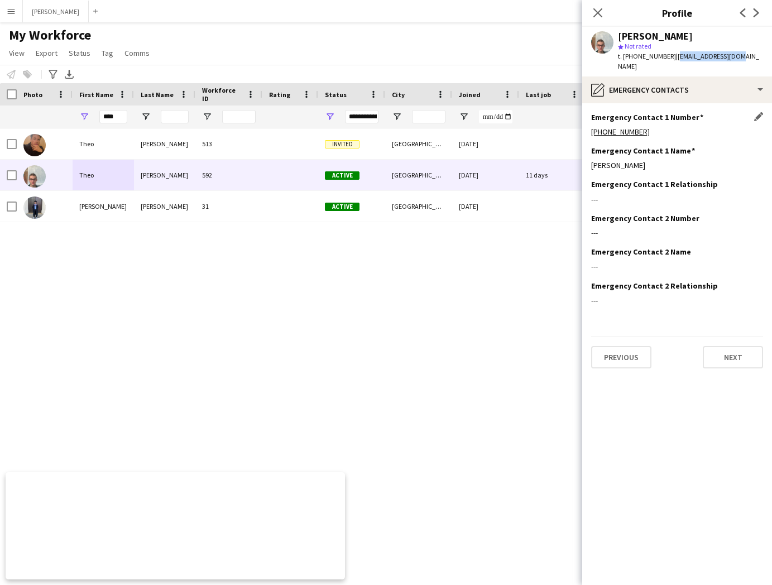
copy span "[EMAIL_ADDRESS][DOMAIN_NAME]"
click at [746, 348] on button "Next" at bounding box center [732, 357] width 60 height 22
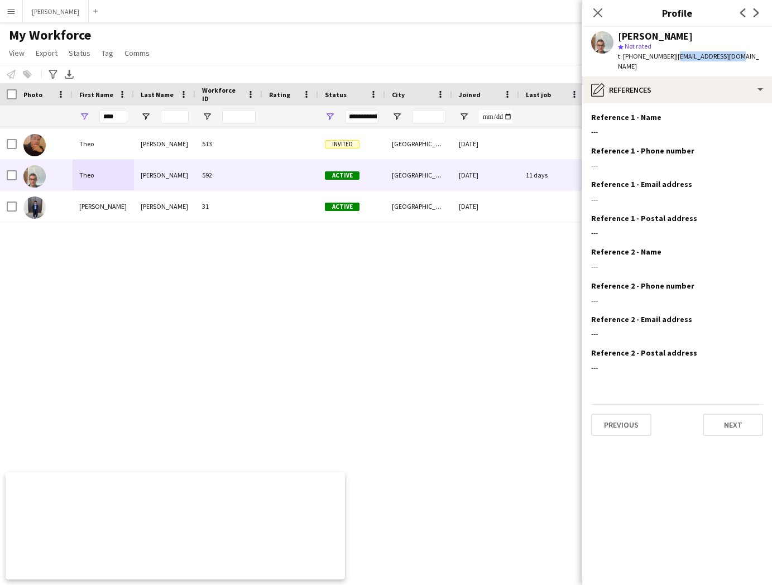
click at [739, 426] on app-section-data-types "Reference 1 - Name Edit this field --- Reference 1 - Phone number Edit this fie…" at bounding box center [677, 343] width 190 height 481
click at [736, 413] on button "Next" at bounding box center [732, 424] width 60 height 22
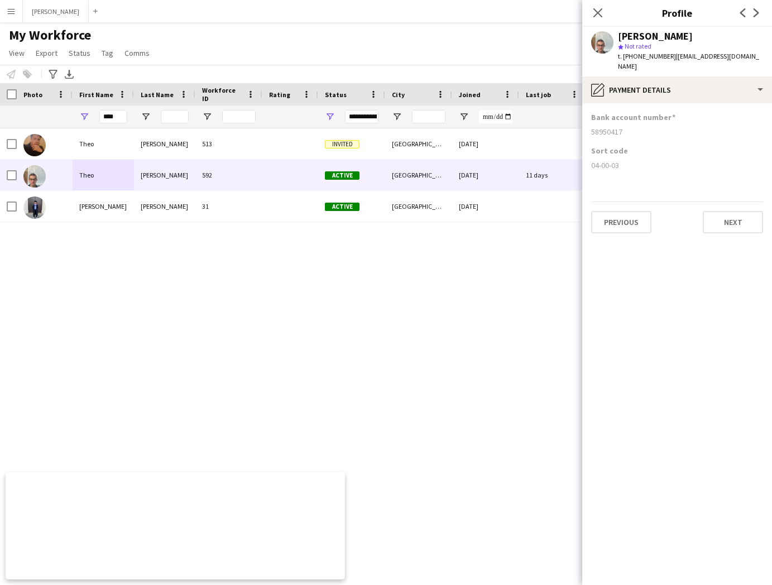
drag, startPoint x: 623, startPoint y: 154, endPoint x: 581, endPoint y: 158, distance: 41.5
click at [582, 158] on app-section-data-types "Bank account number [FINANCIAL_ID] Sort code 04-00-03 Previous Next" at bounding box center [677, 343] width 190 height 481
copy div "04-00-03"
drag, startPoint x: 625, startPoint y: 122, endPoint x: 589, endPoint y: 121, distance: 36.3
click at [589, 121] on app-section-data-types "Bank account number [FINANCIAL_ID] Sort code 04-00-03 Previous Next" at bounding box center [677, 343] width 190 height 481
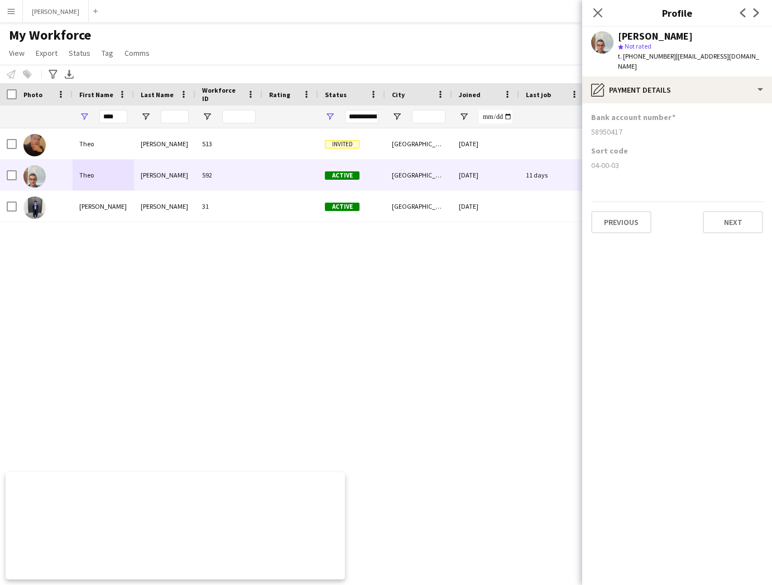
copy div "58950417"
click at [630, 211] on button "Previous" at bounding box center [621, 222] width 60 height 22
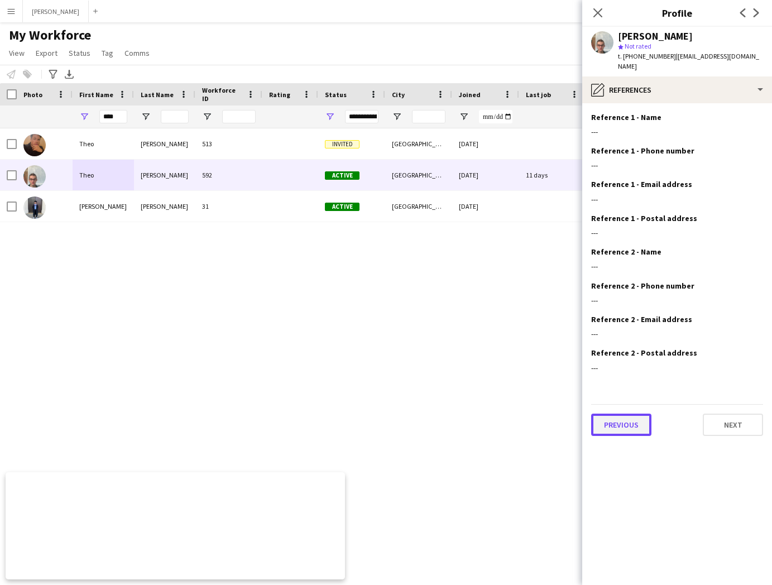
click at [623, 413] on button "Previous" at bounding box center [621, 424] width 60 height 22
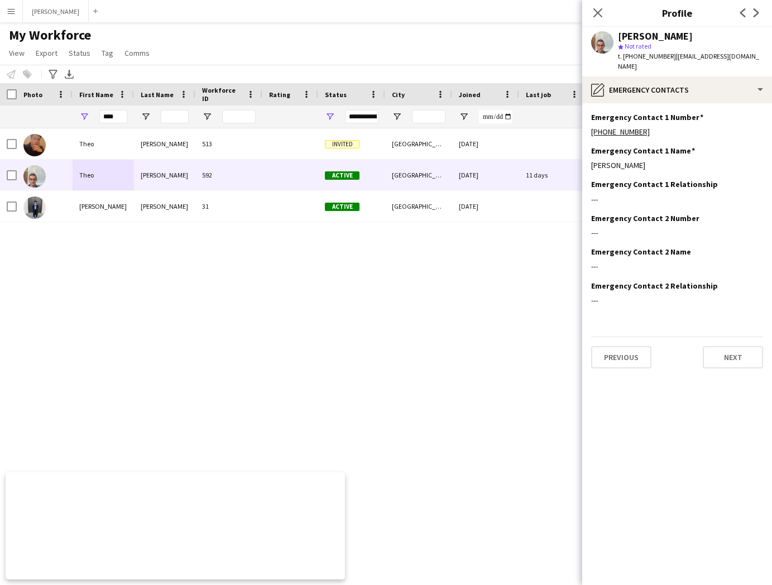
drag, startPoint x: 647, startPoint y: 123, endPoint x: 589, endPoint y: 123, distance: 58.0
click at [589, 123] on app-section-data-types "Emergency Contact 1 Number Edit this field [PHONE_NUMBER] Emergency Contact 1 N…" at bounding box center [677, 343] width 190 height 481
copy link "[PHONE_NUMBER]"
drag, startPoint x: 640, startPoint y: 157, endPoint x: 586, endPoint y: 158, distance: 54.1
click at [586, 158] on app-section-data-types "Emergency Contact 1 Number Edit this field [PHONE_NUMBER] Emergency Contact 1 N…" at bounding box center [677, 343] width 190 height 481
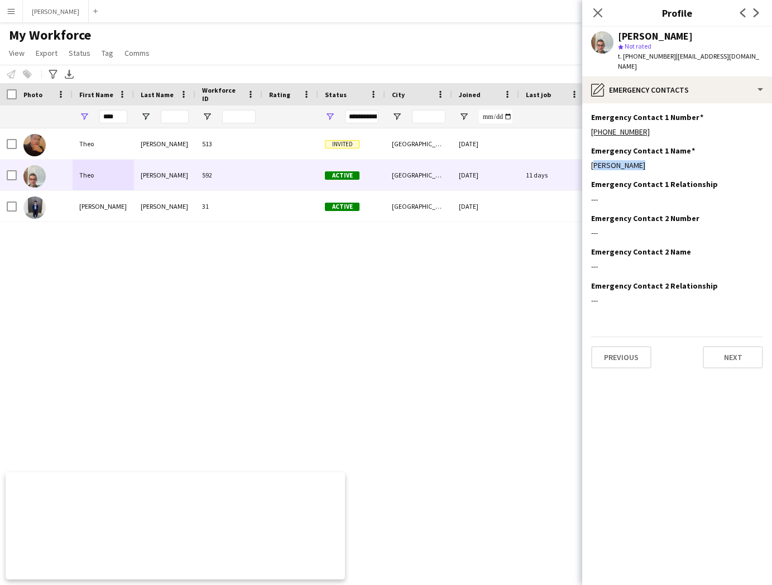
copy div "[PERSON_NAME]"
click at [124, 118] on input "****" at bounding box center [113, 116] width 28 height 13
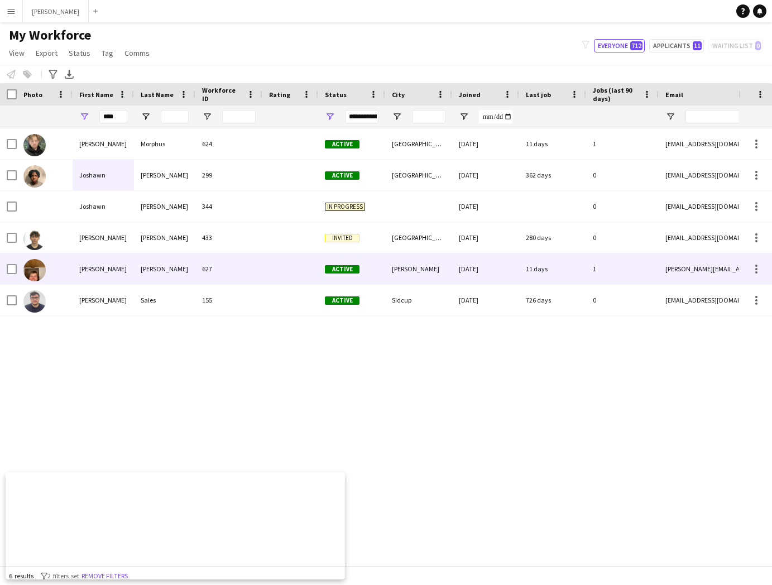
click at [127, 263] on div "[PERSON_NAME]" at bounding box center [103, 268] width 61 height 31
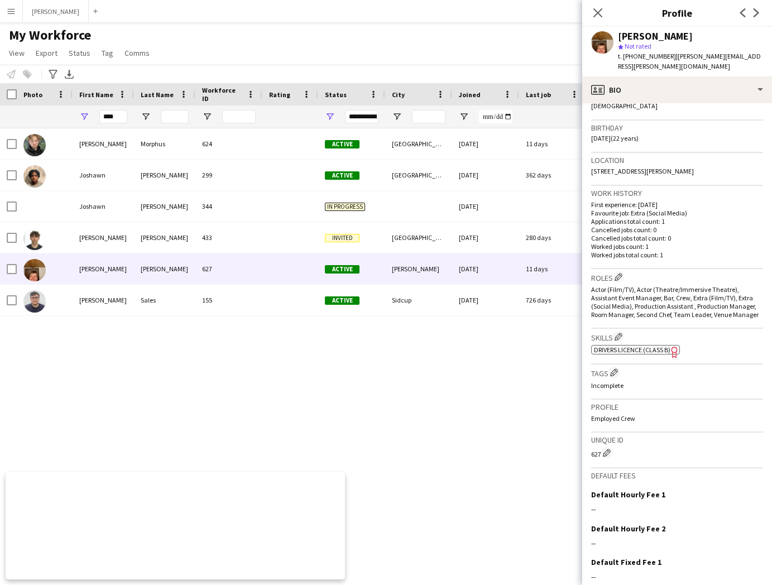
scroll to position [261, 0]
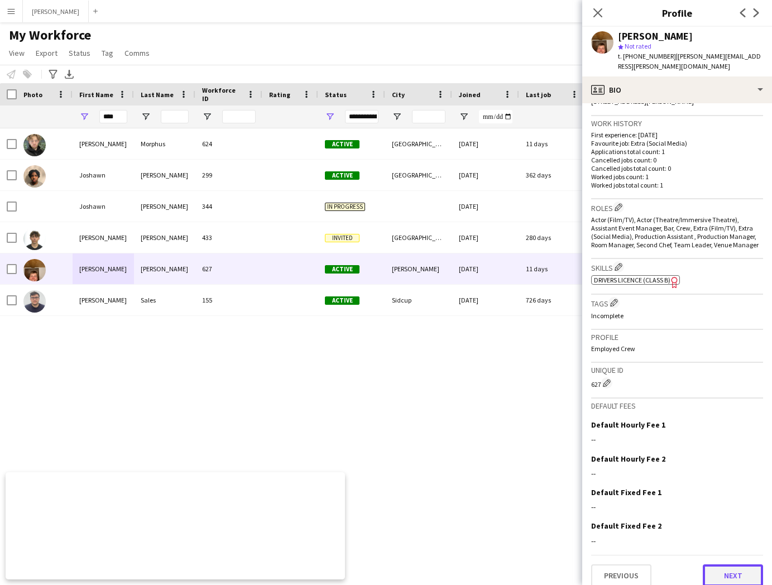
click at [739, 564] on button "Next" at bounding box center [732, 575] width 60 height 22
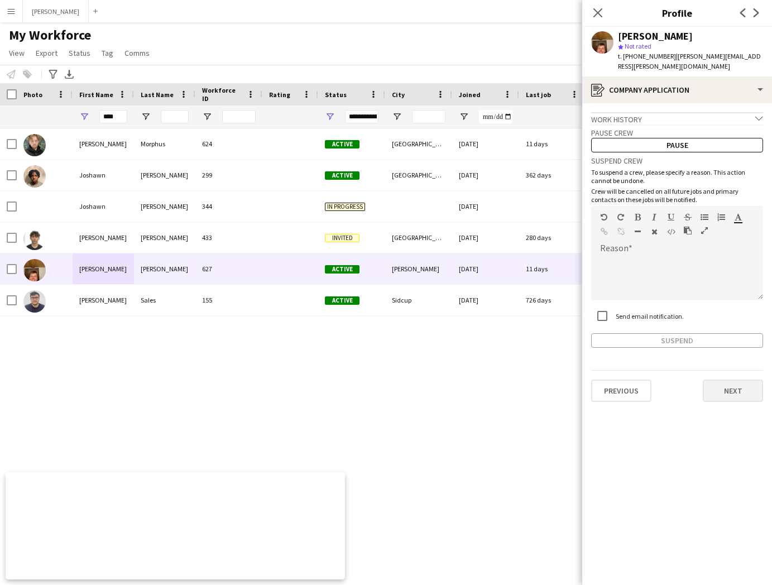
click at [741, 387] on button "Next" at bounding box center [732, 390] width 60 height 22
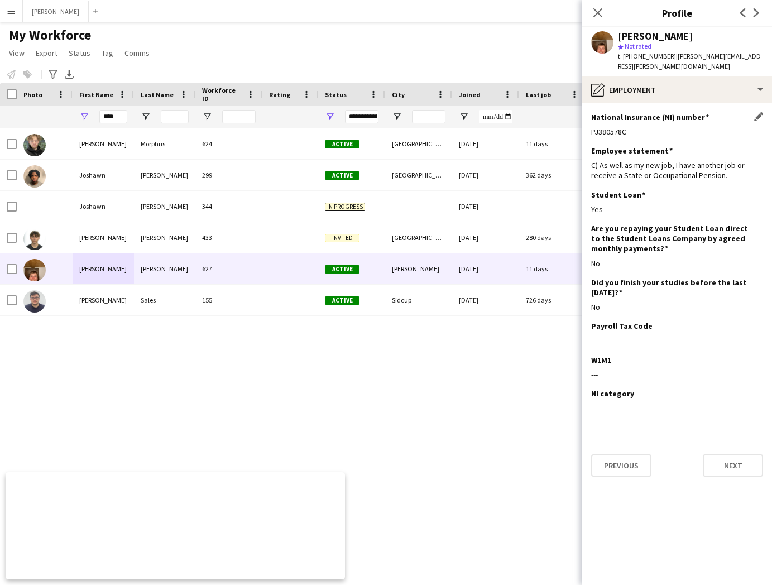
click at [626, 127] on div "PJ380578C" at bounding box center [677, 132] width 172 height 10
copy div "PJ380578C"
click at [733, 454] on button "Next" at bounding box center [732, 465] width 60 height 22
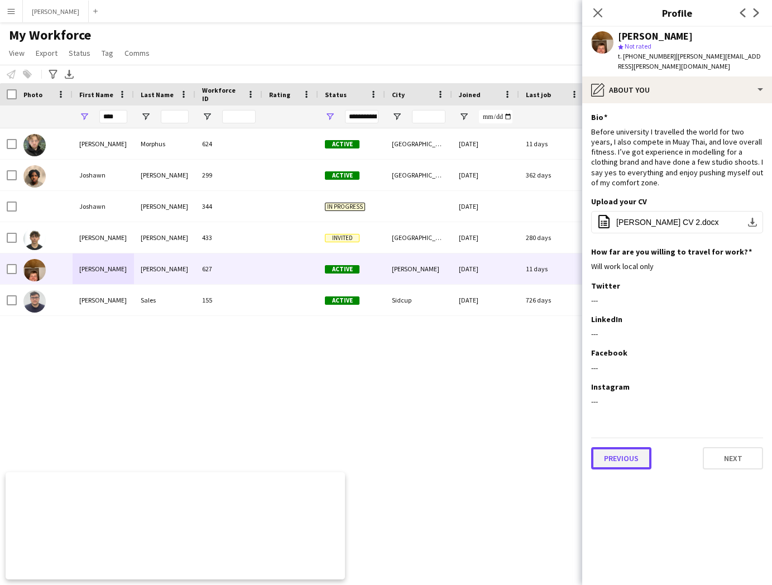
click at [616, 447] on button "Previous" at bounding box center [621, 458] width 60 height 22
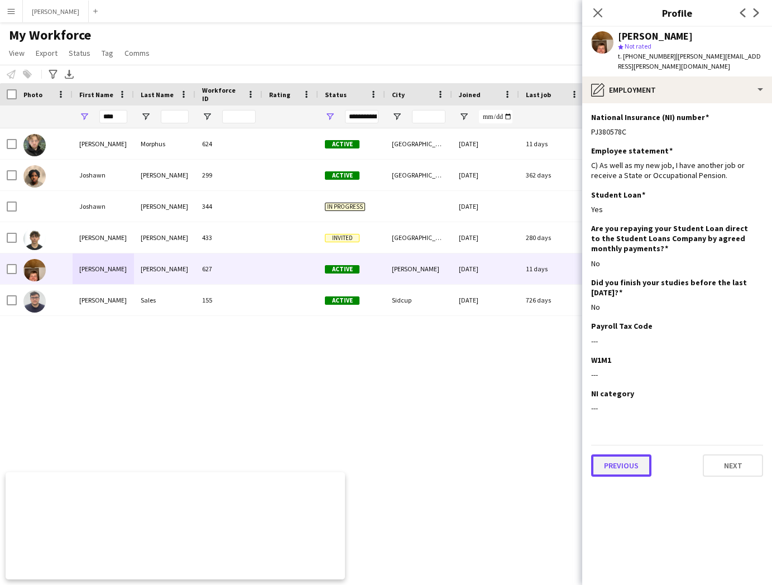
click at [615, 454] on button "Previous" at bounding box center [621, 465] width 60 height 22
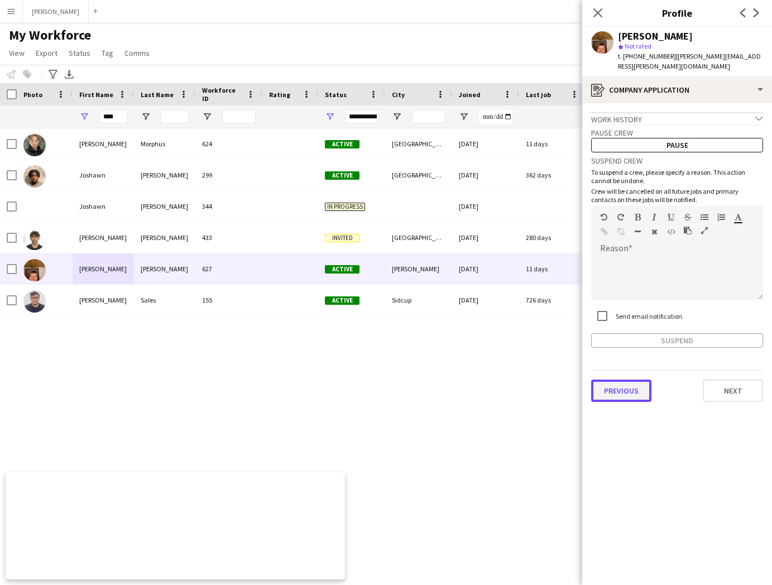
click at [626, 384] on button "Previous" at bounding box center [621, 390] width 60 height 22
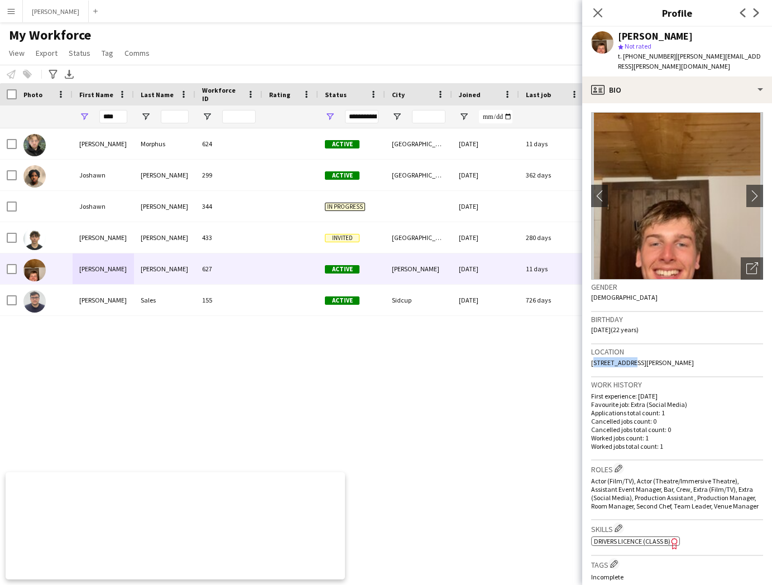
drag, startPoint x: 627, startPoint y: 351, endPoint x: 591, endPoint y: 351, distance: 36.3
click at [591, 358] on span "[STREET_ADDRESS][PERSON_NAME]" at bounding box center [642, 362] width 103 height 8
copy span "Smithy Close"
drag, startPoint x: 644, startPoint y: 351, endPoint x: 630, endPoint y: 353, distance: 14.0
click at [630, 358] on span "[STREET_ADDRESS][PERSON_NAME]" at bounding box center [642, 362] width 103 height 8
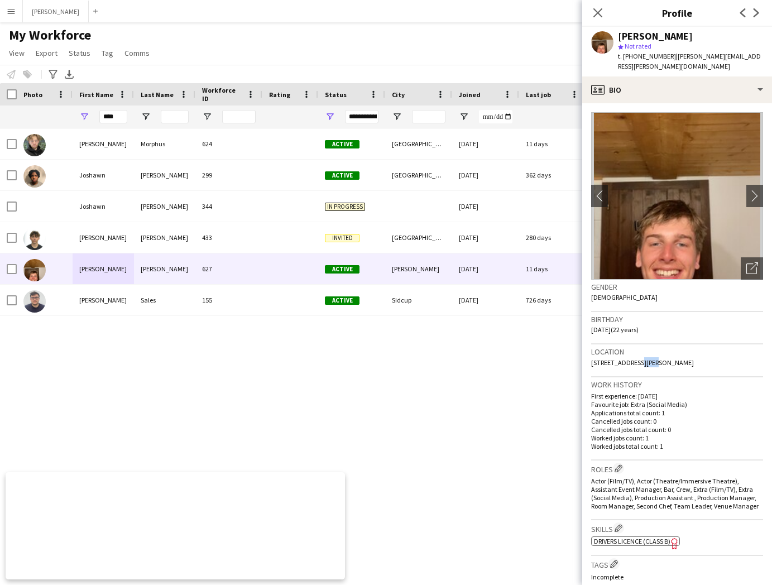
copy span "[PERSON_NAME]"
drag, startPoint x: 676, startPoint y: 353, endPoint x: 647, endPoint y: 356, distance: 29.1
click at [647, 356] on div "Location [STREET_ADDRESS][PERSON_NAME]" at bounding box center [677, 360] width 172 height 32
click at [687, 351] on div "Location [STREET_ADDRESS][PERSON_NAME]" at bounding box center [677, 360] width 172 height 32
drag, startPoint x: 675, startPoint y: 351, endPoint x: 649, endPoint y: 353, distance: 26.3
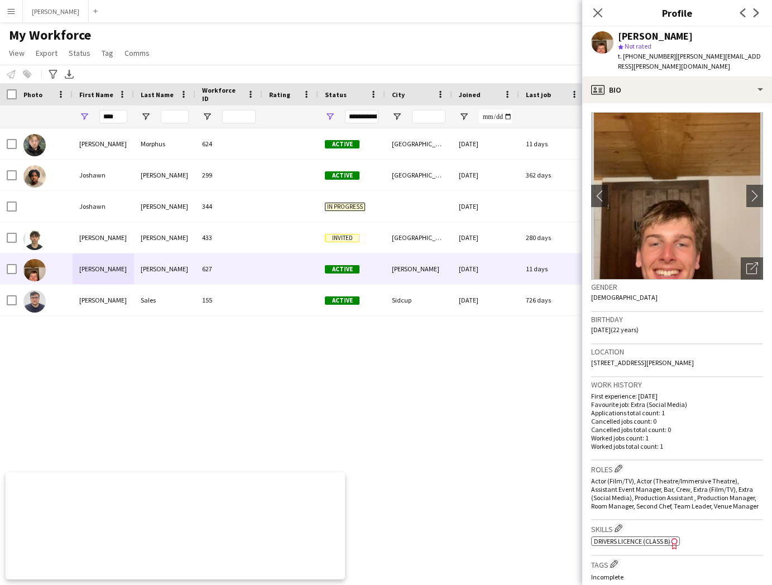
click at [649, 353] on div "Location [STREET_ADDRESS][PERSON_NAME]" at bounding box center [677, 360] width 172 height 32
copy span "GU34 4EE"
drag, startPoint x: 669, startPoint y: 55, endPoint x: 623, endPoint y: 56, distance: 46.3
click at [623, 56] on span "t. [PHONE_NUMBER]" at bounding box center [647, 56] width 58 height 8
drag, startPoint x: 757, startPoint y: 57, endPoint x: 673, endPoint y: 59, distance: 84.3
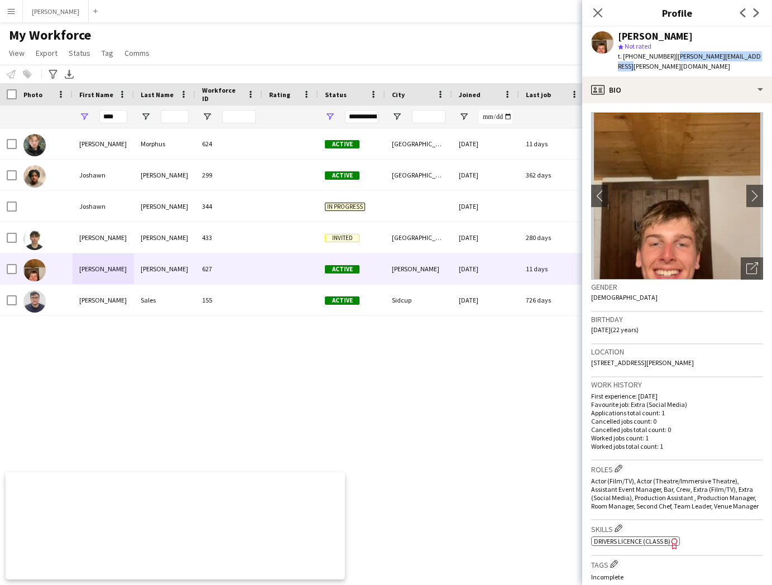
click at [673, 59] on div "[PERSON_NAME] star Not rated t. [PHONE_NUMBER] | [PERSON_NAME][EMAIL_ADDRESS][P…" at bounding box center [677, 52] width 190 height 50
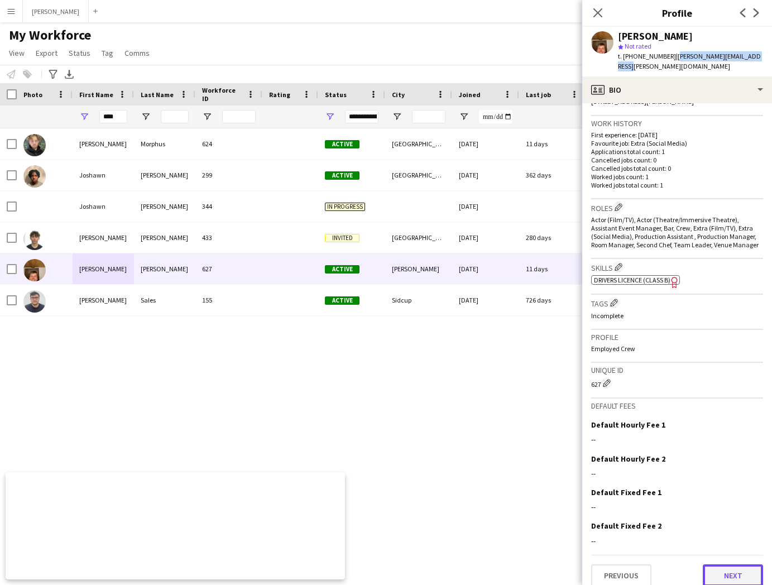
click at [733, 564] on button "Next" at bounding box center [732, 575] width 60 height 22
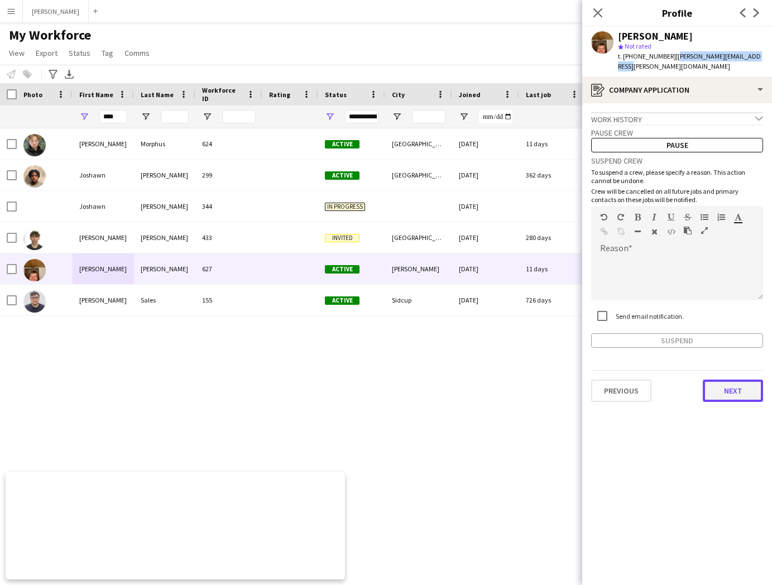
click at [739, 383] on button "Next" at bounding box center [732, 390] width 60 height 22
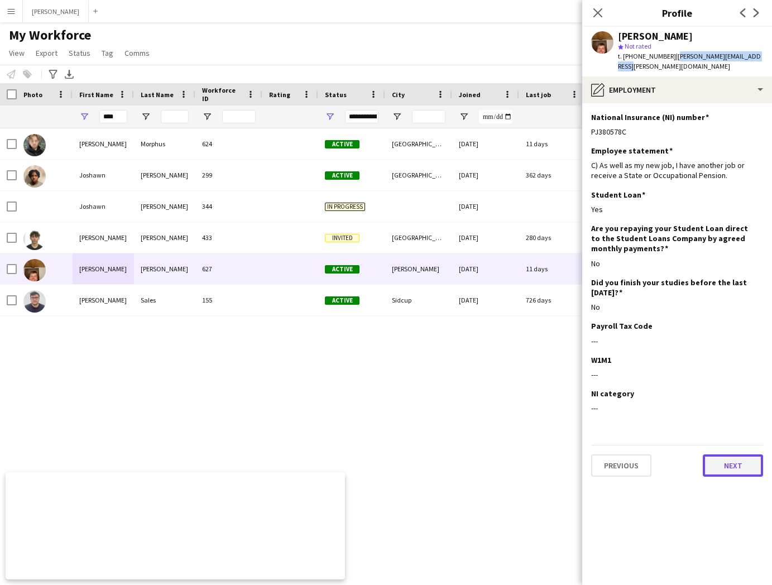
click at [724, 454] on button "Next" at bounding box center [732, 465] width 60 height 22
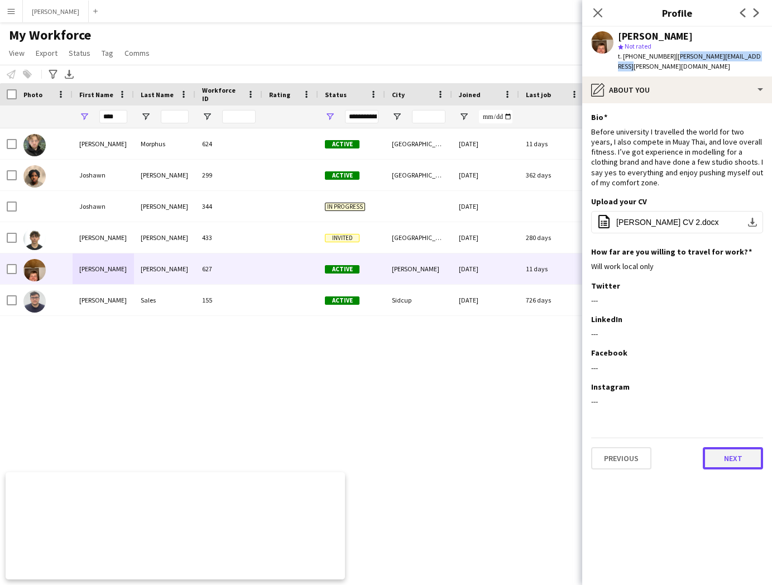
click at [727, 455] on button "Next" at bounding box center [732, 458] width 60 height 22
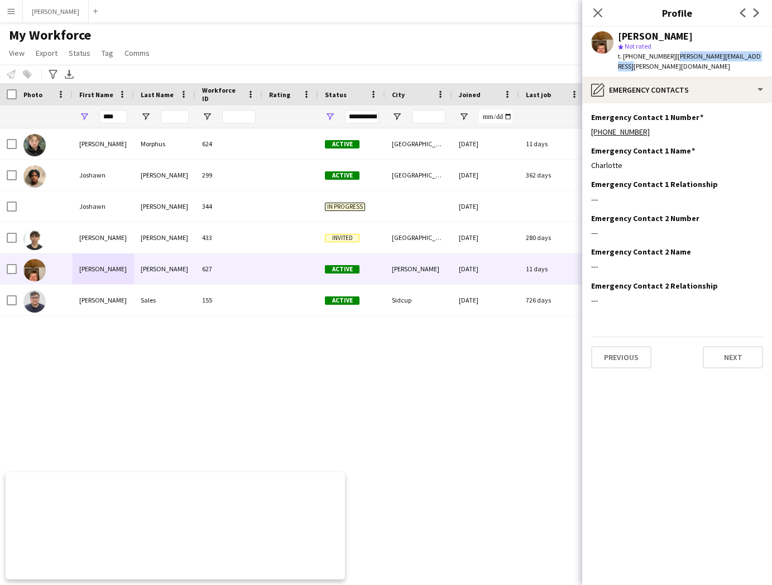
drag, startPoint x: 623, startPoint y: 156, endPoint x: 582, endPoint y: 156, distance: 40.2
click at [582, 156] on app-section-data-types "Emergency Contact 1 Number Edit this field [PHONE_NUMBER] Emergency Contact 1 N…" at bounding box center [677, 343] width 190 height 481
click at [647, 127] on div "[PHONE_NUMBER]" at bounding box center [677, 132] width 172 height 10
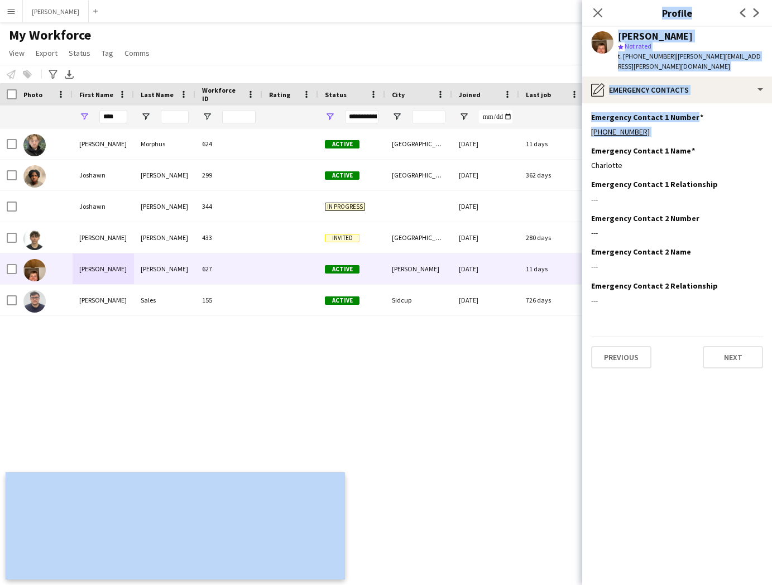
drag, startPoint x: 643, startPoint y: 121, endPoint x: 579, endPoint y: 122, distance: 64.2
click at [579, 122] on body "Menu Boards Boards Boards All jobs Status Workforce Workforce My Workforce Recr…" at bounding box center [386, 292] width 772 height 585
click at [672, 127] on div "[PHONE_NUMBER]" at bounding box center [677, 132] width 172 height 10
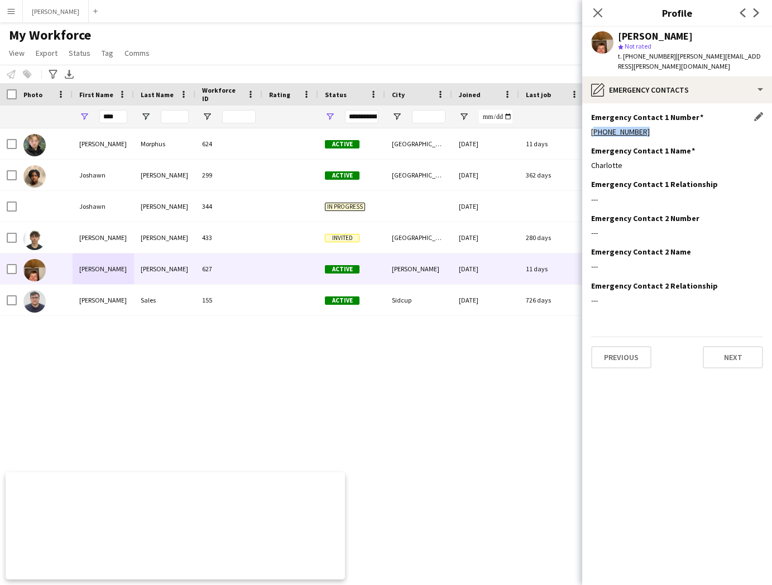
drag, startPoint x: 647, startPoint y: 122, endPoint x: 590, endPoint y: 124, distance: 56.9
click at [591, 127] on div "[PHONE_NUMBER]" at bounding box center [677, 132] width 172 height 10
click at [726, 347] on button "Next" at bounding box center [732, 357] width 60 height 22
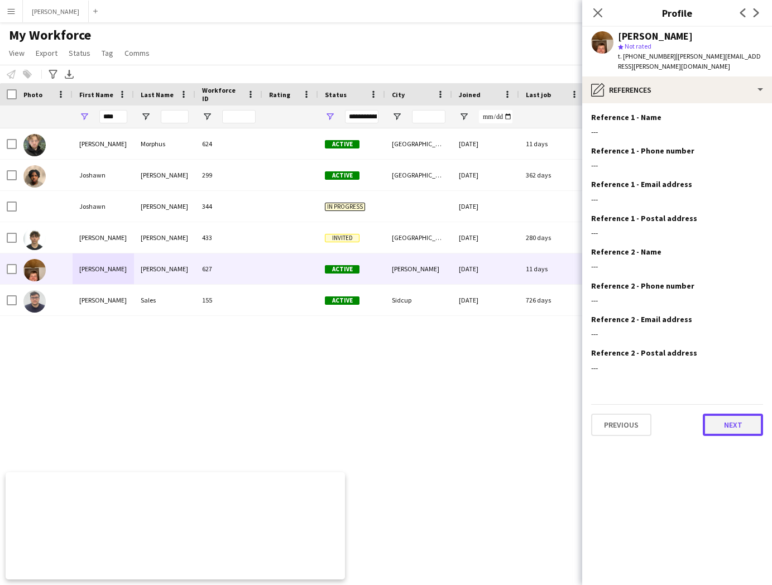
click at [729, 416] on button "Next" at bounding box center [732, 424] width 60 height 22
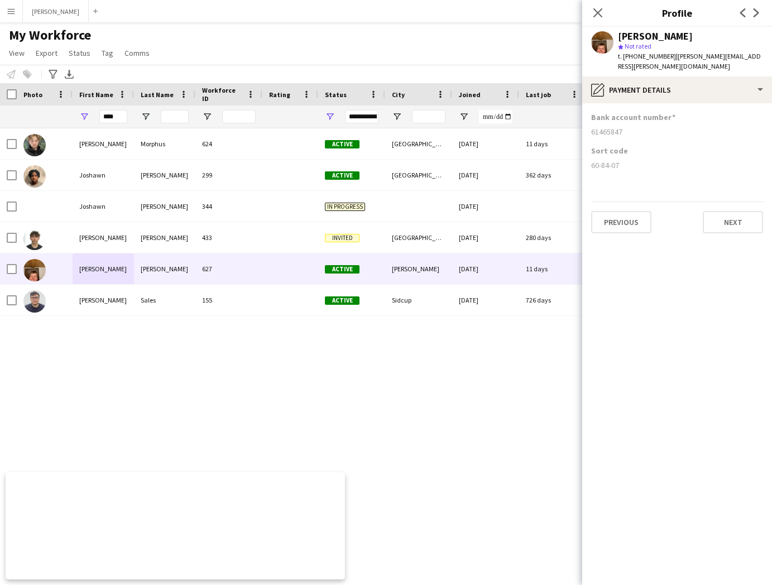
drag, startPoint x: 623, startPoint y: 156, endPoint x: 586, endPoint y: 159, distance: 36.4
click at [586, 159] on app-section-data-types "Bank account number [FINANCIAL_ID] Sort code [FINANCIAL_ID] Previous Next" at bounding box center [677, 343] width 190 height 481
drag, startPoint x: 627, startPoint y: 121, endPoint x: 588, endPoint y: 122, distance: 38.5
click at [588, 122] on app-section-data-types "Bank account number [FINANCIAL_ID] Sort code [FINANCIAL_ID] Previous Next" at bounding box center [677, 343] width 190 height 481
click at [117, 115] on input "****" at bounding box center [113, 116] width 28 height 13
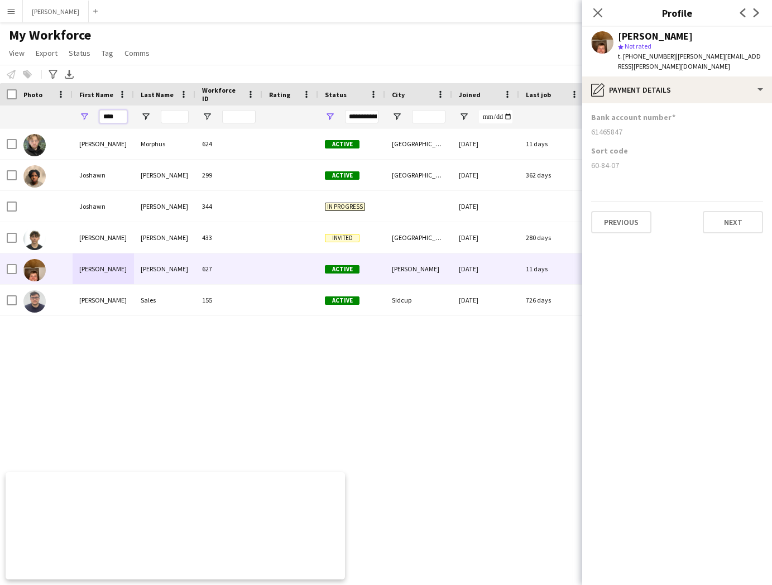
click at [117, 115] on input "****" at bounding box center [113, 116] width 28 height 13
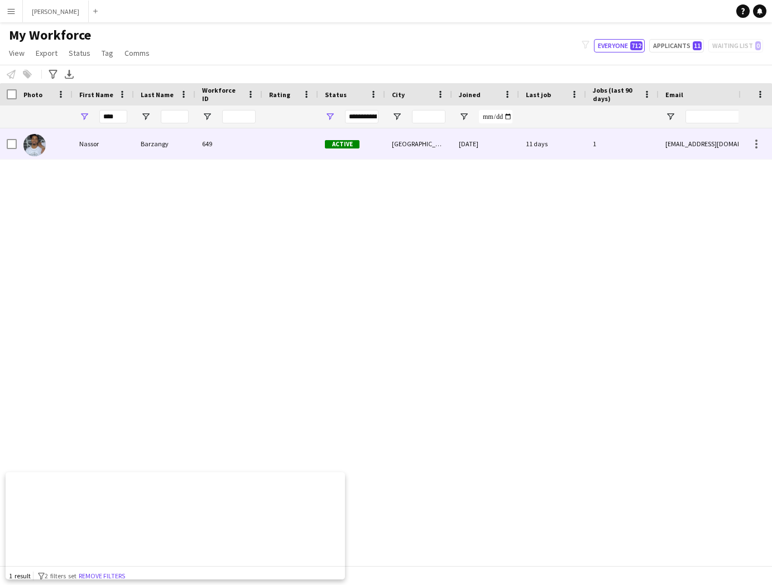
click at [101, 139] on div "Nassor" at bounding box center [103, 143] width 61 height 31
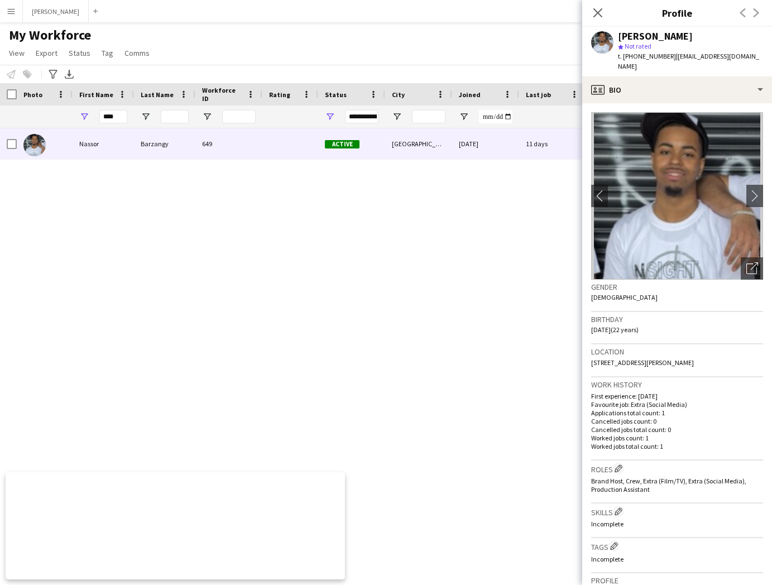
scroll to position [243, 0]
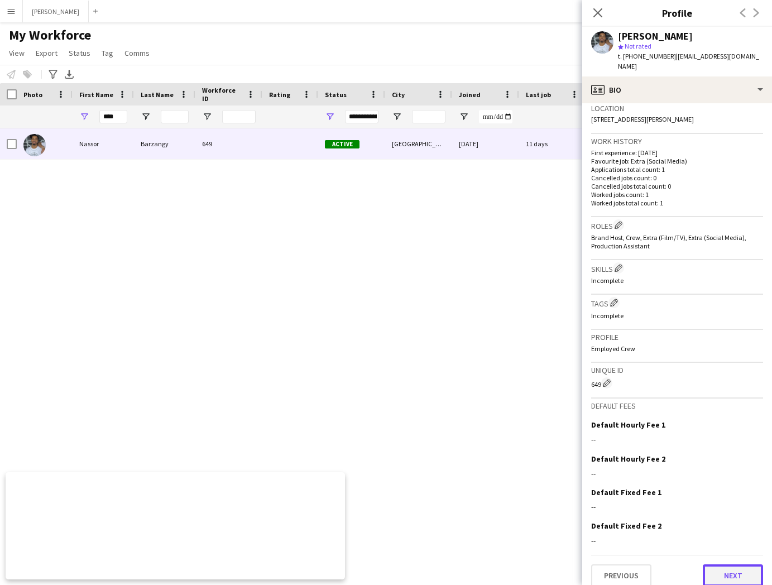
click at [741, 565] on button "Next" at bounding box center [732, 575] width 60 height 22
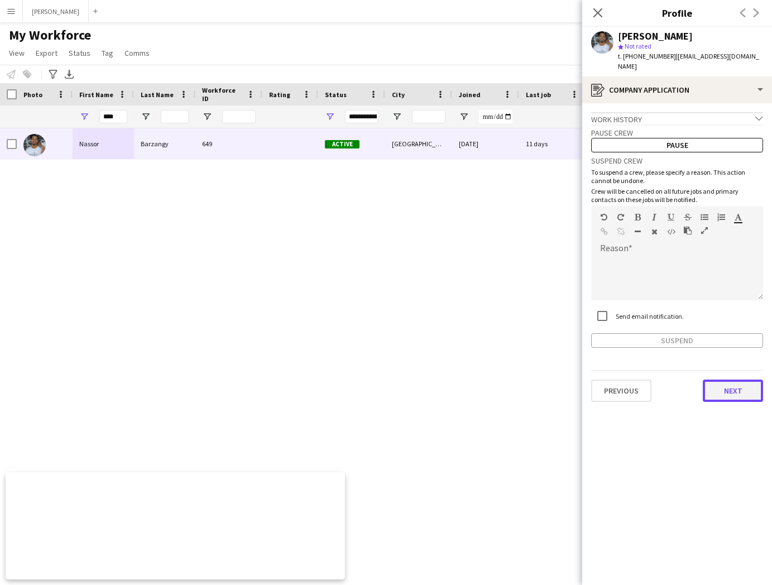
click at [738, 382] on button "Next" at bounding box center [732, 390] width 60 height 22
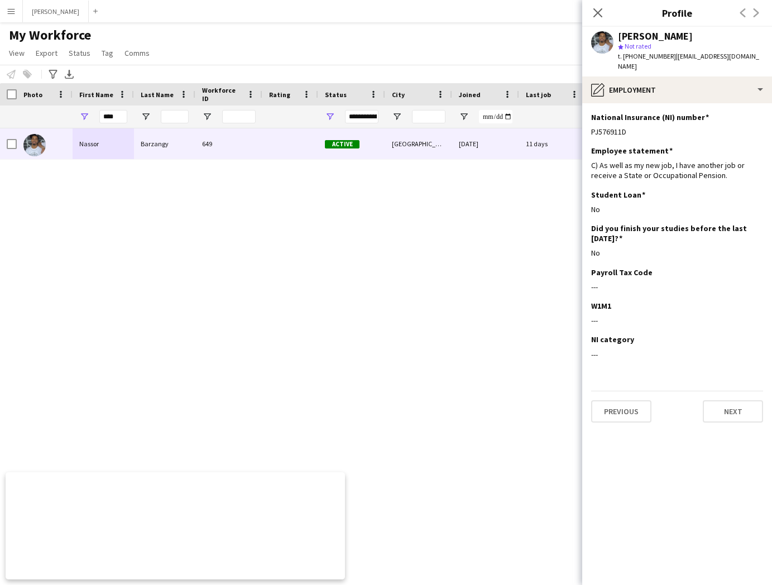
drag, startPoint x: 628, startPoint y: 121, endPoint x: 587, endPoint y: 121, distance: 40.2
click at [587, 121] on app-section-data-types "National Insurance (NI) number Edit this field PJ576911D Employee statement Edi…" at bounding box center [677, 343] width 190 height 481
click at [623, 400] on button "Previous" at bounding box center [621, 411] width 60 height 22
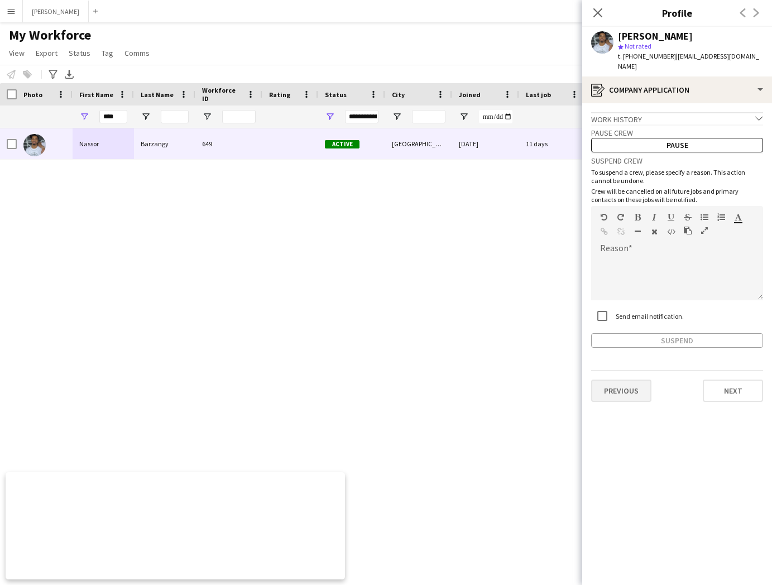
click at [636, 379] on button "Previous" at bounding box center [621, 390] width 60 height 22
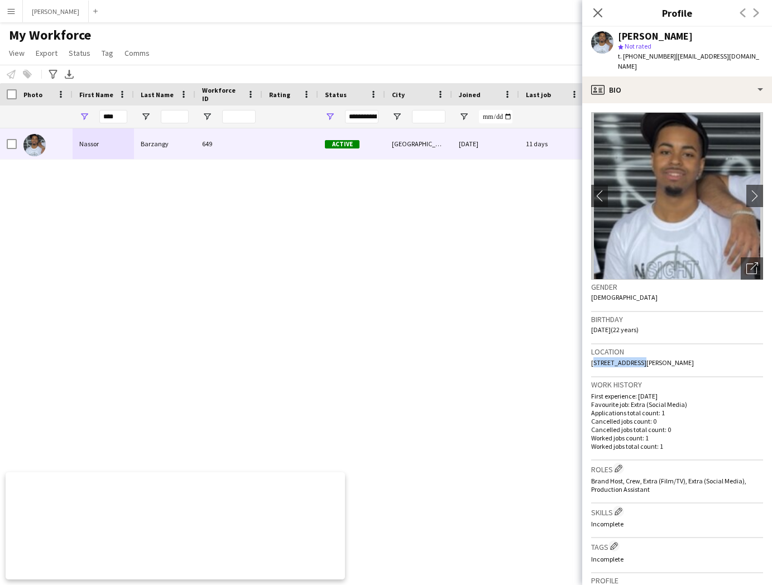
drag, startPoint x: 639, startPoint y: 351, endPoint x: 591, endPoint y: 354, distance: 47.5
click at [591, 358] on span "[STREET_ADDRESS][PERSON_NAME]" at bounding box center [642, 362] width 103 height 8
drag, startPoint x: 676, startPoint y: 352, endPoint x: 643, endPoint y: 351, distance: 32.9
click at [643, 358] on span "[STREET_ADDRESS][PERSON_NAME]" at bounding box center [642, 362] width 103 height 8
drag, startPoint x: 704, startPoint y: 353, endPoint x: 679, endPoint y: 353, distance: 25.1
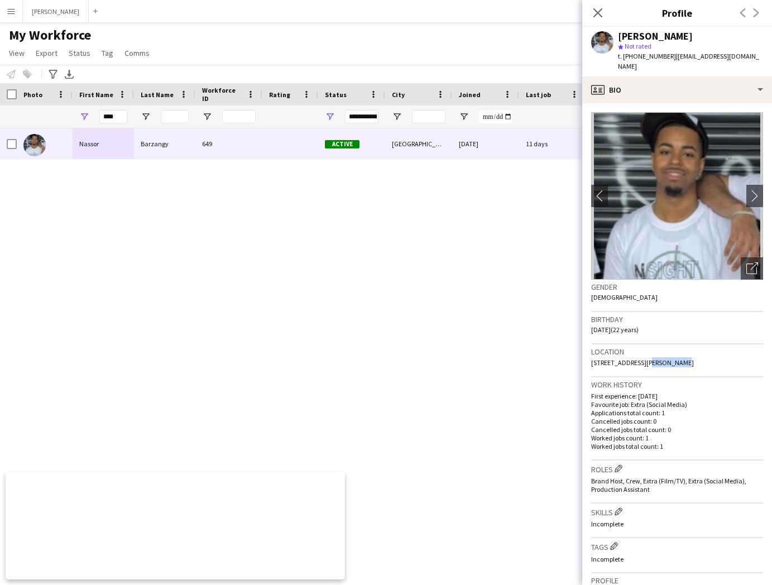
click at [679, 353] on div "Location [STREET_ADDRESS][PERSON_NAME]" at bounding box center [677, 360] width 172 height 32
drag, startPoint x: 666, startPoint y: 54, endPoint x: 623, endPoint y: 57, distance: 43.1
click at [623, 57] on span "t. [PHONE_NUMBER]" at bounding box center [647, 56] width 58 height 8
drag, startPoint x: 743, startPoint y: 56, endPoint x: 671, endPoint y: 59, distance: 72.0
click at [671, 59] on div "[PERSON_NAME] star Not rated t. [PHONE_NUMBER] | [EMAIL_ADDRESS][DOMAIN_NAME]" at bounding box center [677, 52] width 190 height 50
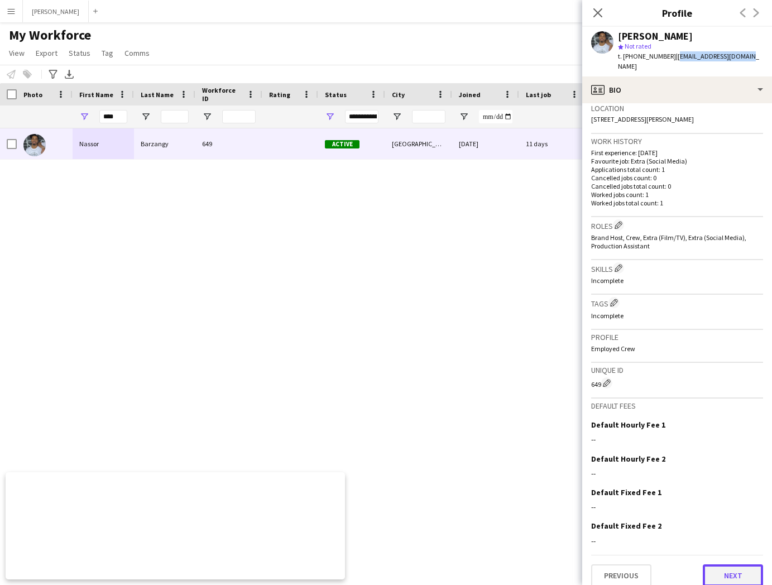
click at [734, 564] on button "Next" at bounding box center [732, 575] width 60 height 22
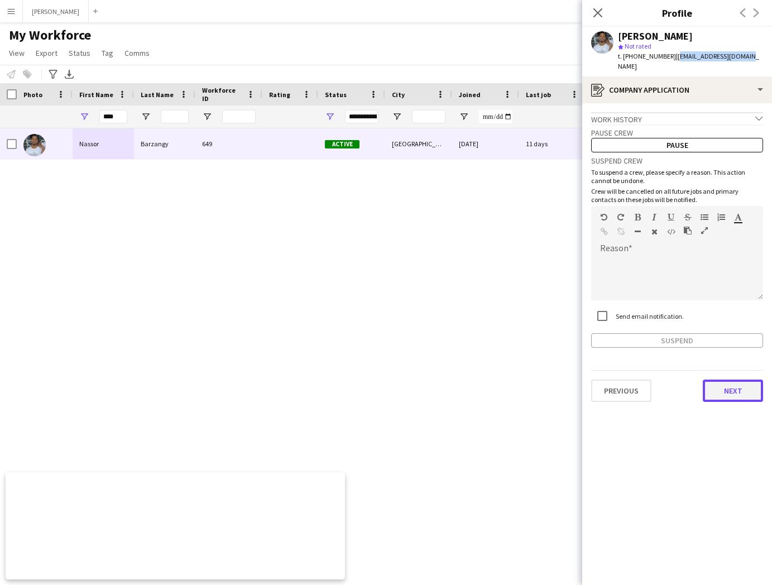
click at [721, 380] on button "Next" at bounding box center [732, 390] width 60 height 22
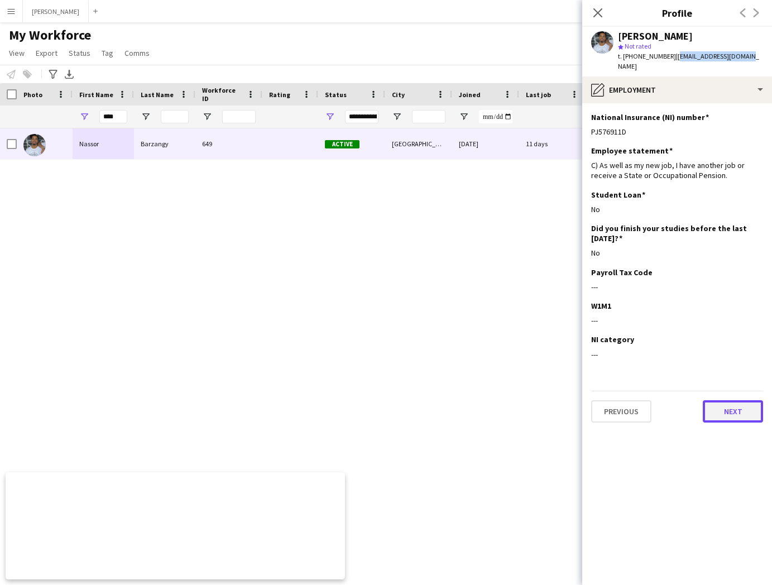
click at [733, 400] on button "Next" at bounding box center [732, 411] width 60 height 22
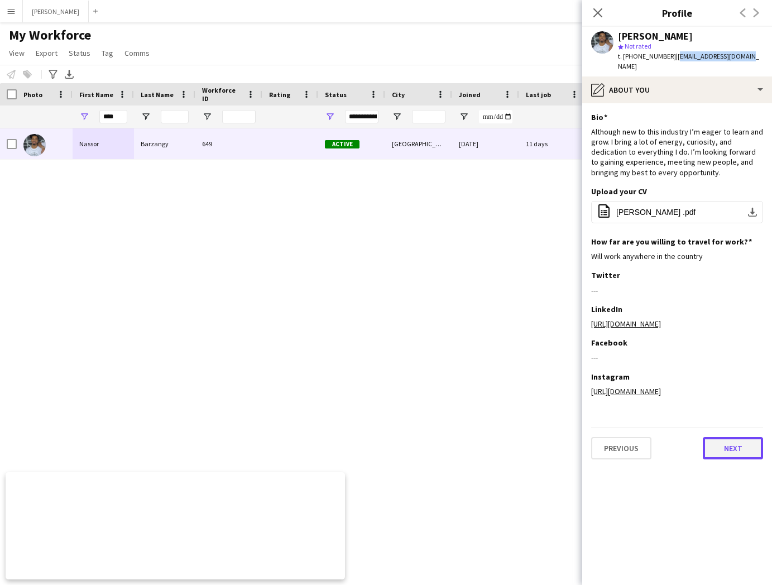
click at [733, 459] on button "Next" at bounding box center [732, 448] width 60 height 22
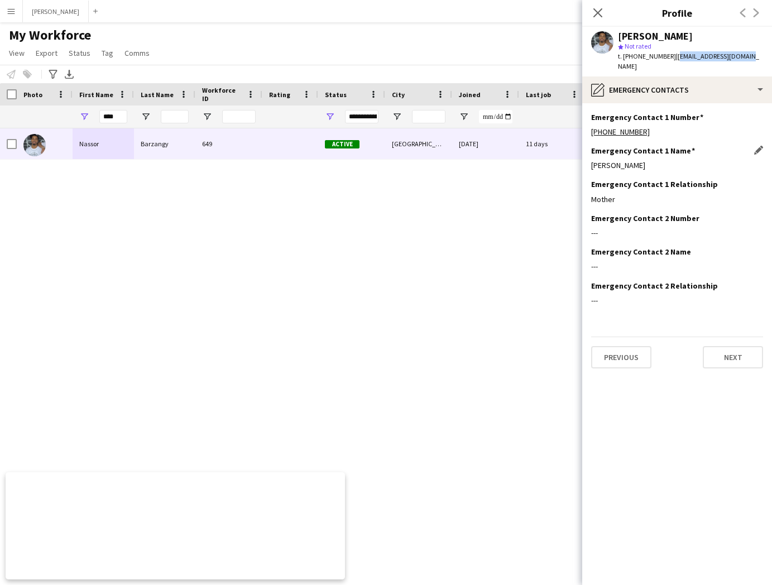
drag, startPoint x: 654, startPoint y: 152, endPoint x: 591, endPoint y: 153, distance: 63.6
click at [591, 160] on div "[PERSON_NAME]" at bounding box center [677, 165] width 172 height 10
drag, startPoint x: 644, startPoint y: 121, endPoint x: 589, endPoint y: 123, distance: 55.3
click at [589, 123] on app-section-data-types "Emergency Contact 1 Number Edit this field [PHONE_NUMBER] Emergency Contact 1 N…" at bounding box center [677, 343] width 190 height 481
click at [716, 347] on button "Next" at bounding box center [732, 357] width 60 height 22
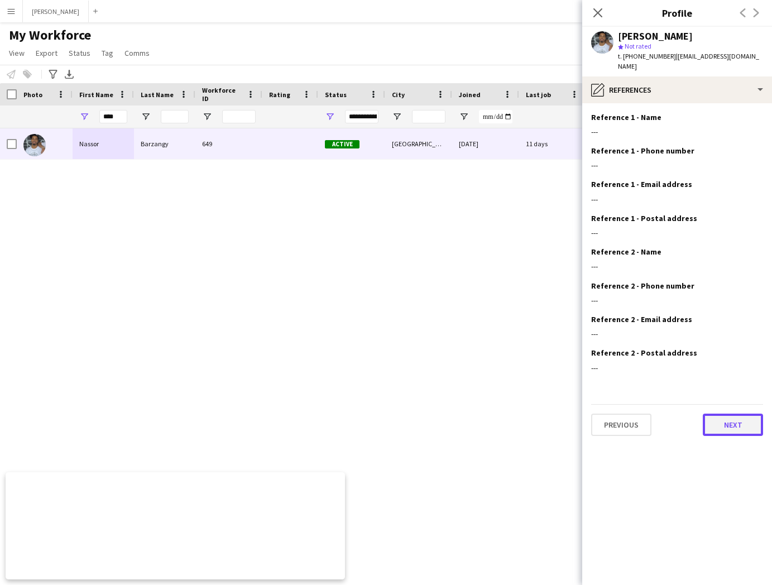
click at [719, 413] on button "Next" at bounding box center [732, 424] width 60 height 22
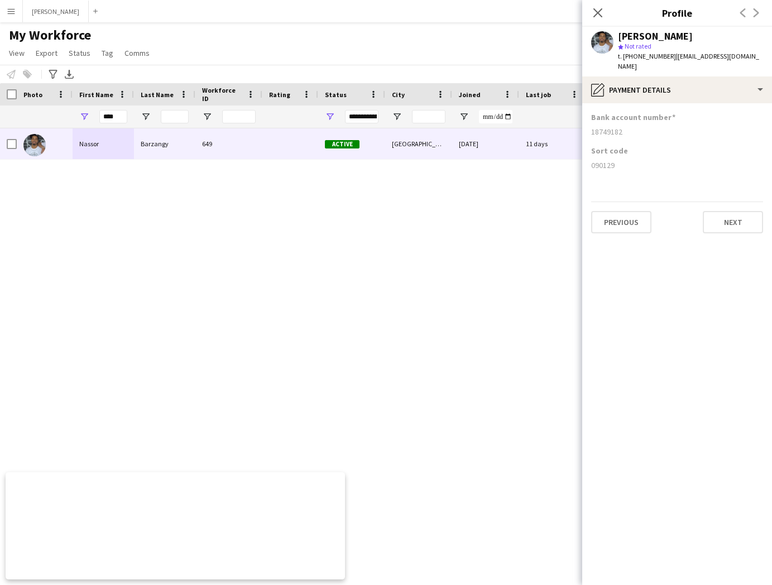
click at [616, 160] on div "090129" at bounding box center [677, 165] width 172 height 10
drag, startPoint x: 625, startPoint y: 122, endPoint x: 590, endPoint y: 123, distance: 35.2
click at [590, 123] on app-section-data-types "Bank account number [FINANCIAL_ID] Sort code [FINANCIAL_ID] Previous Next" at bounding box center [677, 343] width 190 height 481
click at [118, 113] on input "****" at bounding box center [113, 116] width 28 height 13
drag, startPoint x: 118, startPoint y: 113, endPoint x: 81, endPoint y: 115, distance: 36.3
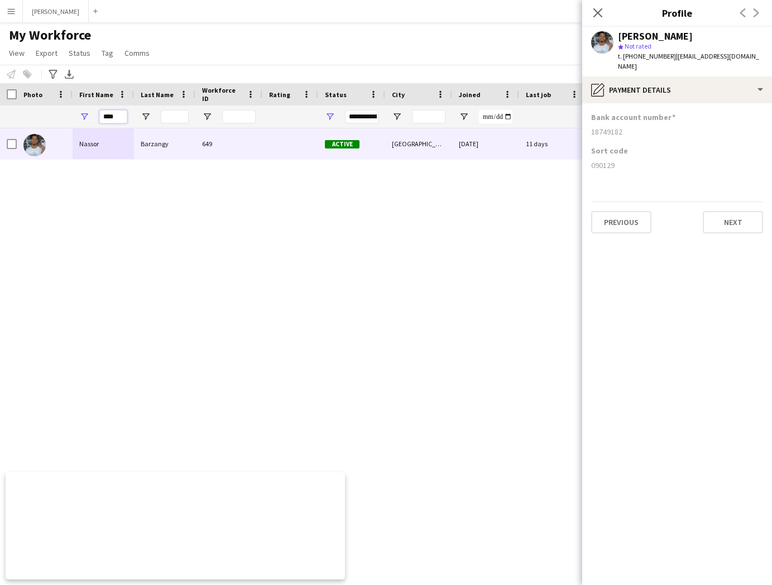
click at [81, 115] on div "****" at bounding box center [103, 116] width 61 height 22
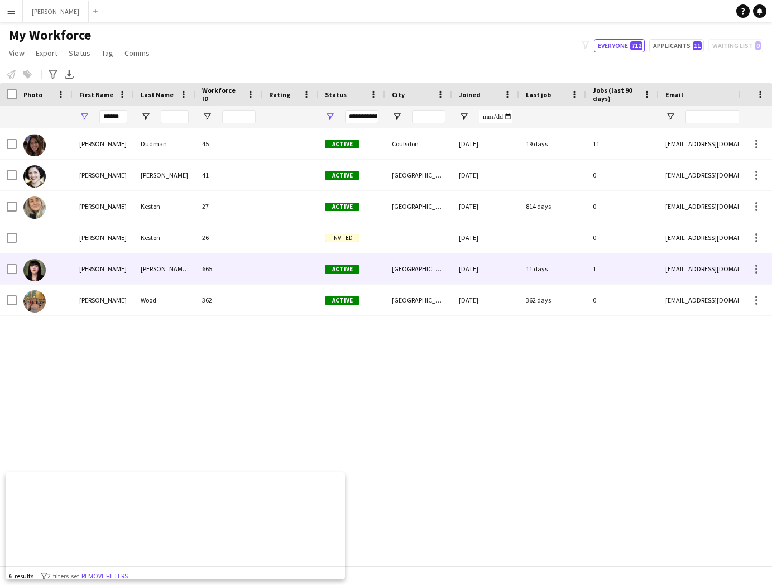
click at [109, 265] on div "[PERSON_NAME]" at bounding box center [103, 268] width 61 height 31
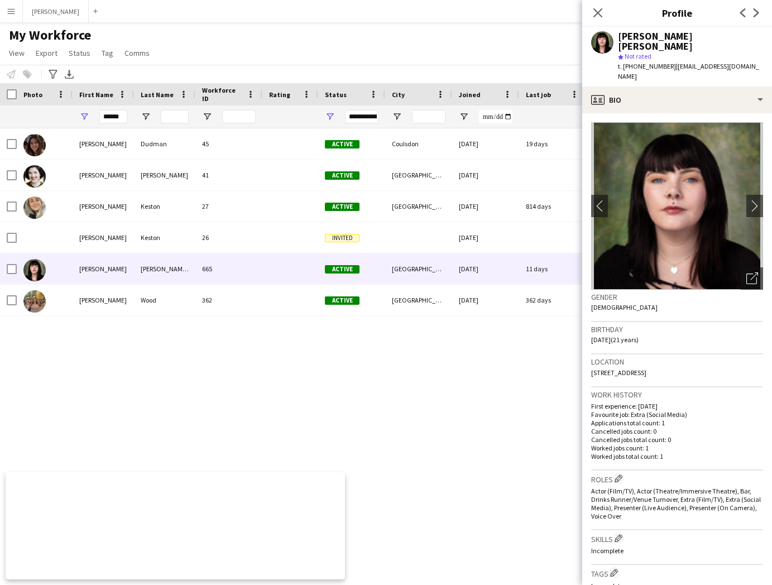
scroll to position [271, 0]
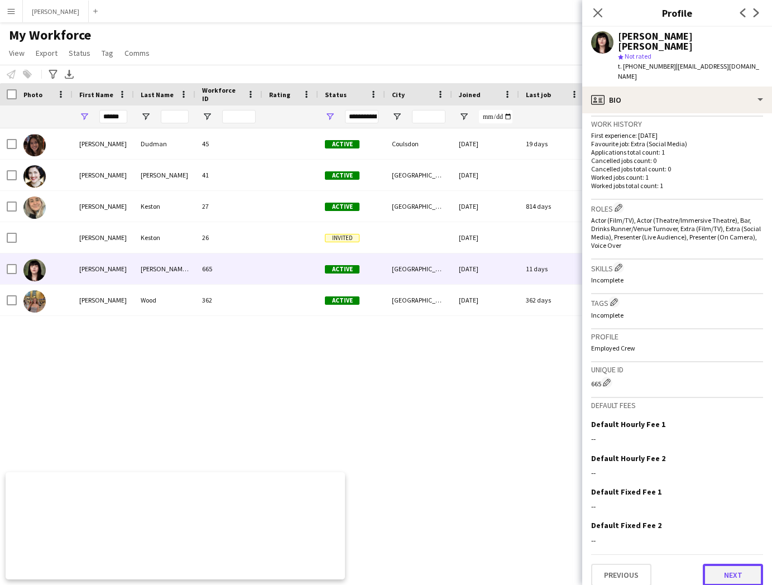
click at [743, 563] on button "Next" at bounding box center [732, 574] width 60 height 22
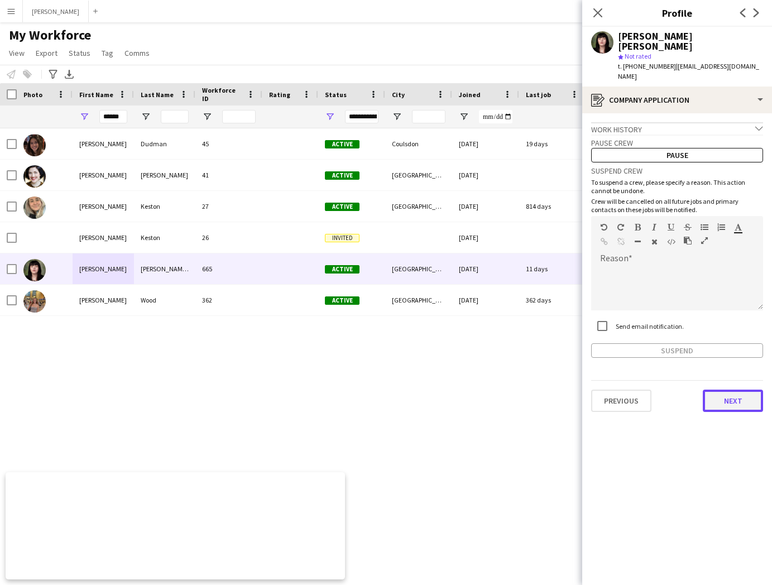
click at [728, 389] on button "Next" at bounding box center [732, 400] width 60 height 22
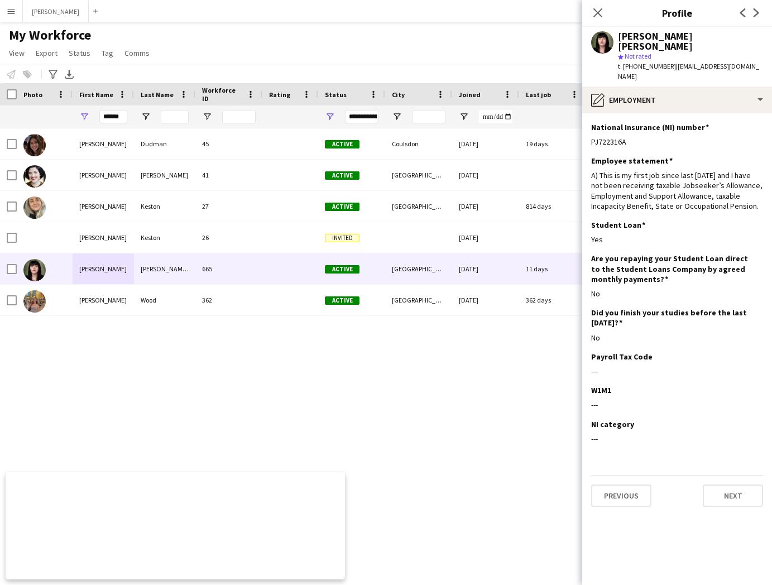
drag, startPoint x: 626, startPoint y: 129, endPoint x: 588, endPoint y: 129, distance: 37.9
click at [588, 129] on app-section-data-types "National Insurance (NI) number Edit this field PJ722316A Employee statement Edi…" at bounding box center [677, 348] width 190 height 471
click at [624, 485] on button "Previous" at bounding box center [621, 495] width 60 height 22
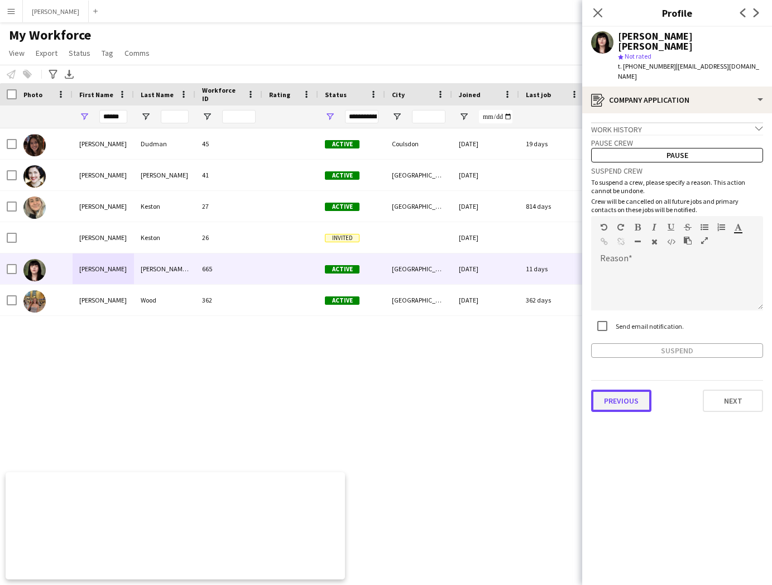
click at [636, 391] on button "Previous" at bounding box center [621, 400] width 60 height 22
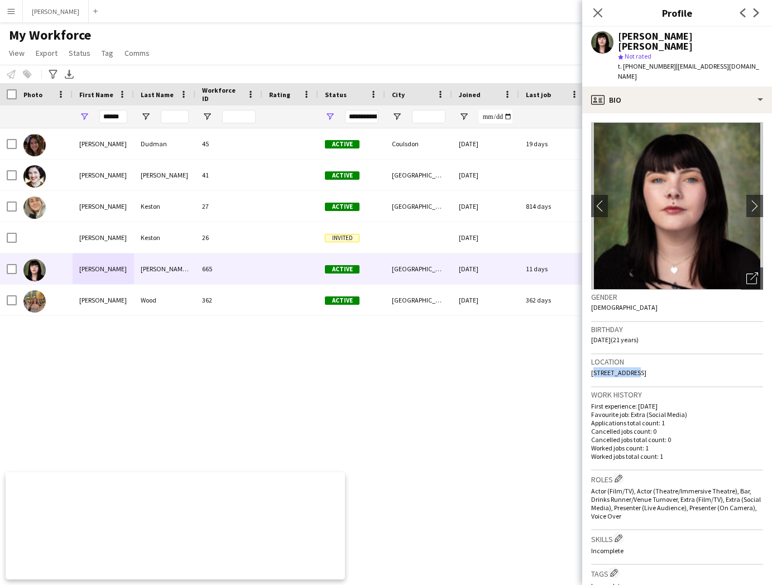
drag, startPoint x: 627, startPoint y: 363, endPoint x: 591, endPoint y: 363, distance: 35.2
click at [591, 368] on span "[STREET_ADDRESS]" at bounding box center [618, 372] width 55 height 8
drag, startPoint x: 659, startPoint y: 364, endPoint x: 630, endPoint y: 365, distance: 28.5
click at [630, 368] on span "[STREET_ADDRESS]" at bounding box center [618, 372] width 55 height 8
drag, startPoint x: 725, startPoint y: 364, endPoint x: 698, endPoint y: 364, distance: 26.8
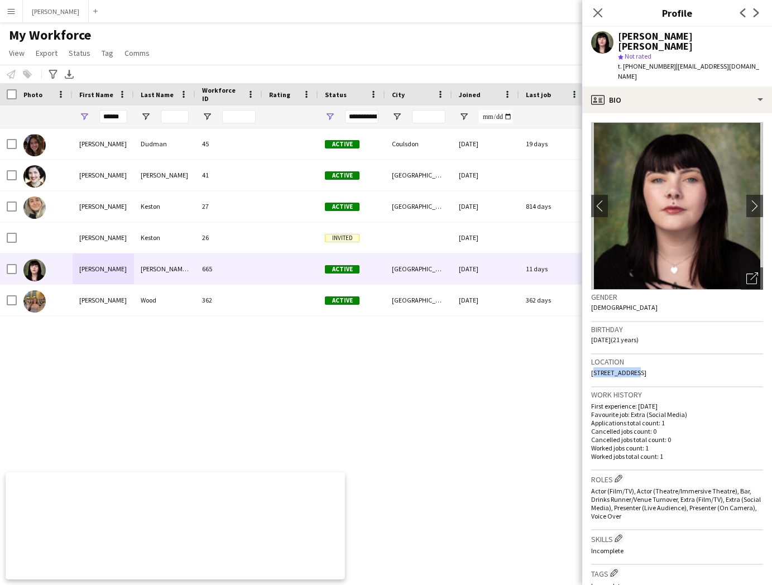
click at [698, 364] on div "Location [STREET_ADDRESS]" at bounding box center [677, 370] width 172 height 32
drag, startPoint x: 665, startPoint y: 55, endPoint x: 624, endPoint y: 54, distance: 41.3
click at [624, 62] on span "t. [PHONE_NUMBER]" at bounding box center [647, 66] width 58 height 8
drag, startPoint x: 623, startPoint y: 68, endPoint x: 670, endPoint y: 60, distance: 48.1
click at [670, 62] on span "| [EMAIL_ADDRESS][DOMAIN_NAME]" at bounding box center [688, 71] width 141 height 18
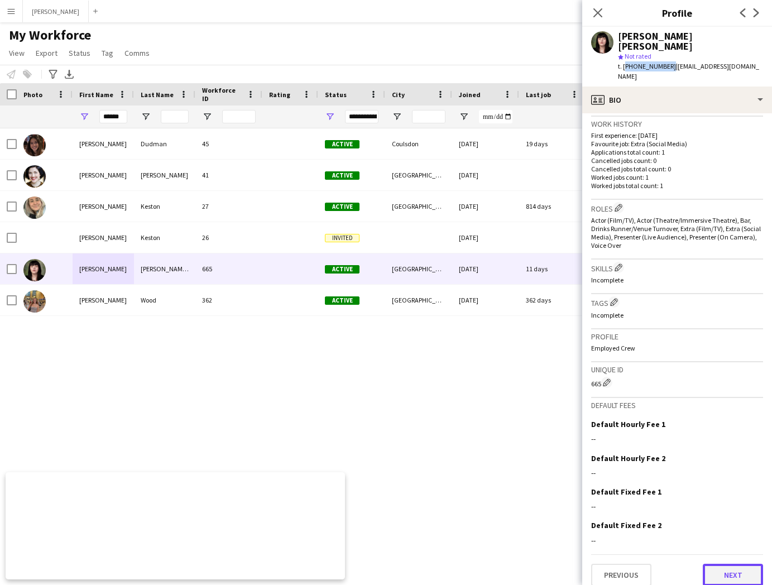
click at [740, 563] on button "Next" at bounding box center [732, 574] width 60 height 22
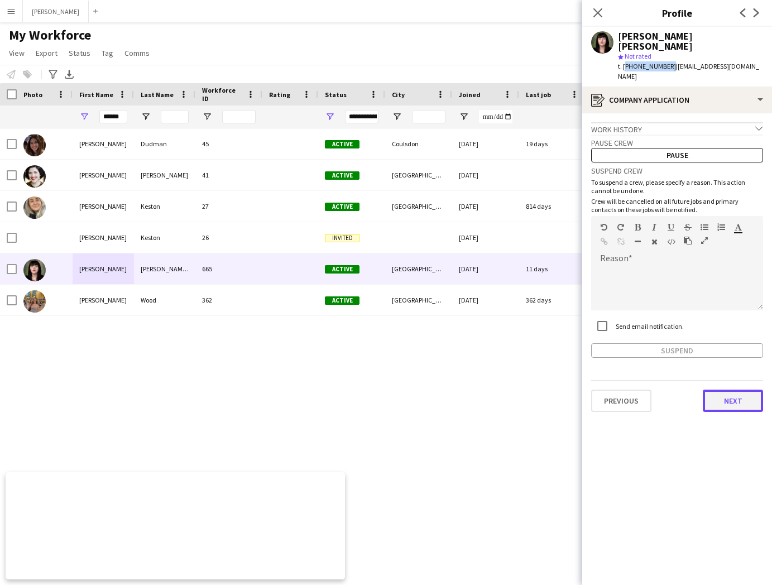
click at [734, 389] on button "Next" at bounding box center [732, 400] width 60 height 22
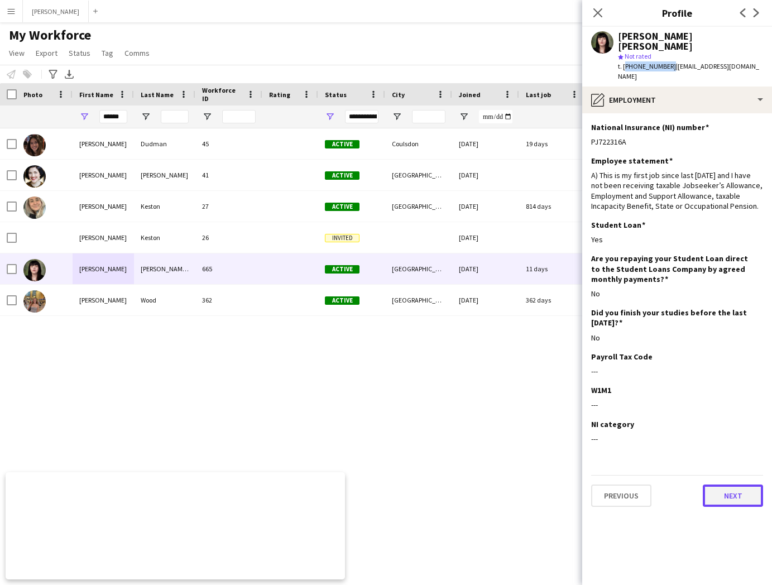
click at [734, 489] on button "Next" at bounding box center [732, 495] width 60 height 22
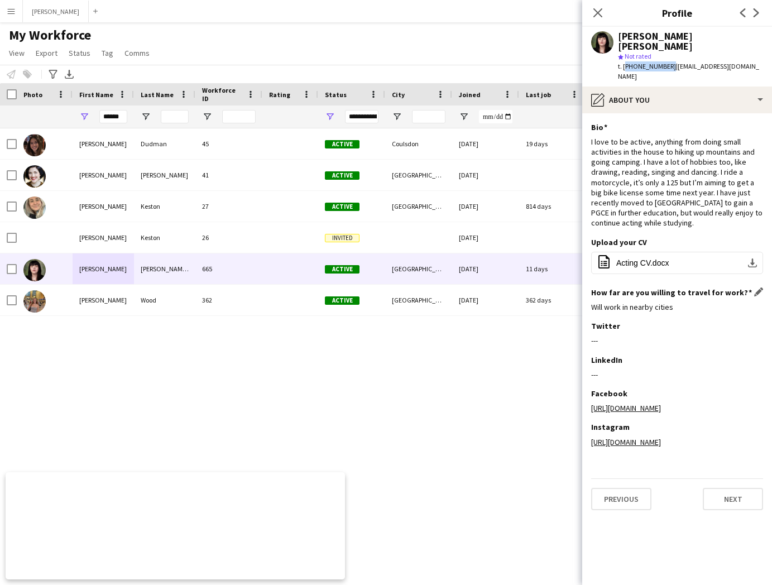
drag, startPoint x: 734, startPoint y: 489, endPoint x: 733, endPoint y: 310, distance: 178.5
click at [733, 310] on app-section-data-types "Bio Edit this field I love to be active, anything from doing small activities i…" at bounding box center [677, 348] width 190 height 471
click at [671, 554] on app-section-data-types "Bio Edit this field I love to be active, anything from doing small activities i…" at bounding box center [677, 348] width 190 height 471
click at [738, 509] on button "Next" at bounding box center [732, 499] width 60 height 22
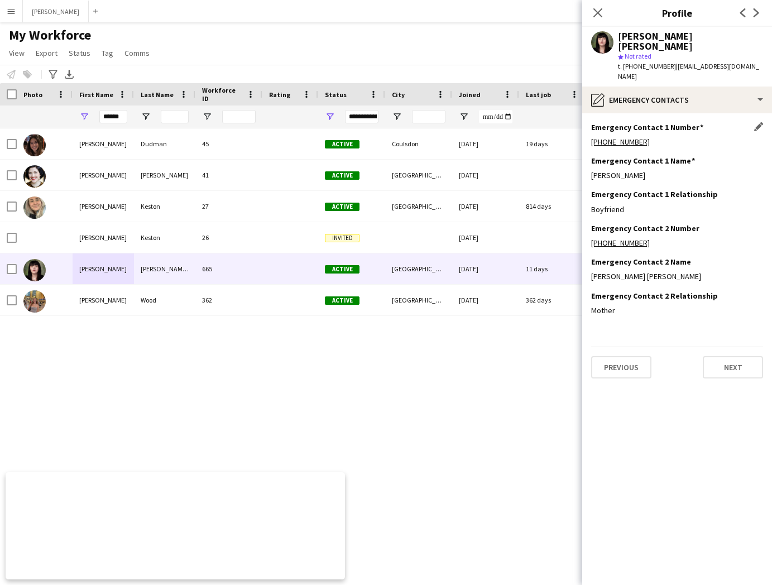
click at [644, 137] on div "[PHONE_NUMBER]" at bounding box center [677, 142] width 172 height 10
drag, startPoint x: 645, startPoint y: 232, endPoint x: 588, endPoint y: 235, distance: 57.5
click at [588, 235] on app-section-data-types "Emergency Contact 1 Number Edit this field [PHONE_NUMBER] Emergency Contact 1 N…" at bounding box center [677, 348] width 190 height 471
click at [659, 137] on div "[PHONE_NUMBER]" at bounding box center [677, 142] width 172 height 10
drag, startPoint x: 653, startPoint y: 133, endPoint x: 590, endPoint y: 136, distance: 62.5
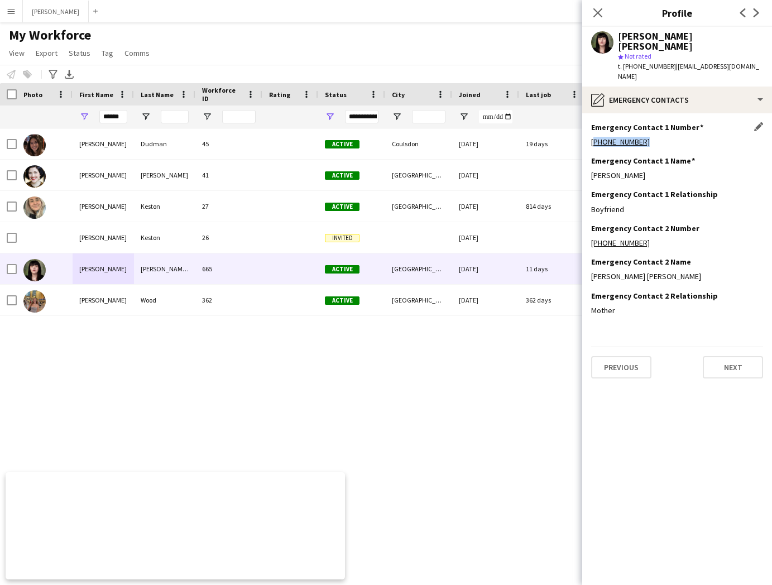
click at [591, 137] on div "[PHONE_NUMBER]" at bounding box center [677, 142] width 172 height 10
drag, startPoint x: 613, startPoint y: 165, endPoint x: 587, endPoint y: 165, distance: 25.7
click at [587, 165] on app-section-data-types "Emergency Contact 1 Number Edit this field [PHONE_NUMBER] Emergency Contact 1 N…" at bounding box center [677, 348] width 190 height 471
drag, startPoint x: 629, startPoint y: 201, endPoint x: 585, endPoint y: 200, distance: 43.5
click at [585, 200] on app-section-data-types "Emergency Contact 1 Number Edit this field [PHONE_NUMBER] Emergency Contact 1 N…" at bounding box center [677, 348] width 190 height 471
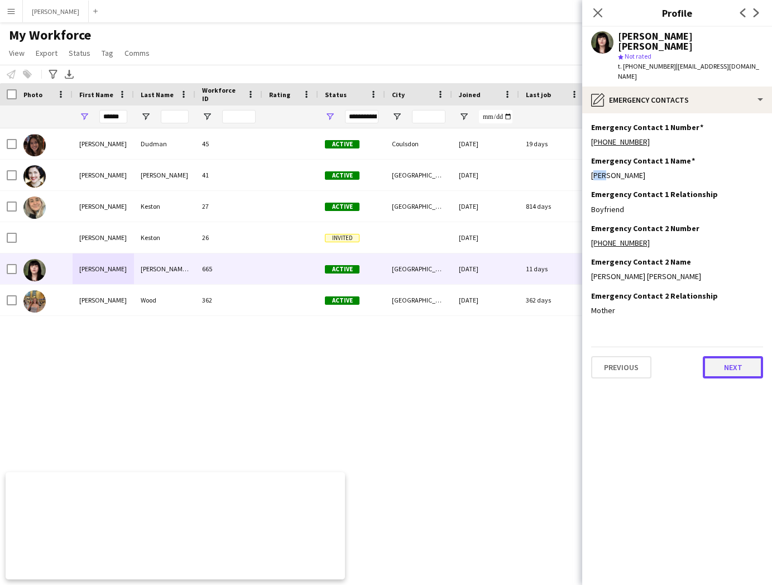
click at [737, 359] on button "Next" at bounding box center [732, 367] width 60 height 22
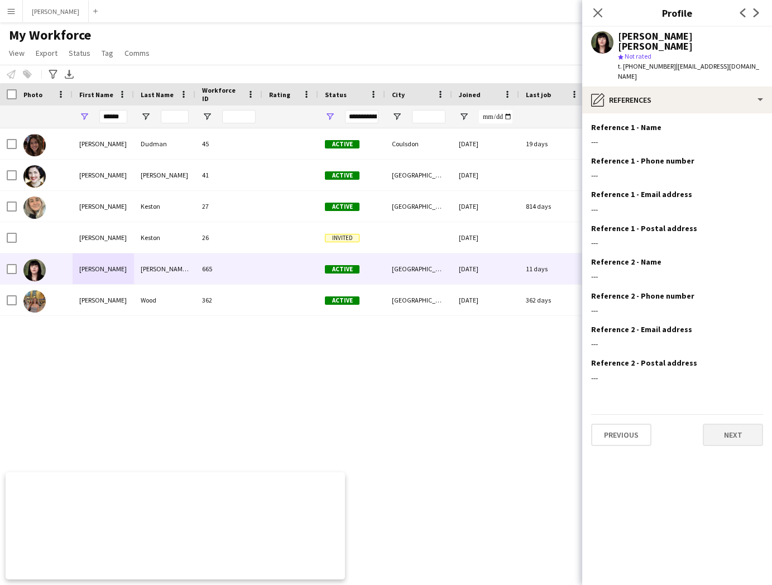
click at [726, 423] on button "Next" at bounding box center [732, 434] width 60 height 22
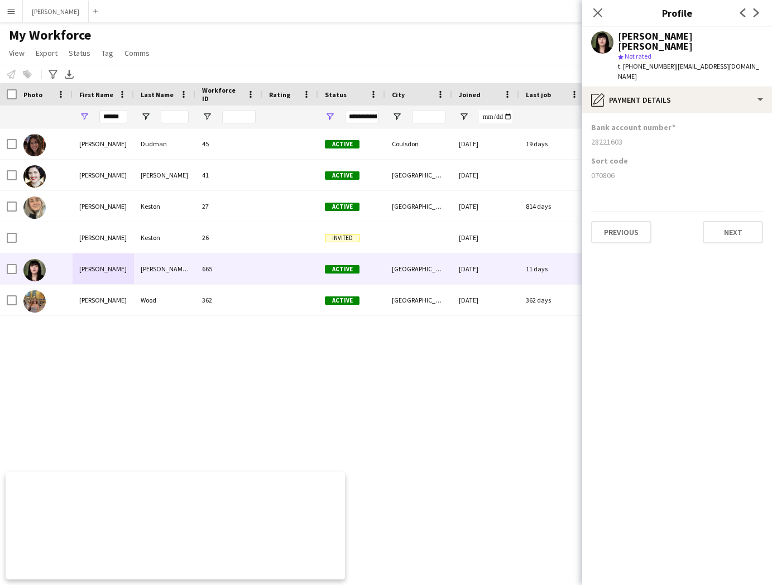
drag, startPoint x: 623, startPoint y: 131, endPoint x: 589, endPoint y: 131, distance: 34.6
click at [589, 131] on app-section-data-types "Bank account number [FINANCIAL_ID] Sort code [FINANCIAL_ID] Previous Next" at bounding box center [677, 348] width 190 height 471
drag, startPoint x: 122, startPoint y: 118, endPoint x: 94, endPoint y: 117, distance: 27.9
click at [94, 117] on div "******" at bounding box center [103, 116] width 61 height 22
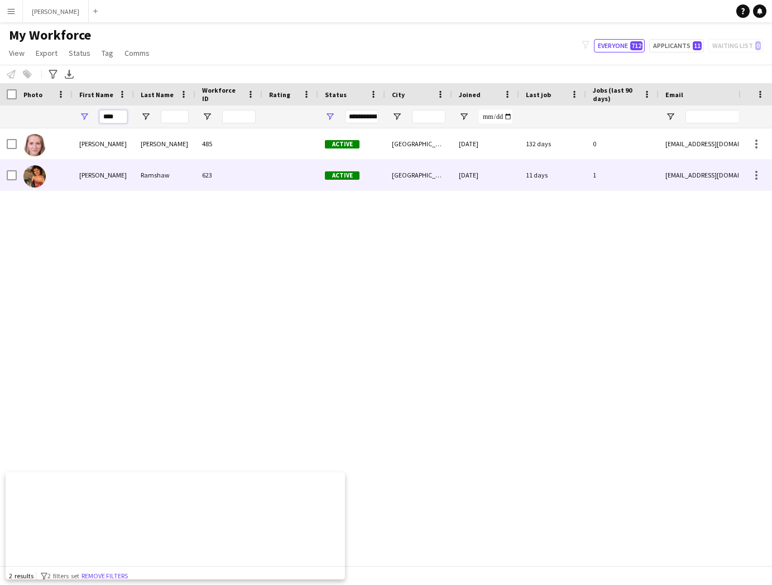
type input "****"
click at [94, 171] on div "[PERSON_NAME]" at bounding box center [103, 175] width 61 height 31
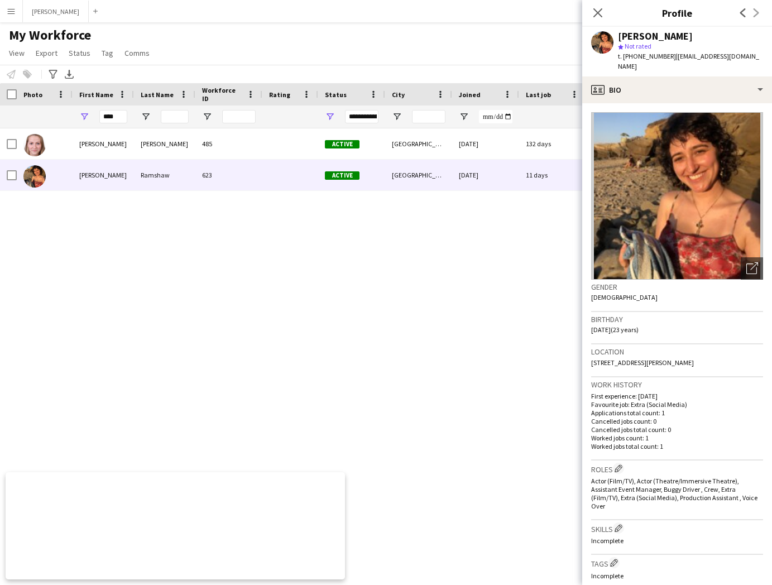
scroll to position [262, 0]
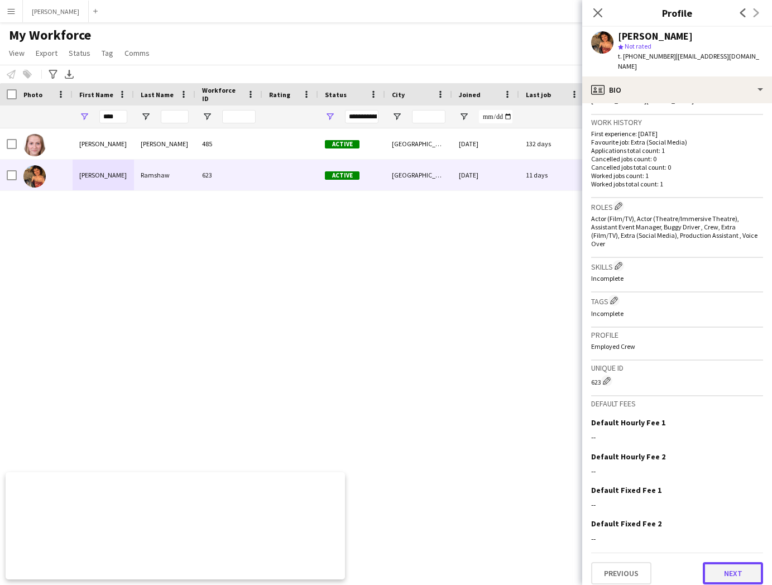
click at [729, 562] on button "Next" at bounding box center [732, 573] width 60 height 22
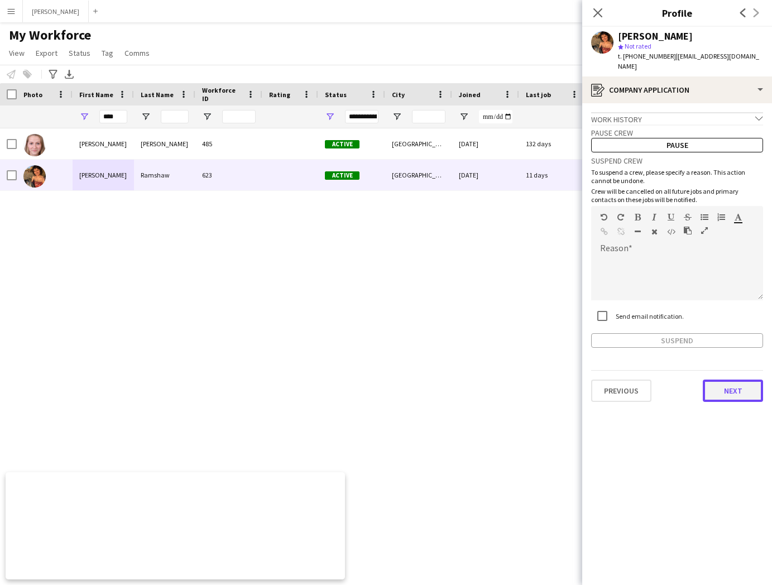
click at [731, 396] on button "Next" at bounding box center [732, 390] width 60 height 22
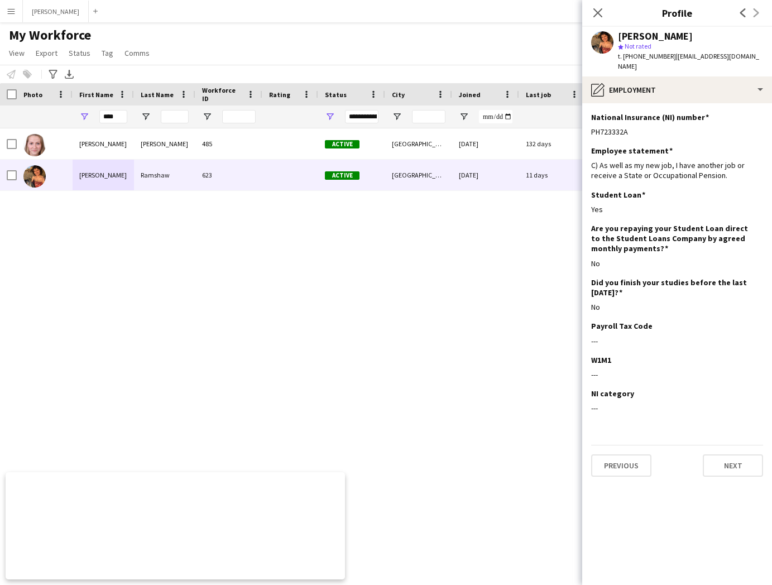
drag, startPoint x: 634, startPoint y: 132, endPoint x: 585, endPoint y: 131, distance: 49.1
click at [585, 131] on app-section-data-types "National Insurance (NI) number Edit this field PH723332A Employee statement Edi…" at bounding box center [677, 343] width 190 height 481
click at [595, 9] on icon "Close pop-in" at bounding box center [597, 12] width 11 height 11
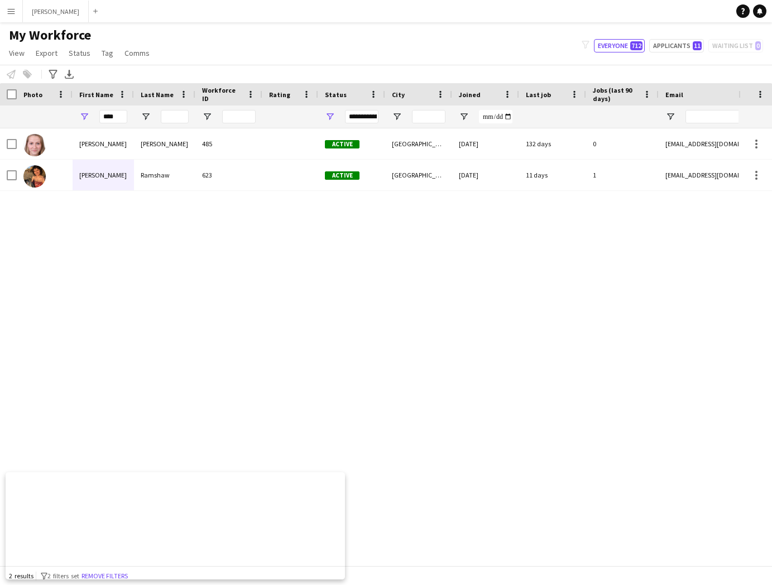
click at [518, 279] on div "[PERSON_NAME] 485 Active [GEOGRAPHIC_DATA] [DATE] 132 days 0 [EMAIL_ADDRESS][DO…" at bounding box center [369, 346] width 738 height 437
